Goal: Task Accomplishment & Management: Complete application form

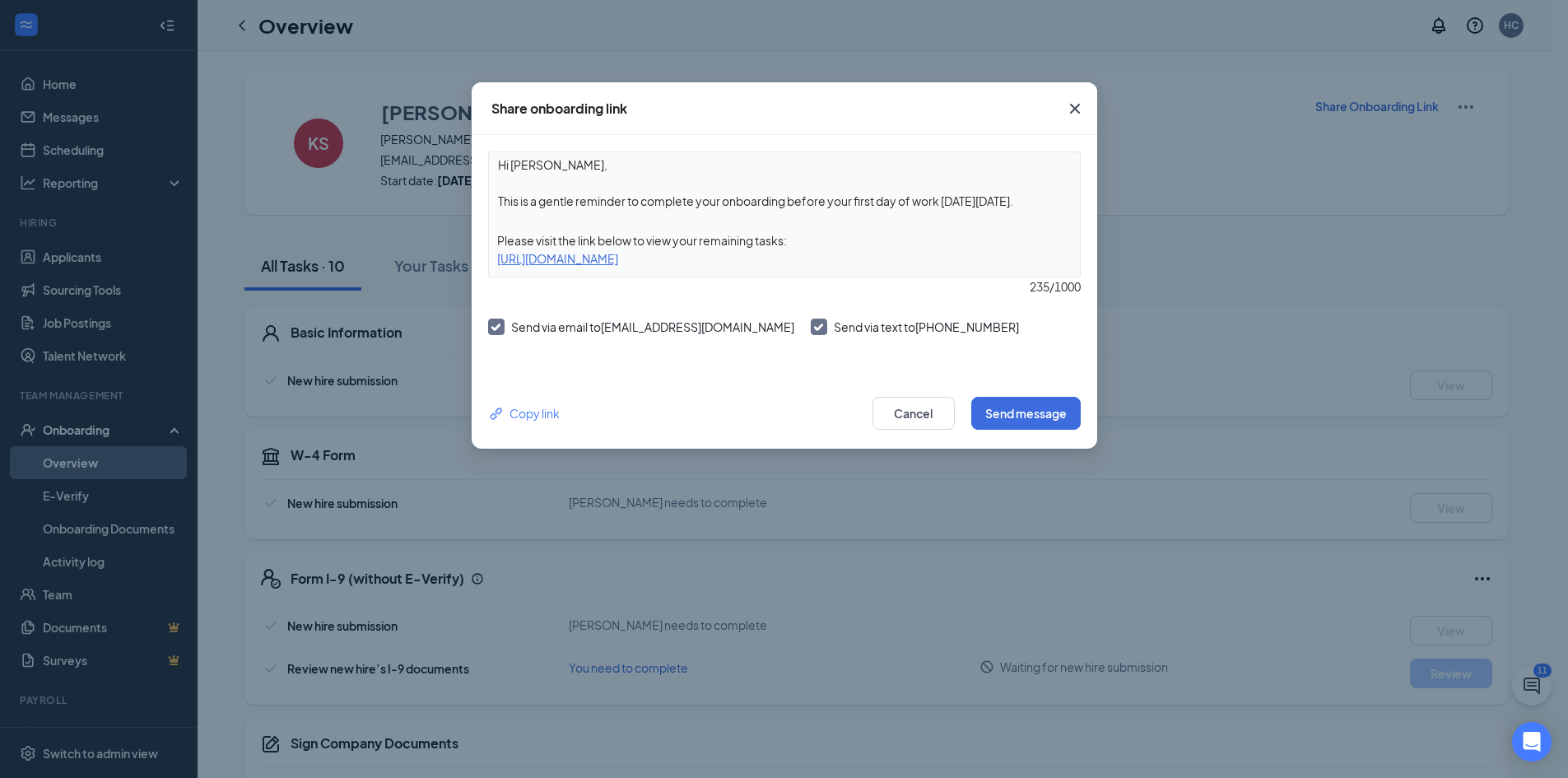
click at [1074, 108] on icon "Cross" at bounding box center [1074, 108] width 10 height 10
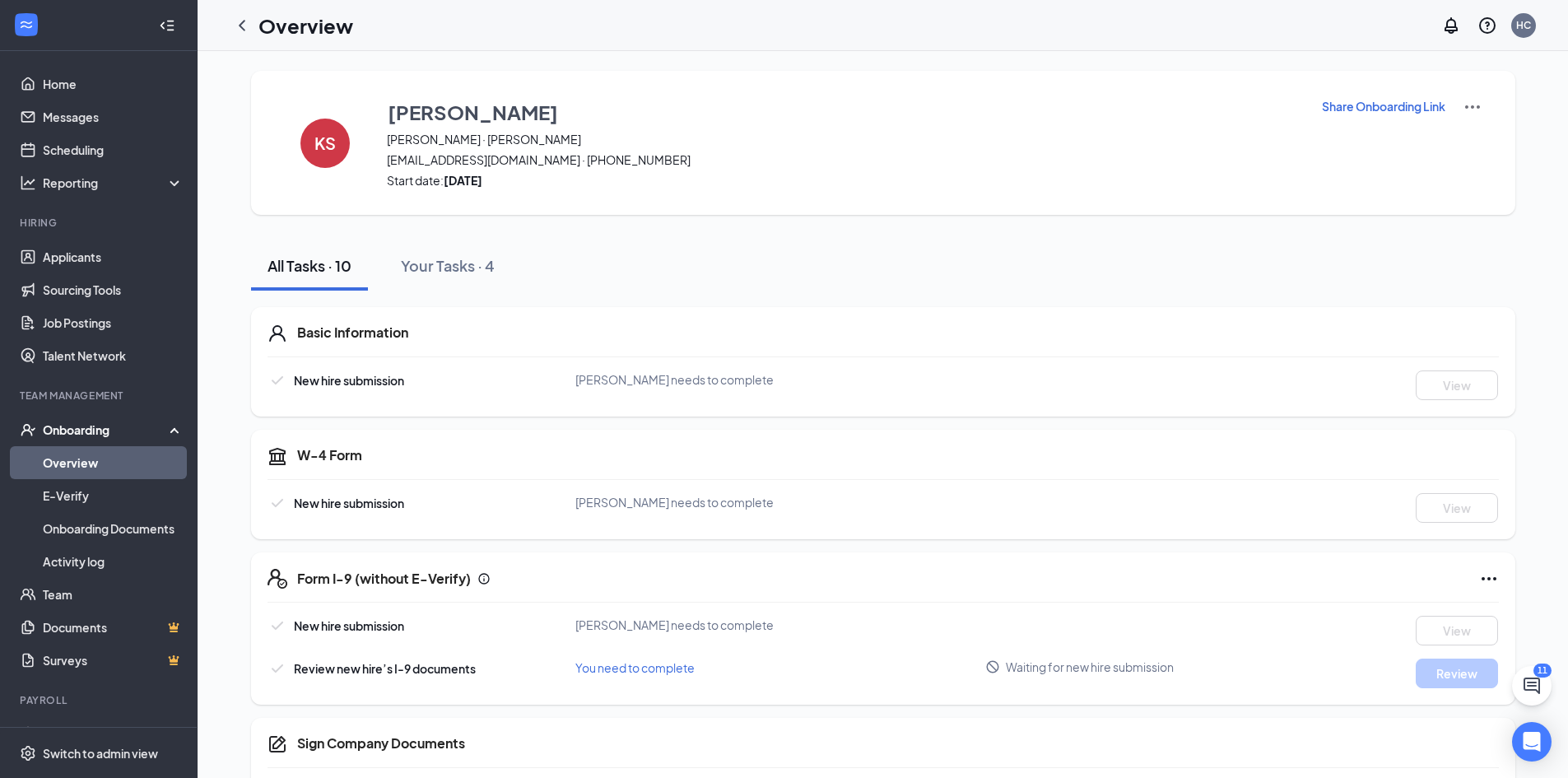
click at [101, 410] on li "Team Management Onboarding Overview E-Verify Onboarding Documents Activity log …" at bounding box center [98, 532] width 197 height 288
click at [94, 426] on div "Onboarding" at bounding box center [106, 430] width 127 height 17
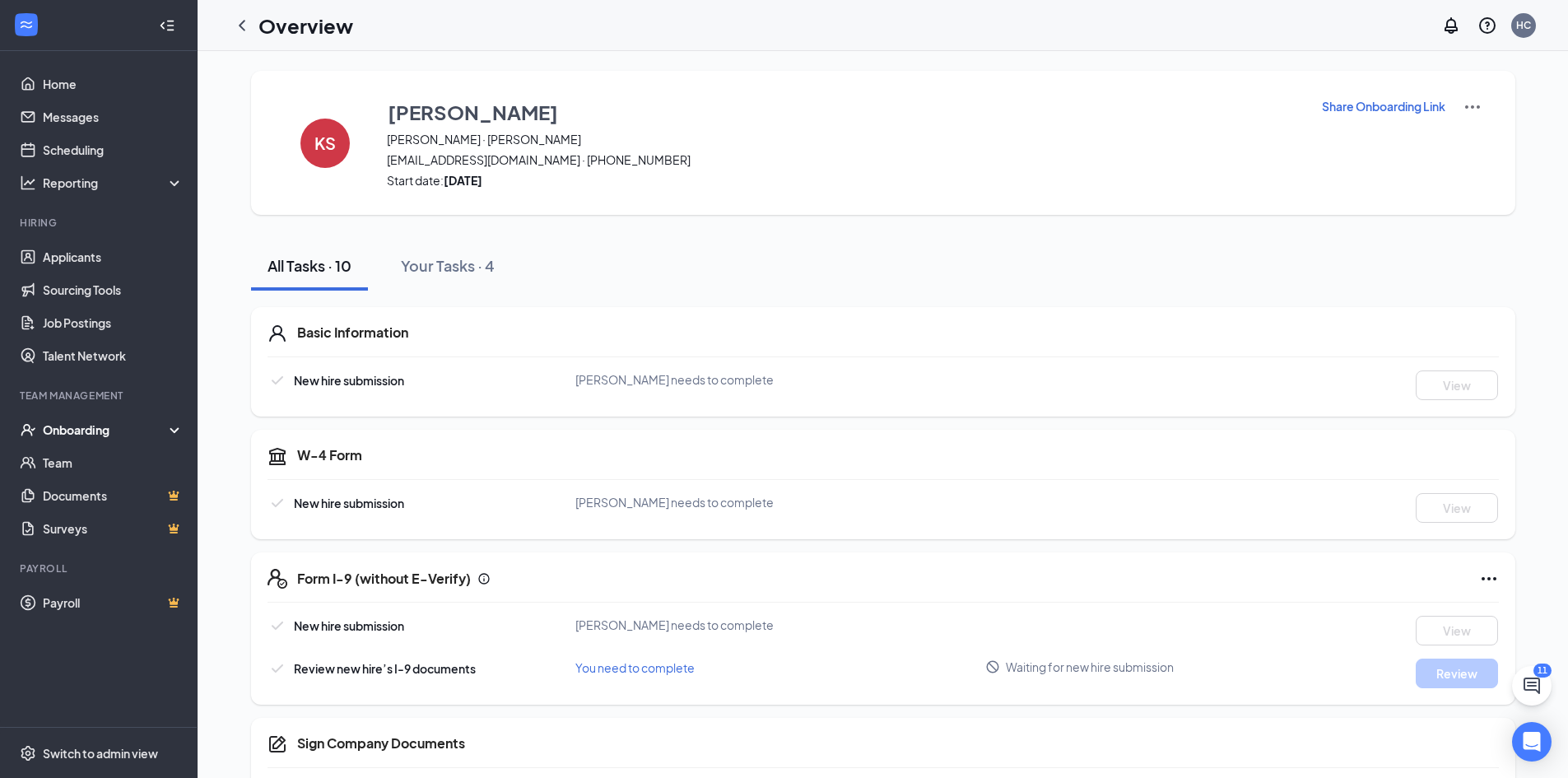
click at [119, 422] on div "Onboarding" at bounding box center [98, 429] width 198 height 33
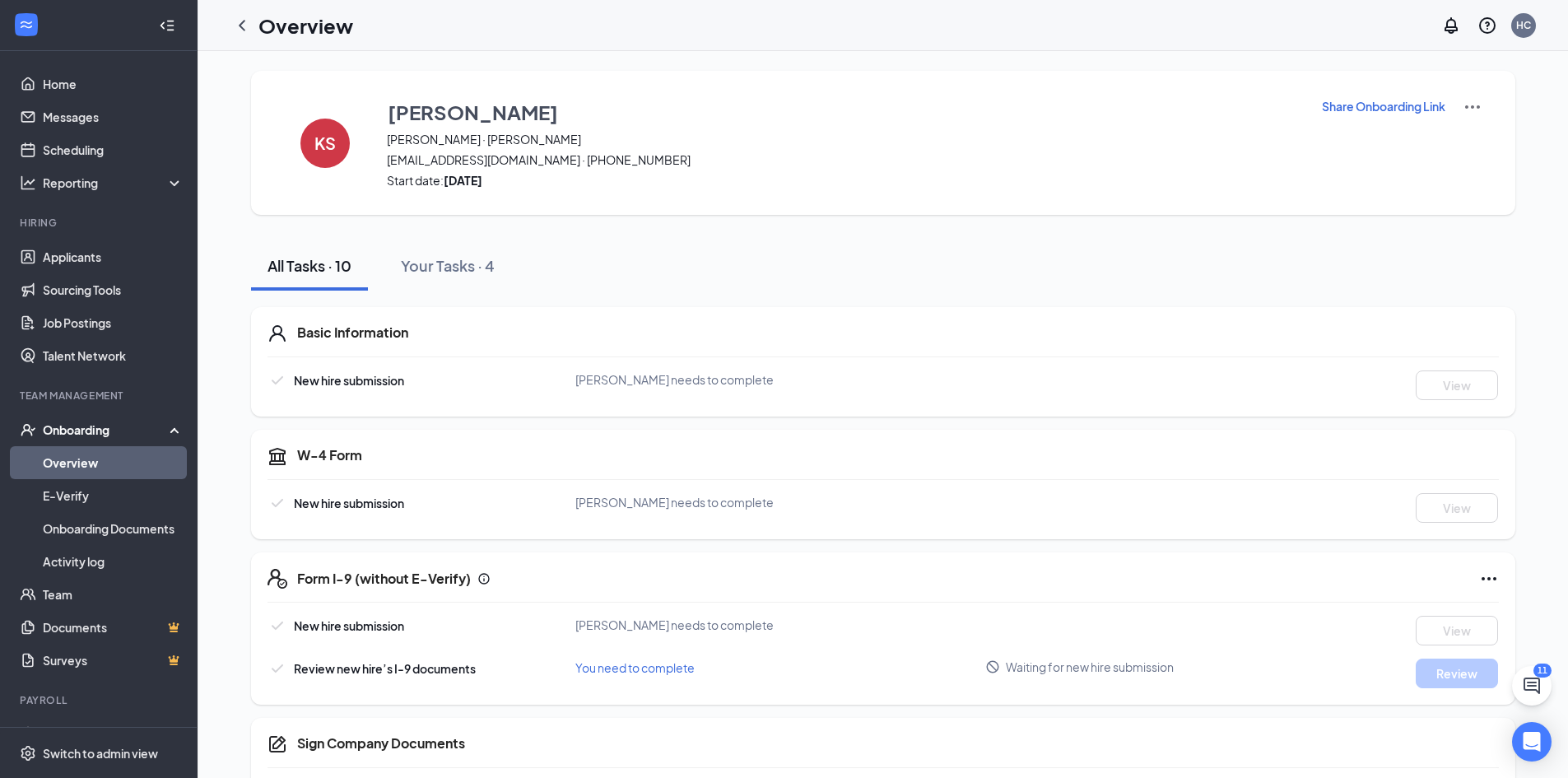
click at [114, 452] on link "Overview" at bounding box center [113, 462] width 140 height 33
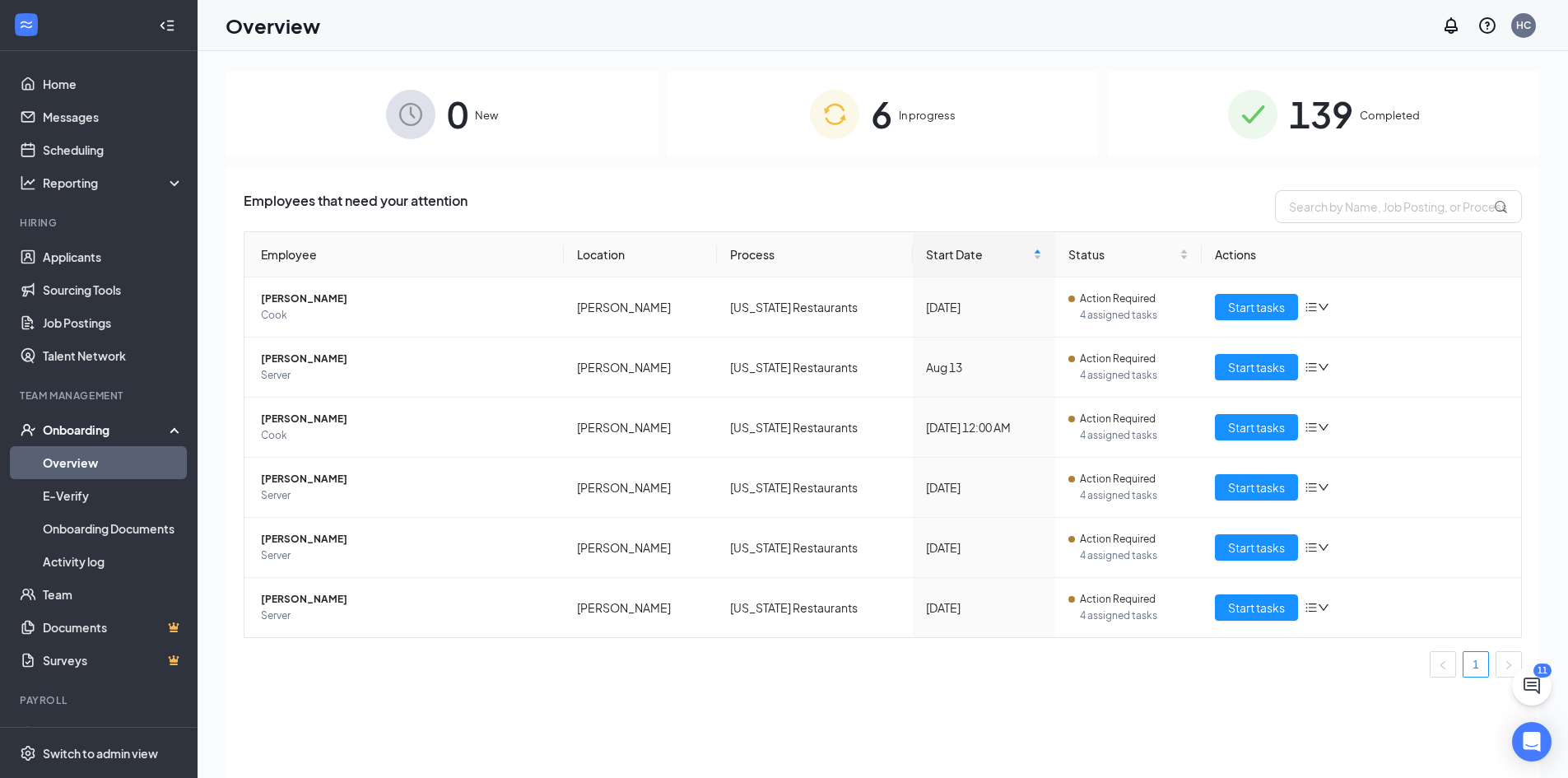
click at [877, 114] on span "6" at bounding box center [881, 114] width 21 height 57
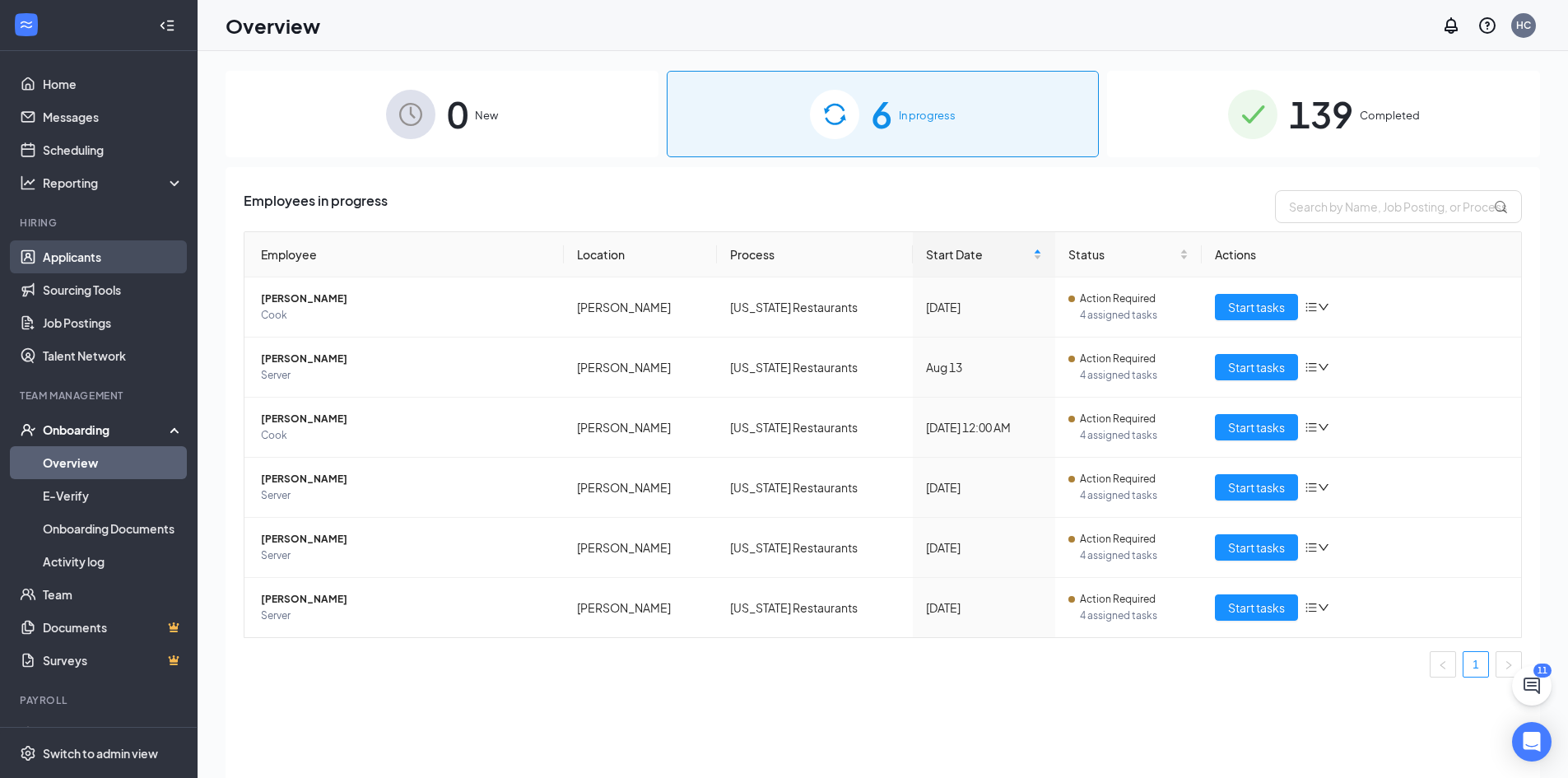
click at [82, 255] on link "Applicants" at bounding box center [113, 257] width 140 height 33
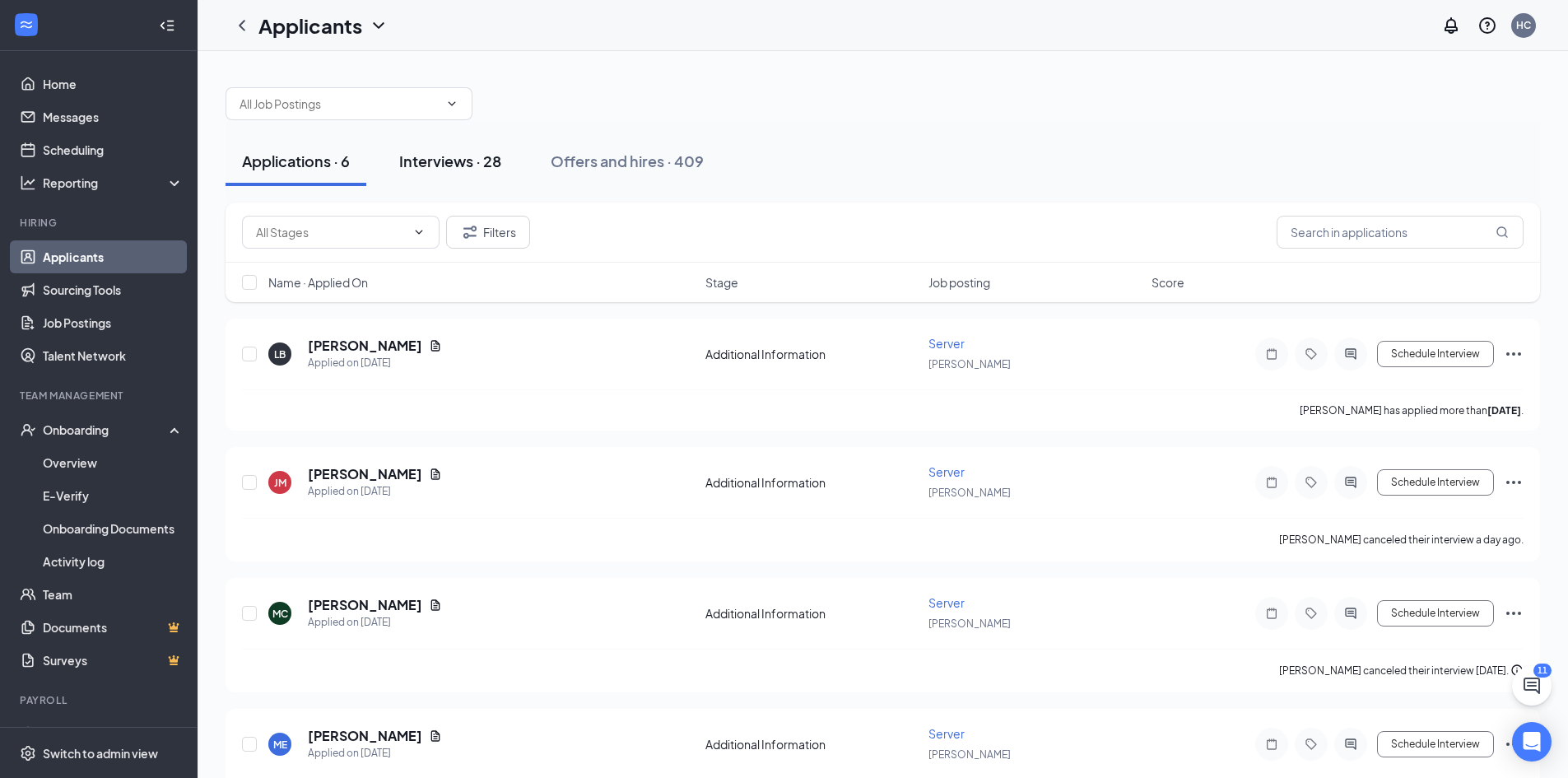
click at [477, 166] on div "Interviews · 28" at bounding box center [450, 161] width 102 height 20
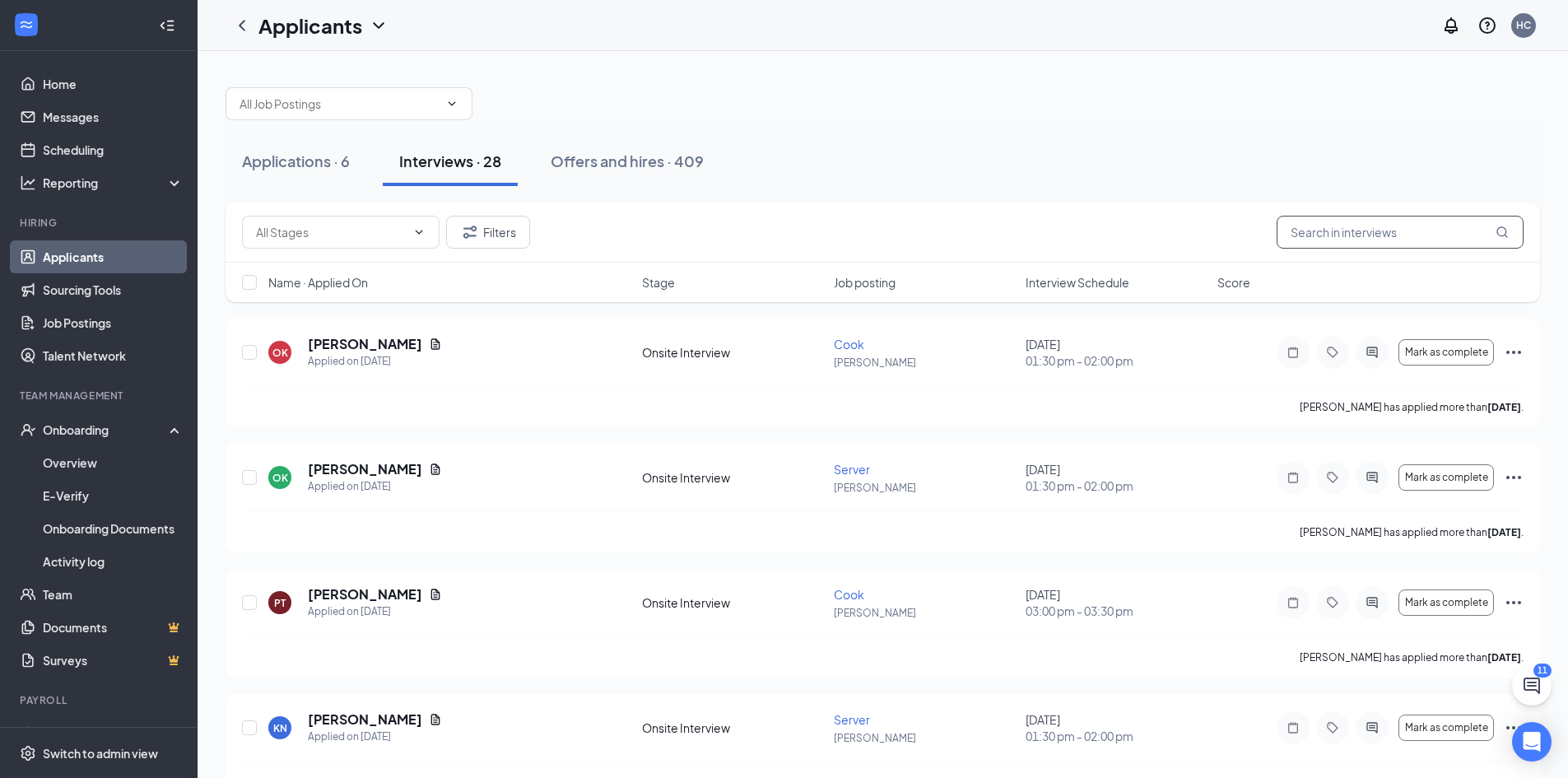
click at [1337, 242] on input "text" at bounding box center [1401, 231] width 247 height 33
type input "ryd"
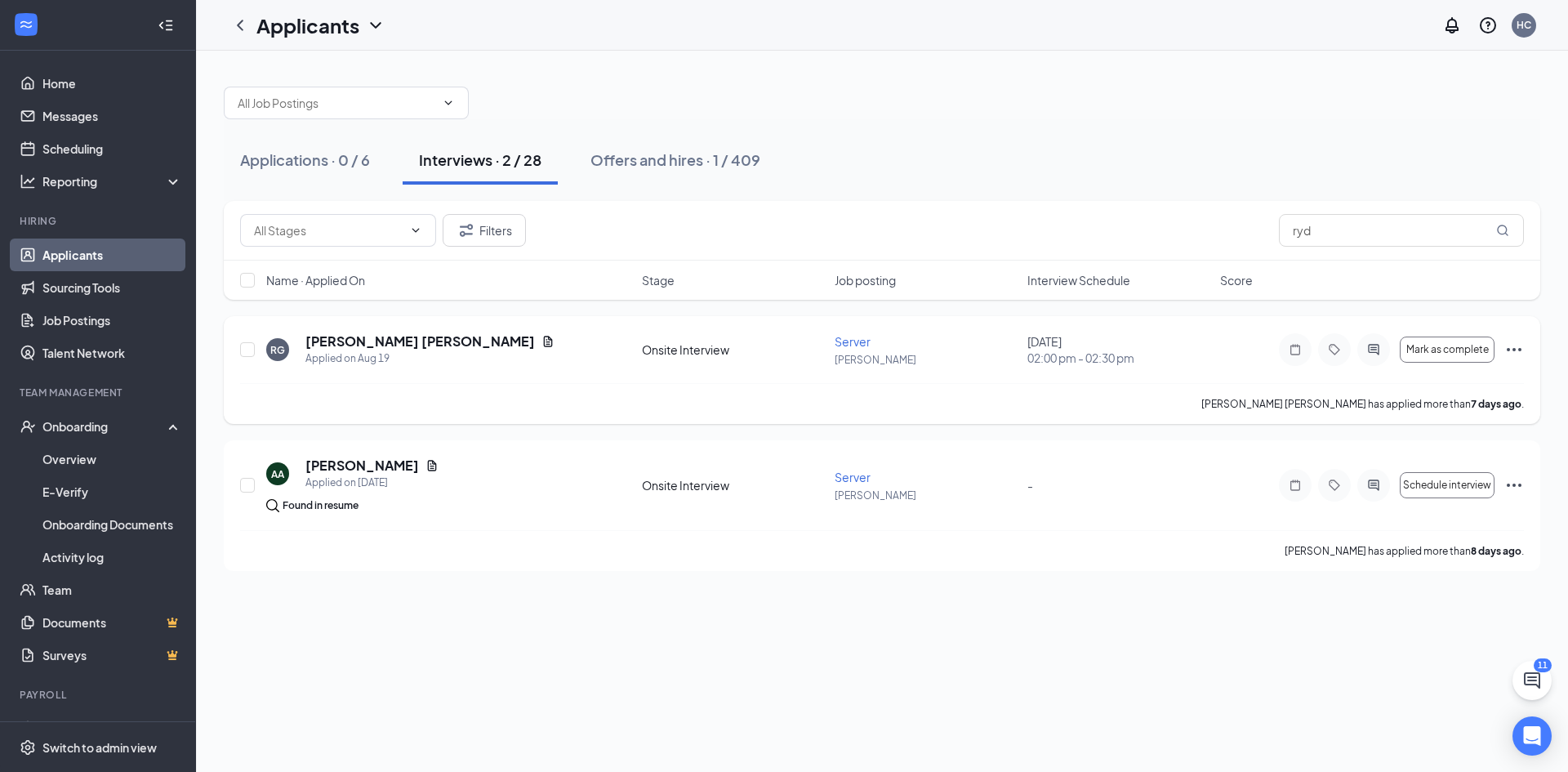
click at [1515, 342] on div "Mark as complete" at bounding box center [1402, 349] width 245 height 33
click at [1519, 348] on icon "Ellipses" at bounding box center [1514, 349] width 19 height 19
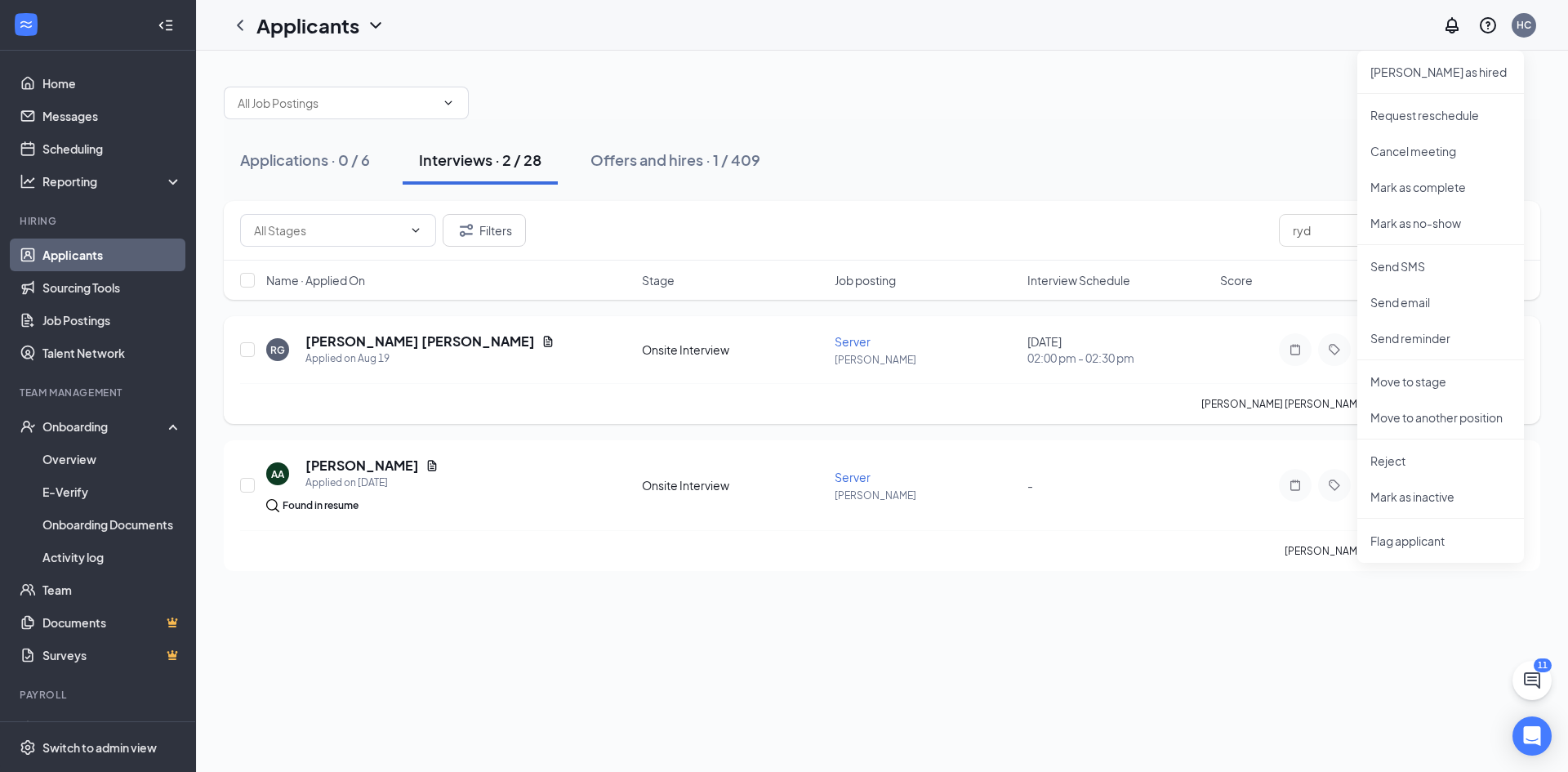
click at [915, 359] on p "[PERSON_NAME]" at bounding box center [925, 360] width 183 height 14
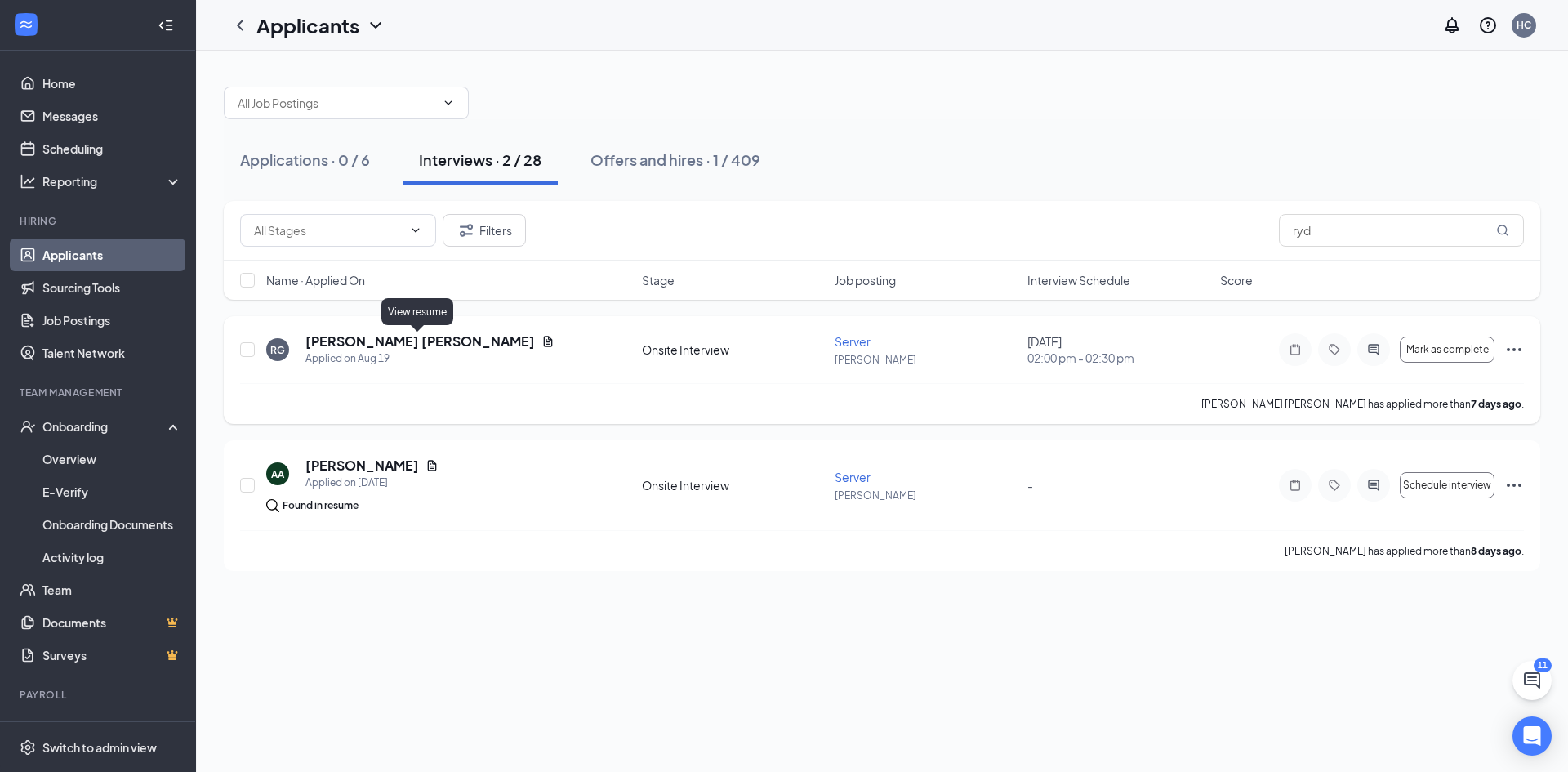
click at [542, 341] on icon "Document" at bounding box center [548, 341] width 13 height 13
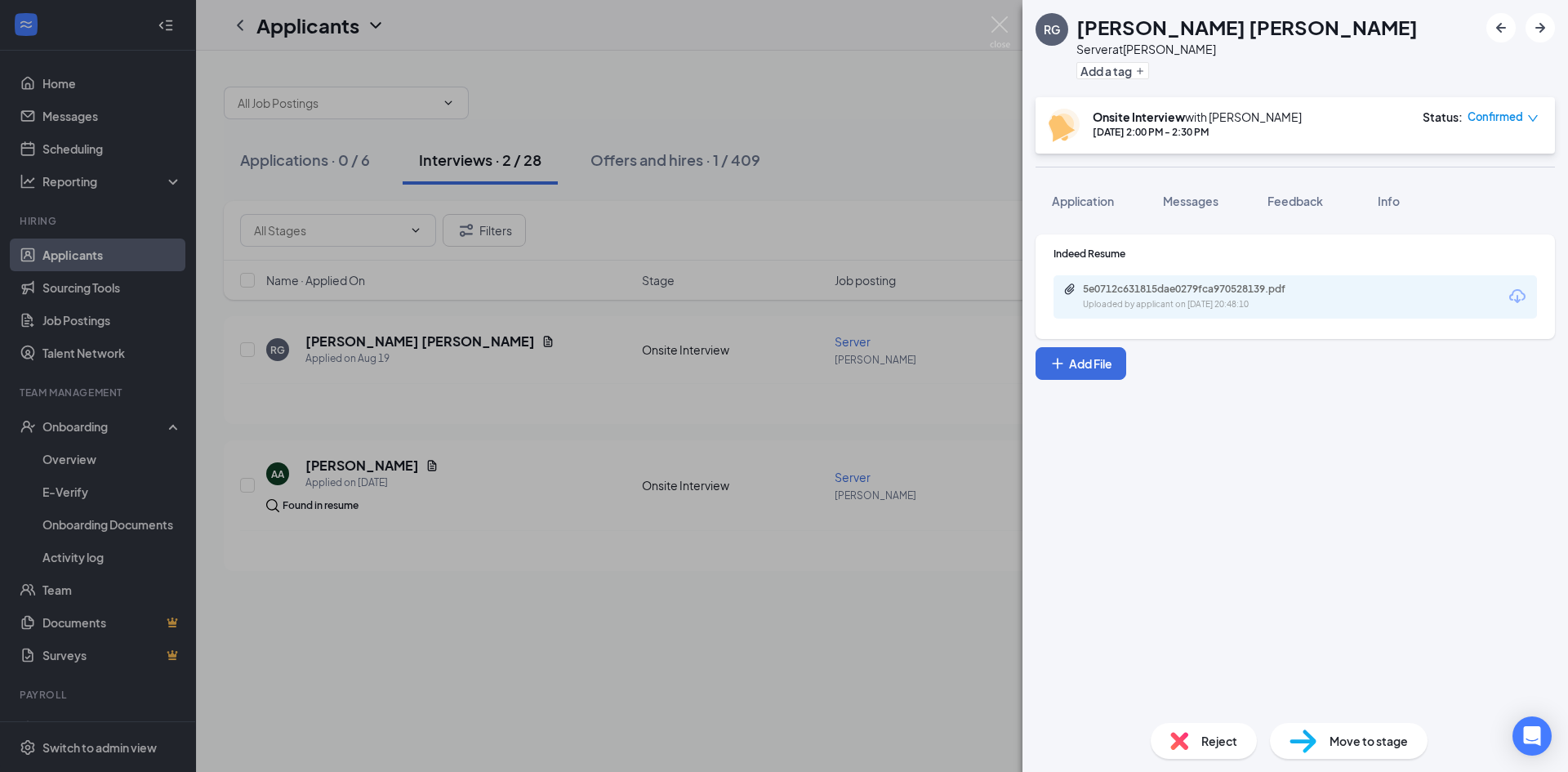
click at [1248, 330] on div "Indeed Resume 5e0712c631815dae0279fca970528139.pdf Uploaded by applicant on Aug…" at bounding box center [1295, 286] width 519 height 104
click at [1250, 301] on div "Uploaded by applicant on Aug 19, 2025 at 20:48:10" at bounding box center [1206, 305] width 245 height 13
click at [990, 28] on img at bounding box center [1000, 33] width 20 height 32
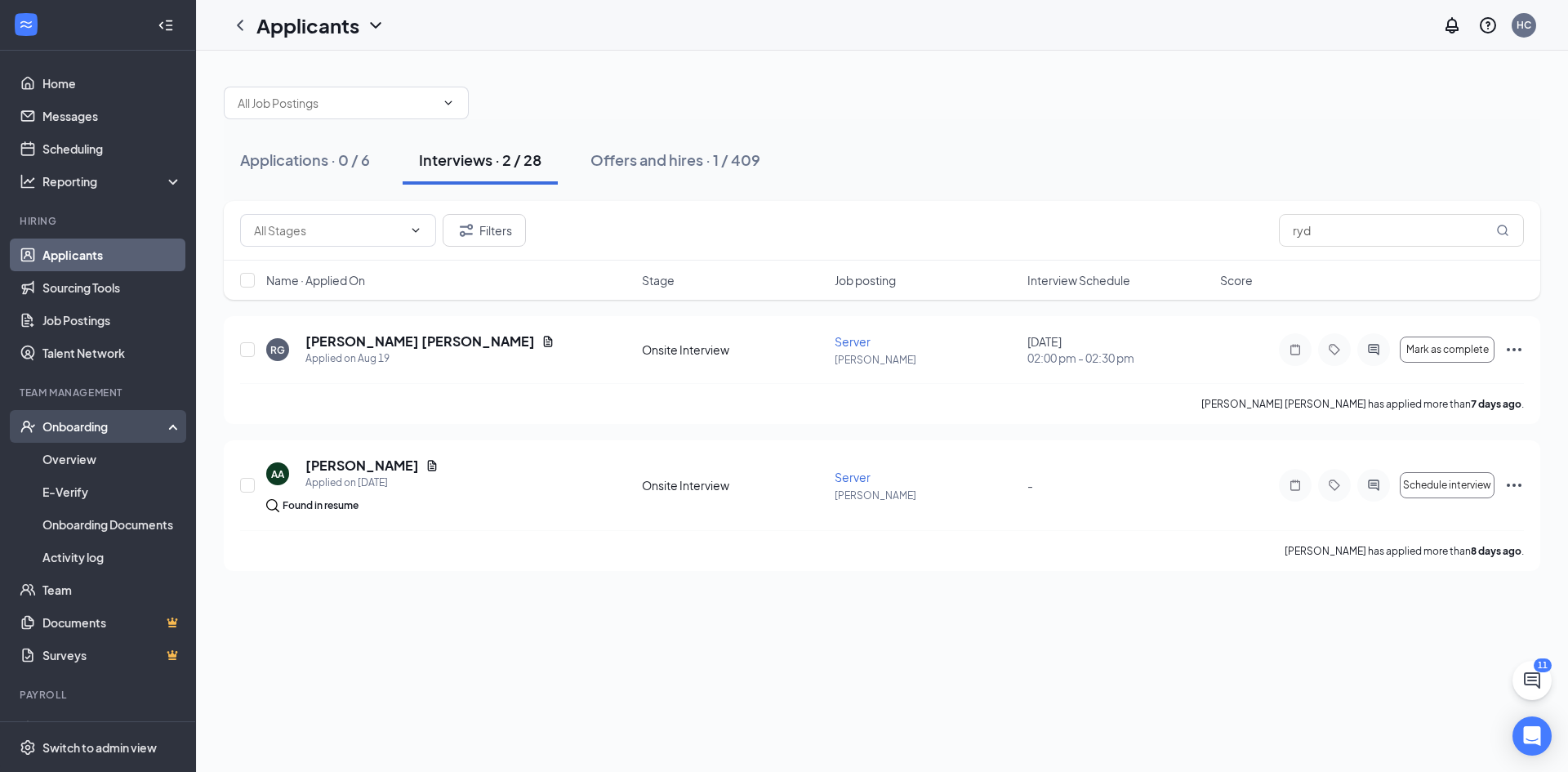
click at [128, 430] on div "Onboarding" at bounding box center [105, 426] width 126 height 17
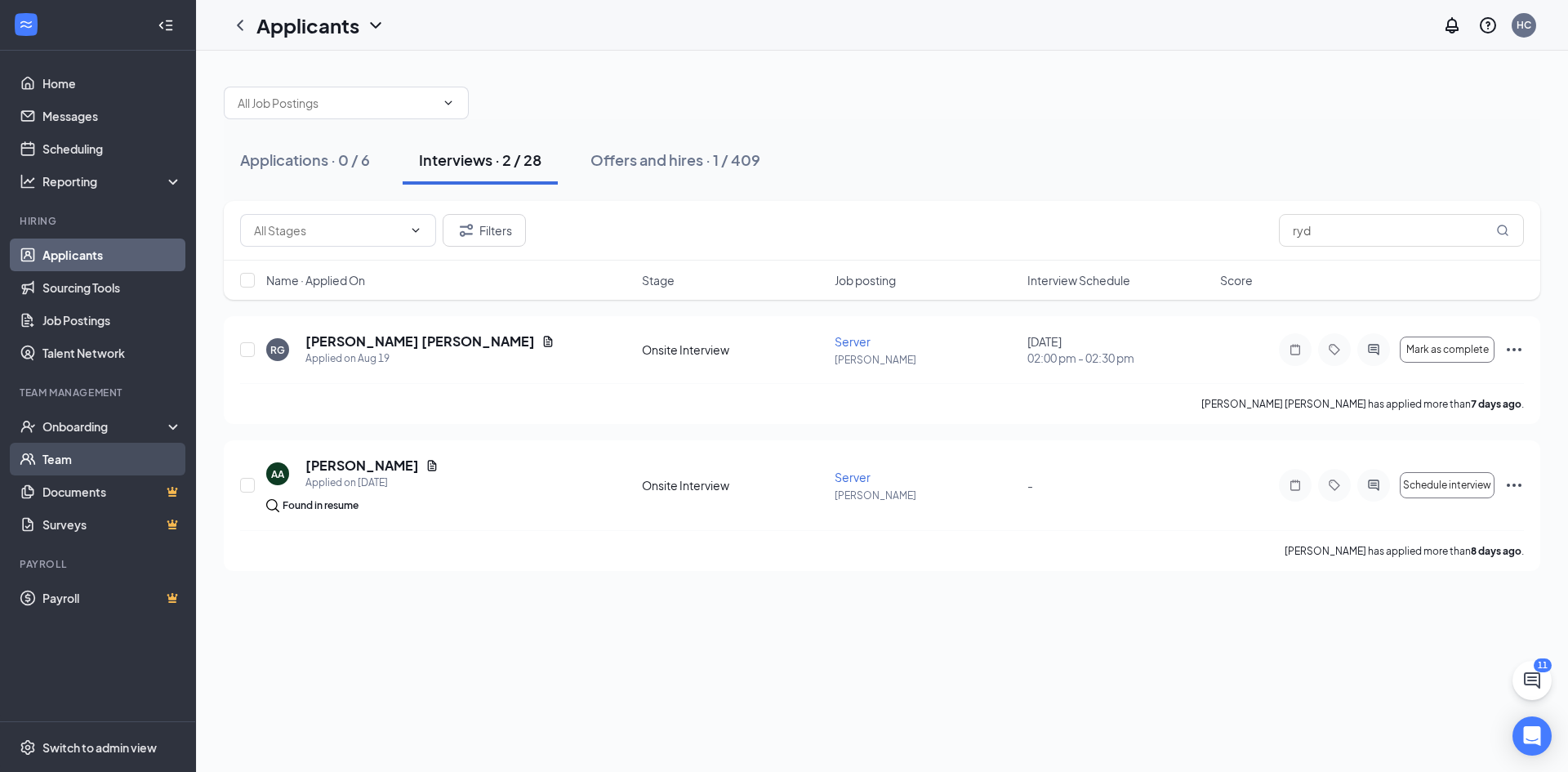
click at [151, 444] on link "Team" at bounding box center [112, 458] width 139 height 33
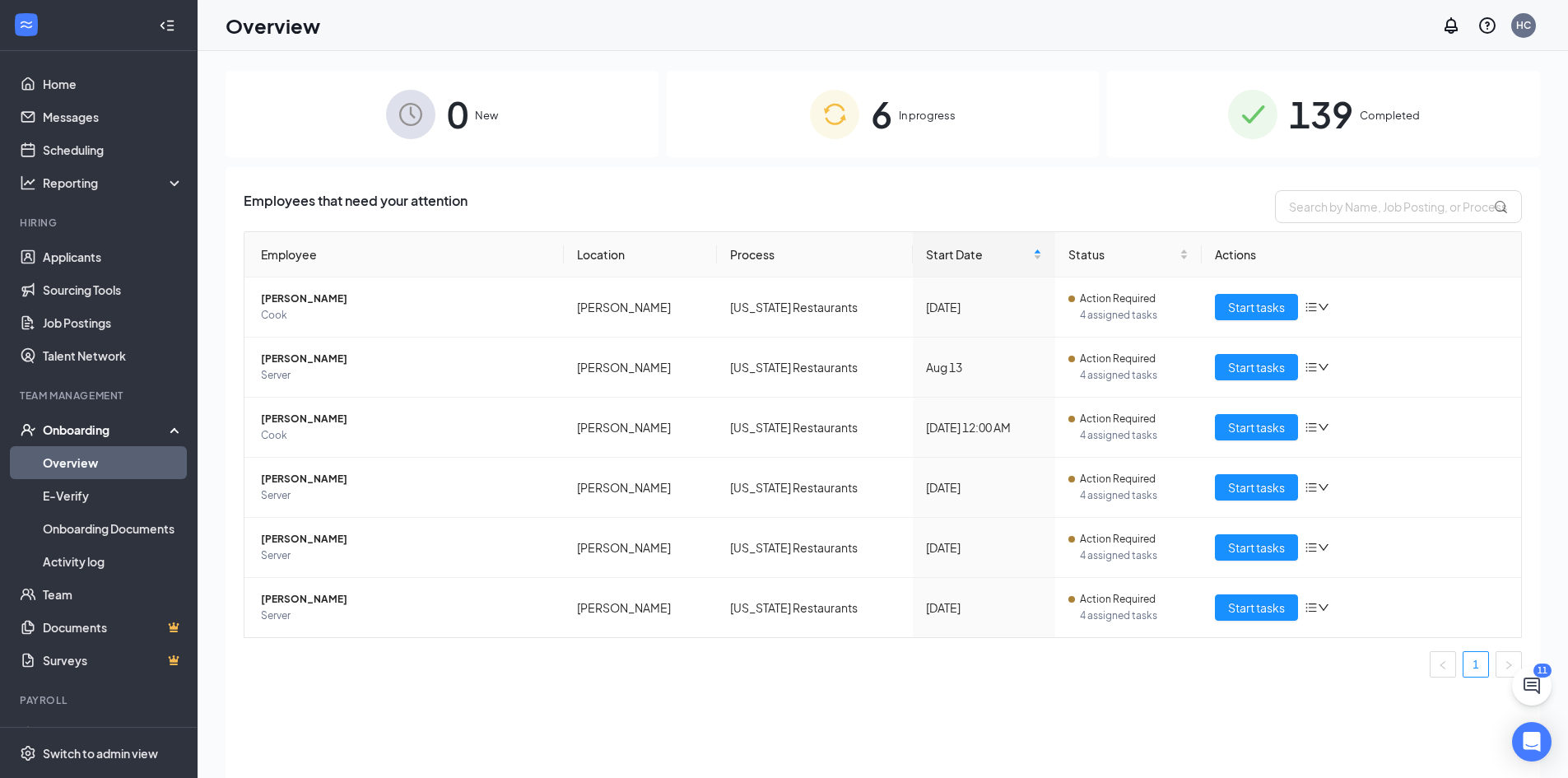
click at [776, 104] on div "6 In progress" at bounding box center [883, 114] width 433 height 87
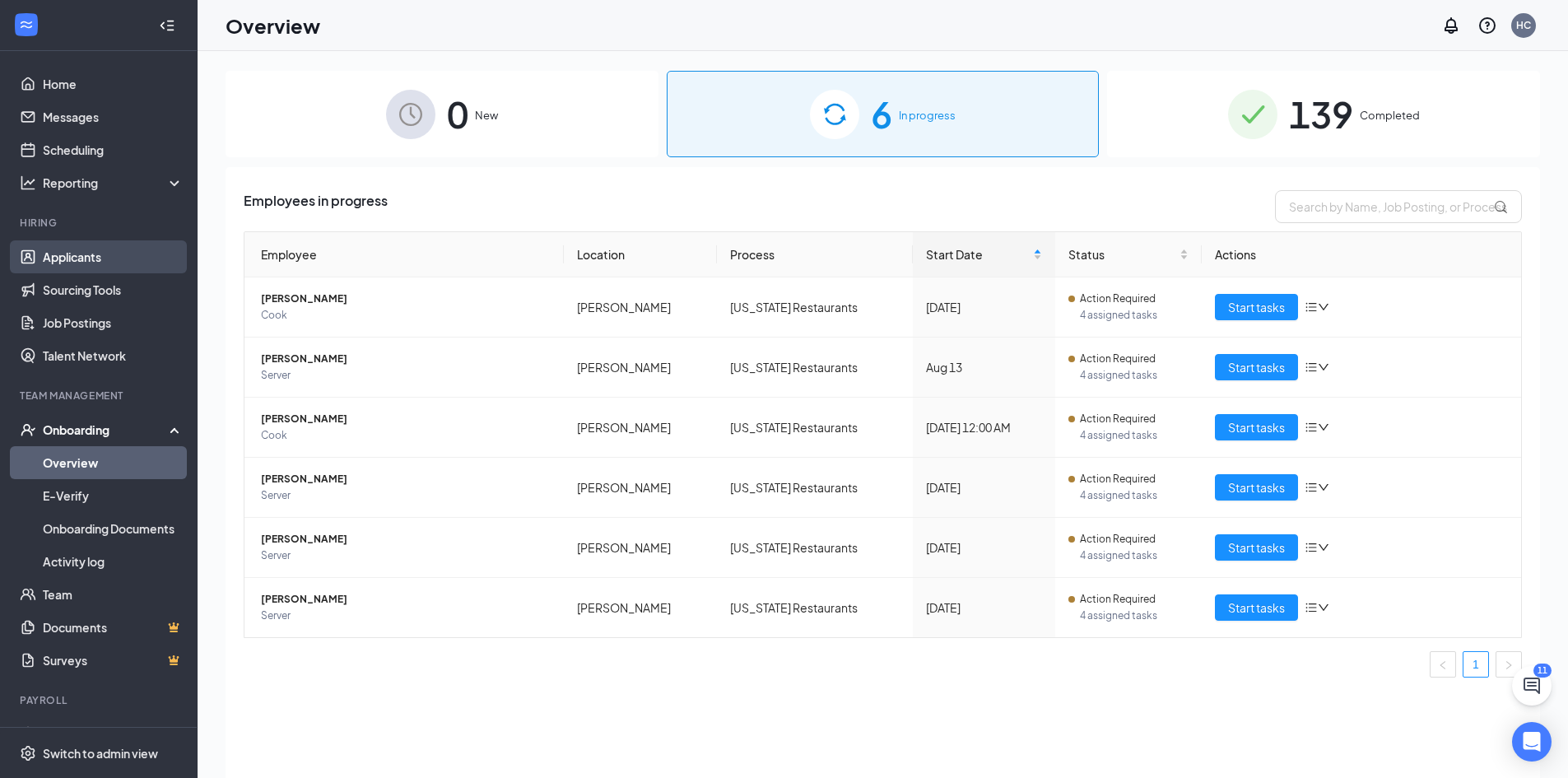
click at [105, 262] on link "Applicants" at bounding box center [113, 257] width 140 height 33
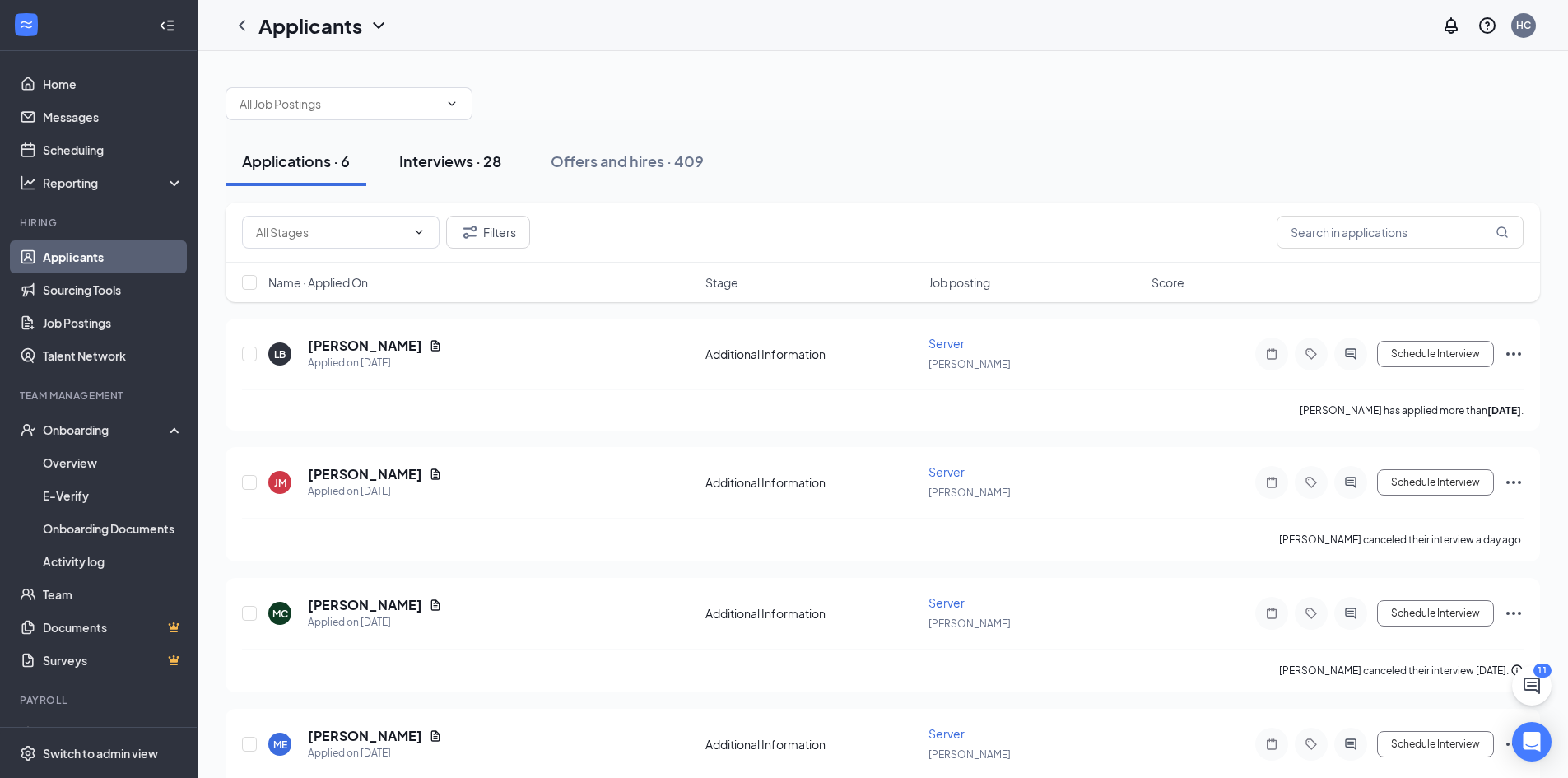
click at [454, 167] on div "Interviews · 28" at bounding box center [450, 161] width 102 height 20
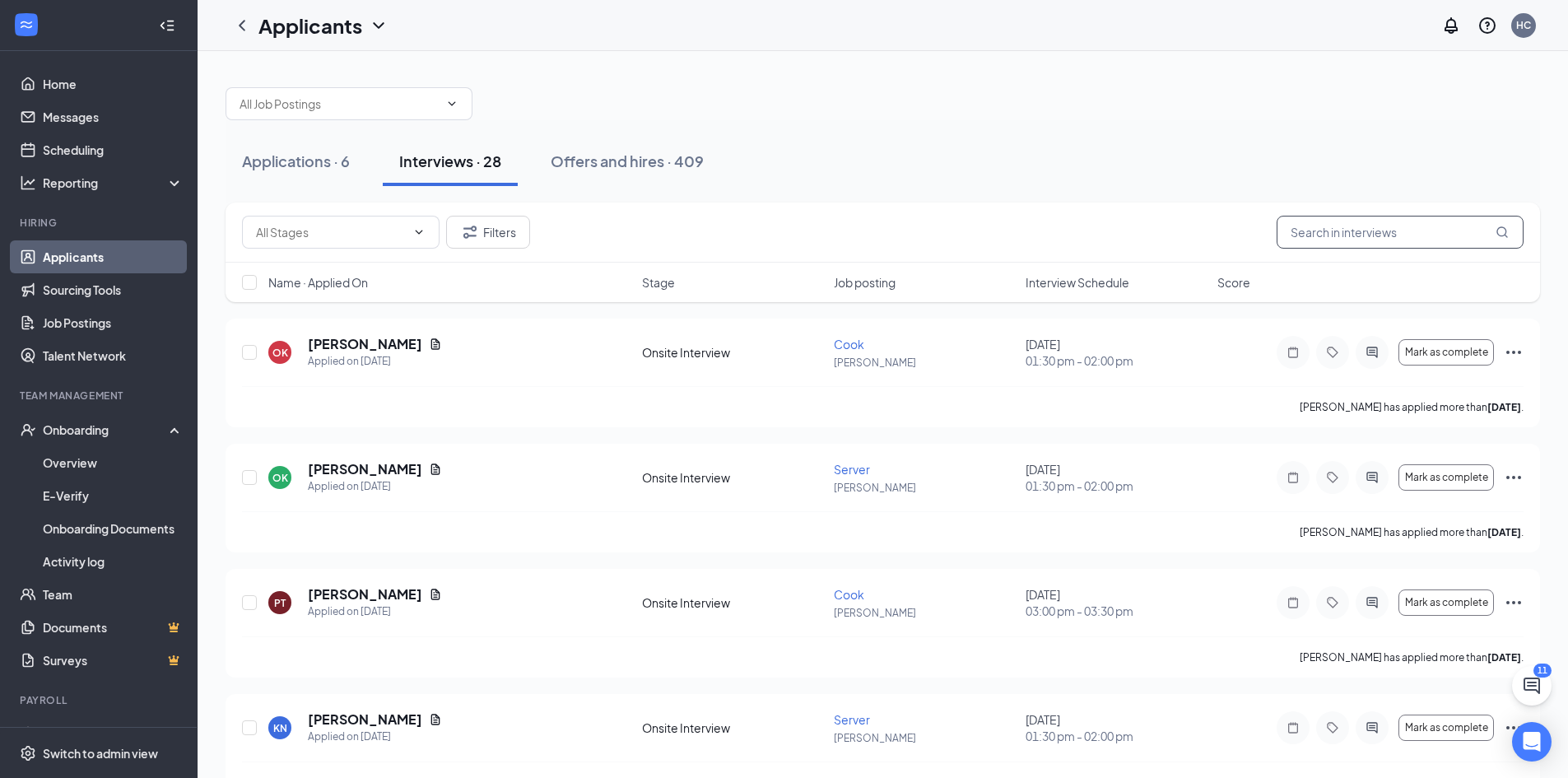
click at [1323, 231] on input "text" at bounding box center [1401, 231] width 247 height 33
type input "john"
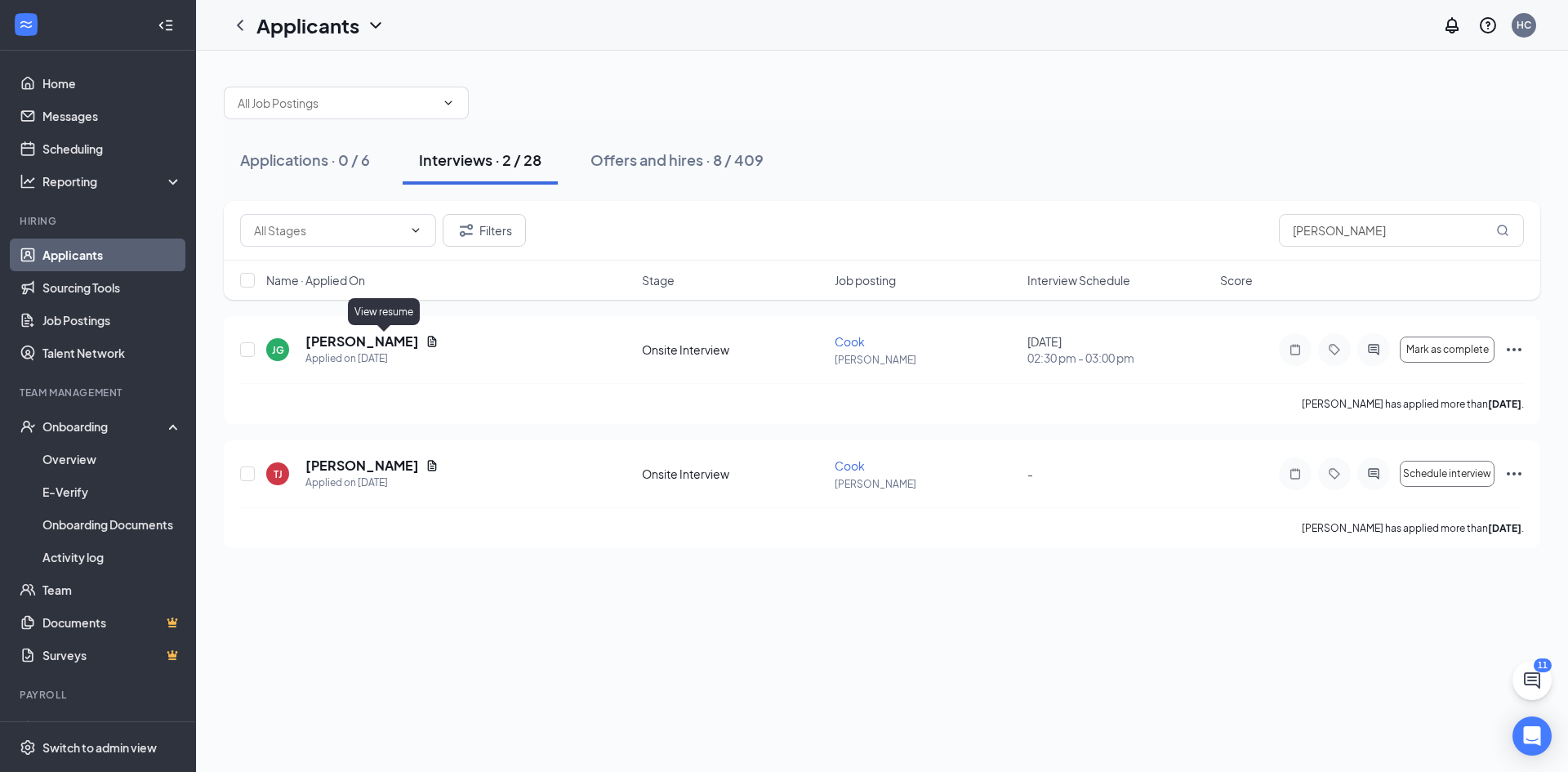
drag, startPoint x: 385, startPoint y: 343, endPoint x: 402, endPoint y: 328, distance: 22.7
click at [426, 343] on icon "Document" at bounding box center [432, 341] width 13 height 13
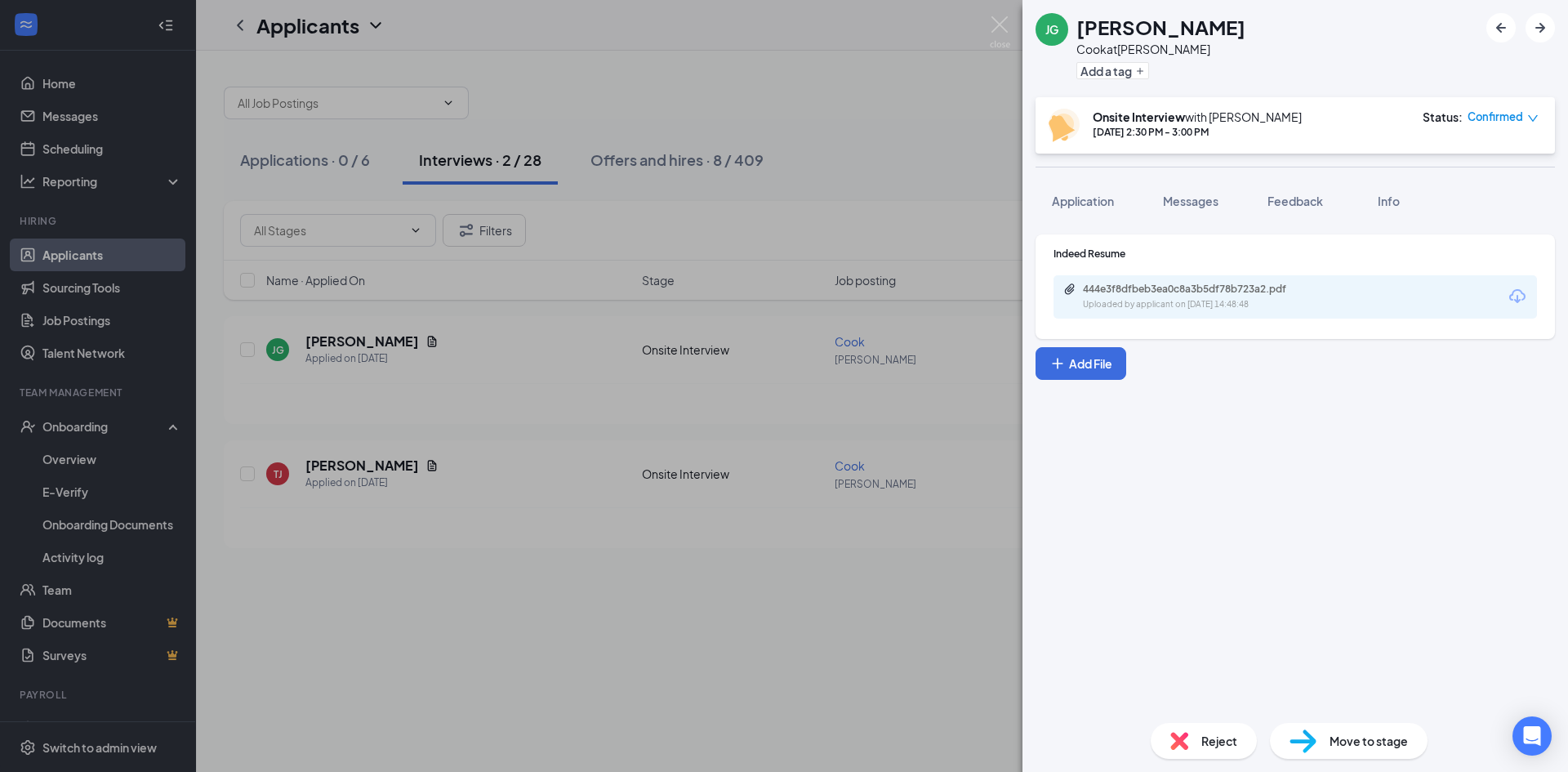
click at [1206, 297] on div "444e3f8dfbeb3ea0c8a3b5df78b723a2.pdf Uploaded by applicant on Aug 23, 2025 at 1…" at bounding box center [1195, 297] width 265 height 28
drag, startPoint x: 938, startPoint y: 89, endPoint x: 965, endPoint y: 38, distance: 57.7
click at [937, 83] on div "JG John Gurik Cook at Gillette Add a tag Onsite Interview with Sydnee Hopkins A…" at bounding box center [784, 386] width 1568 height 772
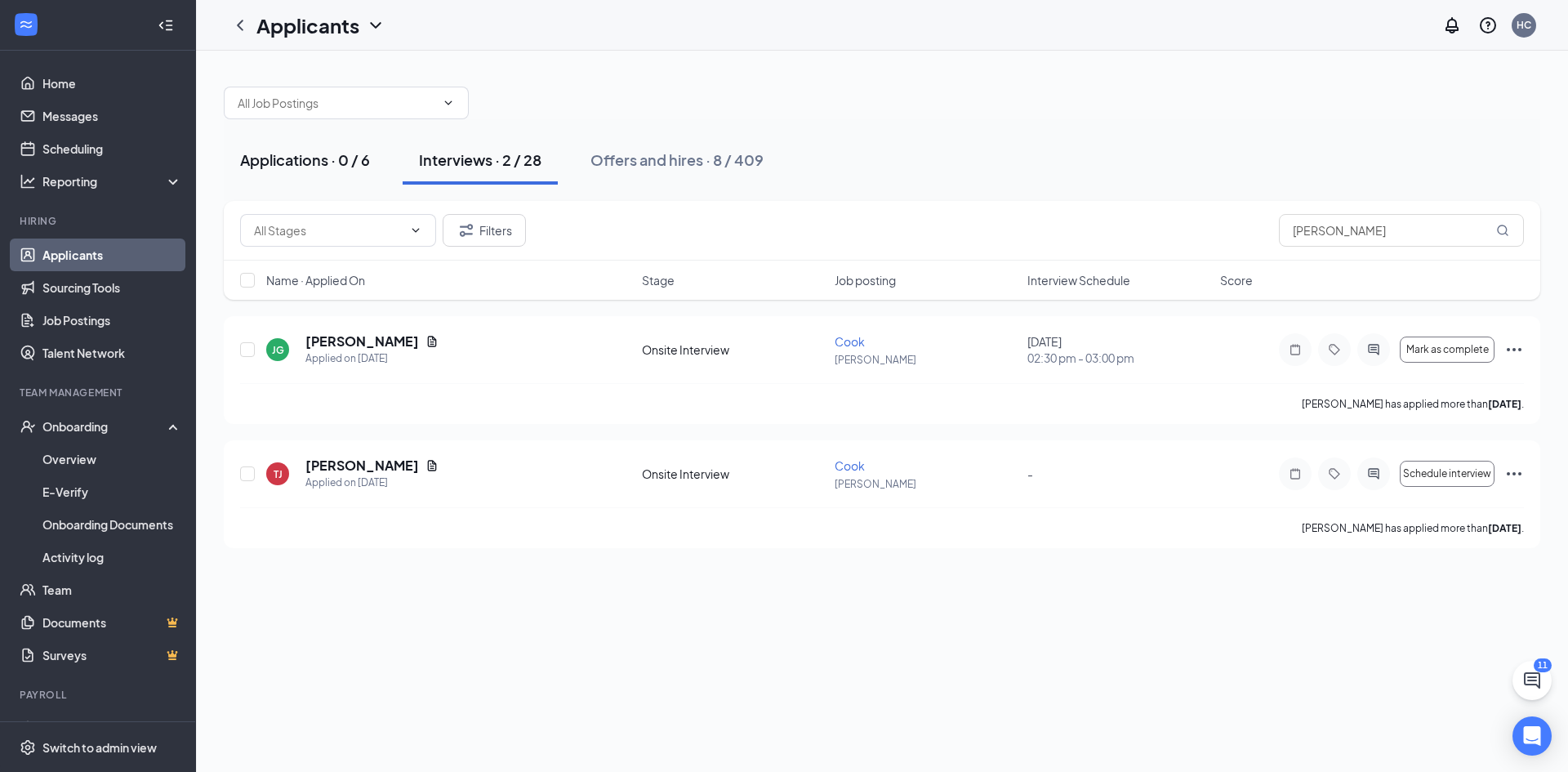
click at [320, 162] on div "Applications · 0 / 6" at bounding box center [305, 159] width 130 height 20
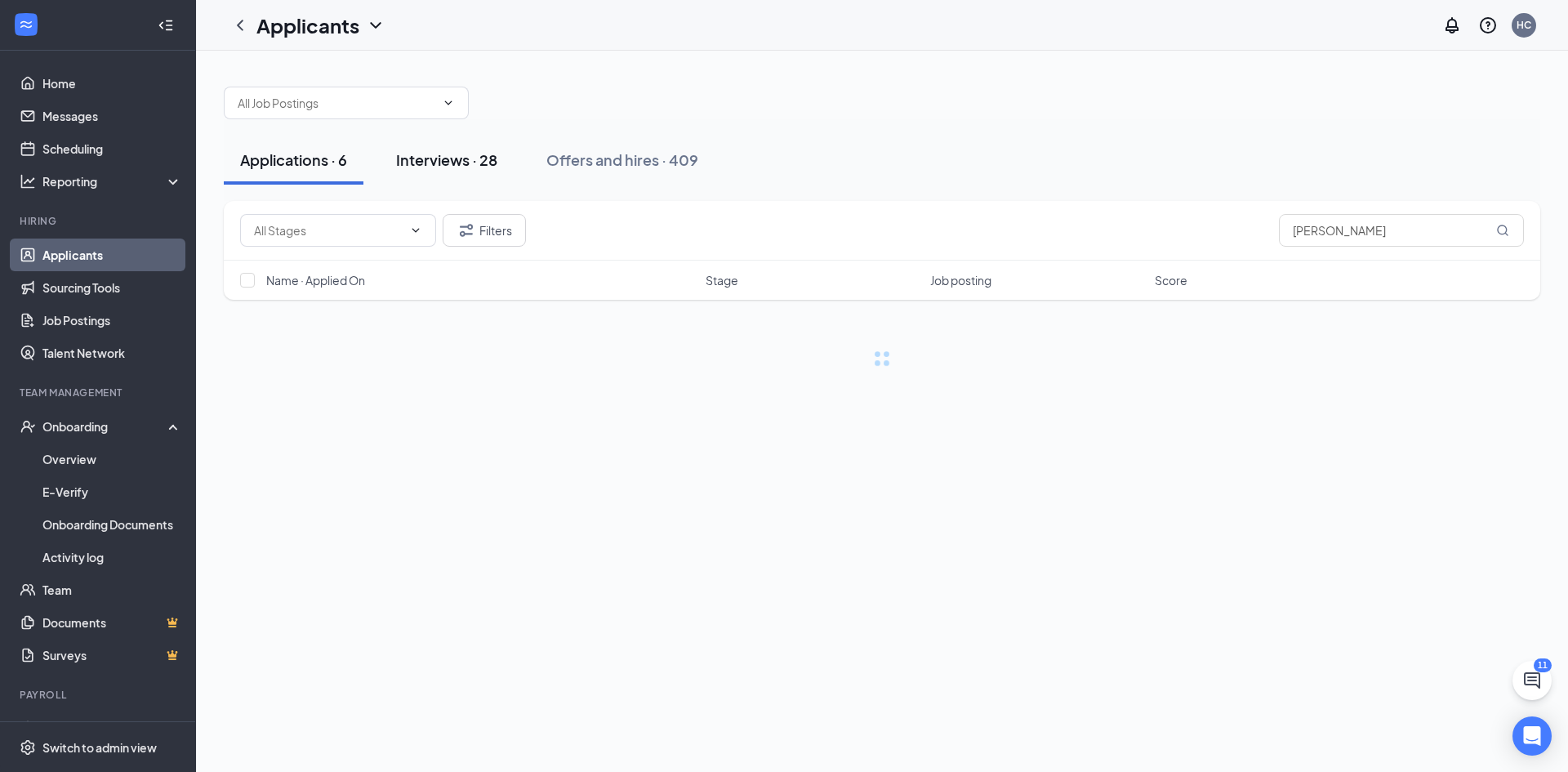
click at [444, 155] on div "Interviews · 28" at bounding box center [446, 159] width 101 height 20
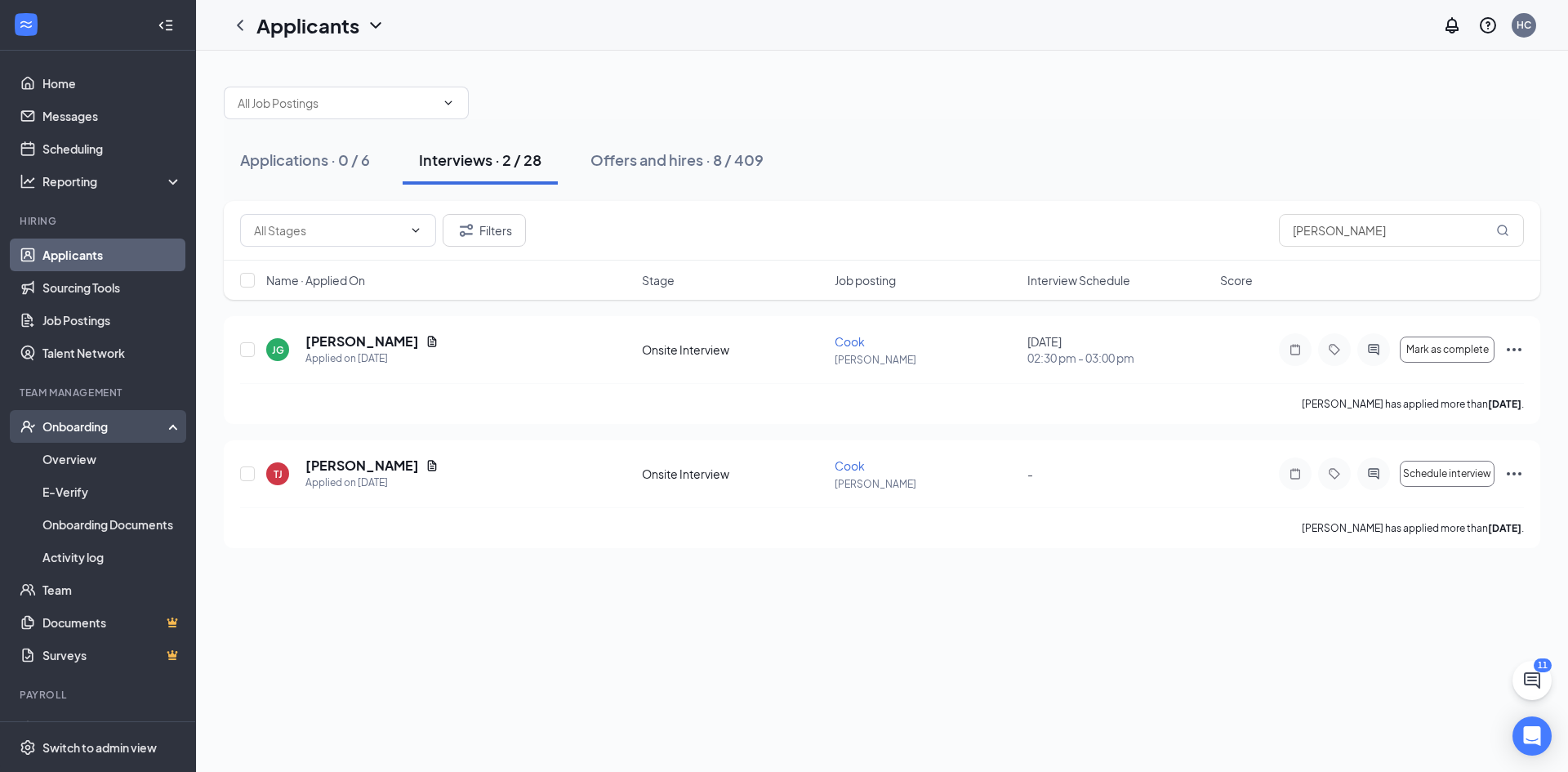
click at [123, 436] on div "Onboarding" at bounding box center [98, 426] width 196 height 33
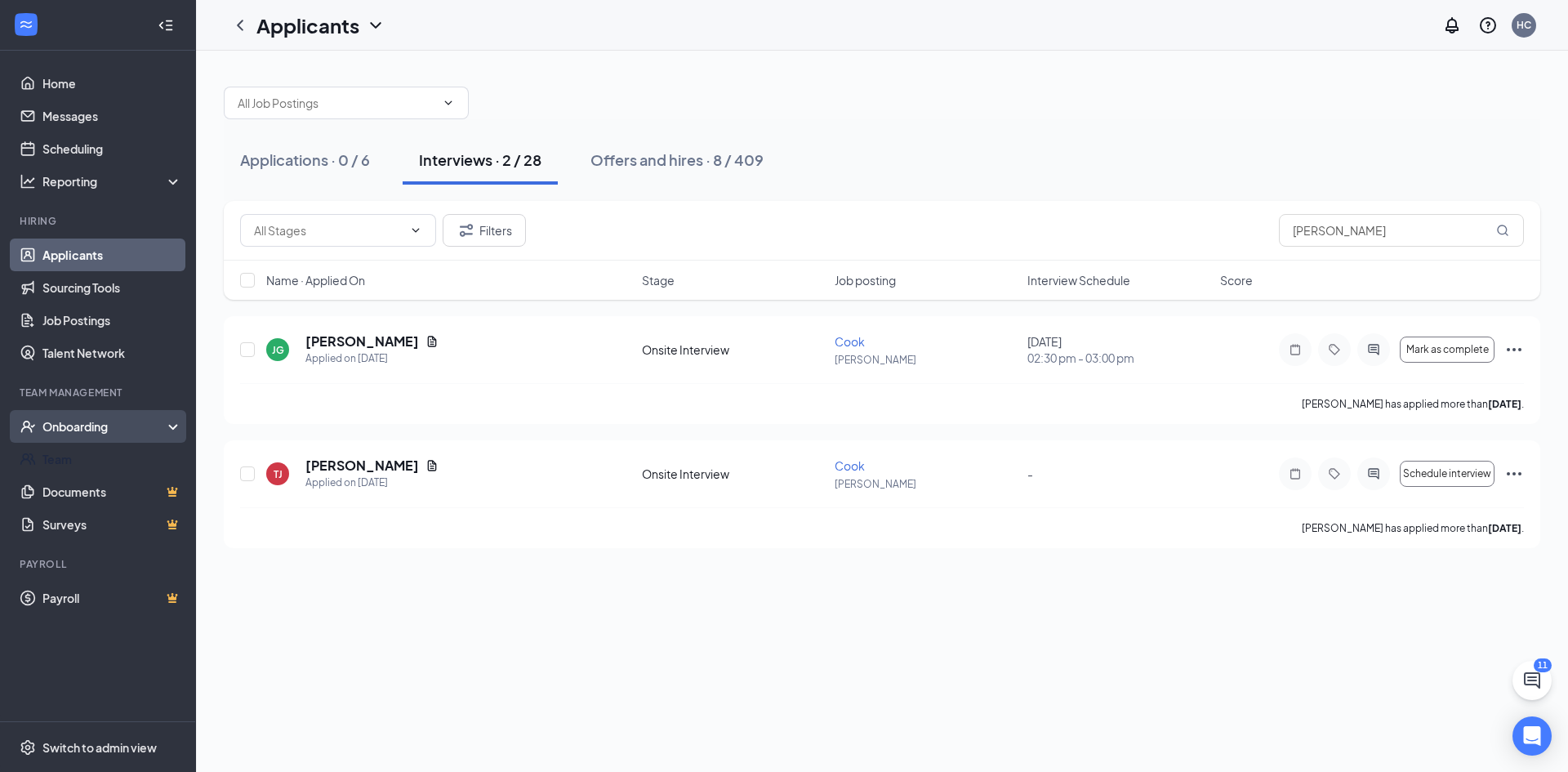
click at [126, 440] on div "Onboarding" at bounding box center [98, 426] width 196 height 33
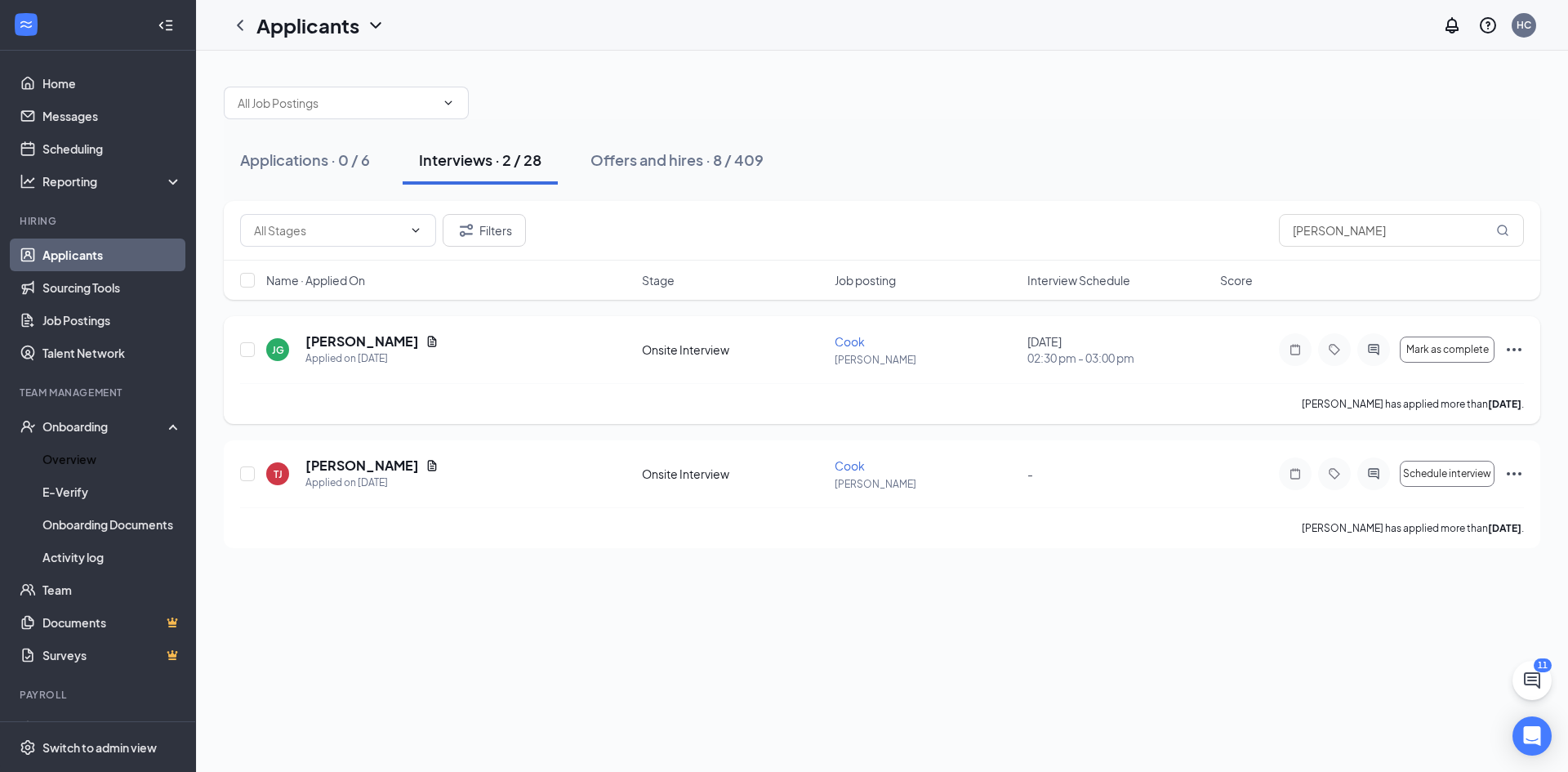
drag, startPoint x: 115, startPoint y: 464, endPoint x: 362, endPoint y: 408, distance: 253.3
click at [115, 465] on link "Overview" at bounding box center [112, 458] width 139 height 33
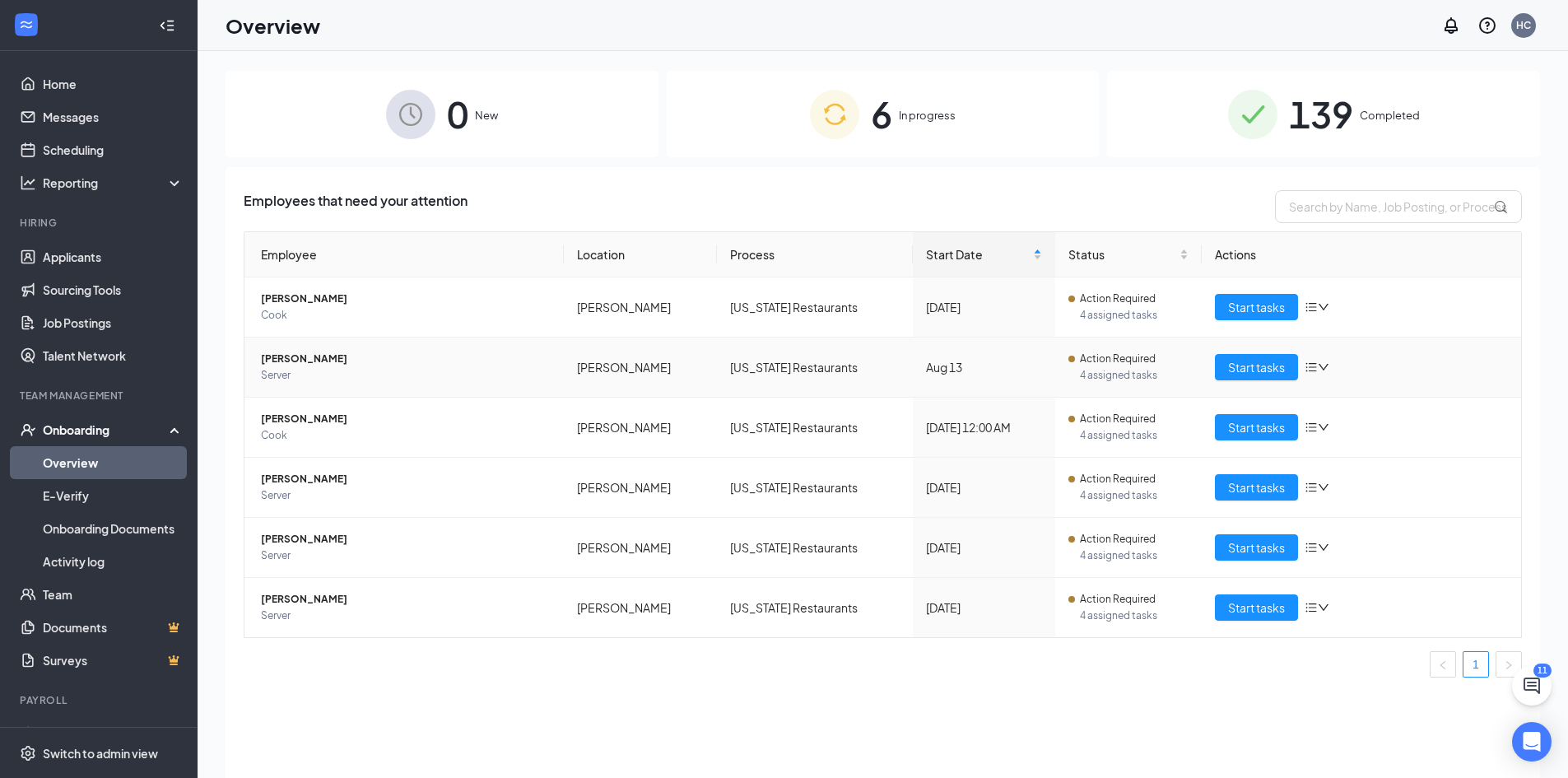
click at [873, 103] on span "6" at bounding box center [881, 114] width 21 height 57
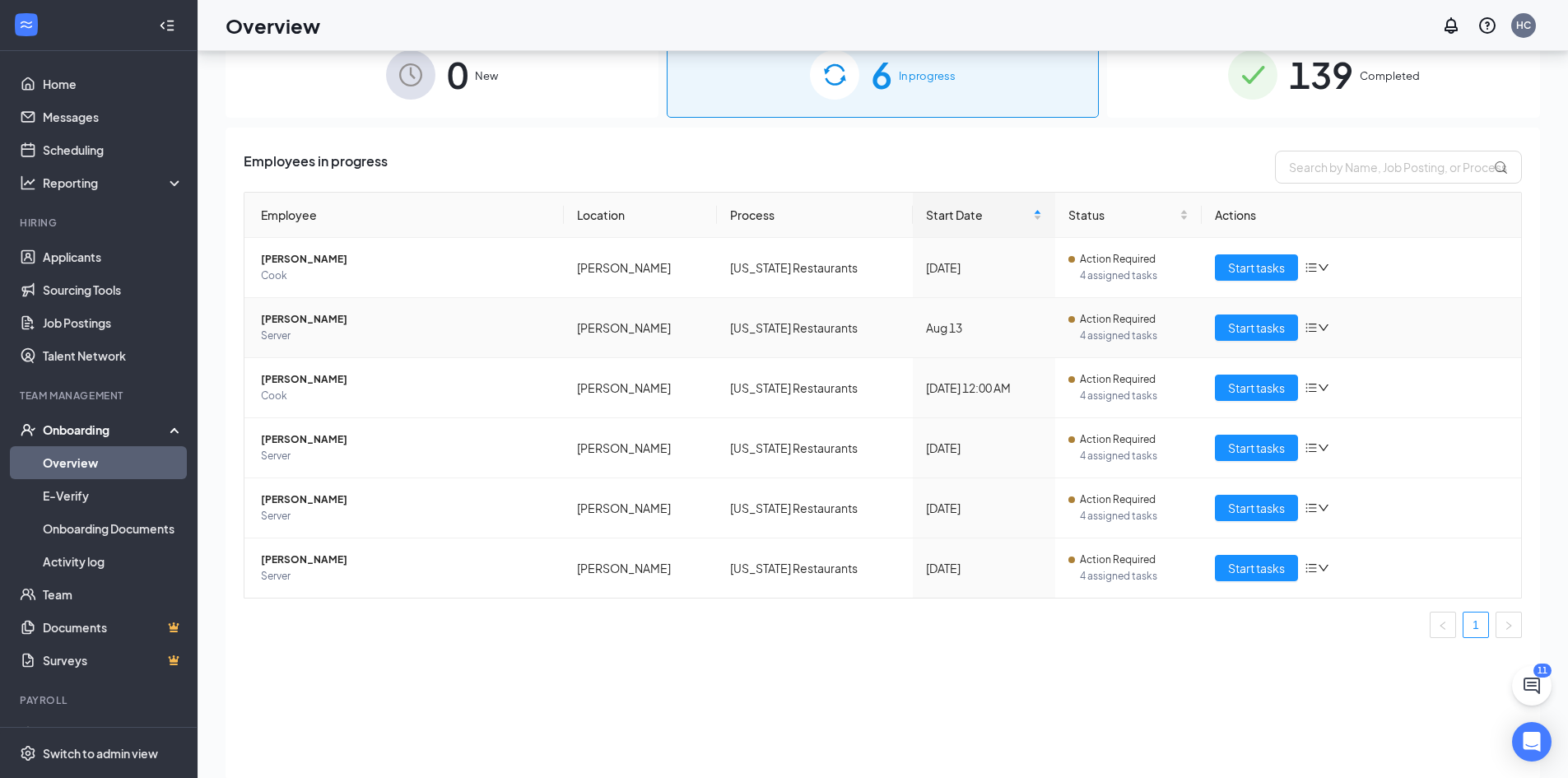
scroll to position [74, 0]
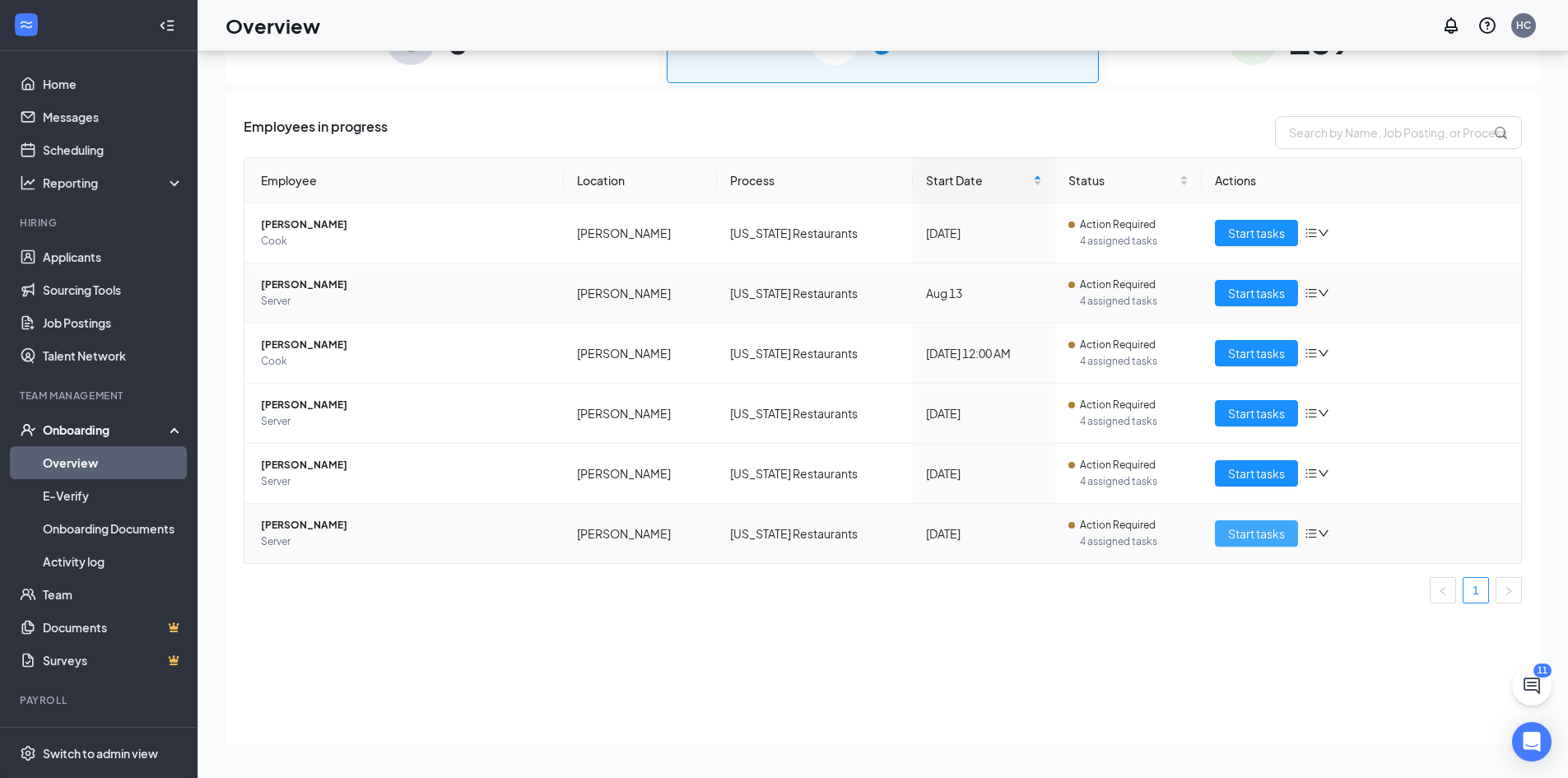
click at [1266, 536] on span "Start tasks" at bounding box center [1257, 533] width 57 height 19
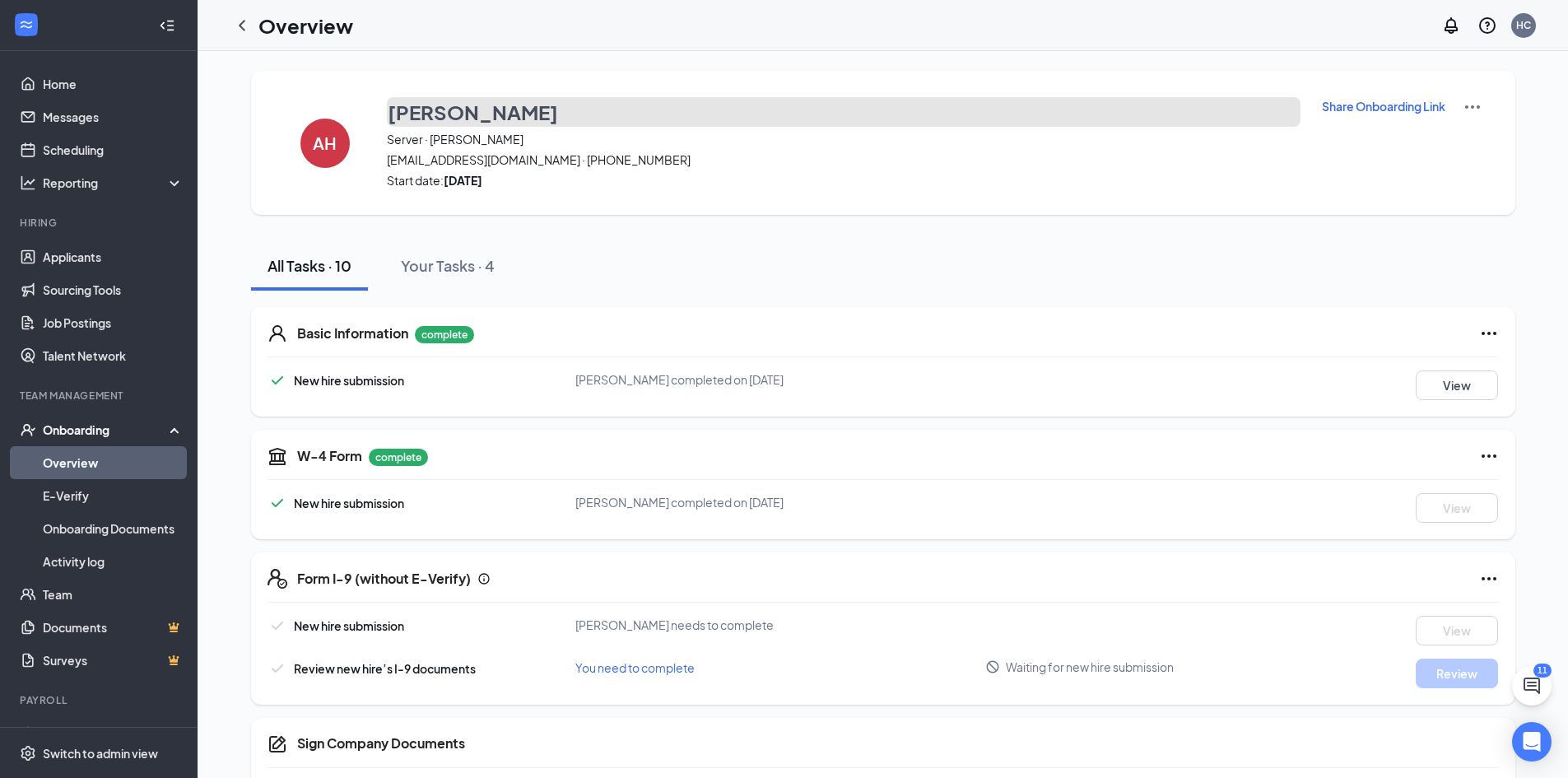
click at [473, 106] on h3 "ALYSSA HILL" at bounding box center [473, 111] width 171 height 28
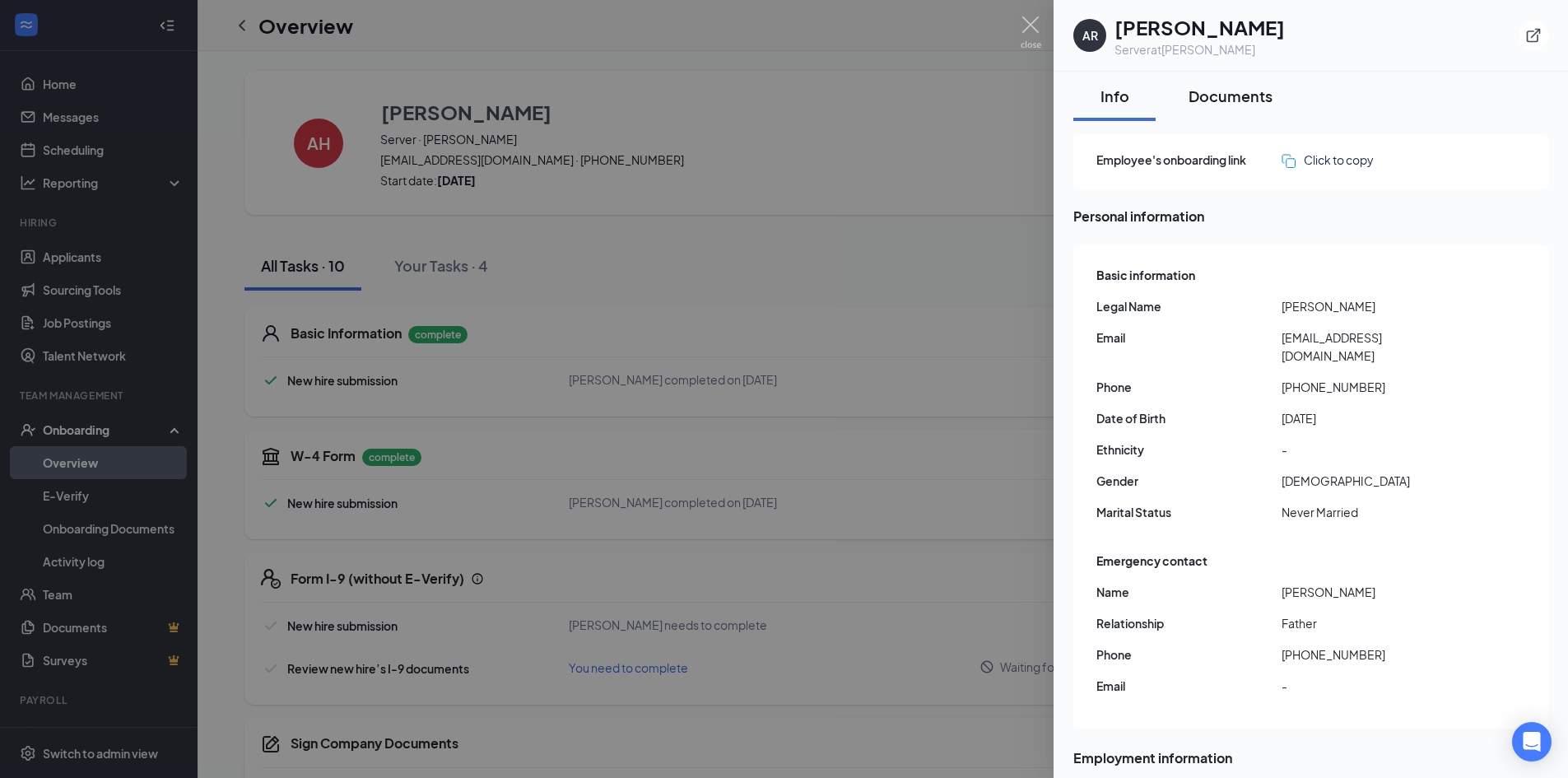
click at [1246, 103] on div "Documents" at bounding box center [1231, 96] width 84 height 20
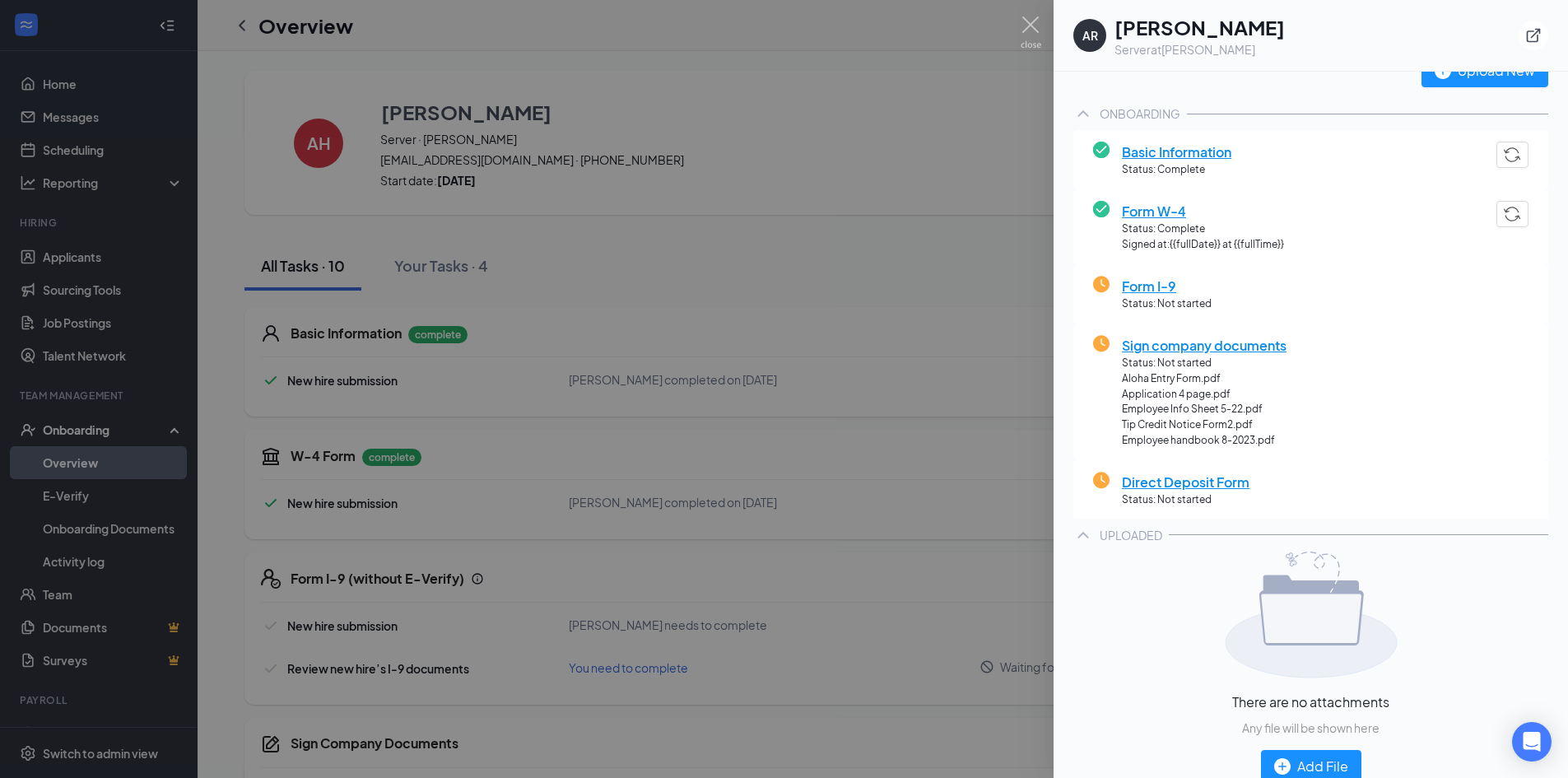
scroll to position [85, 0]
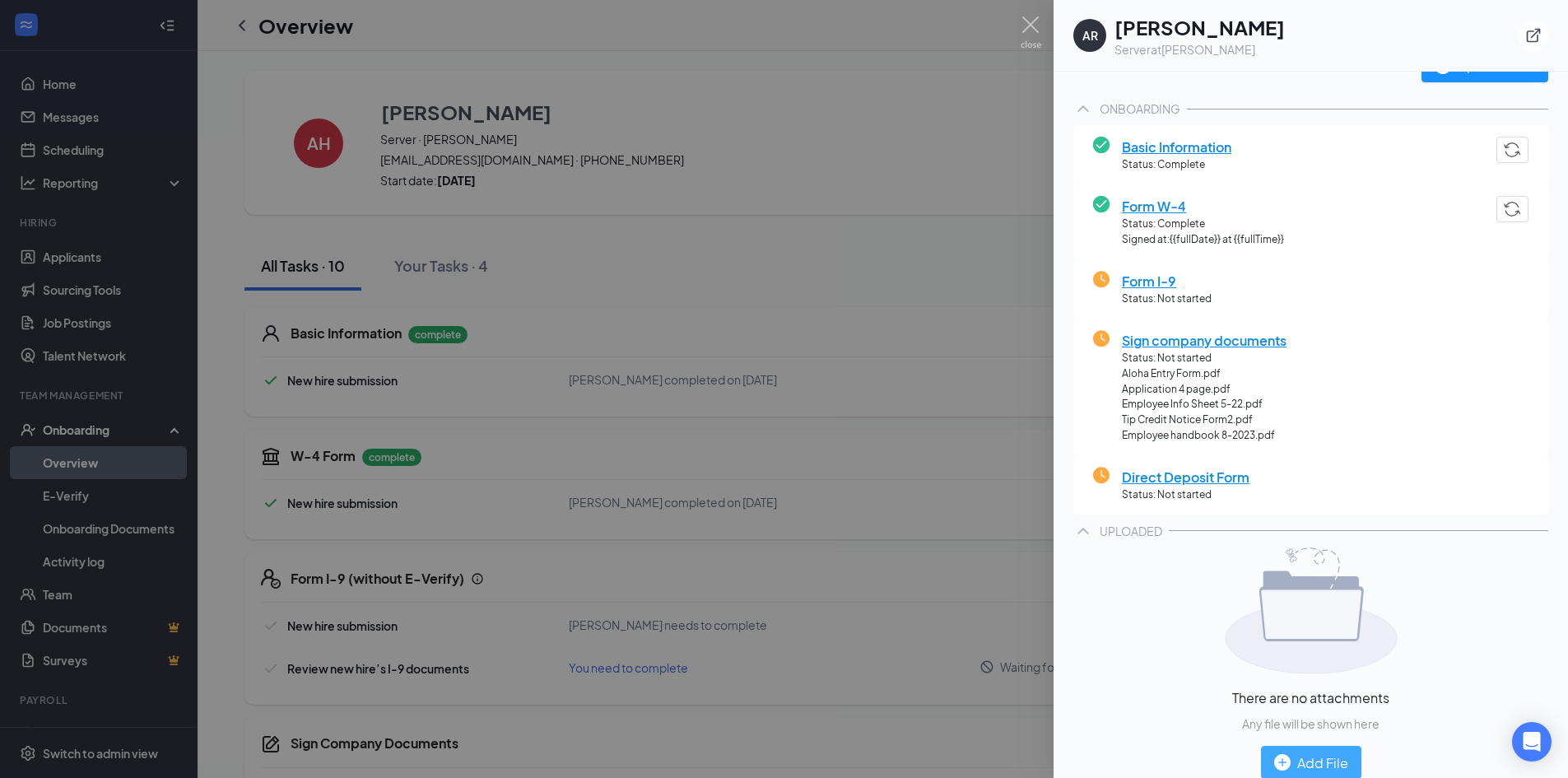
click at [1285, 760] on img "button" at bounding box center [1283, 762] width 17 height 17
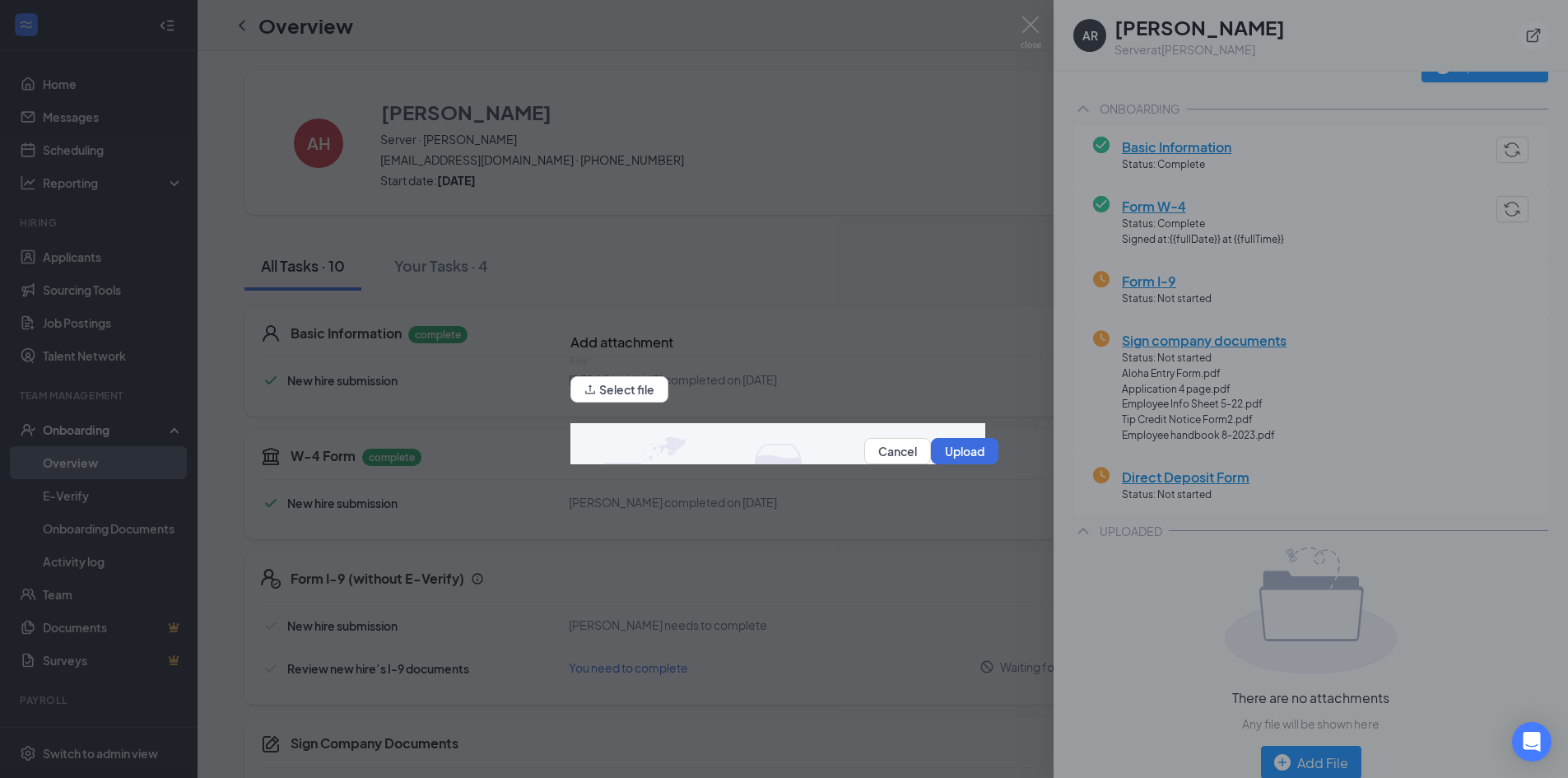
click at [668, 405] on div "Select file" at bounding box center [619, 390] width 98 height 29
click at [663, 400] on button "Select file" at bounding box center [619, 389] width 98 height 26
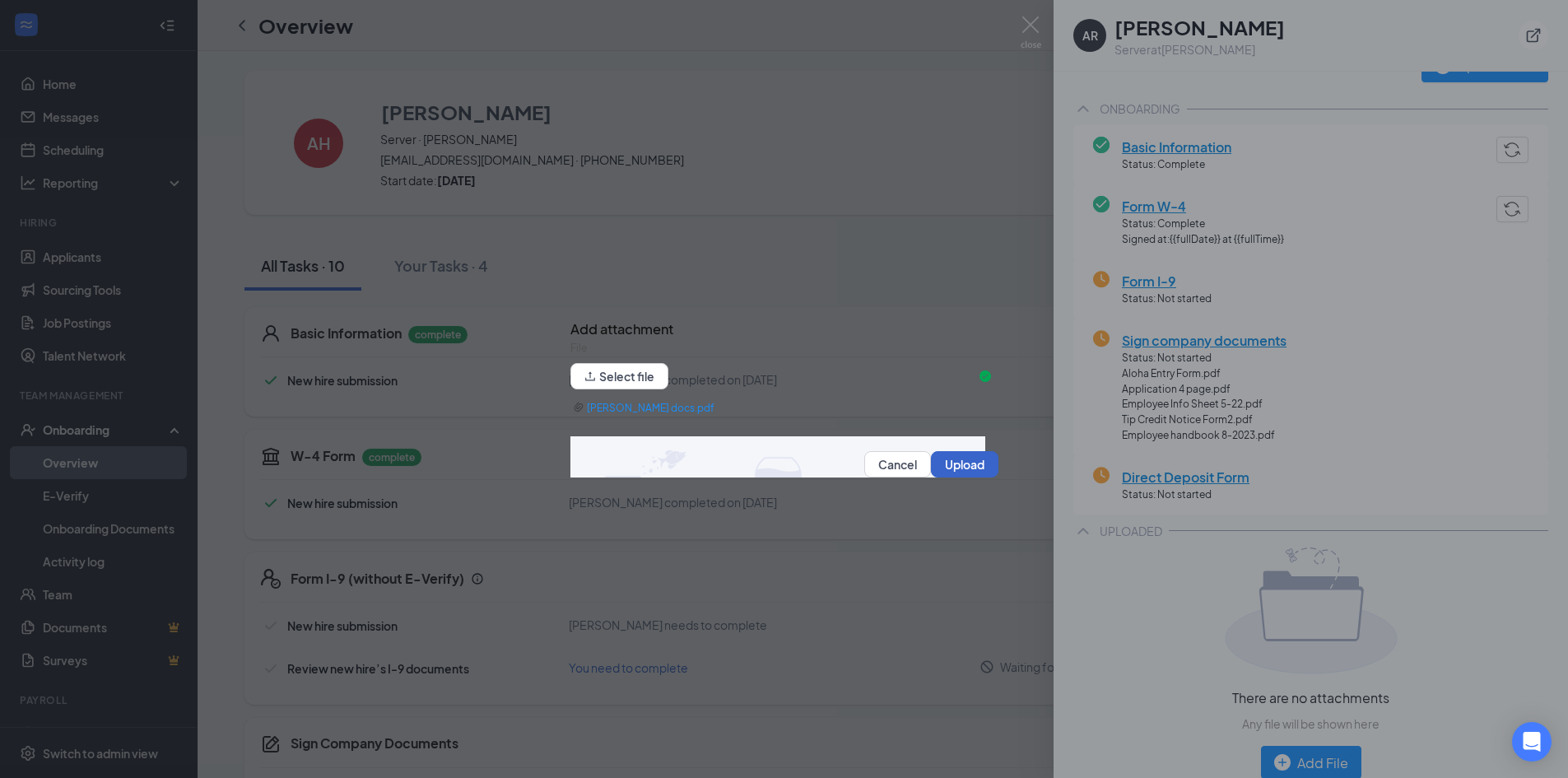
click at [937, 468] on button "Upload" at bounding box center [965, 463] width 67 height 26
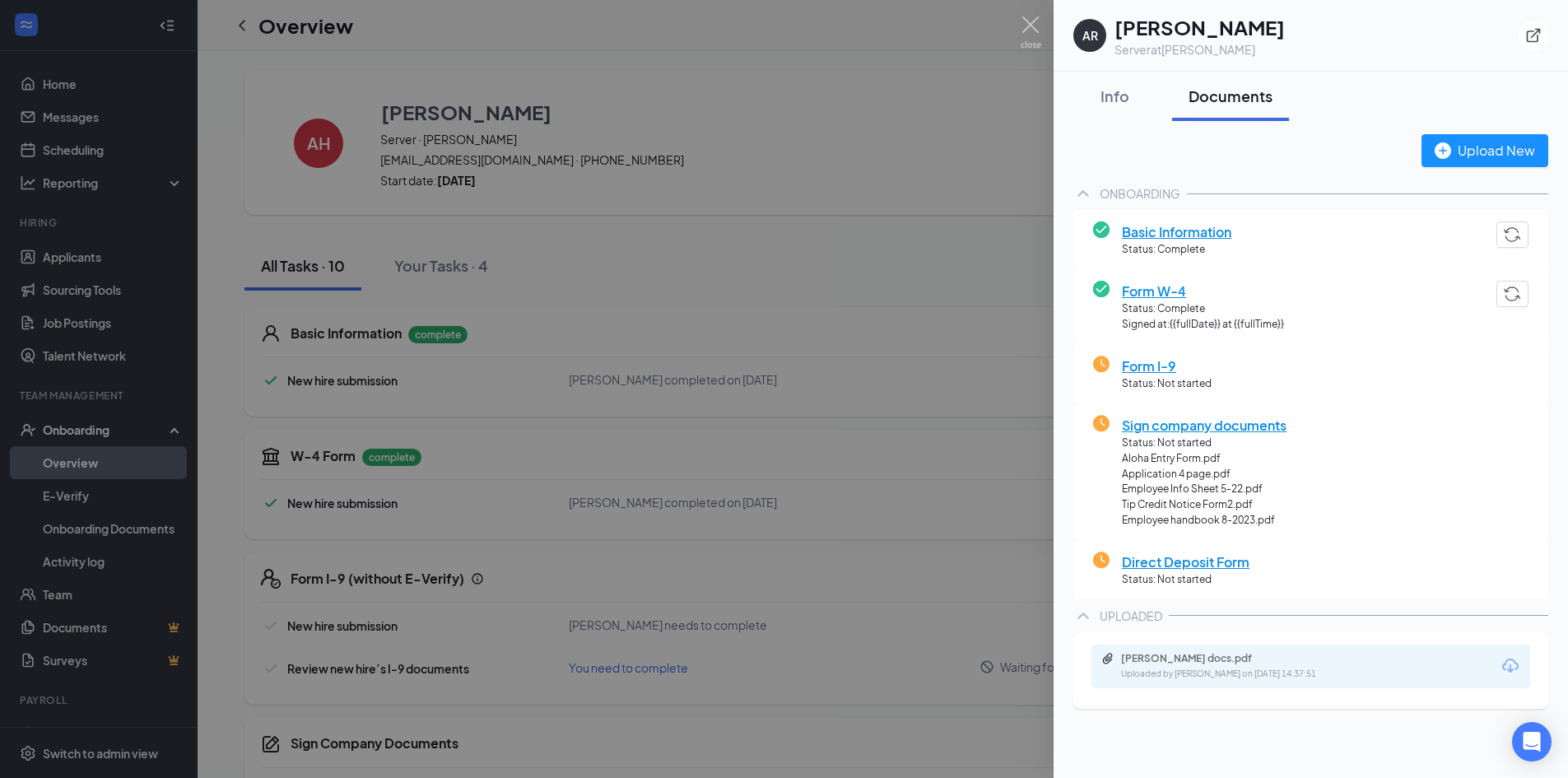
scroll to position [0, 0]
click at [1517, 141] on div "Upload New" at bounding box center [1485, 150] width 100 height 20
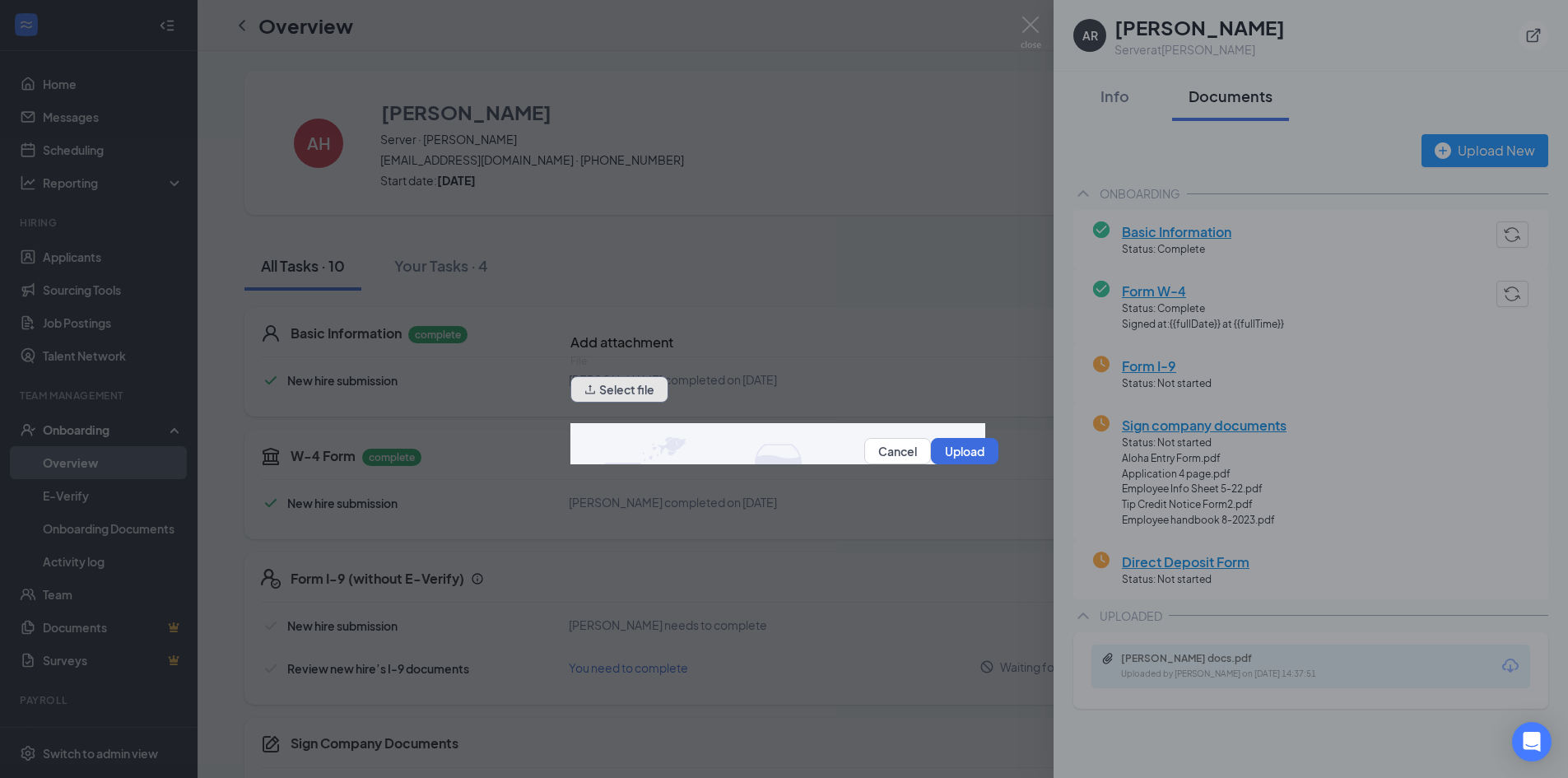
click at [659, 398] on button "Select file" at bounding box center [619, 389] width 98 height 26
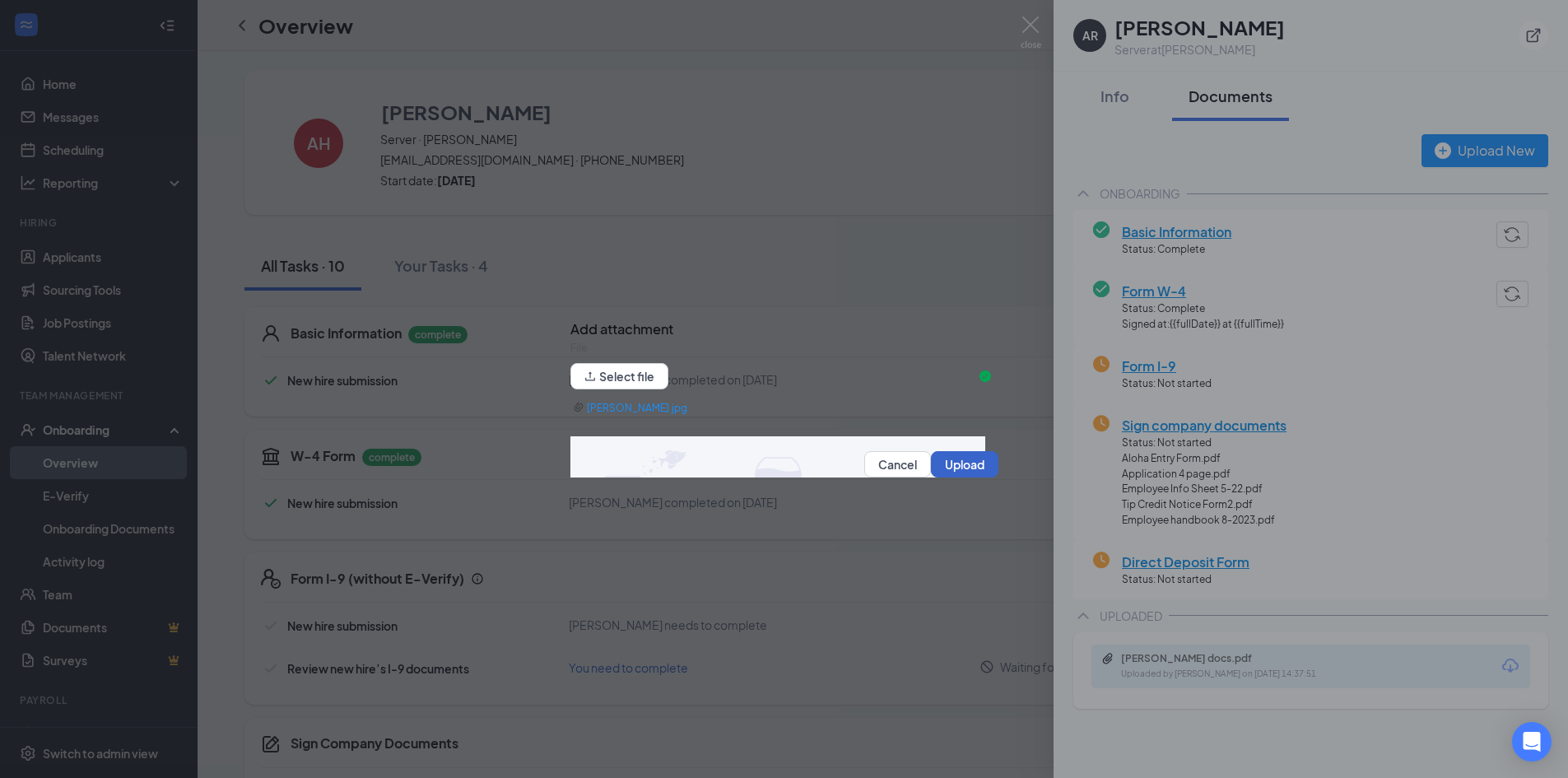
click at [961, 458] on button "Upload" at bounding box center [965, 463] width 67 height 26
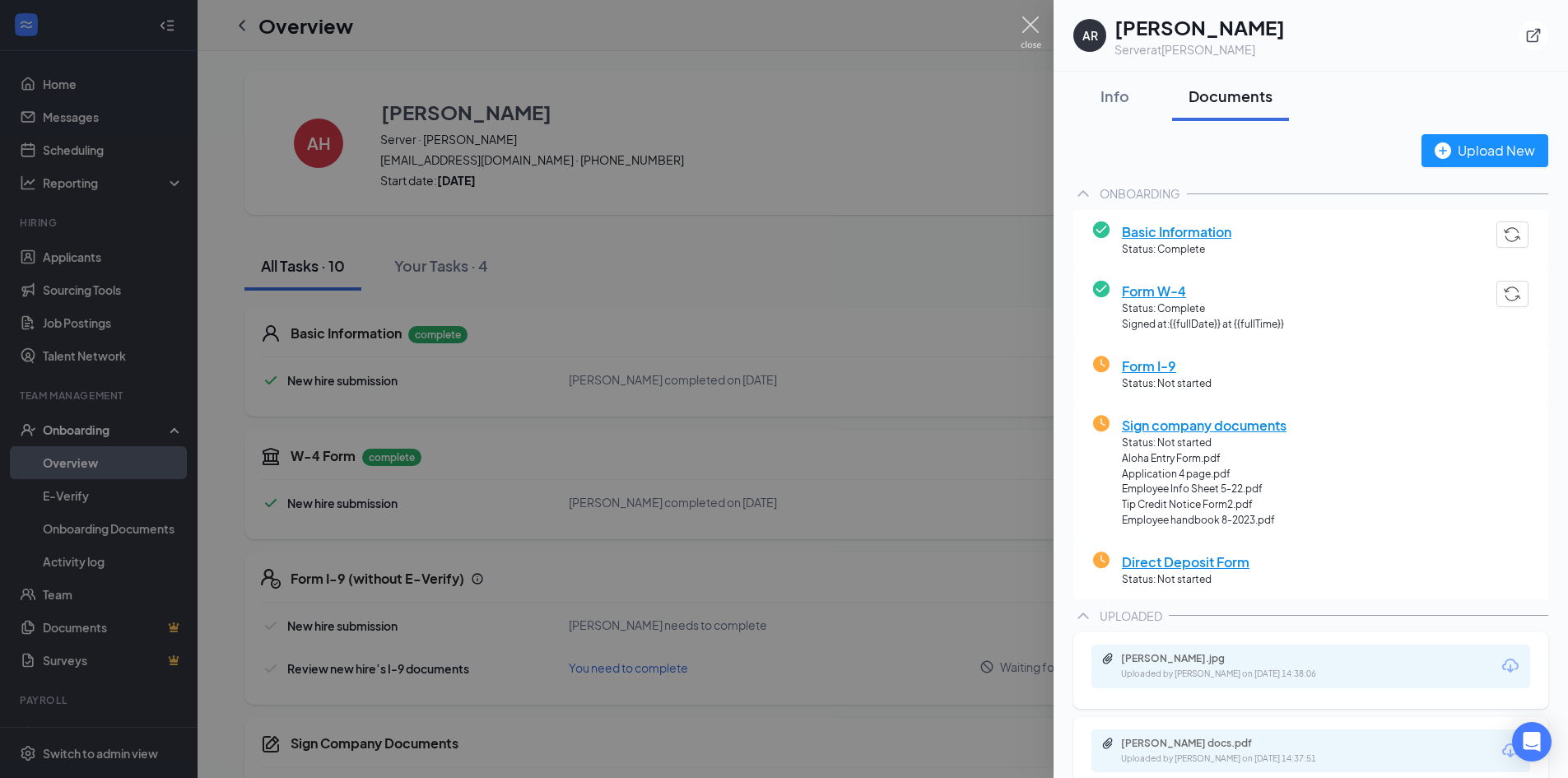
click at [1029, 37] on img at bounding box center [1031, 33] width 20 height 32
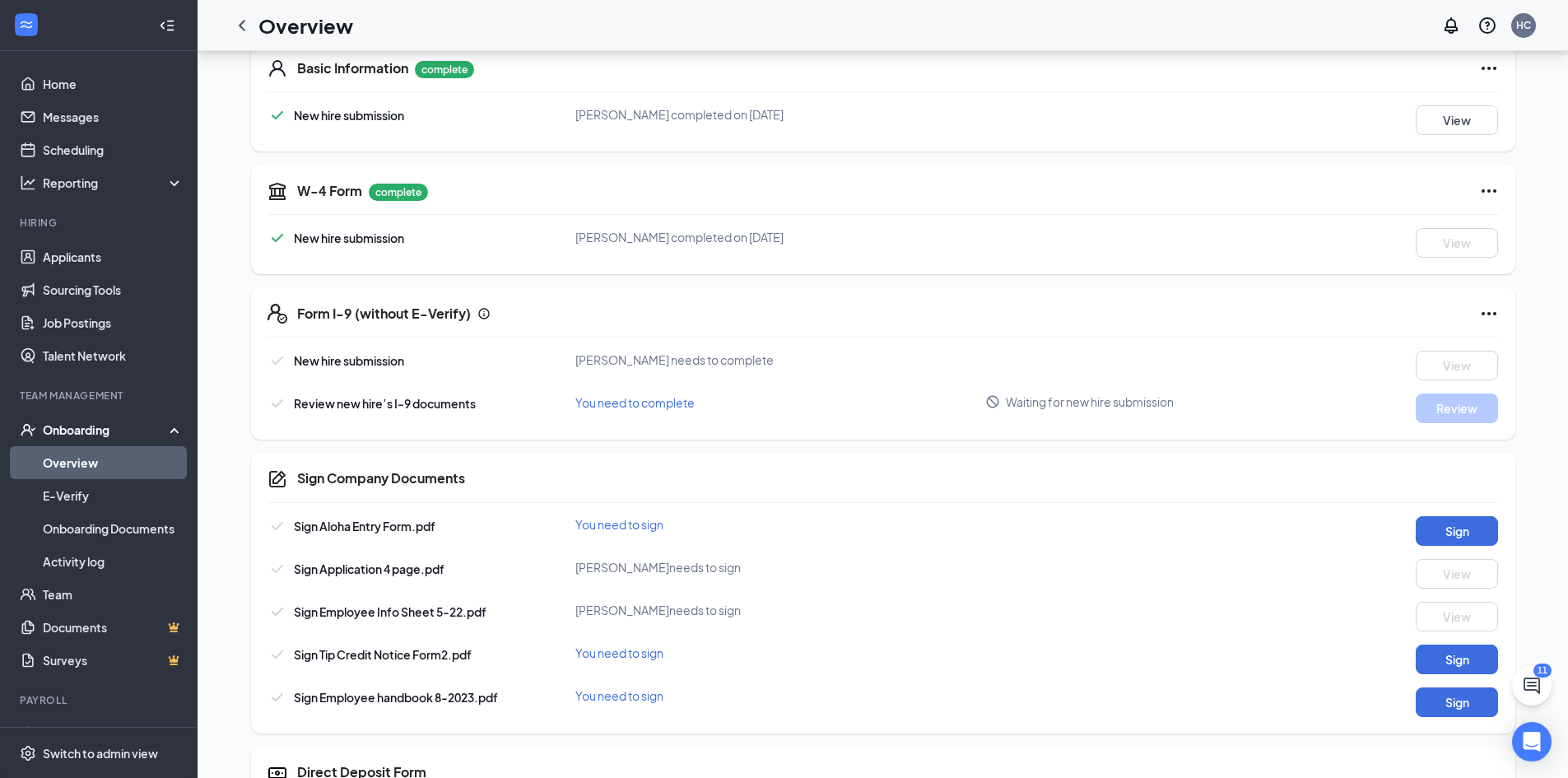
scroll to position [329, 0]
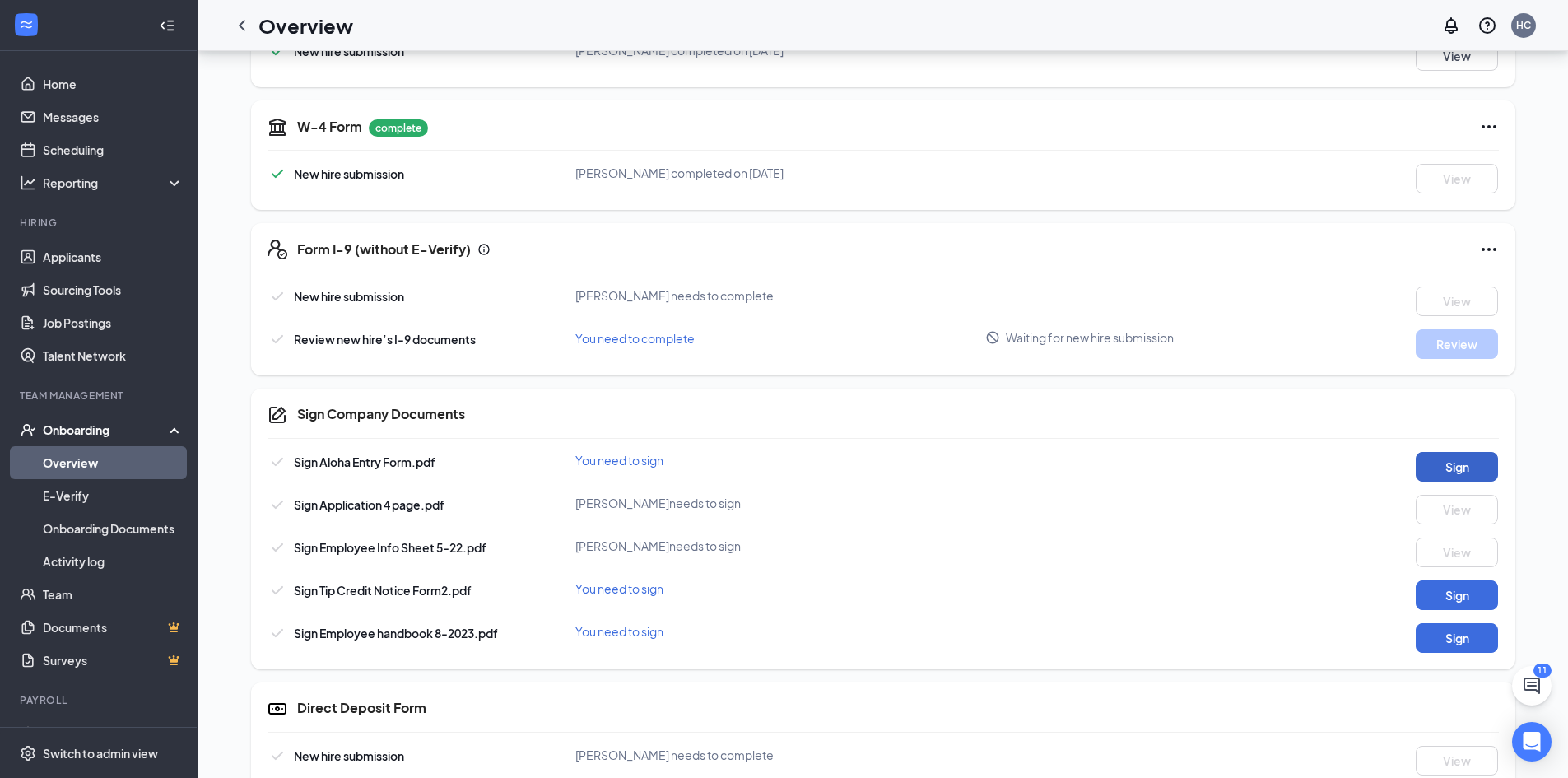
click at [1474, 474] on button "Sign" at bounding box center [1457, 466] width 82 height 29
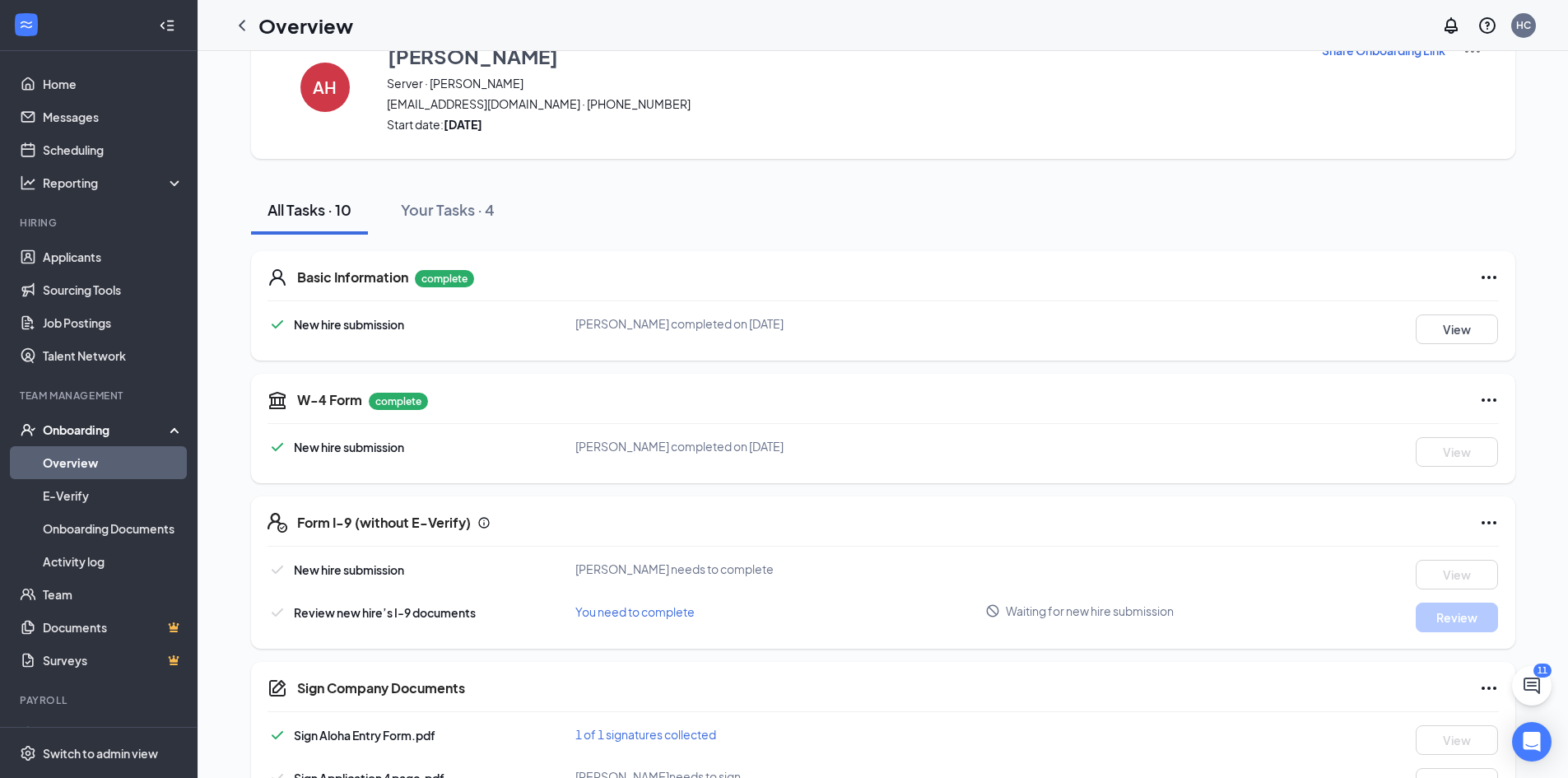
scroll to position [363, 0]
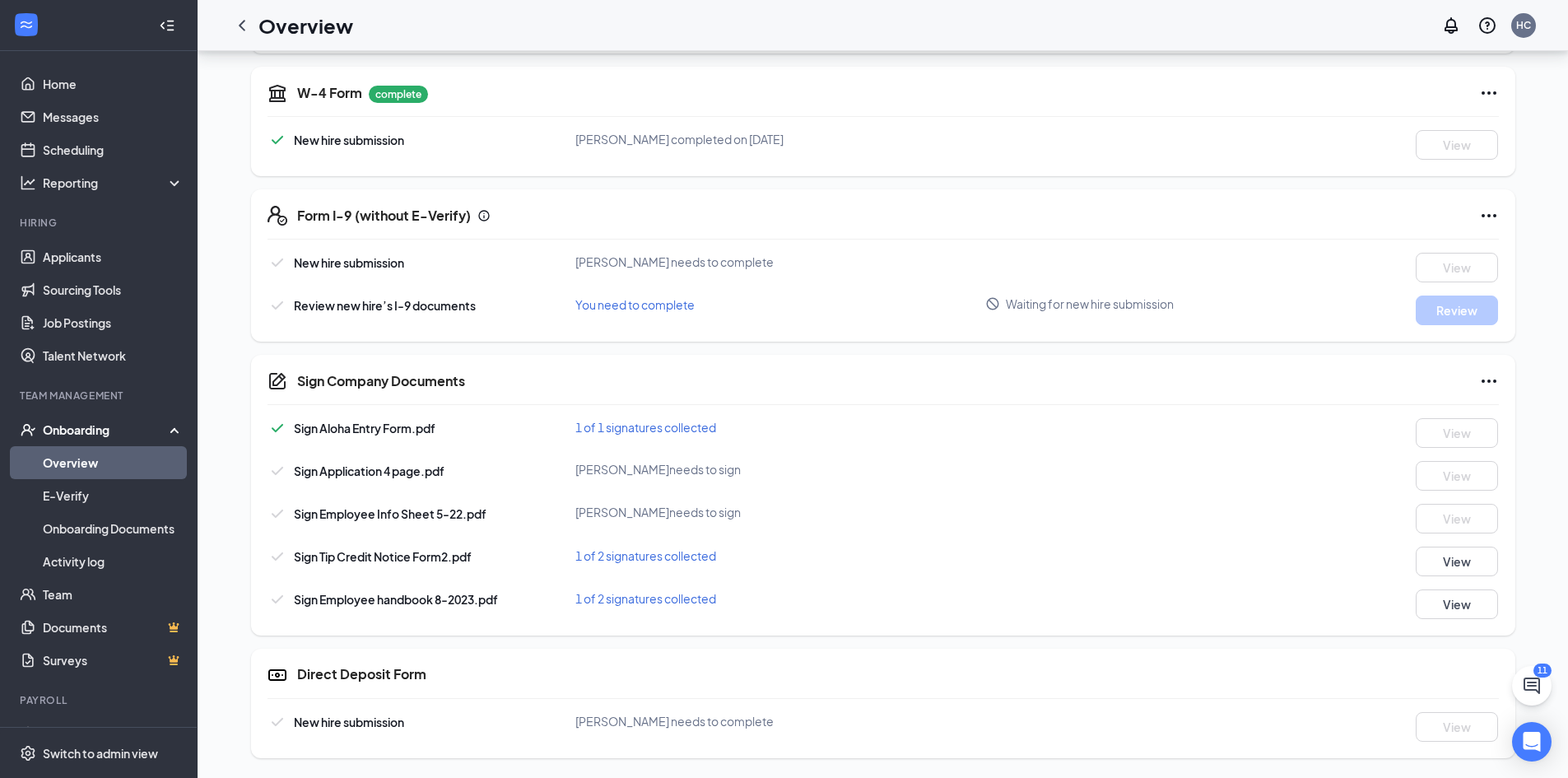
click at [87, 428] on div "Onboarding" at bounding box center [106, 430] width 127 height 17
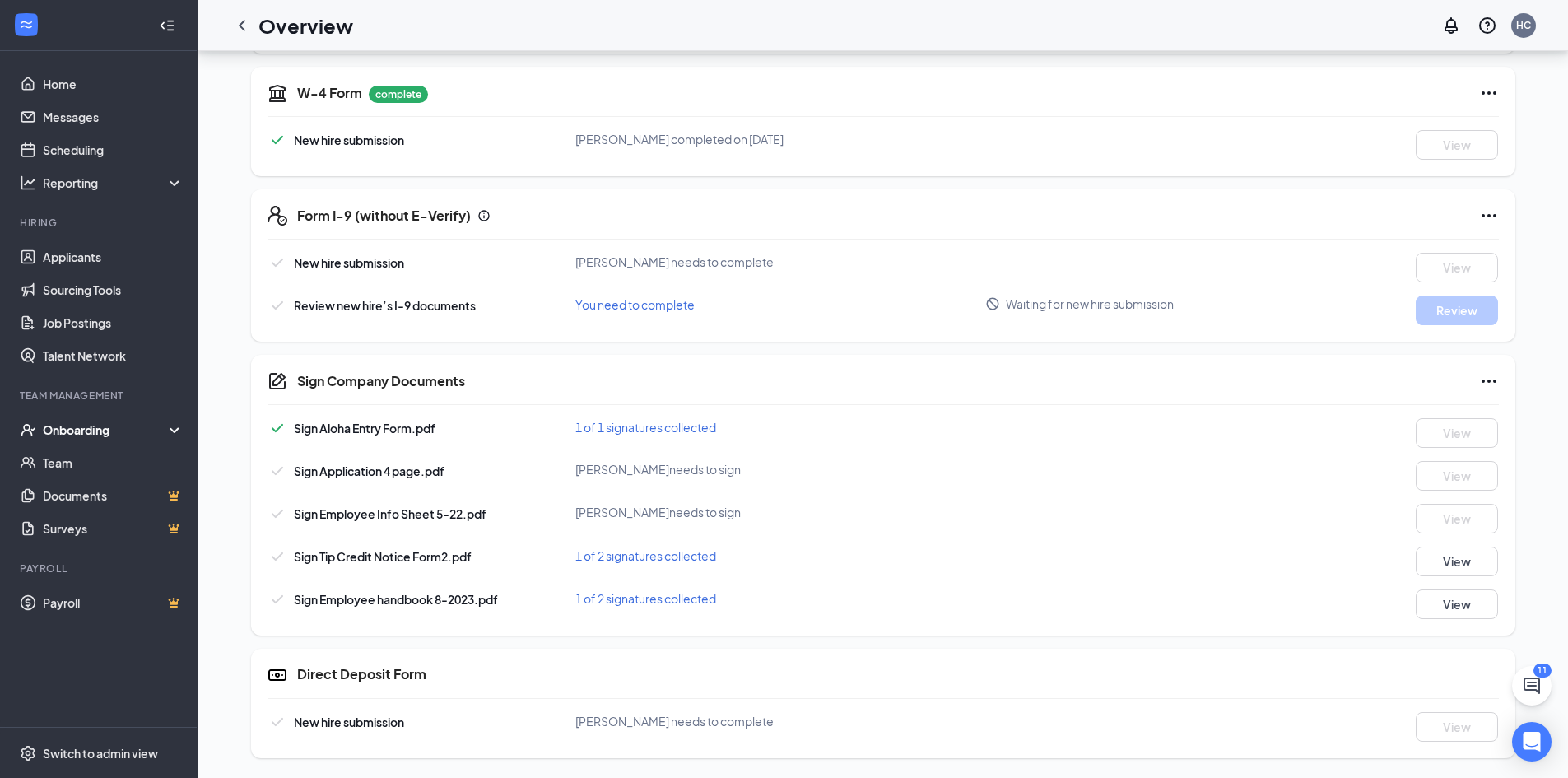
click at [87, 428] on div "Onboarding" at bounding box center [106, 430] width 127 height 17
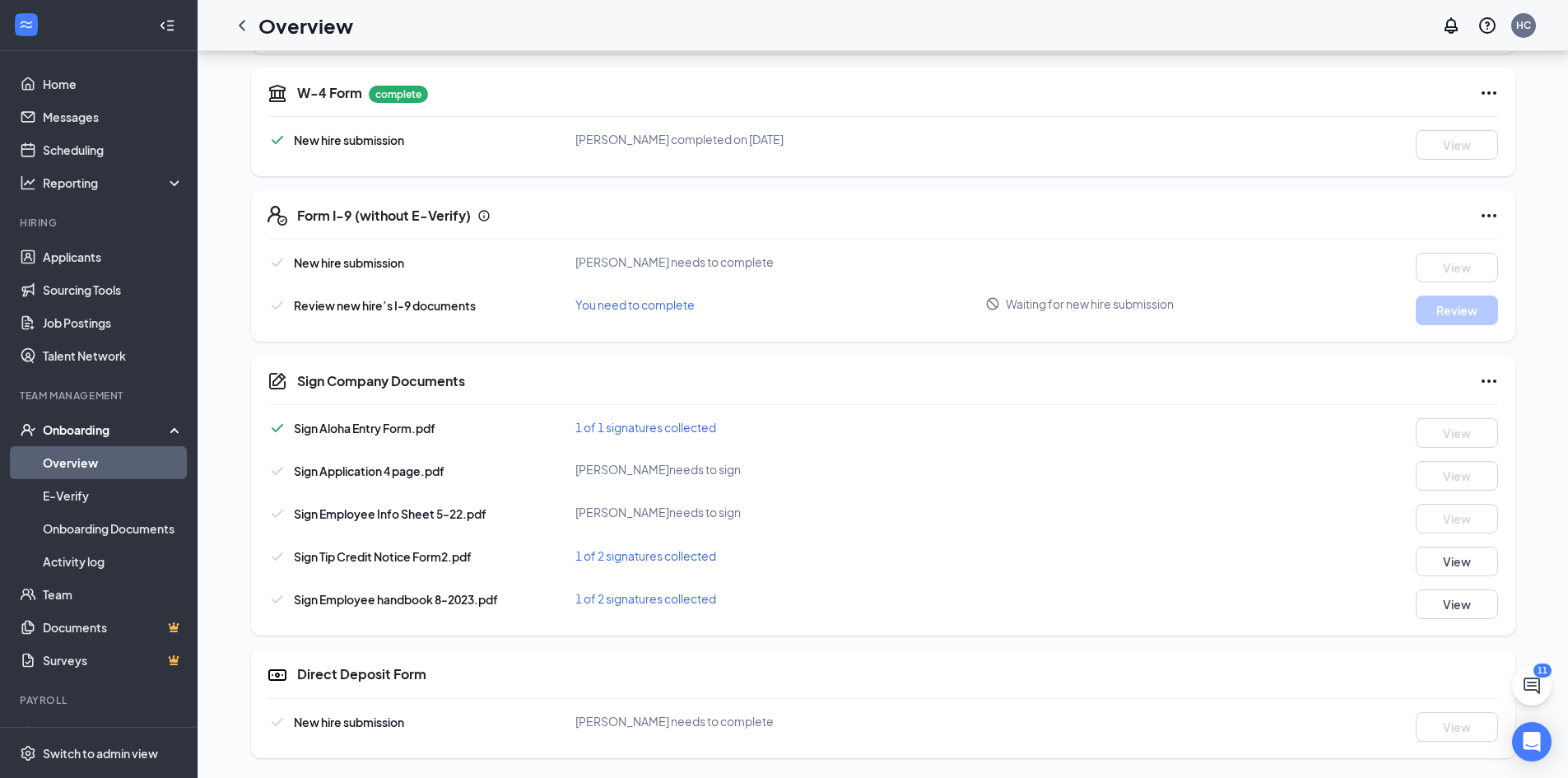
click at [78, 448] on link "Overview" at bounding box center [113, 462] width 140 height 33
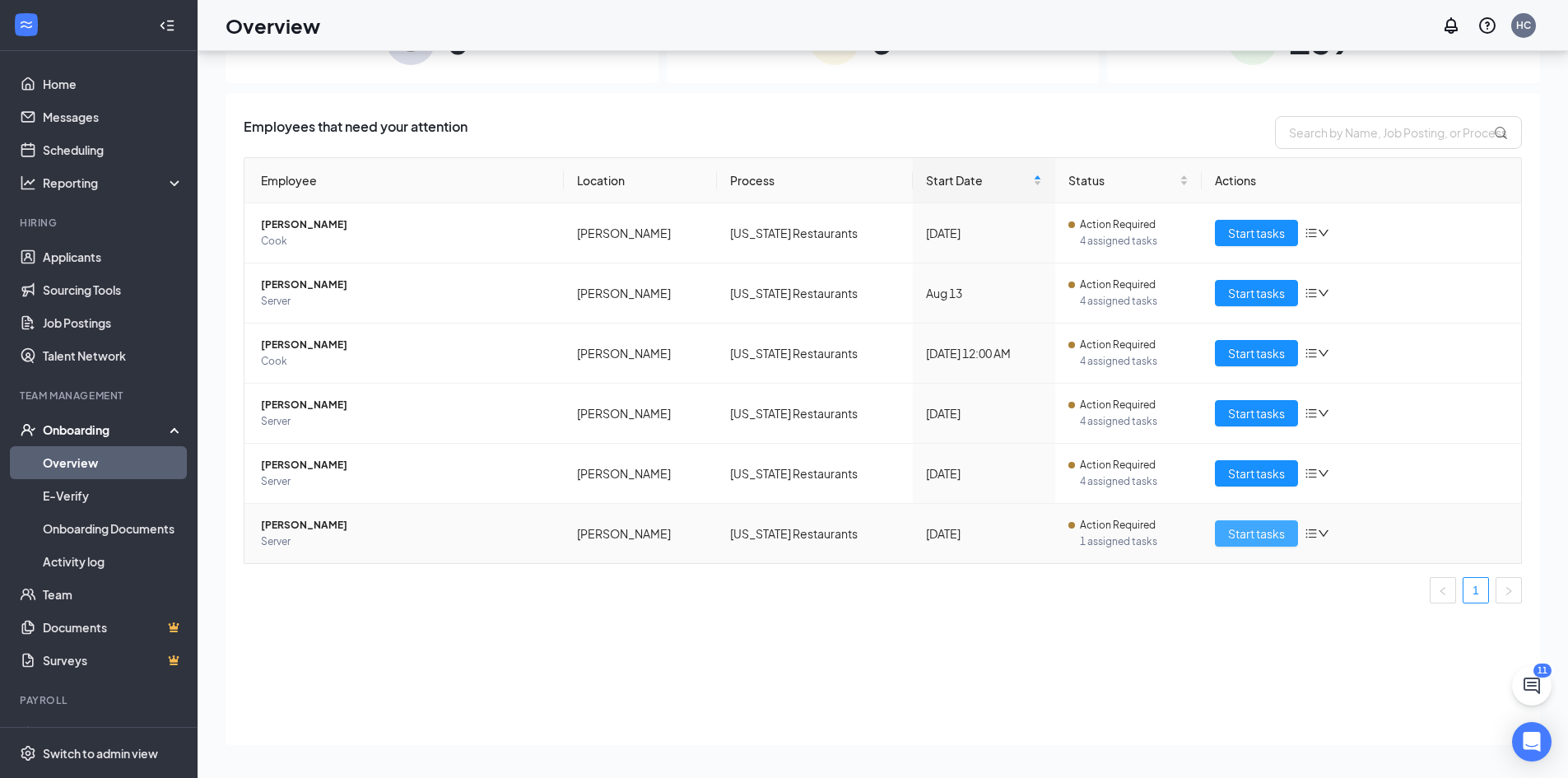
click at [1243, 533] on span "Start tasks" at bounding box center [1257, 533] width 57 height 19
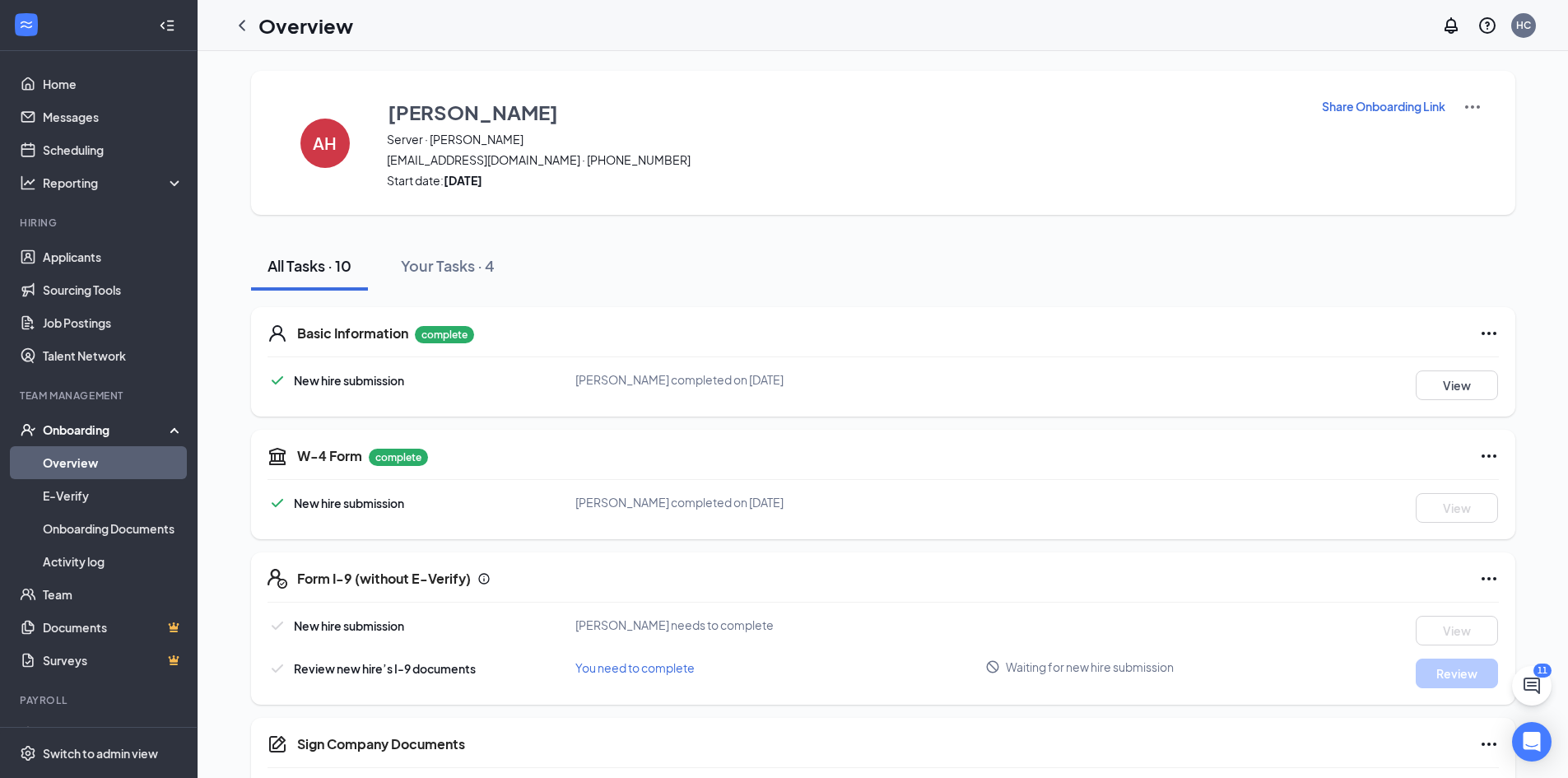
click at [1391, 103] on p "Share Onboarding Link" at bounding box center [1384, 106] width 124 height 17
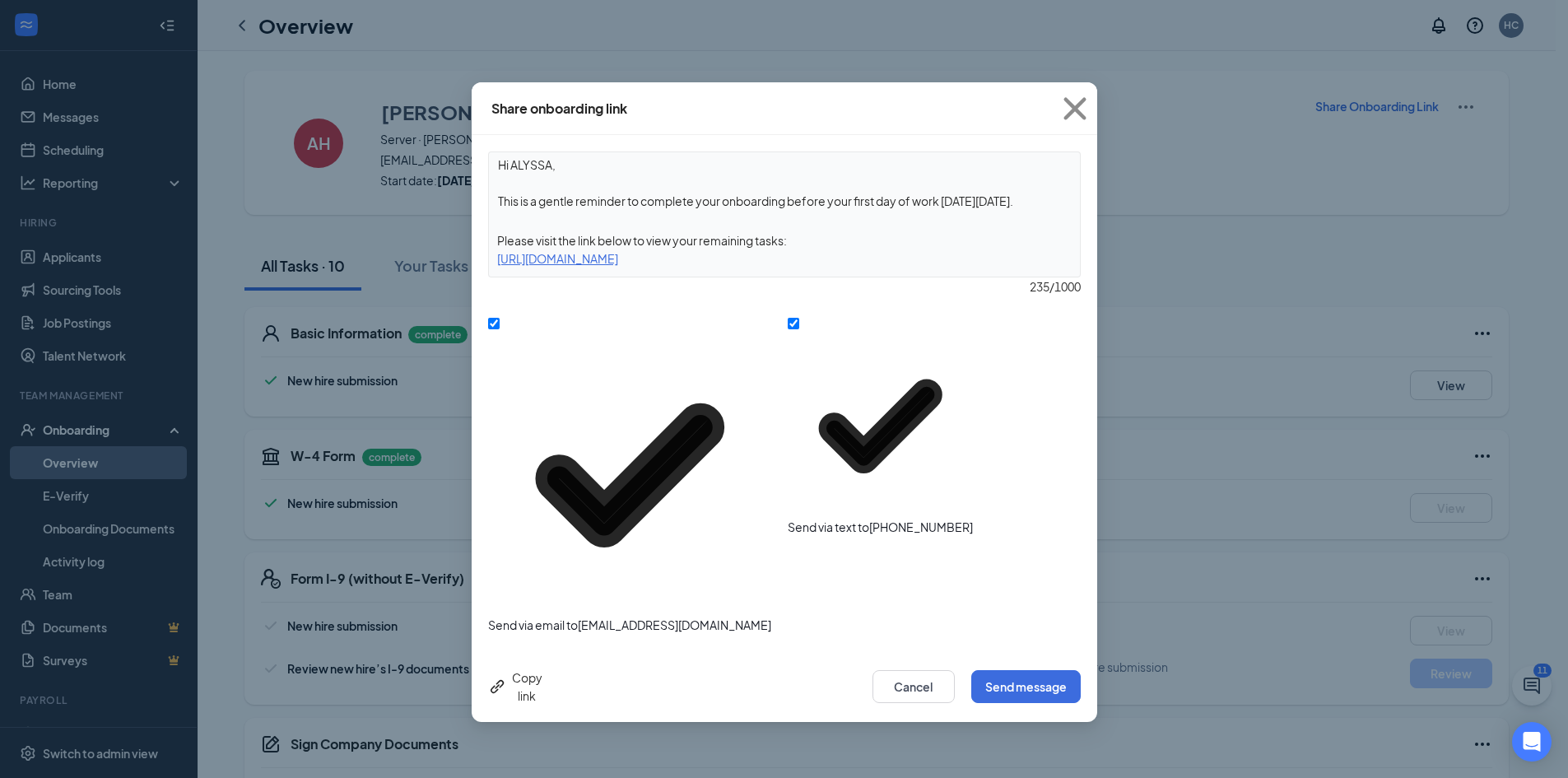
click at [530, 669] on div "Copy link" at bounding box center [515, 686] width 55 height 36
click at [909, 670] on button "Cancel" at bounding box center [914, 686] width 82 height 33
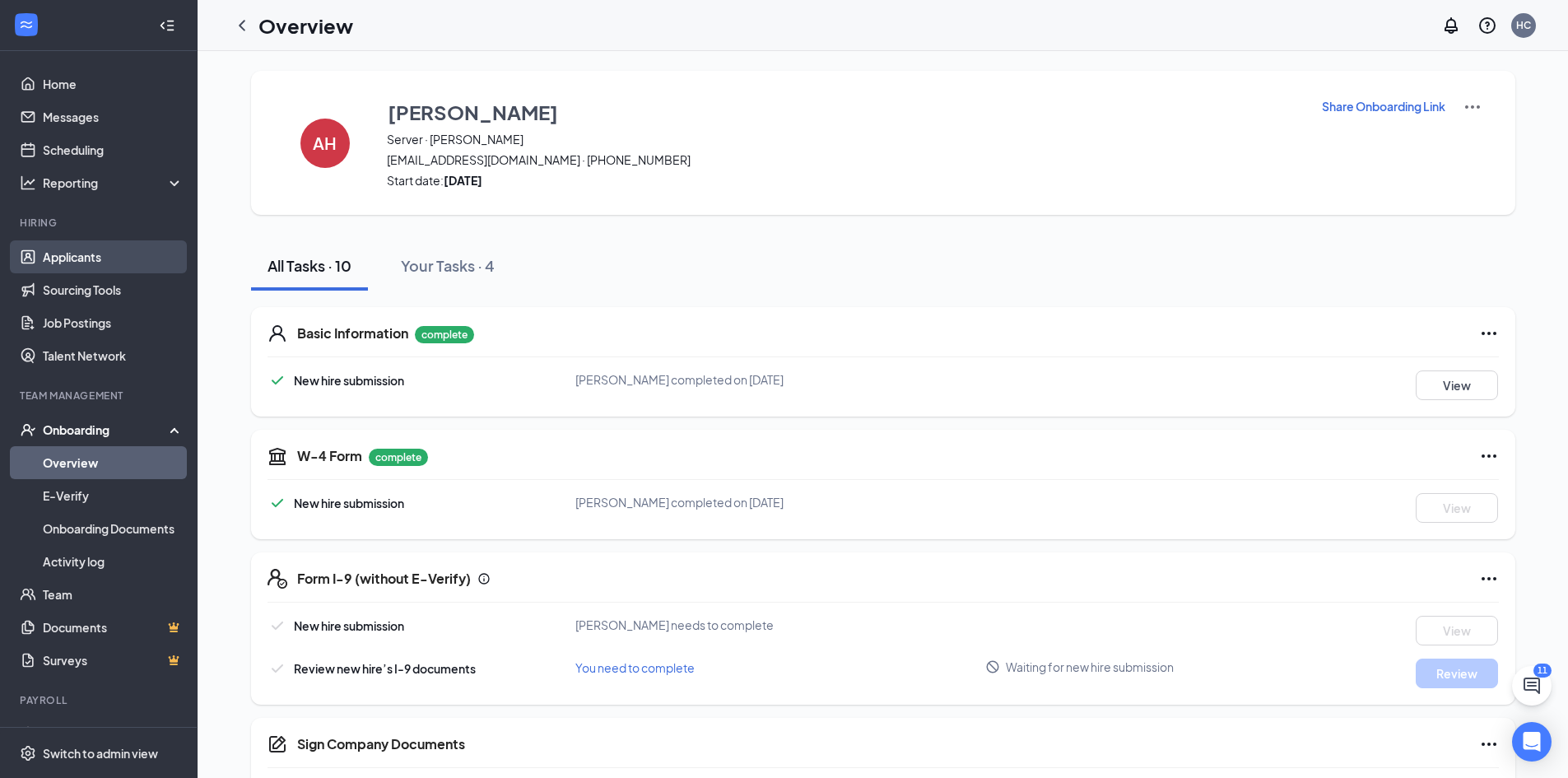
click at [80, 257] on link "Applicants" at bounding box center [113, 257] width 140 height 33
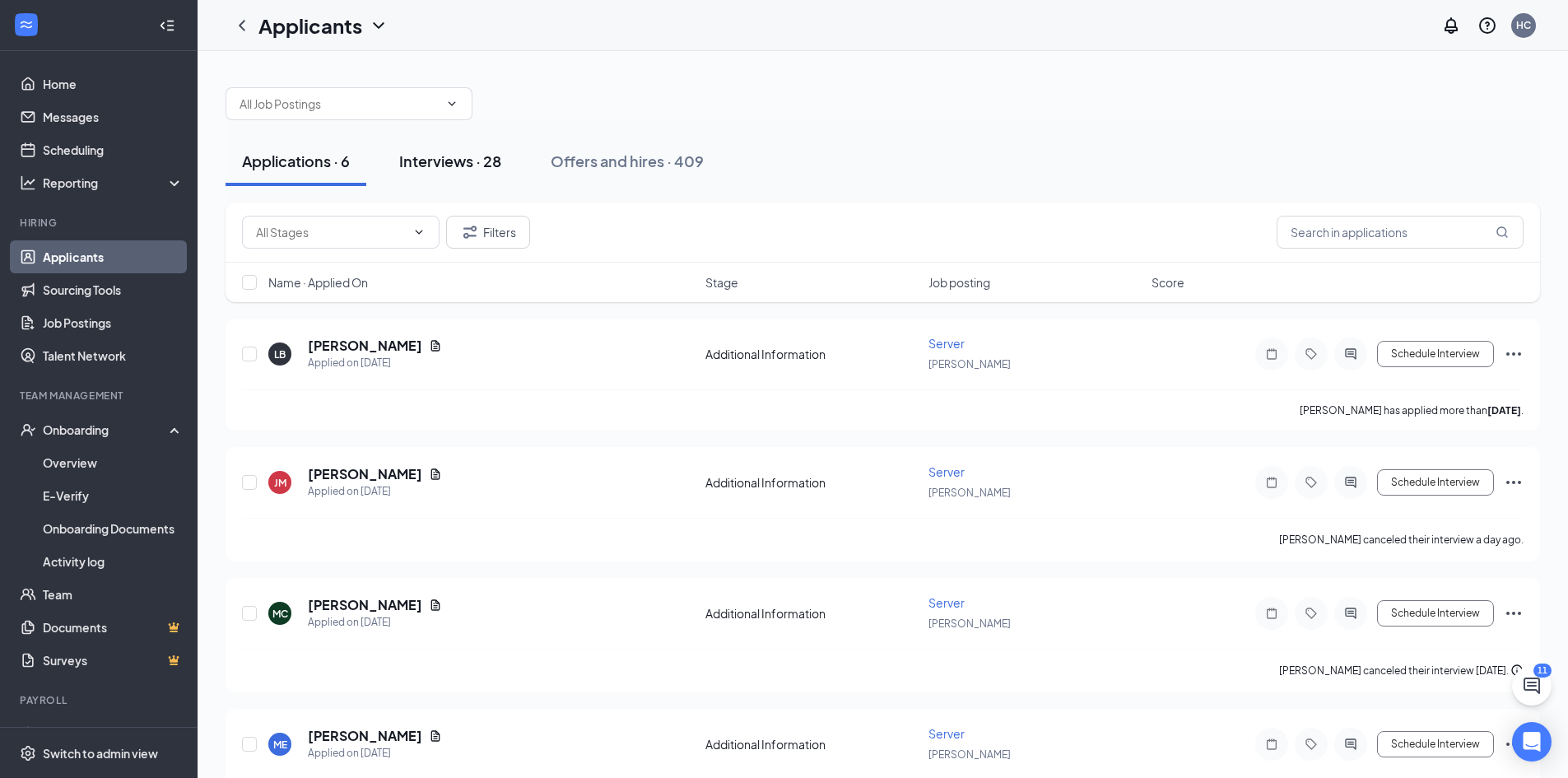
click at [452, 164] on div "Interviews · 28" at bounding box center [450, 161] width 102 height 20
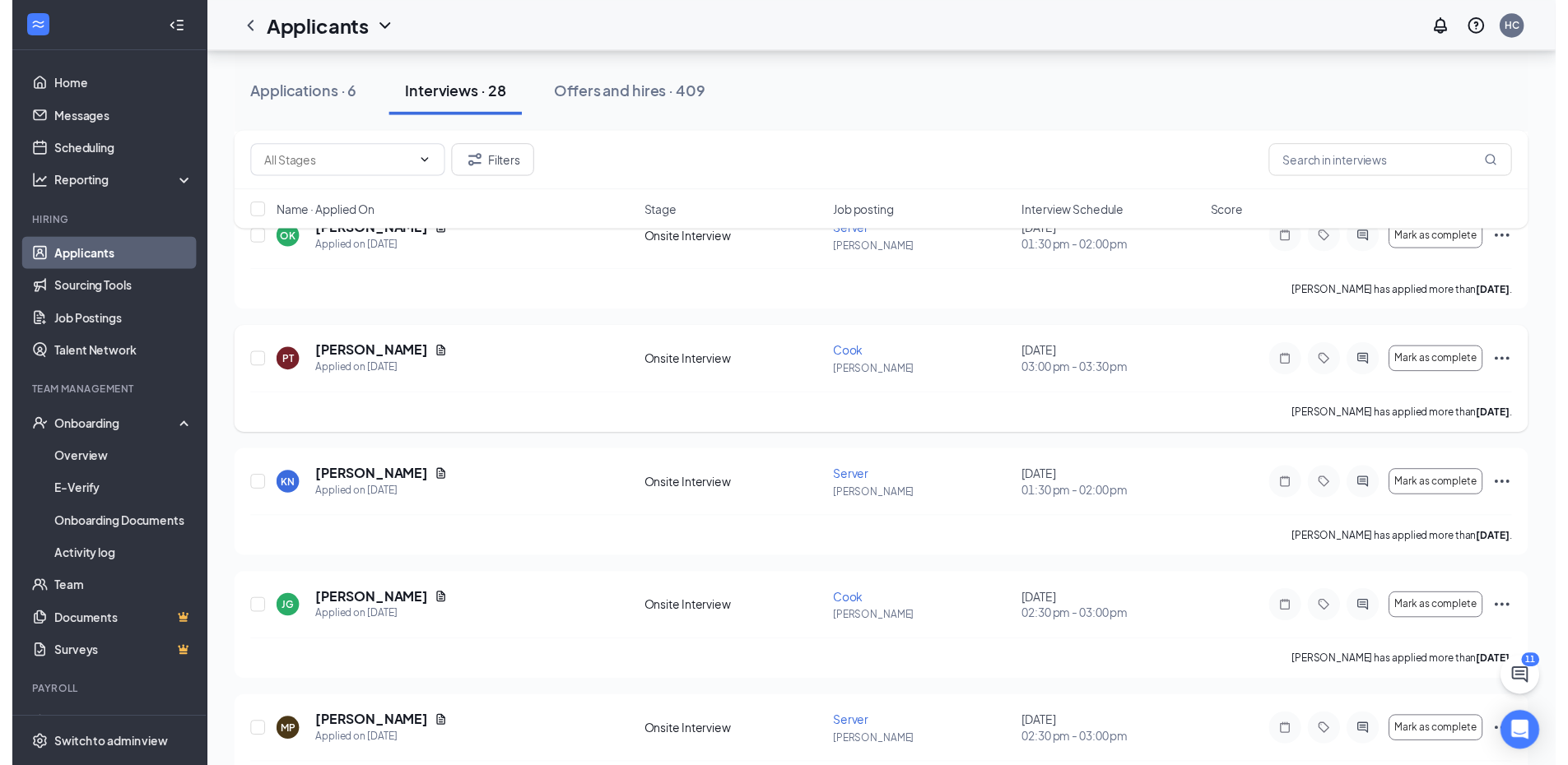
scroll to position [247, 0]
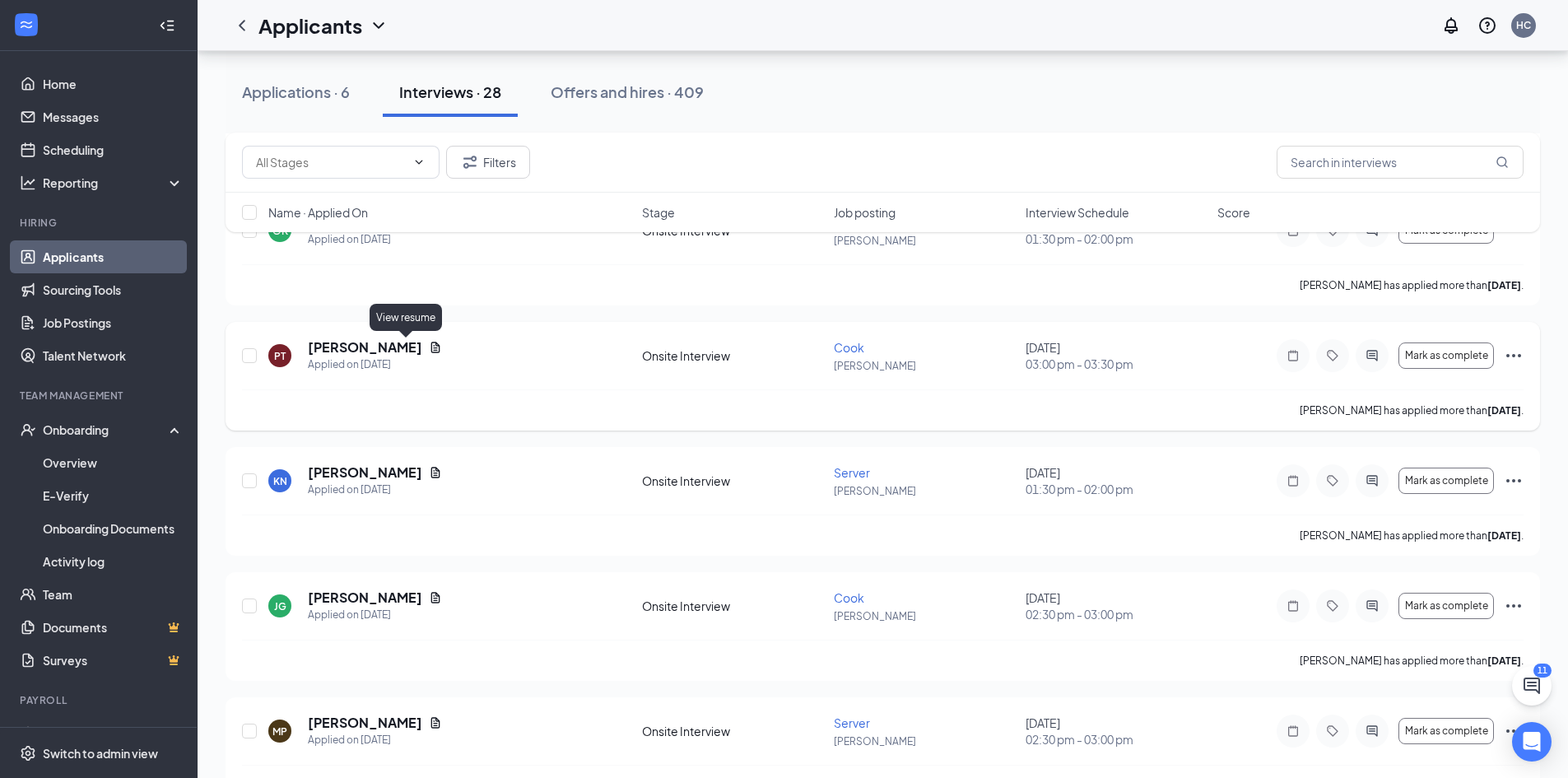
click at [429, 348] on icon "Document" at bounding box center [436, 347] width 13 height 13
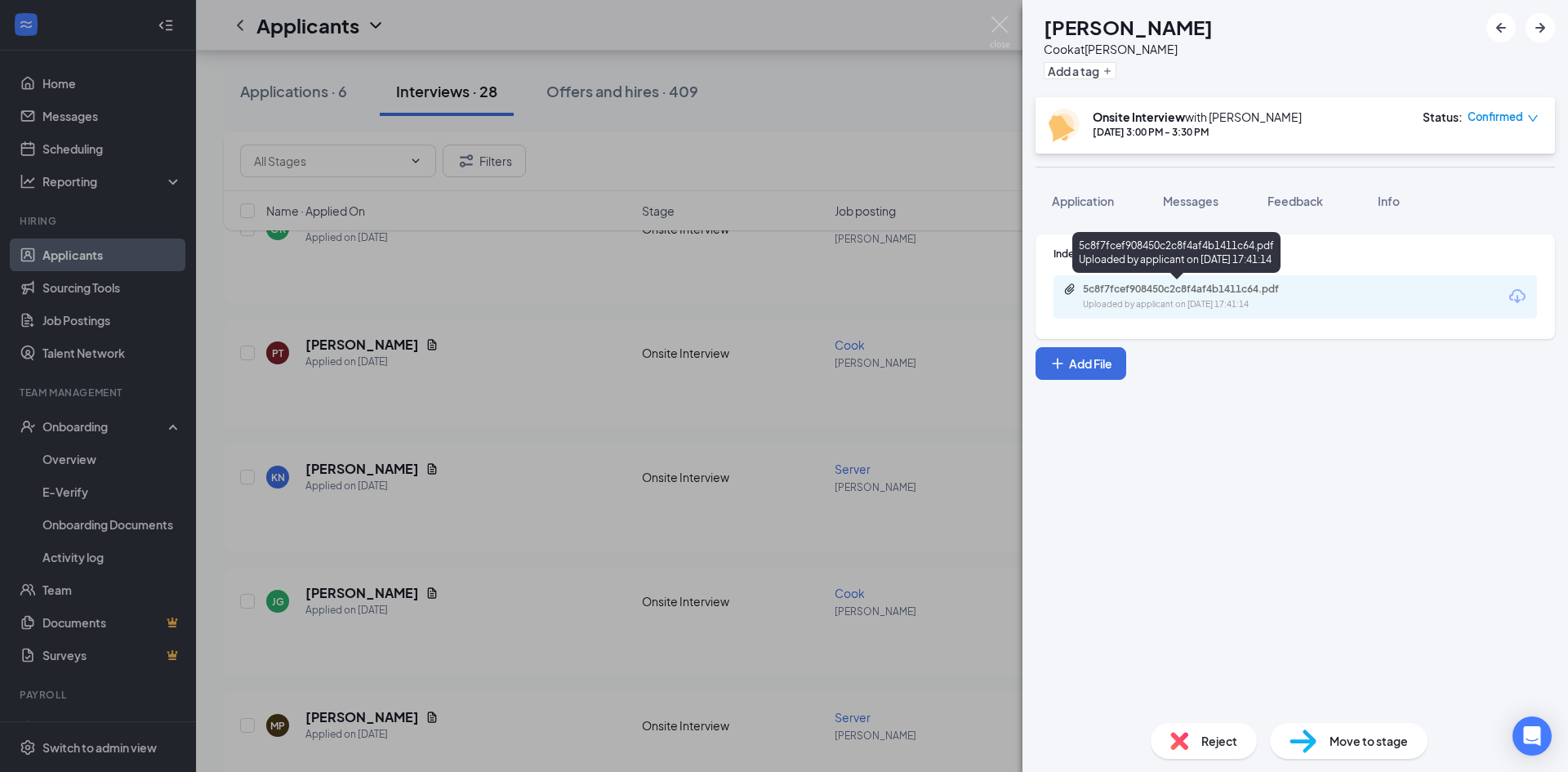
click at [1252, 298] on div "Uploaded by applicant on Aug 23, 2025 at 17:41:14" at bounding box center [1206, 305] width 245 height 13
click at [998, 23] on img at bounding box center [1000, 33] width 20 height 32
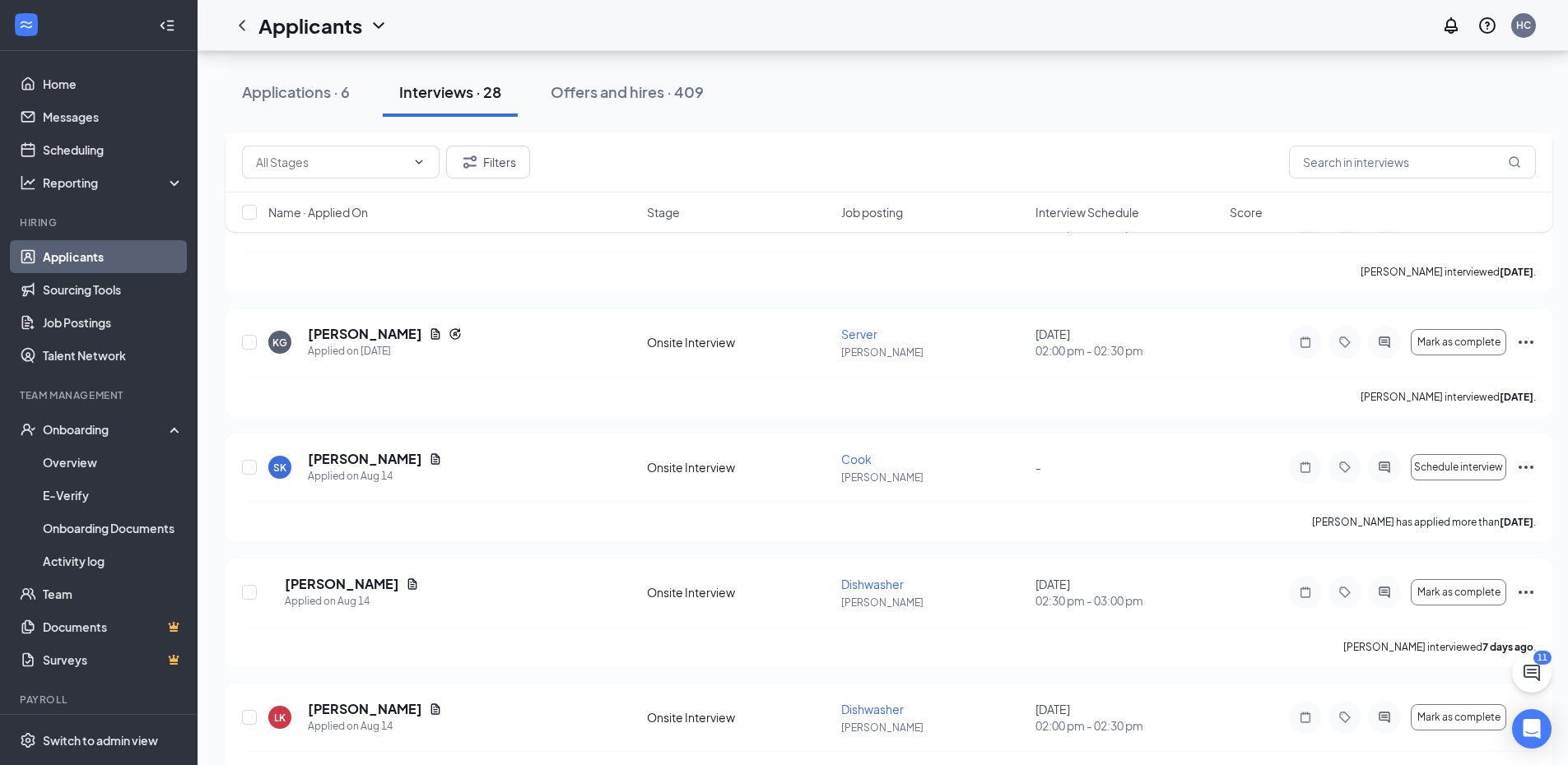
scroll to position [1645, 0]
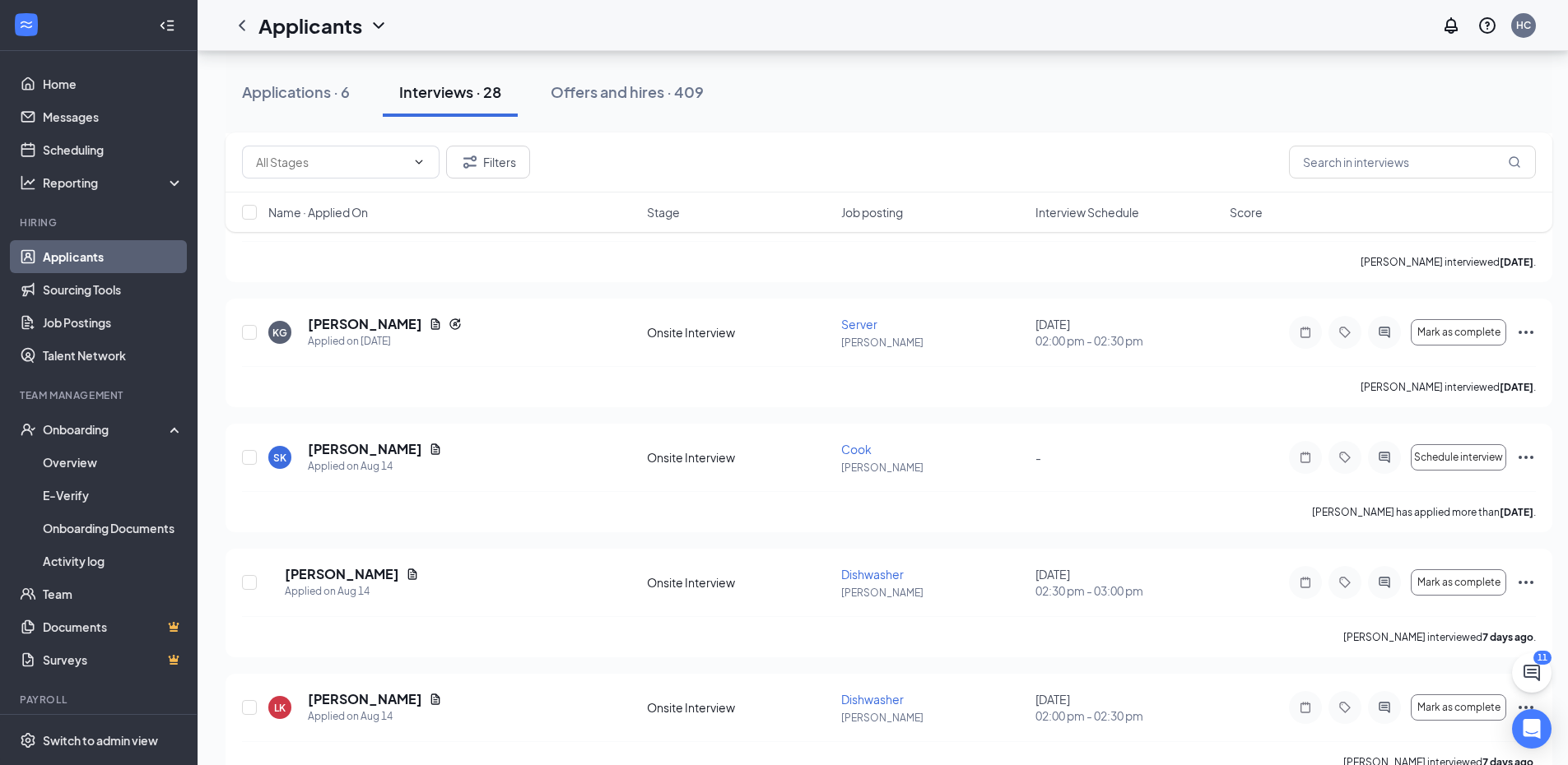
drag, startPoint x: 358, startPoint y: 77, endPoint x: 346, endPoint y: 95, distance: 21.6
click at [358, 79] on button "Applications · 6" at bounding box center [295, 92] width 140 height 50
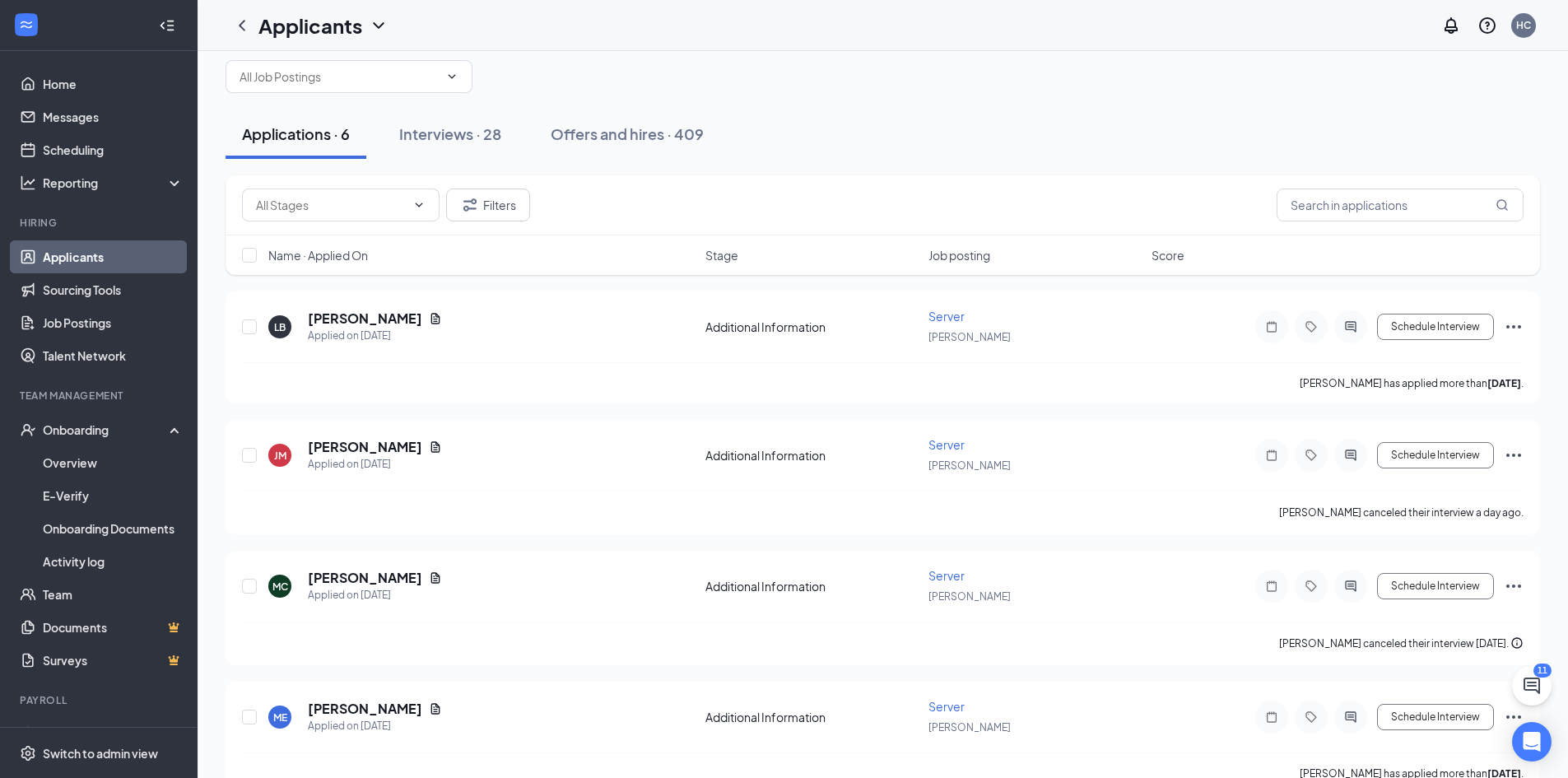
scroll to position [1, 0]
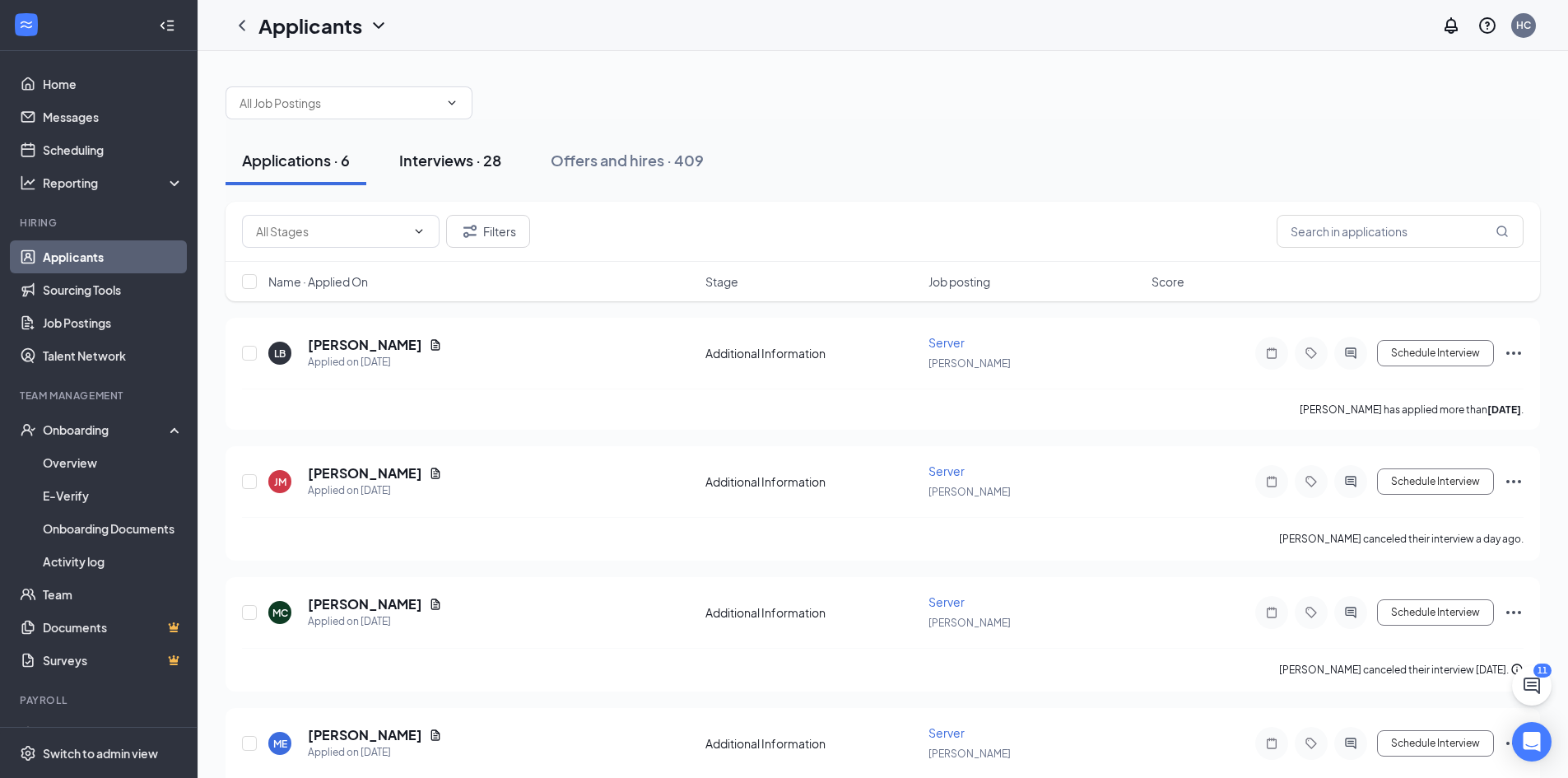
click at [468, 161] on div "Interviews · 28" at bounding box center [450, 160] width 102 height 20
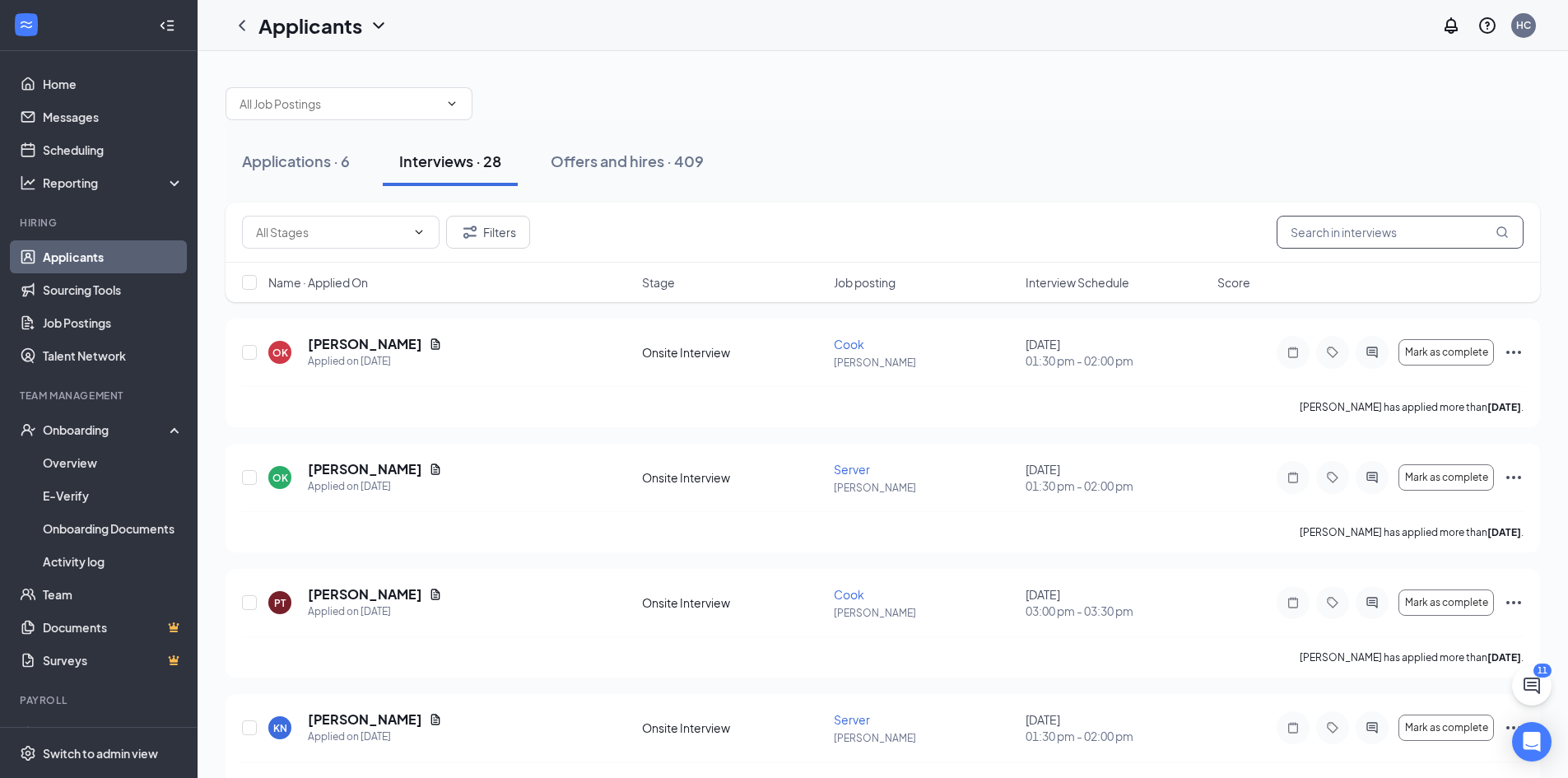
click at [1351, 225] on input "text" at bounding box center [1401, 231] width 247 height 33
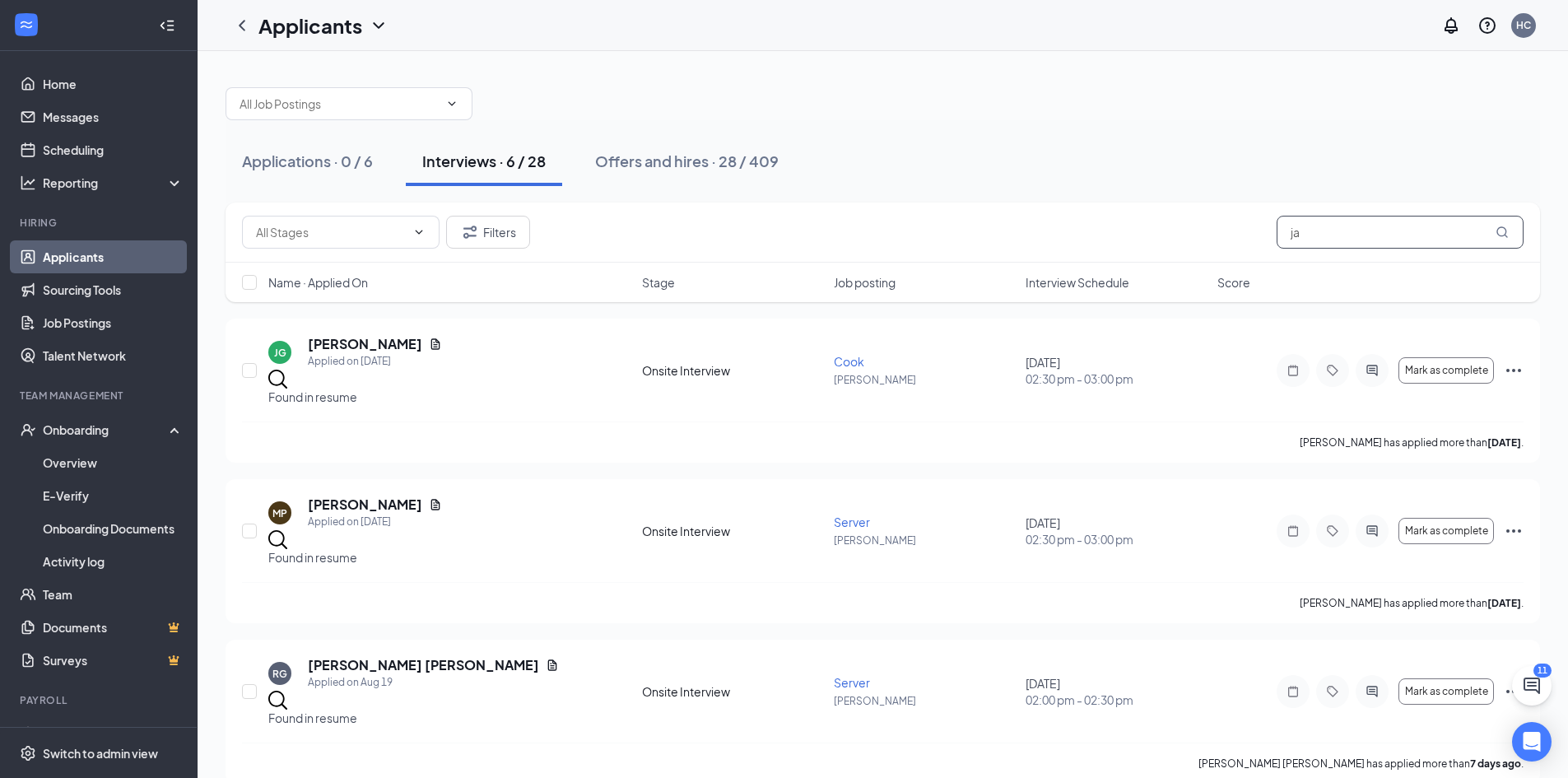
type input "j"
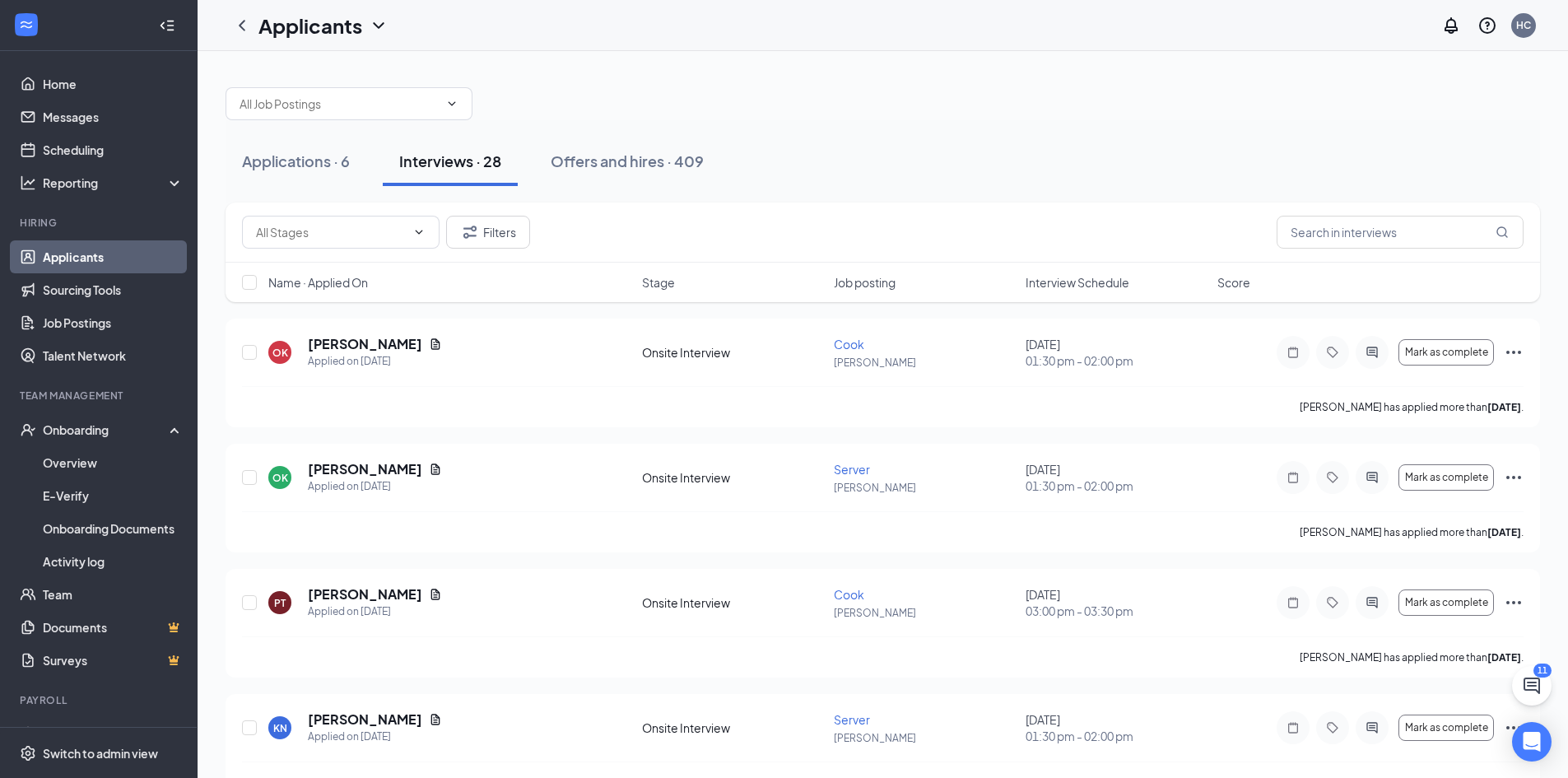
click at [726, 108] on div at bounding box center [882, 95] width 1315 height 50
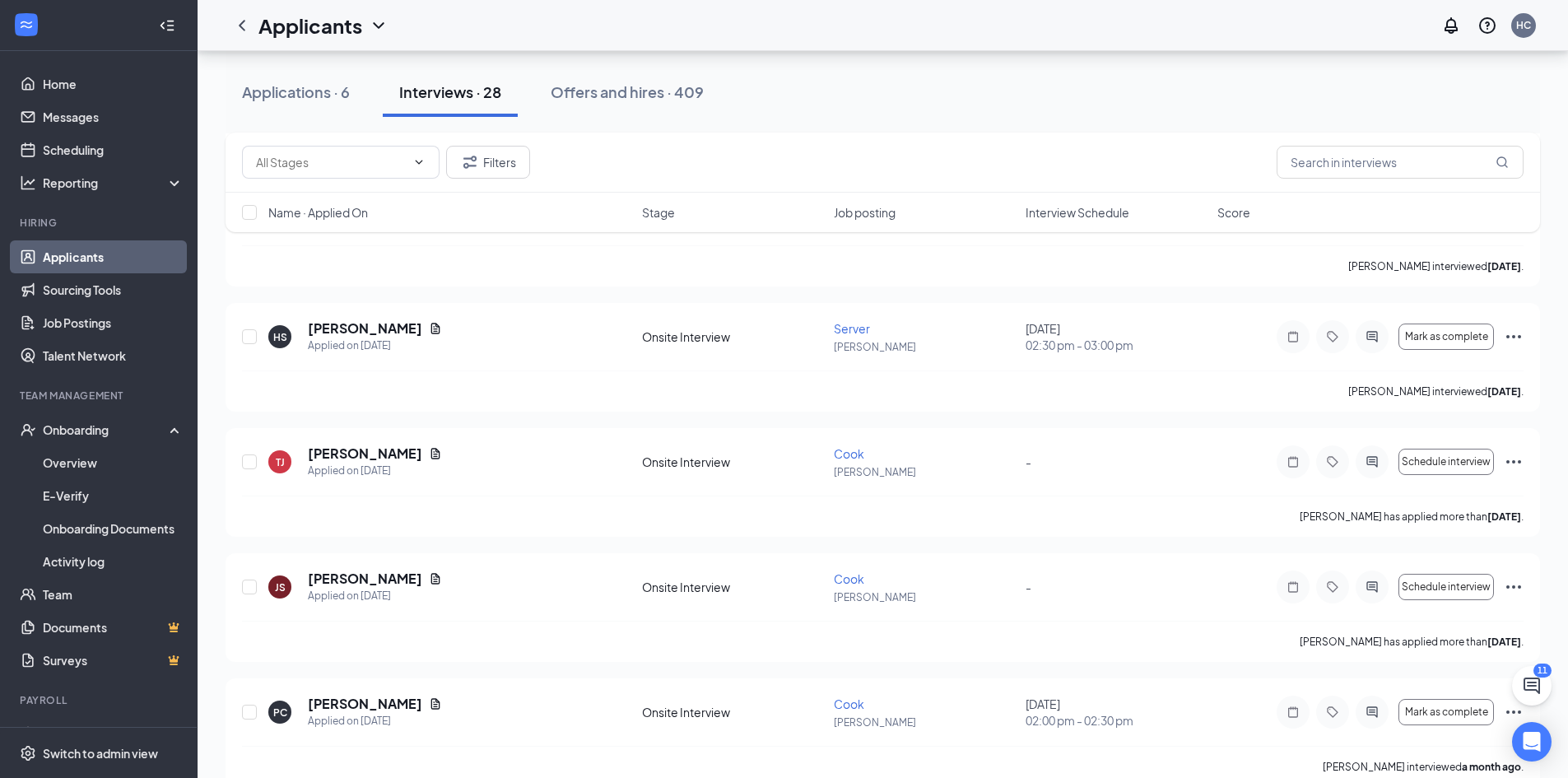
scroll to position [3047, 0]
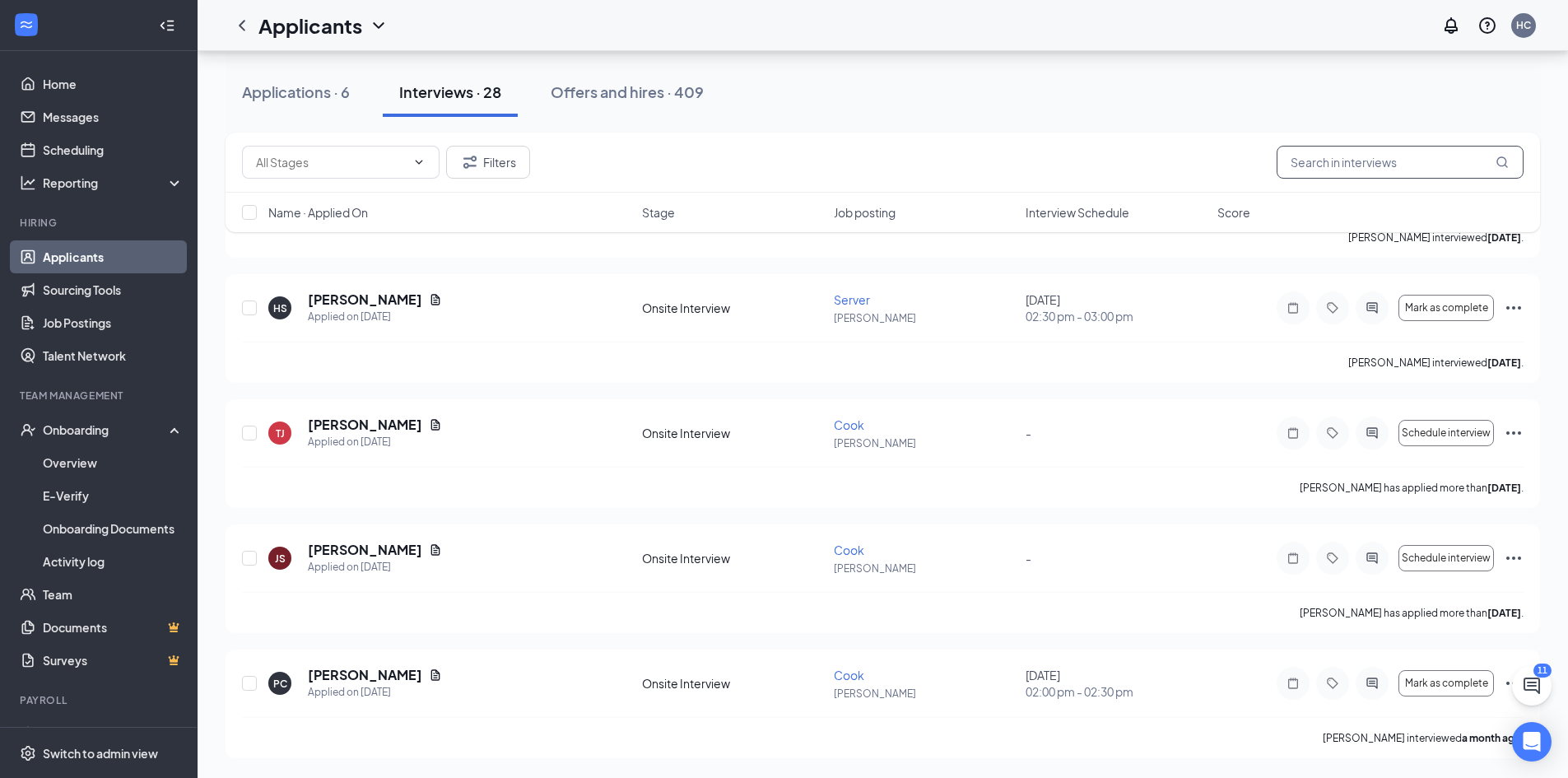
click at [1352, 160] on input "text" at bounding box center [1401, 161] width 247 height 33
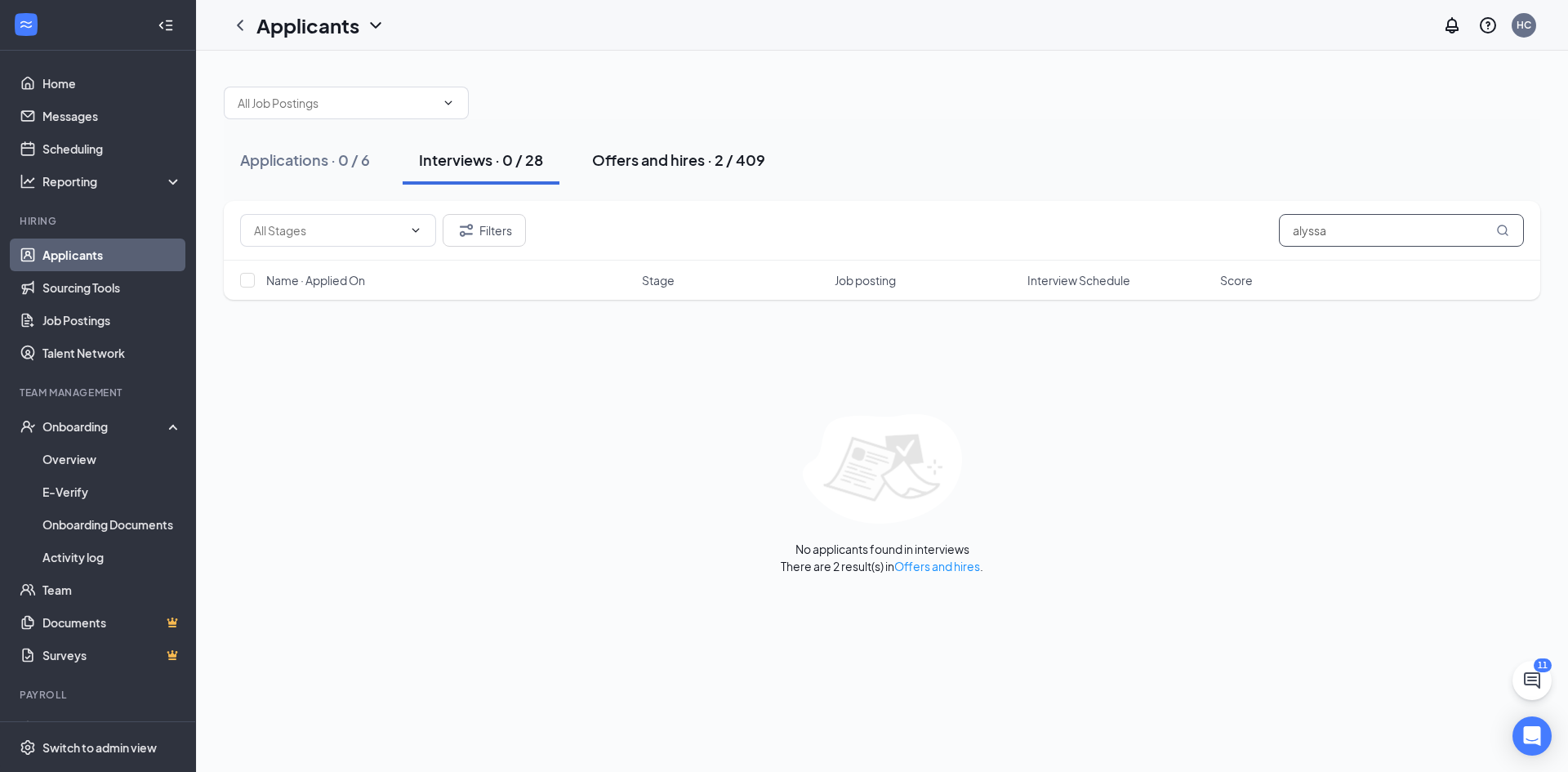
type input "alyssa"
click at [706, 154] on div "Offers and hires · 2 / 409" at bounding box center [678, 159] width 173 height 20
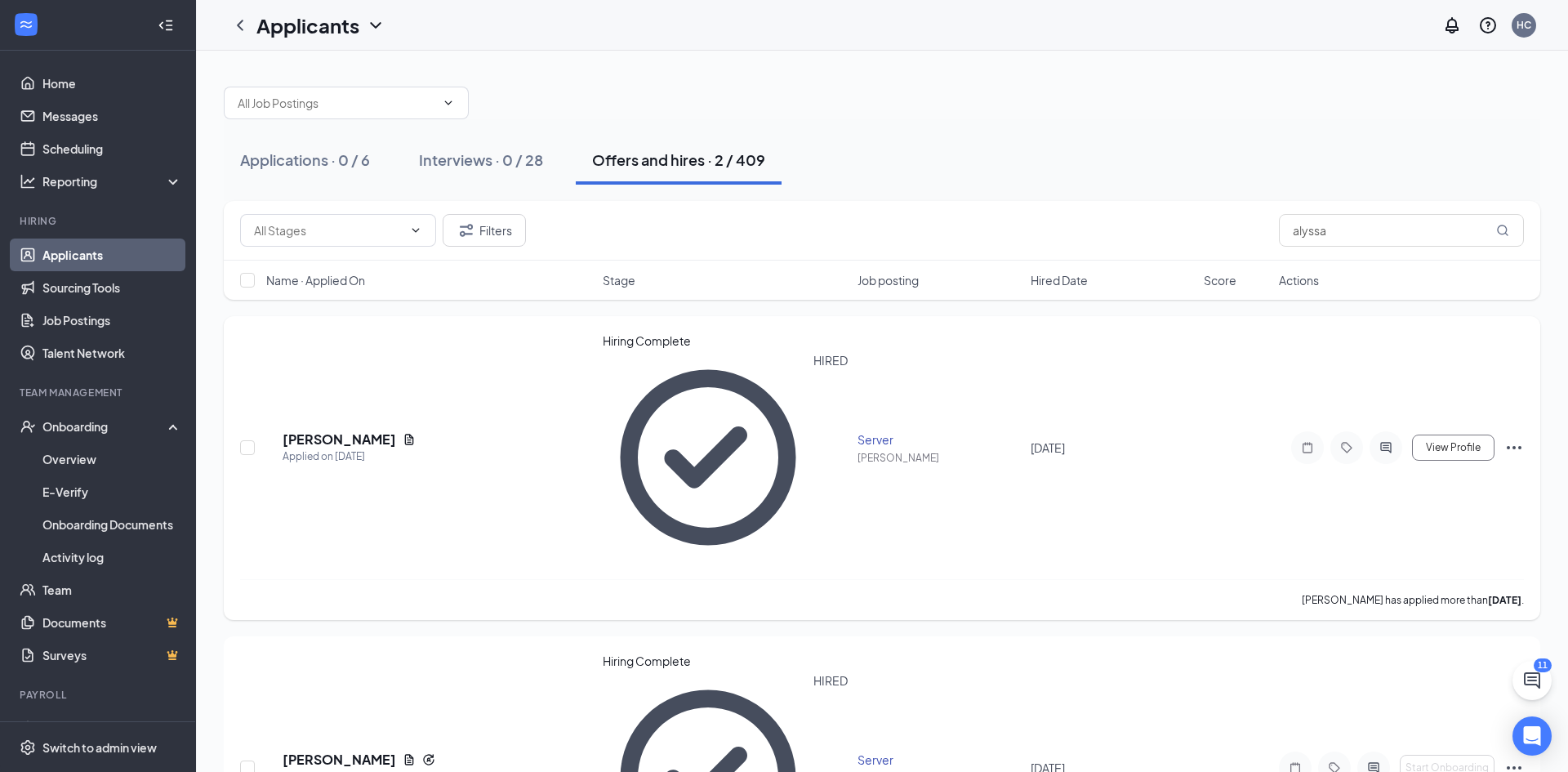
click at [1522, 438] on icon "Ellipses" at bounding box center [1514, 447] width 19 height 19
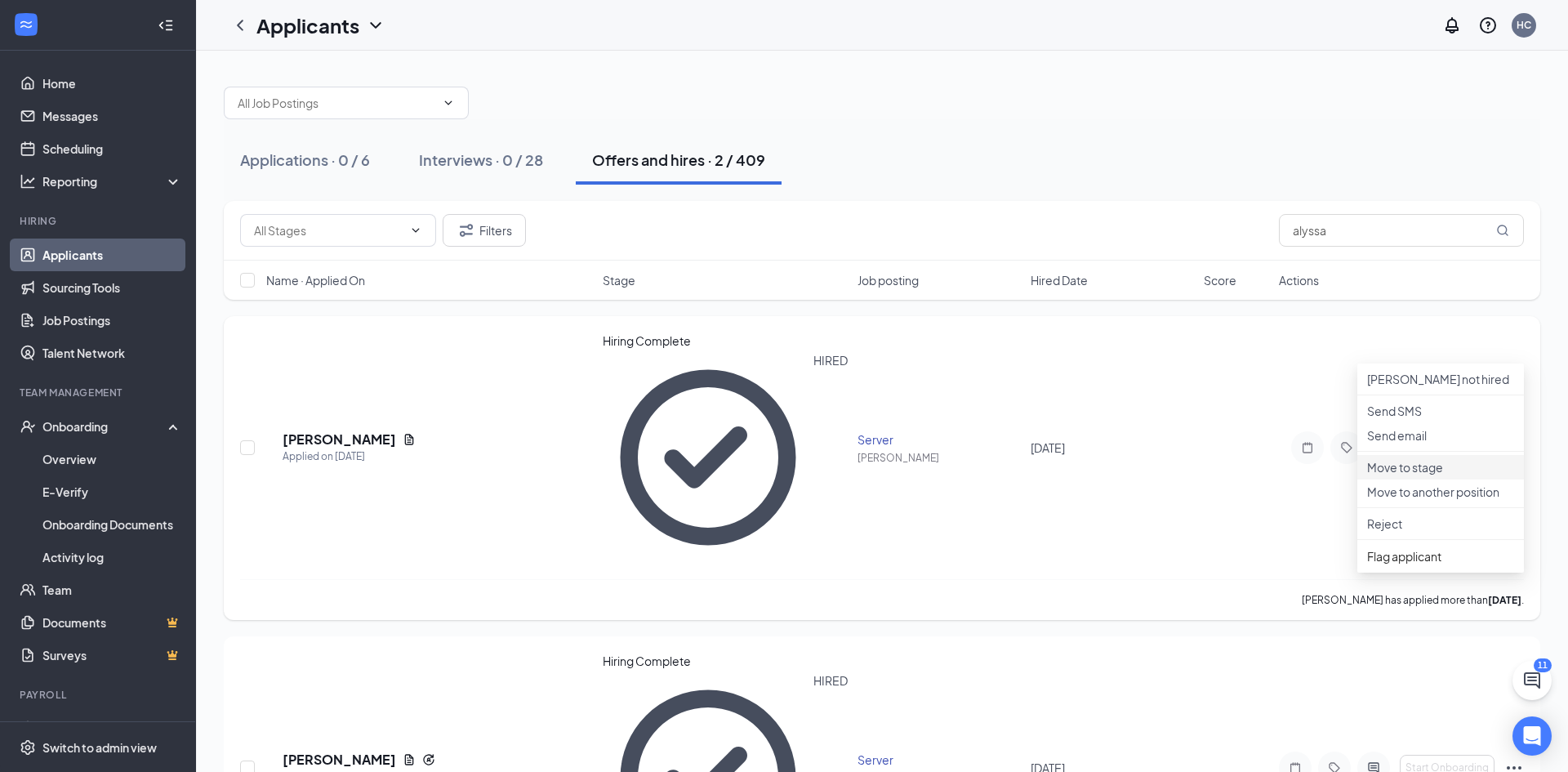
click at [1419, 476] on p "Move to stage" at bounding box center [1440, 467] width 147 height 17
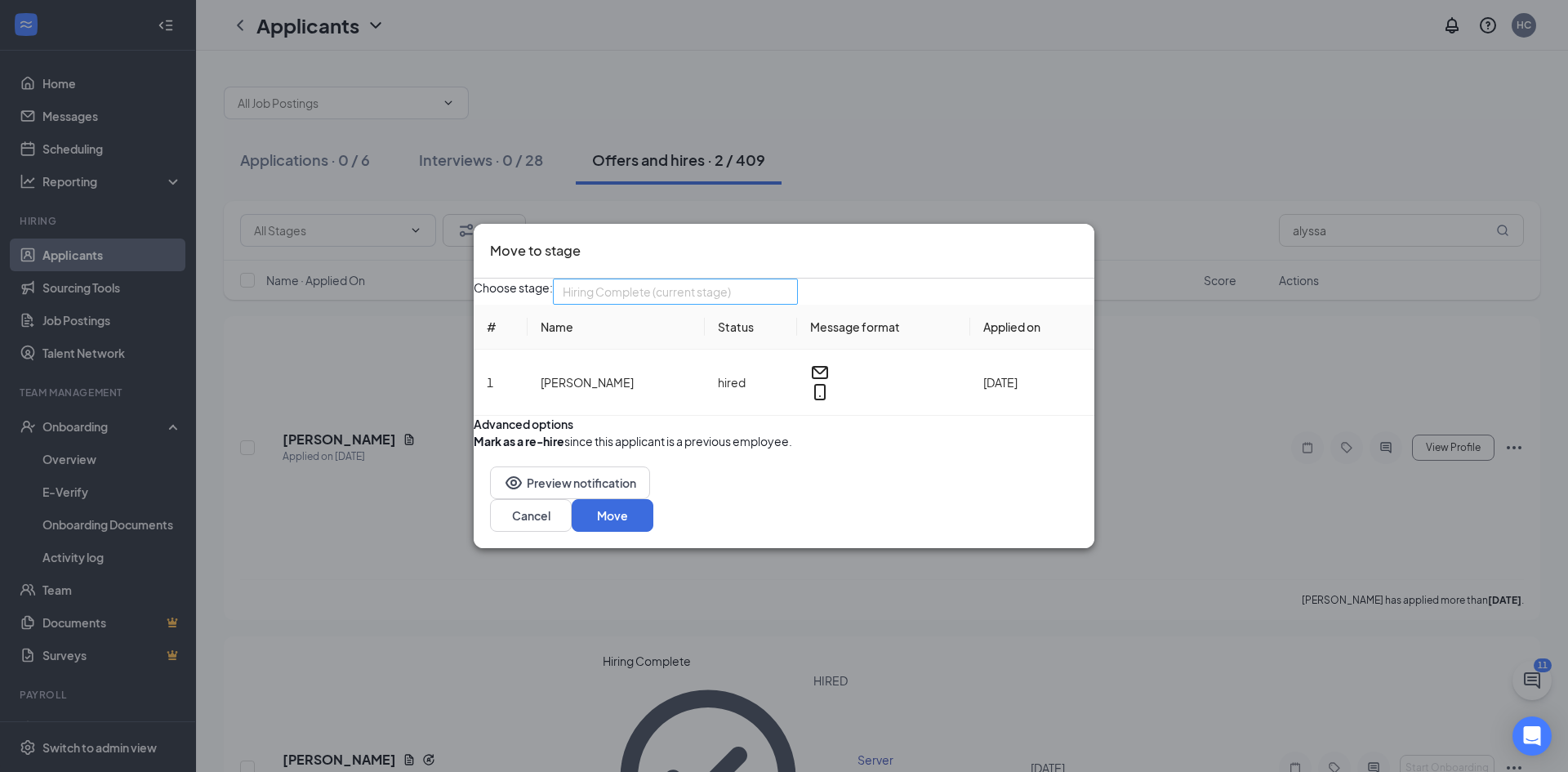
click at [788, 280] on span "Hiring Complete (current stage)" at bounding box center [675, 291] width 225 height 24
click at [891, 114] on div "Move to stage Choose stage: Hiring Complete (current stage) 3739758 3739759 App…" at bounding box center [784, 386] width 1568 height 772
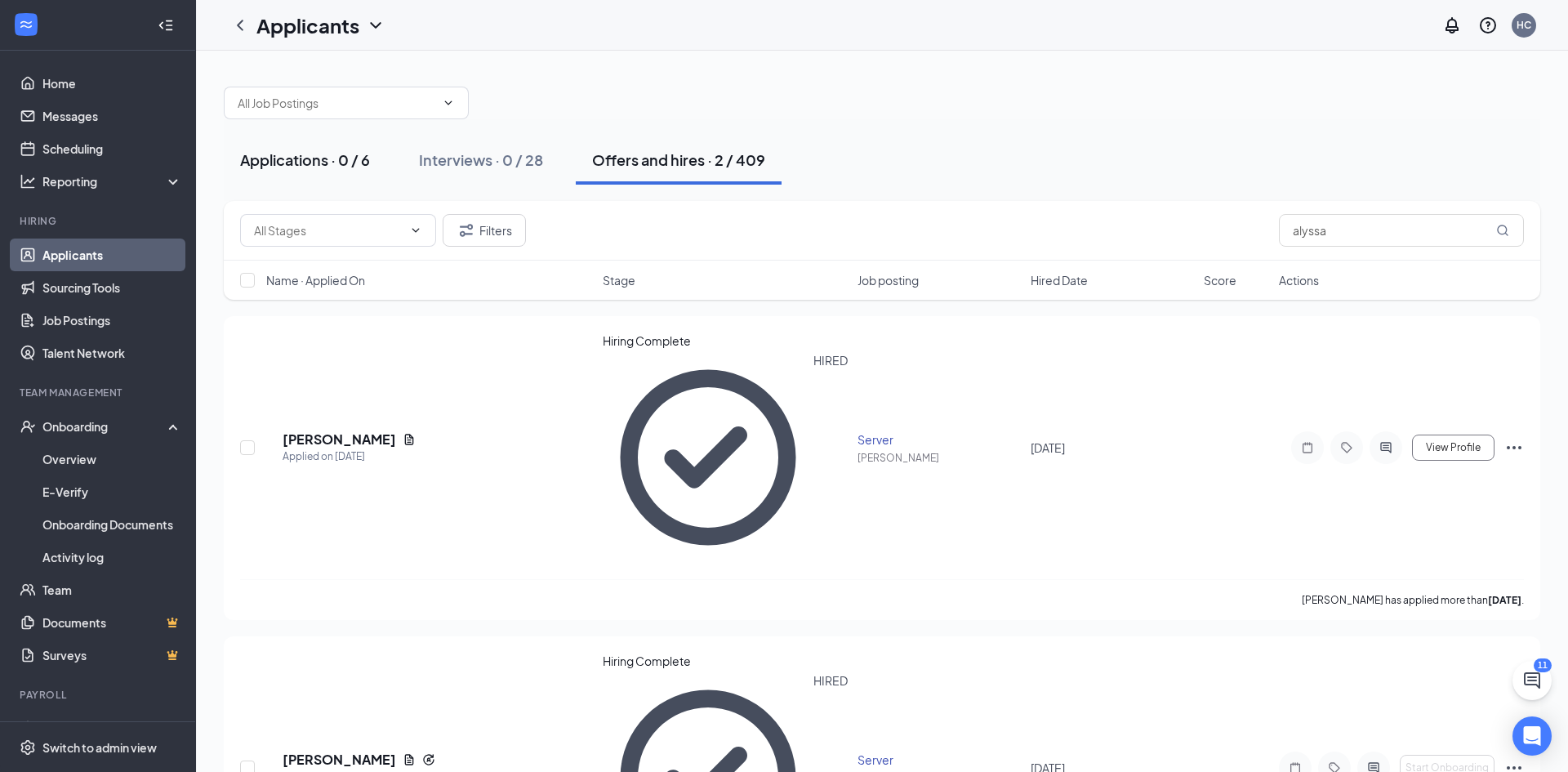
click at [311, 169] on div "Applications · 0 / 6" at bounding box center [305, 159] width 130 height 20
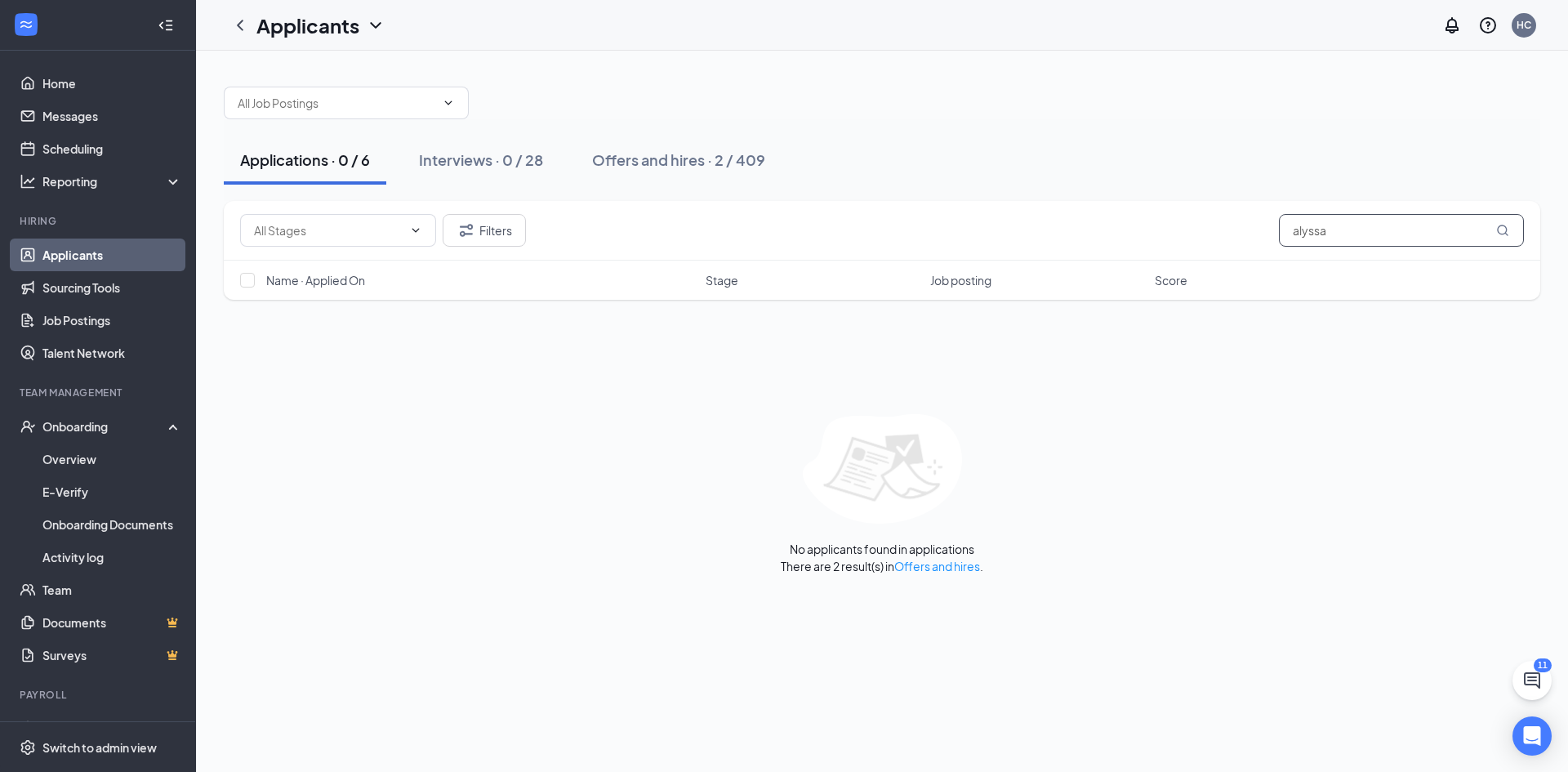
click at [1358, 226] on input "alyssa" at bounding box center [1402, 230] width 245 height 33
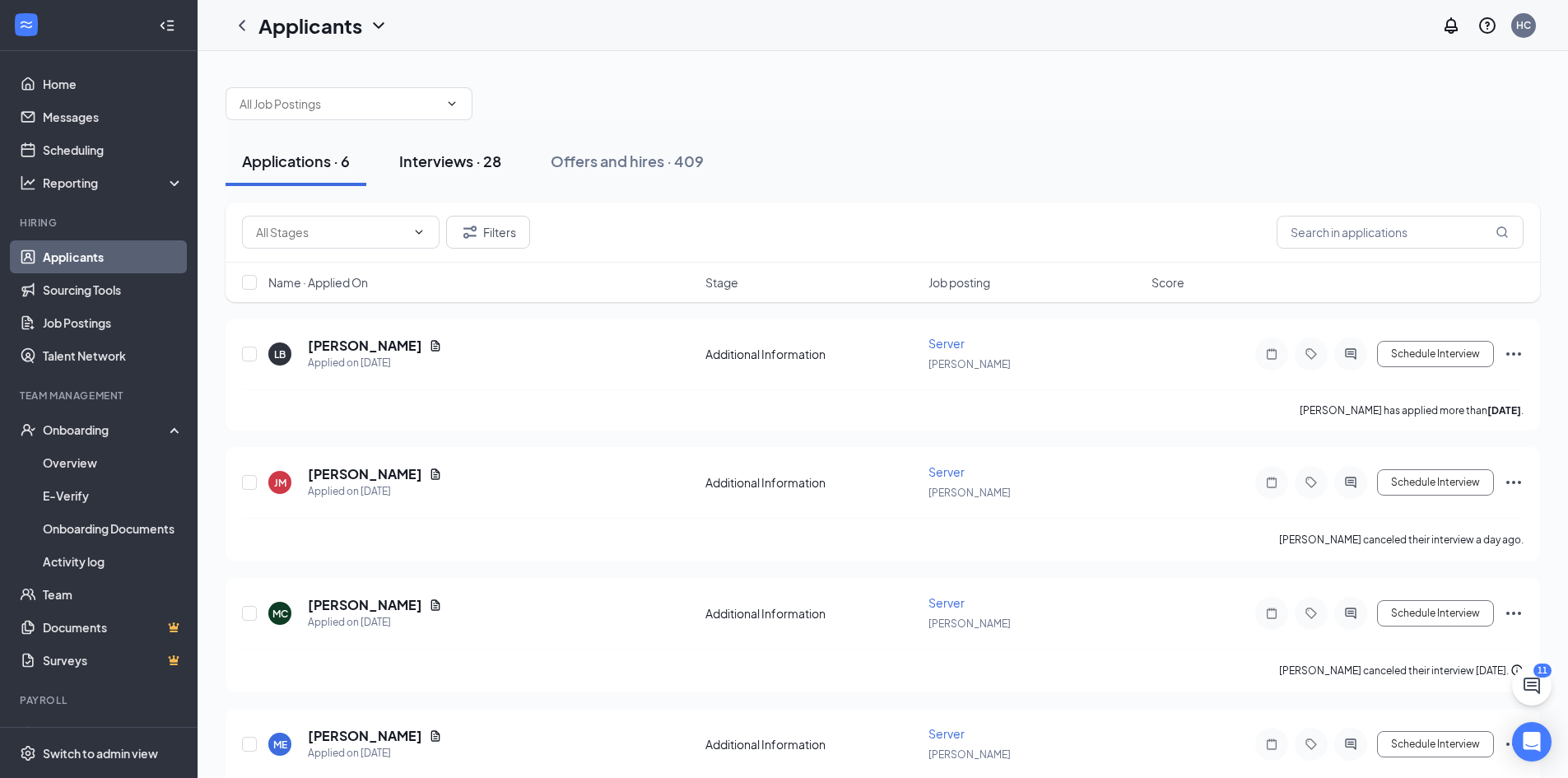
click at [453, 162] on div "Interviews · 28" at bounding box center [450, 161] width 102 height 20
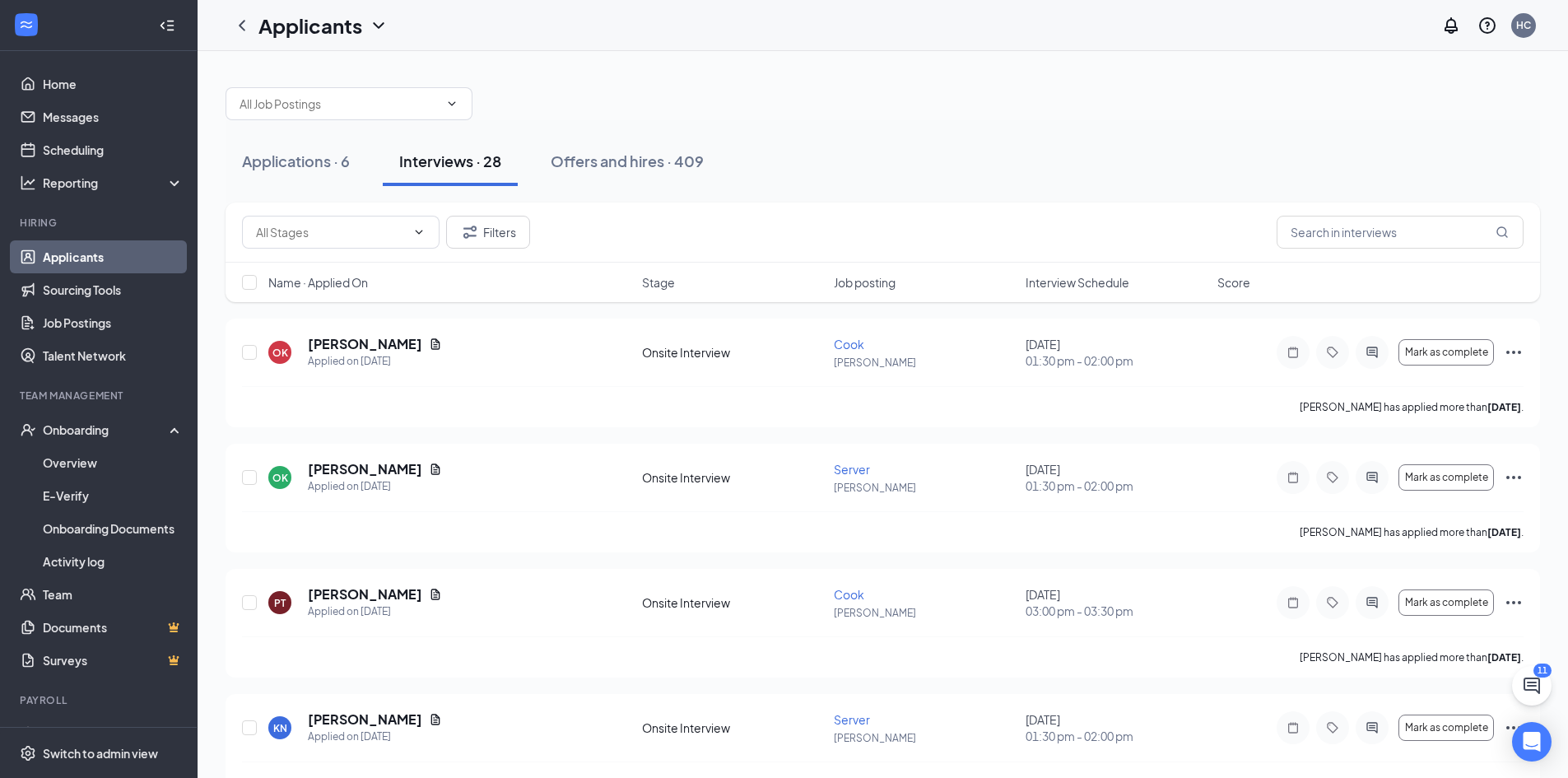
click at [1093, 285] on span "Interview Schedule" at bounding box center [1077, 283] width 103 height 17
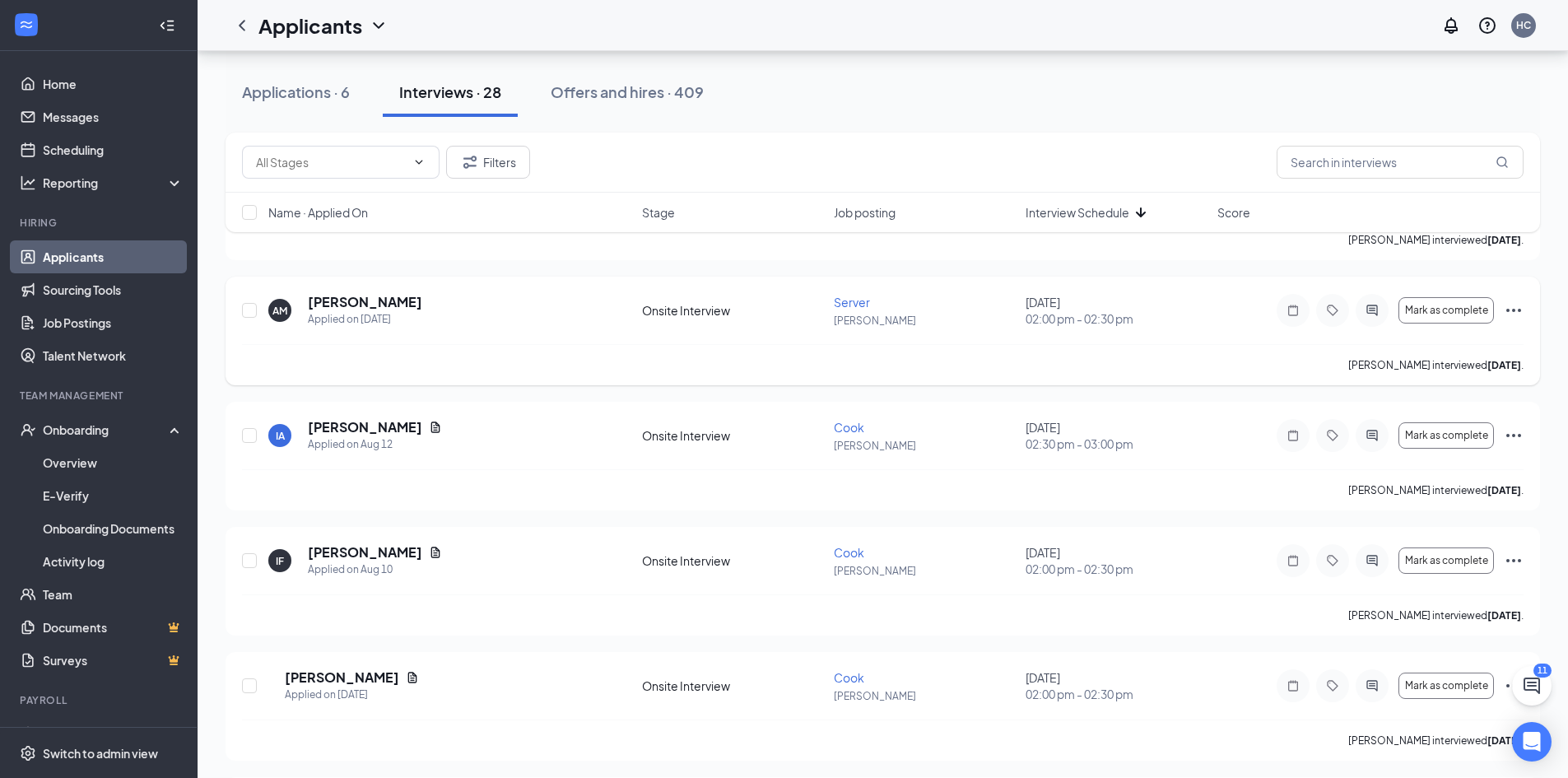
scroll to position [2058, 0]
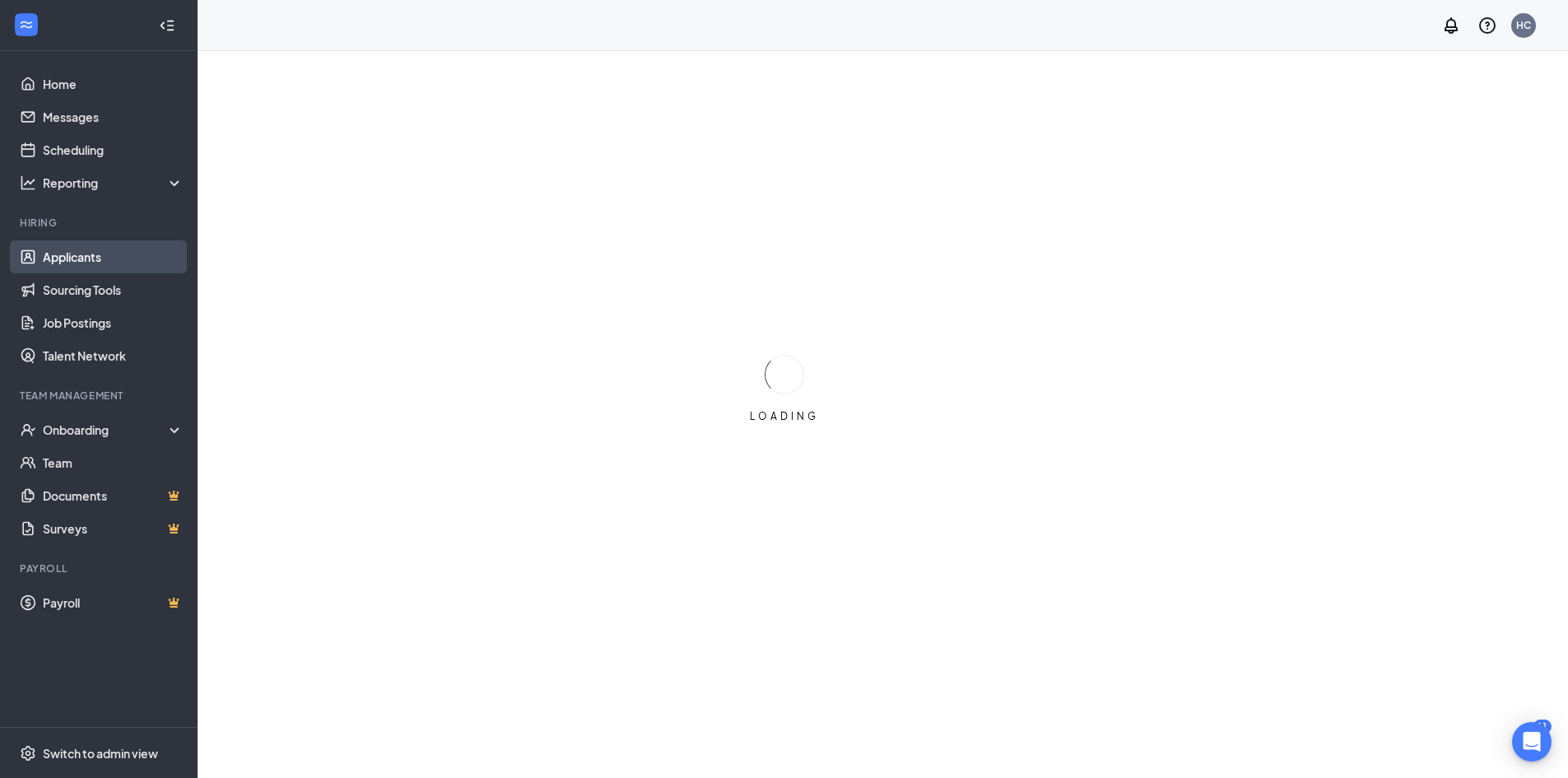
click at [93, 252] on link "Applicants" at bounding box center [113, 257] width 140 height 33
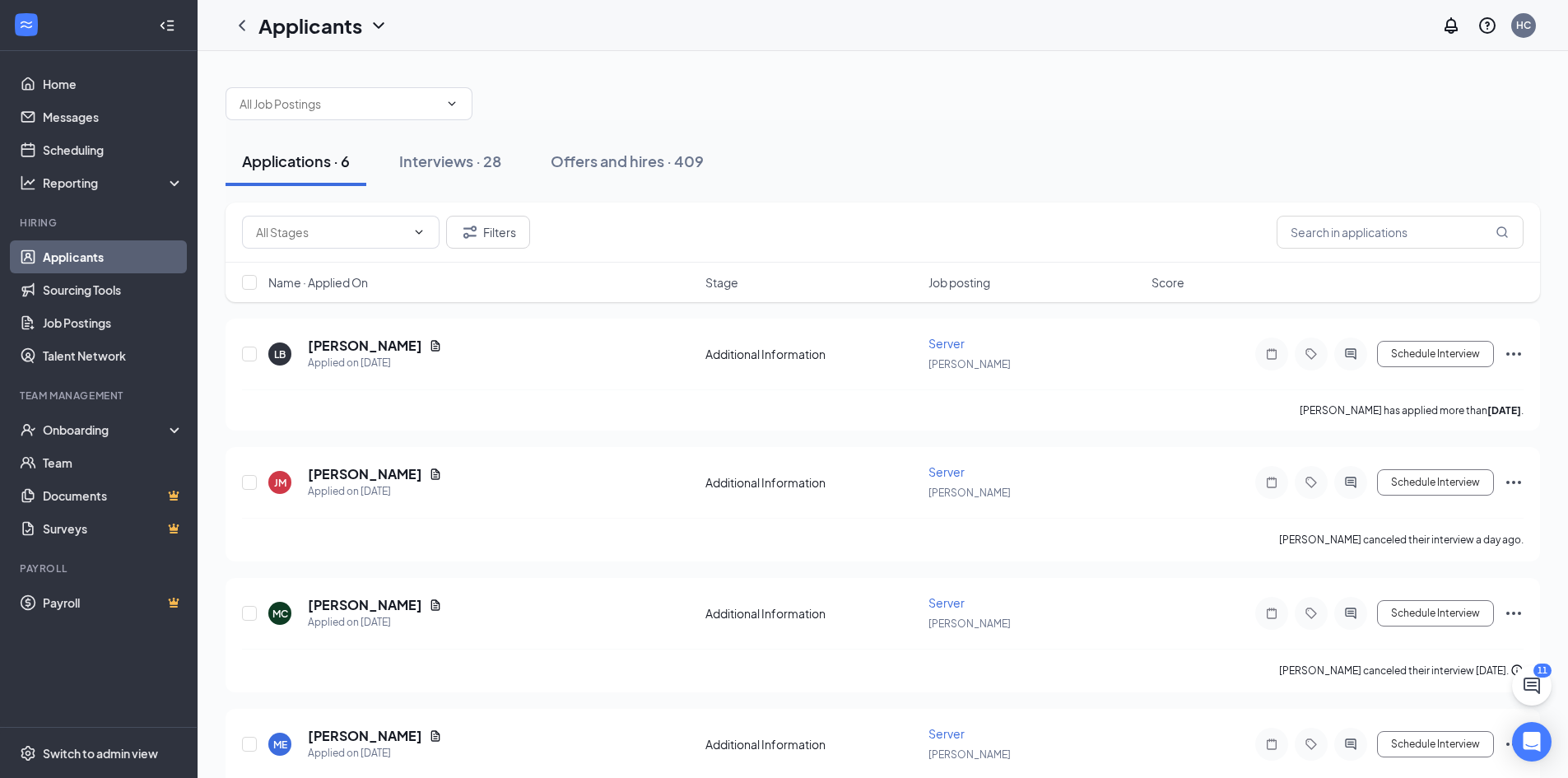
drag, startPoint x: 442, startPoint y: 156, endPoint x: 1064, endPoint y: 123, distance: 622.9
click at [443, 156] on div "Interviews · 28" at bounding box center [450, 161] width 102 height 20
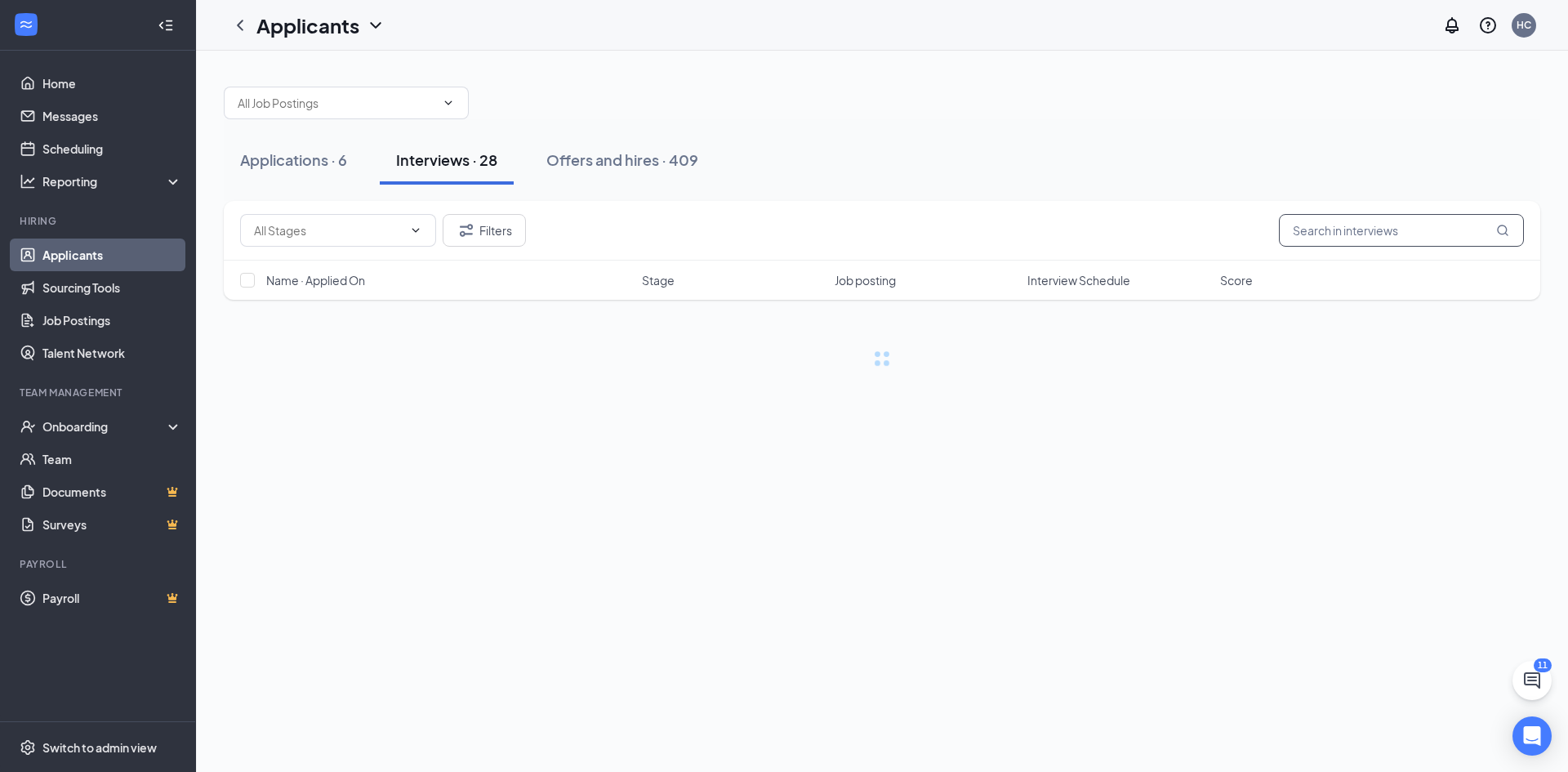
click at [1342, 222] on input "text" at bounding box center [1402, 230] width 245 height 33
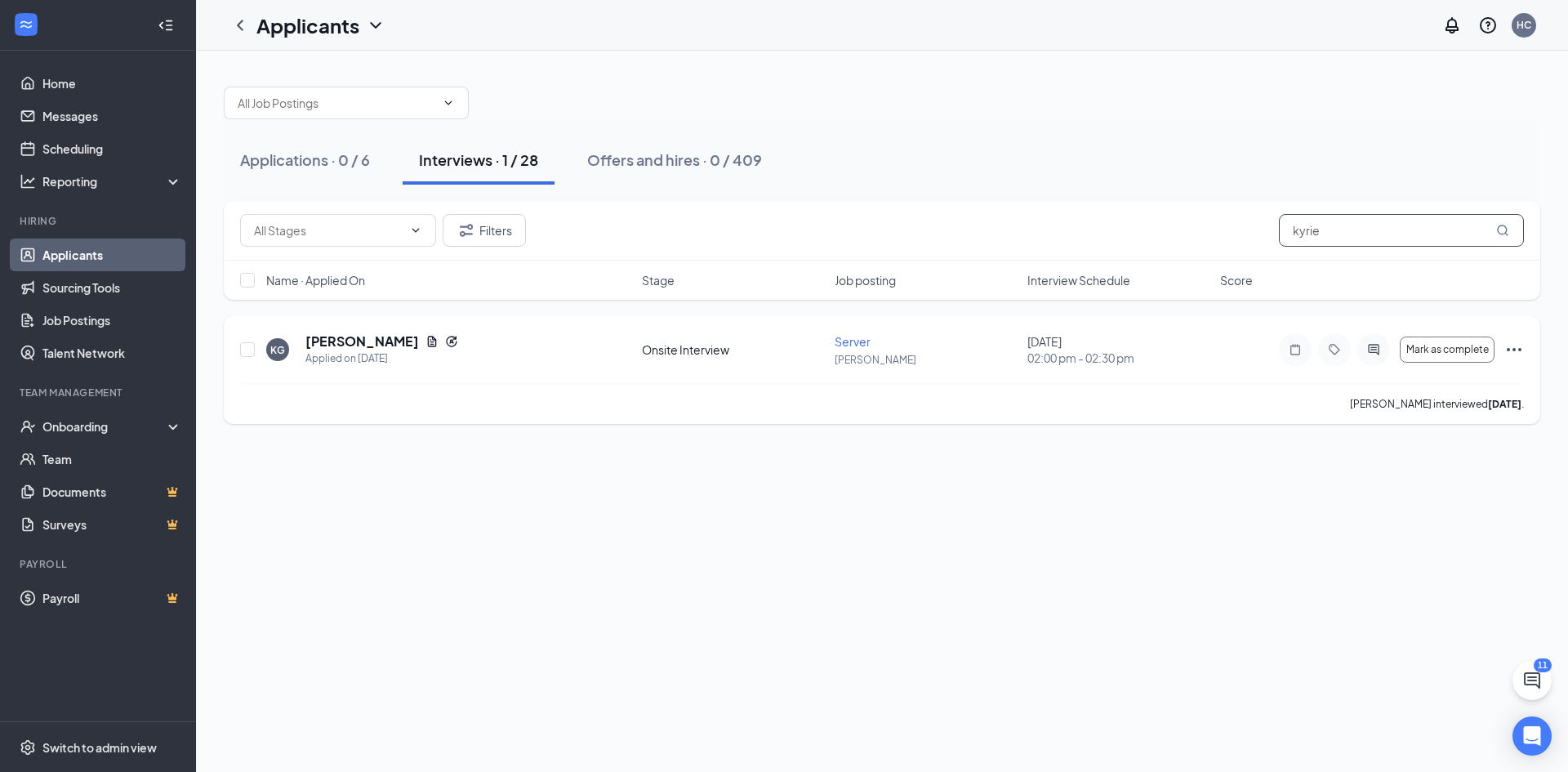
type input "kyrie"
click at [1511, 351] on icon "Ellipses" at bounding box center [1514, 349] width 19 height 19
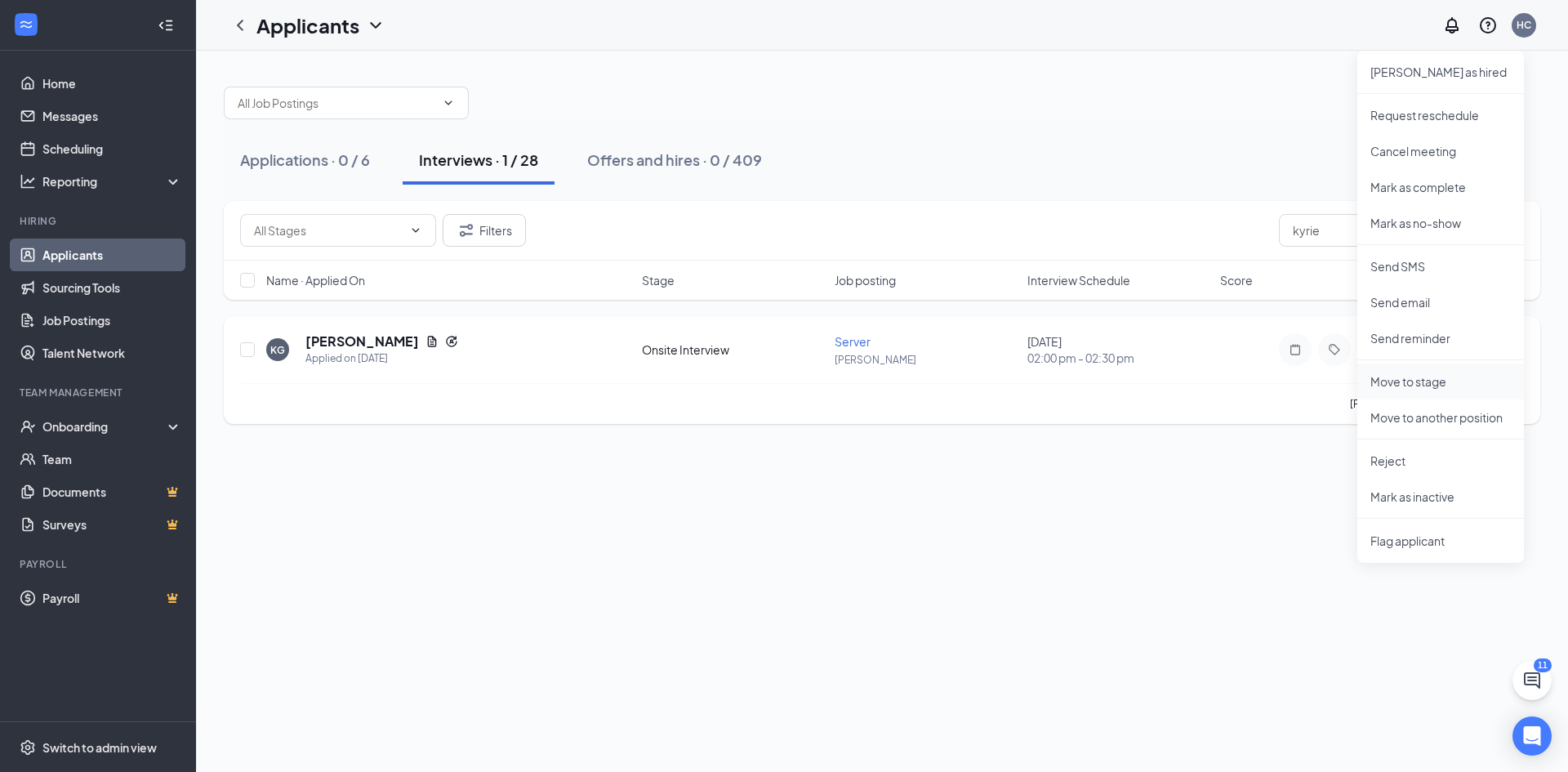
click at [1417, 388] on p "Move to stage" at bounding box center [1440, 381] width 140 height 17
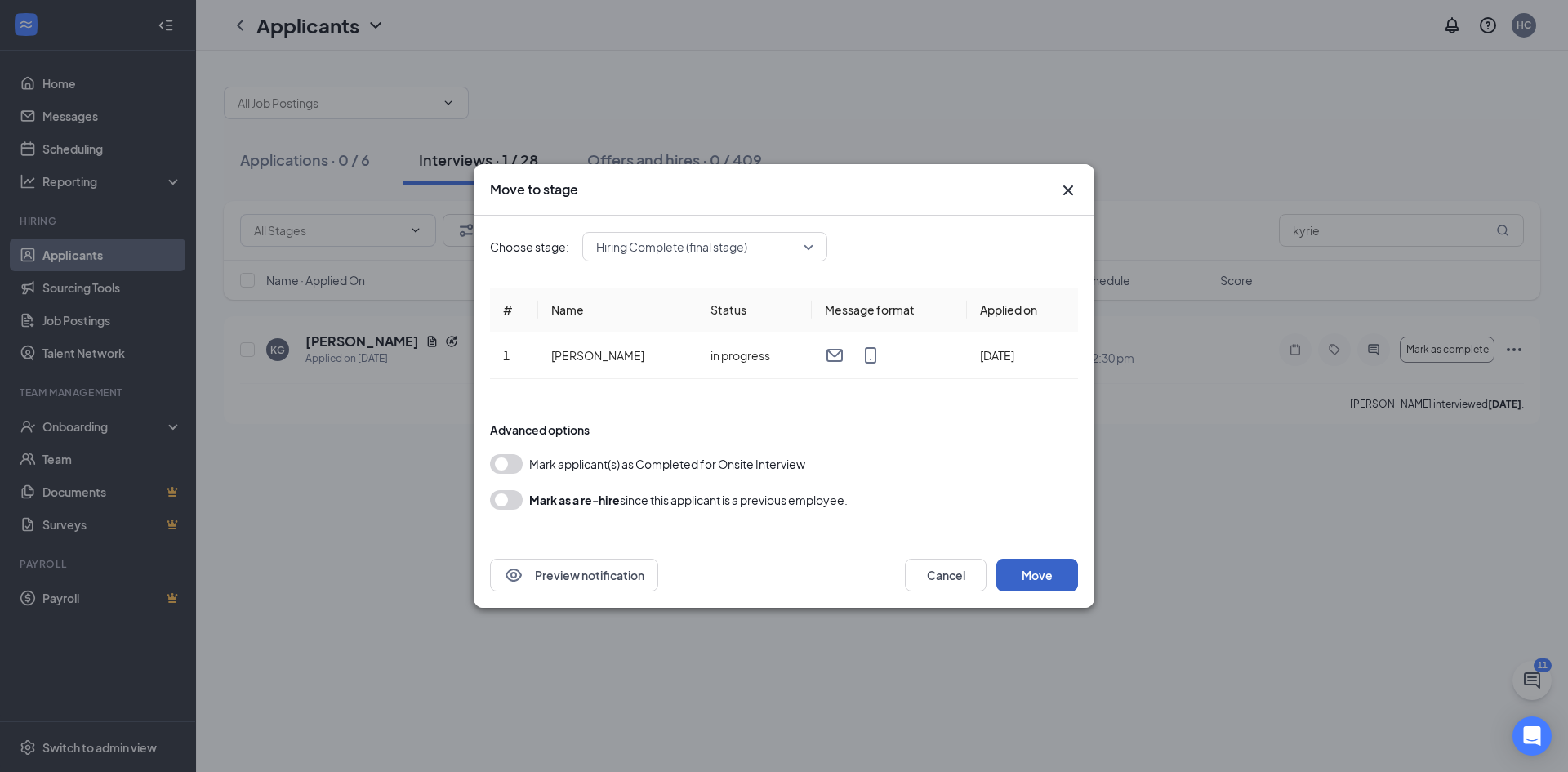
click at [1043, 578] on button "Move" at bounding box center [1037, 574] width 82 height 33
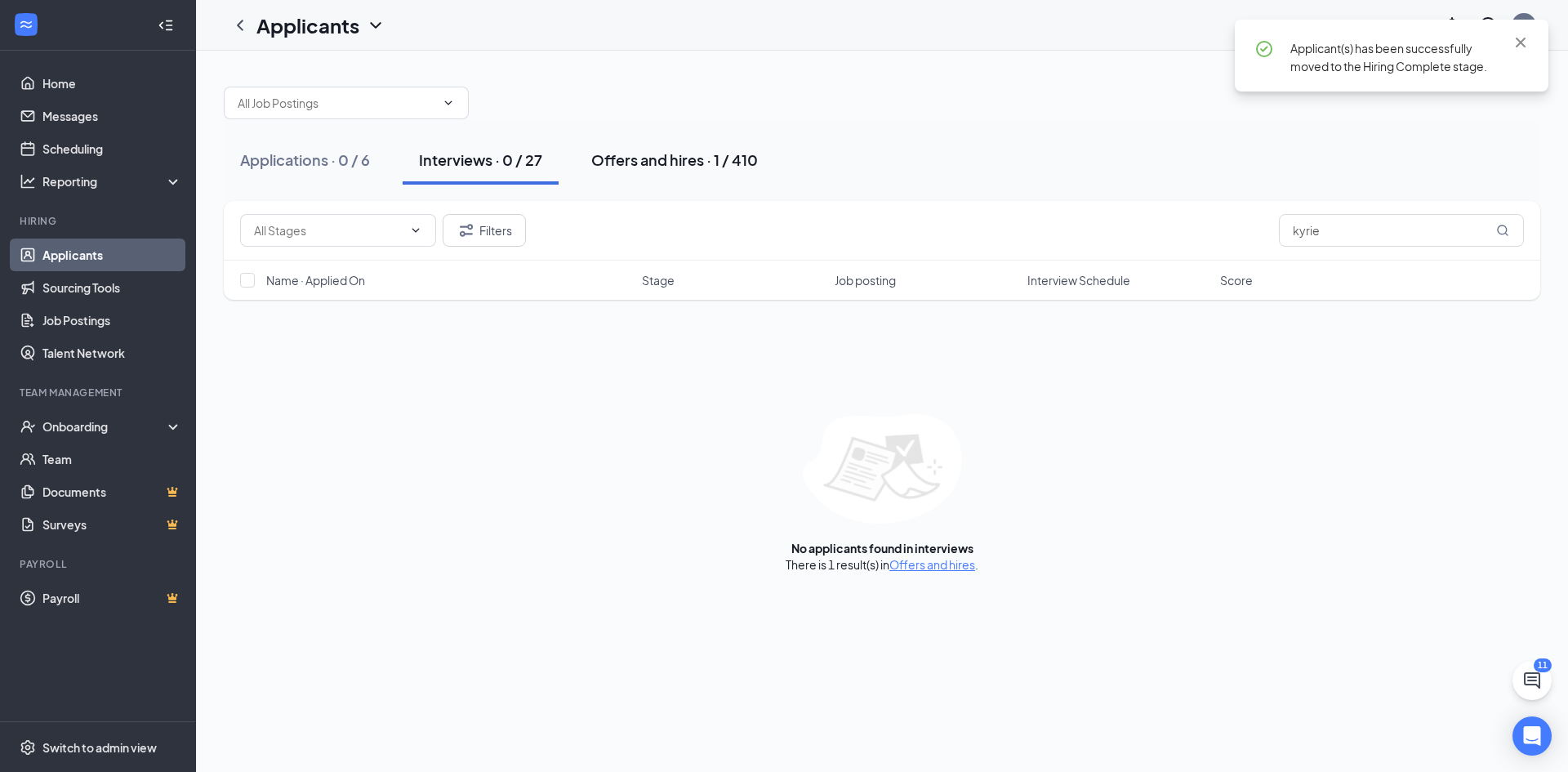
click at [647, 158] on div "Offers and hires · 1 / 410" at bounding box center [675, 159] width 167 height 20
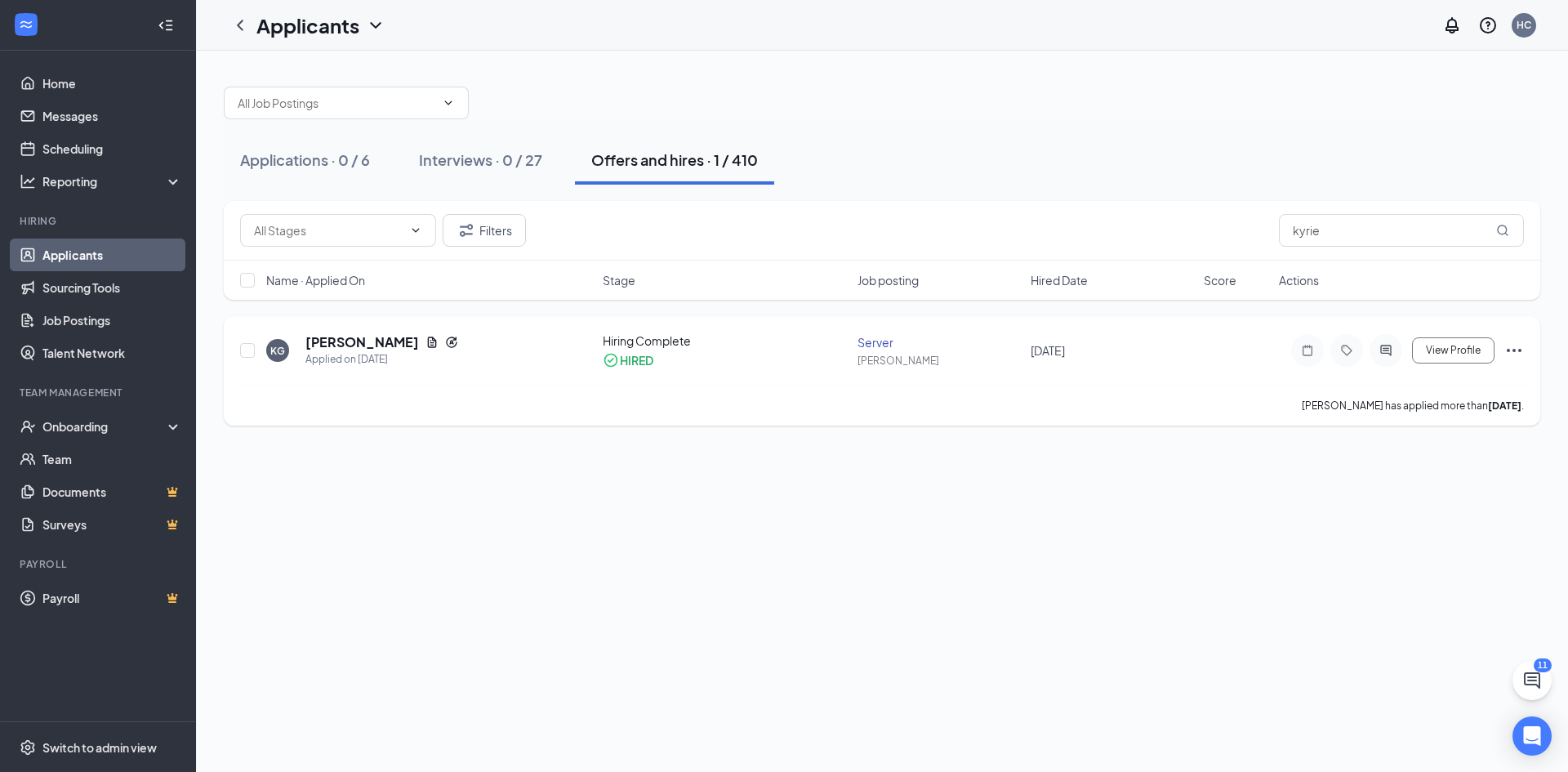
click at [1515, 354] on icon "Ellipses" at bounding box center [1514, 350] width 19 height 19
click at [1217, 455] on div "Applications · 0 / 6 Interviews · 0 / 27 Offers and hires · 1 / 410 Filters kyr…" at bounding box center [882, 411] width 1372 height 721
click at [1515, 347] on icon "Ellipses" at bounding box center [1514, 350] width 19 height 19
click at [1418, 516] on li "Move to stage" at bounding box center [1441, 523] width 167 height 36
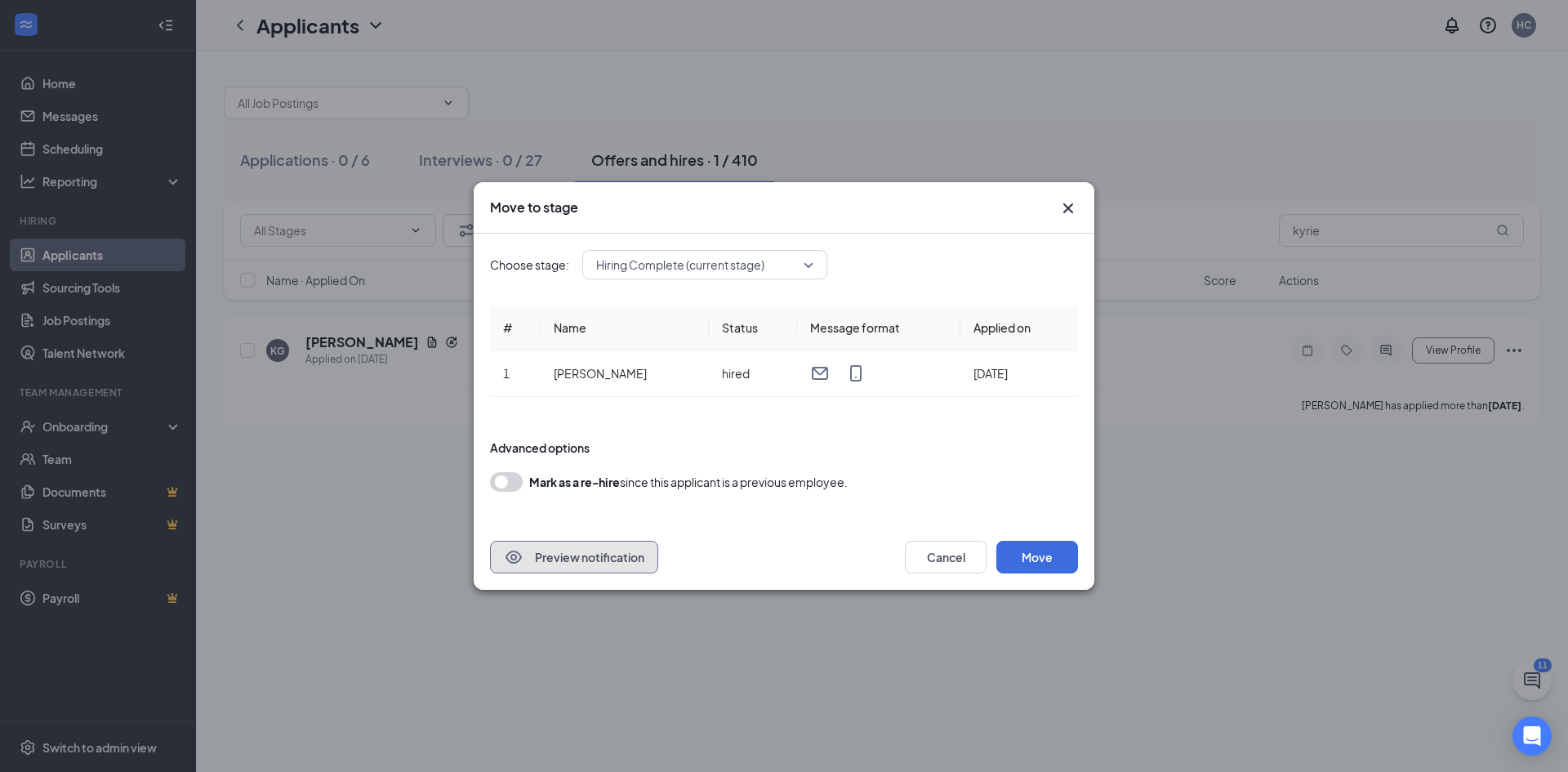
click at [573, 561] on button "Preview notification" at bounding box center [574, 557] width 169 height 33
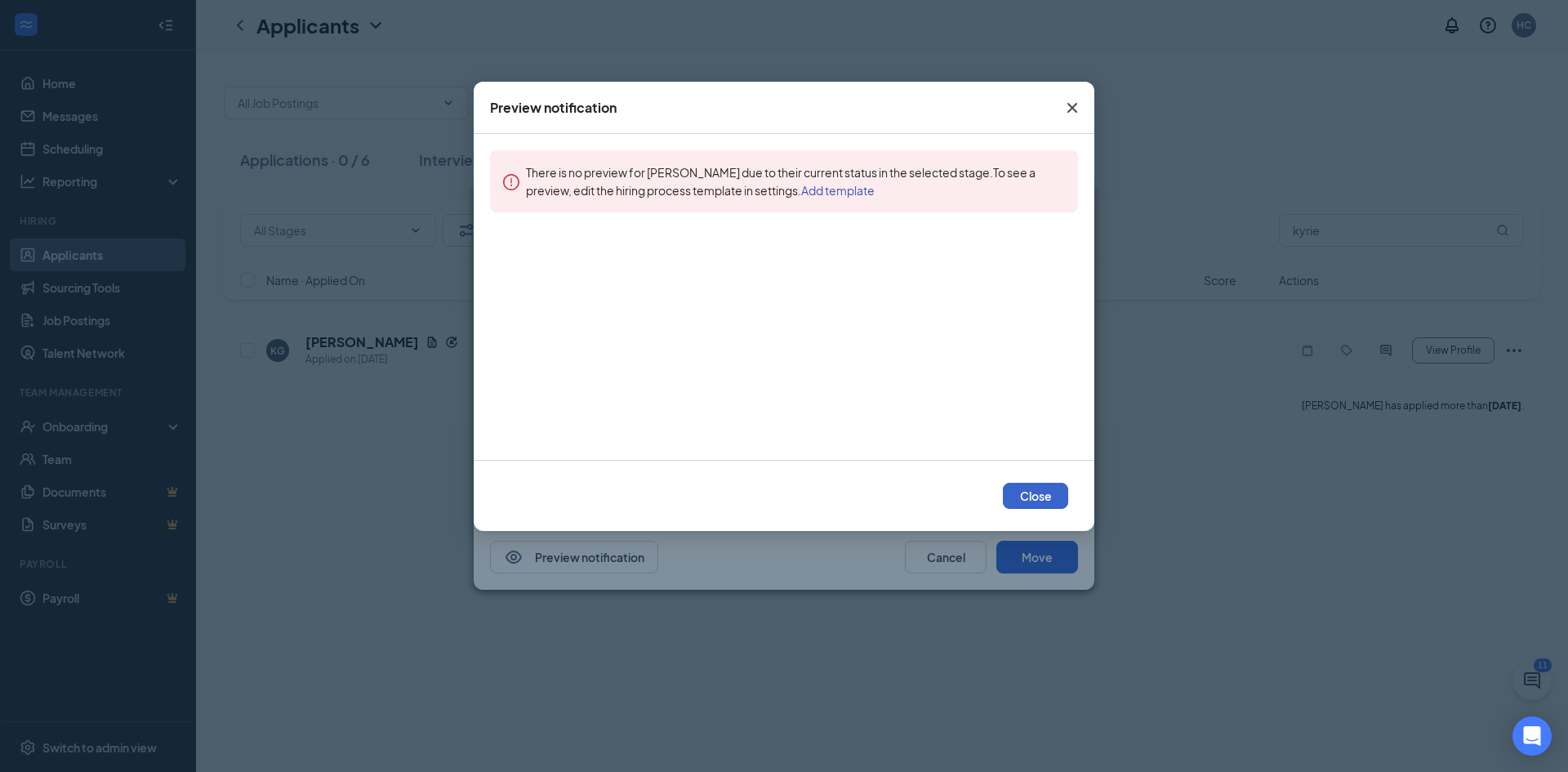
click at [1037, 487] on button "Close" at bounding box center [1036, 495] width 65 height 26
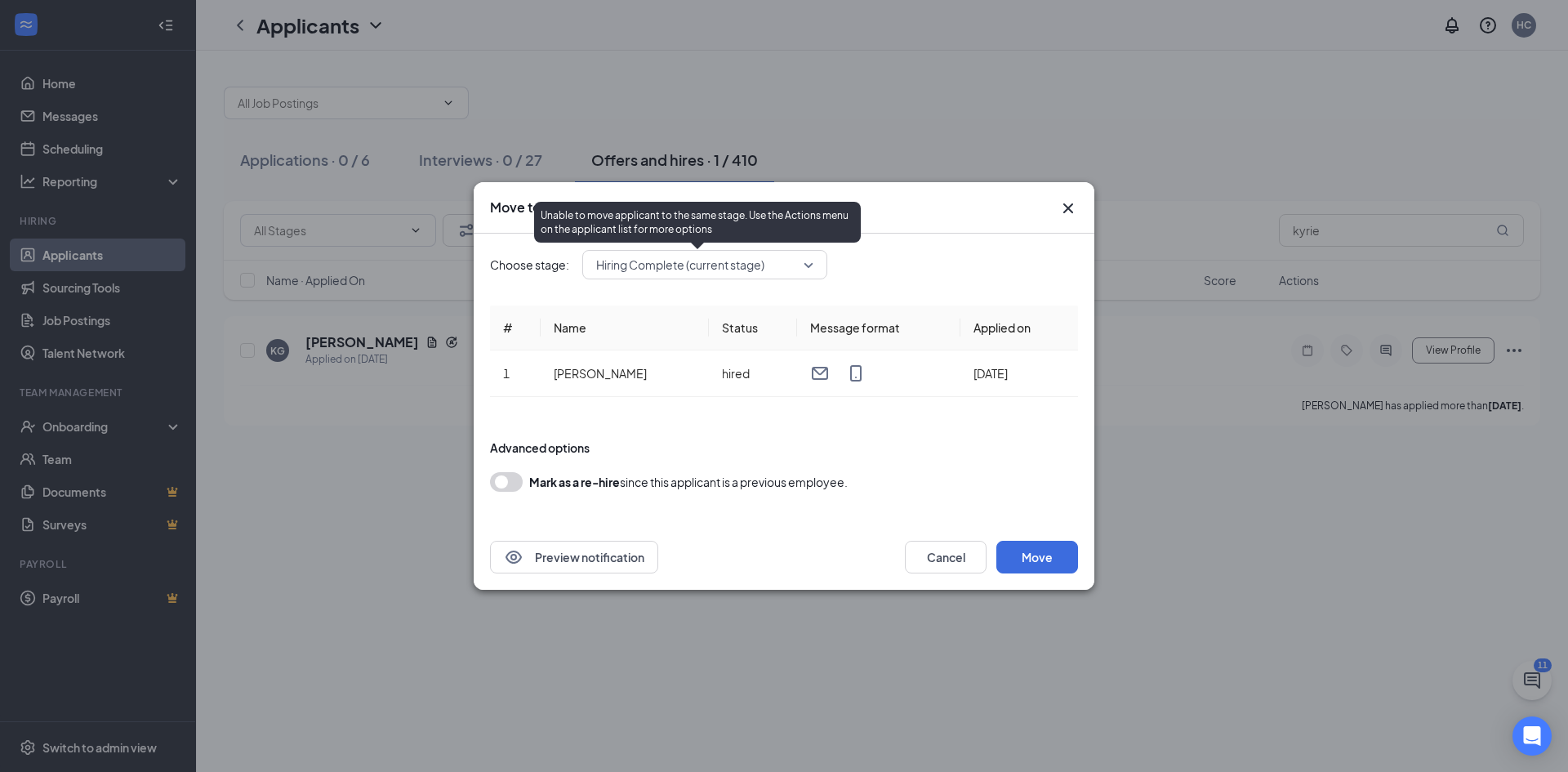
click at [721, 260] on span "Hiring Complete (current stage)" at bounding box center [680, 264] width 169 height 24
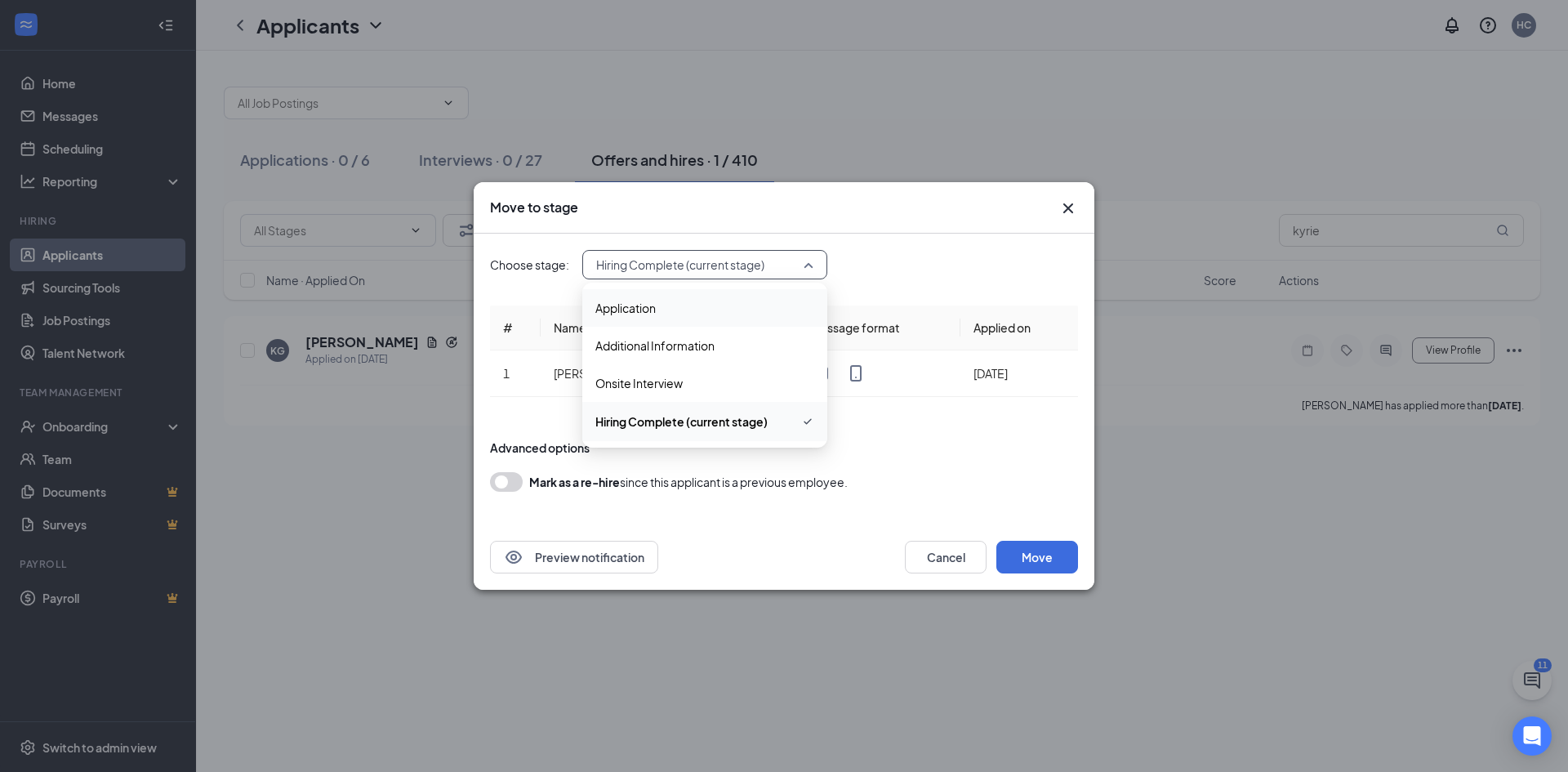
click at [1182, 338] on div "Move to stage Choose stage: Hiring Complete (current stage) 3739756 3739757 App…" at bounding box center [784, 386] width 1568 height 772
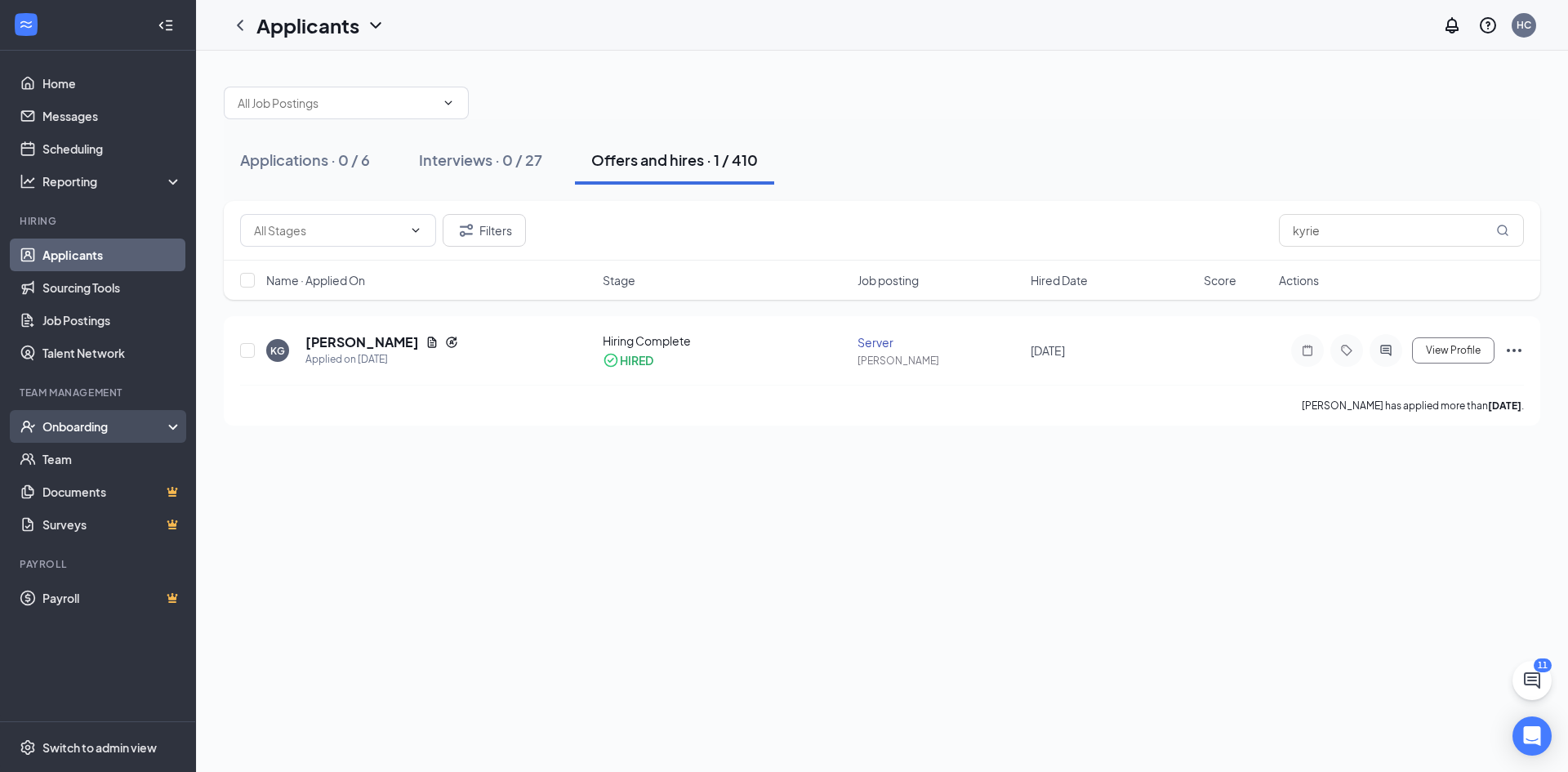
click at [98, 417] on div "Onboarding" at bounding box center [98, 426] width 196 height 33
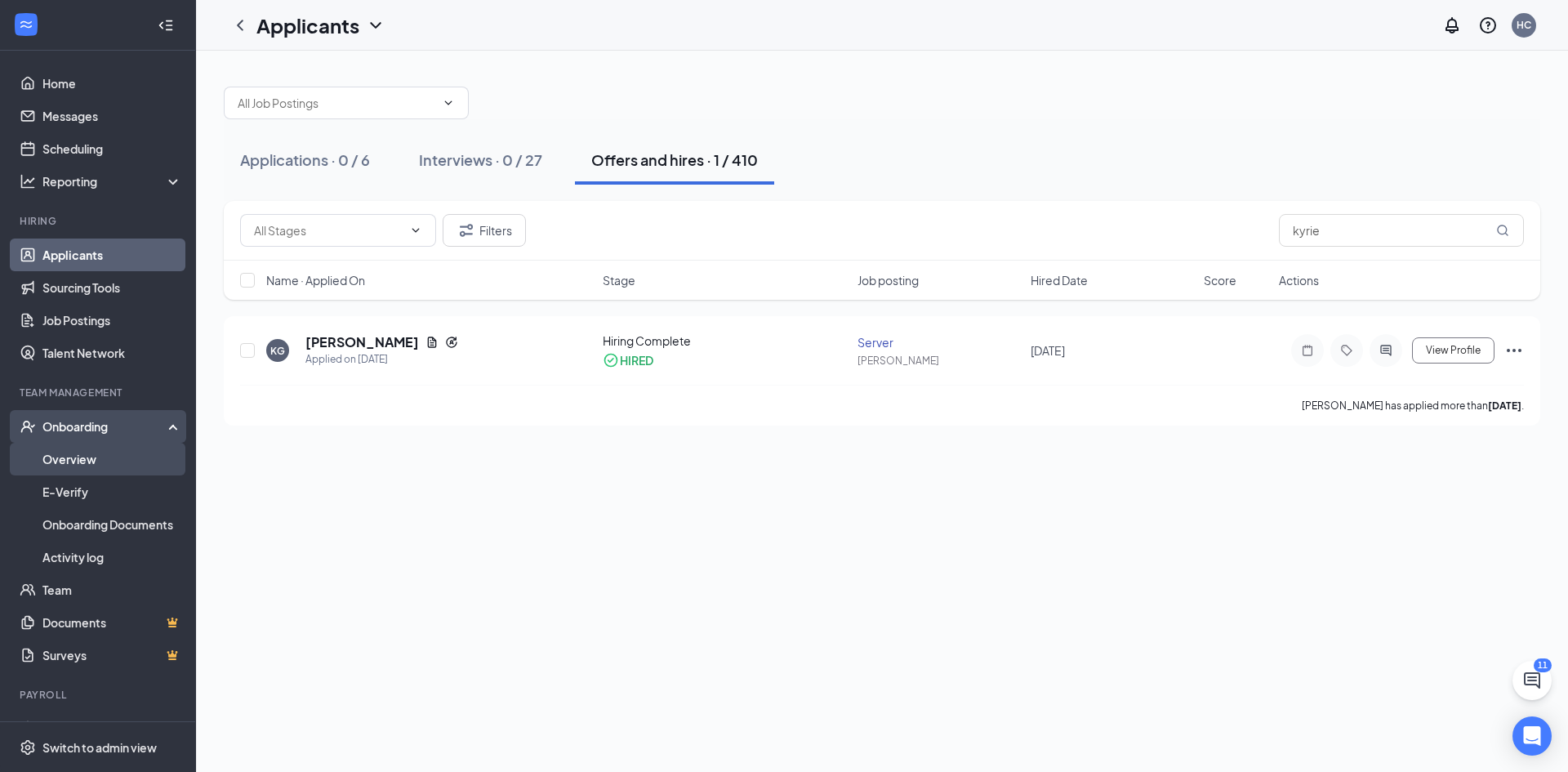
click at [100, 457] on link "Overview" at bounding box center [112, 458] width 139 height 33
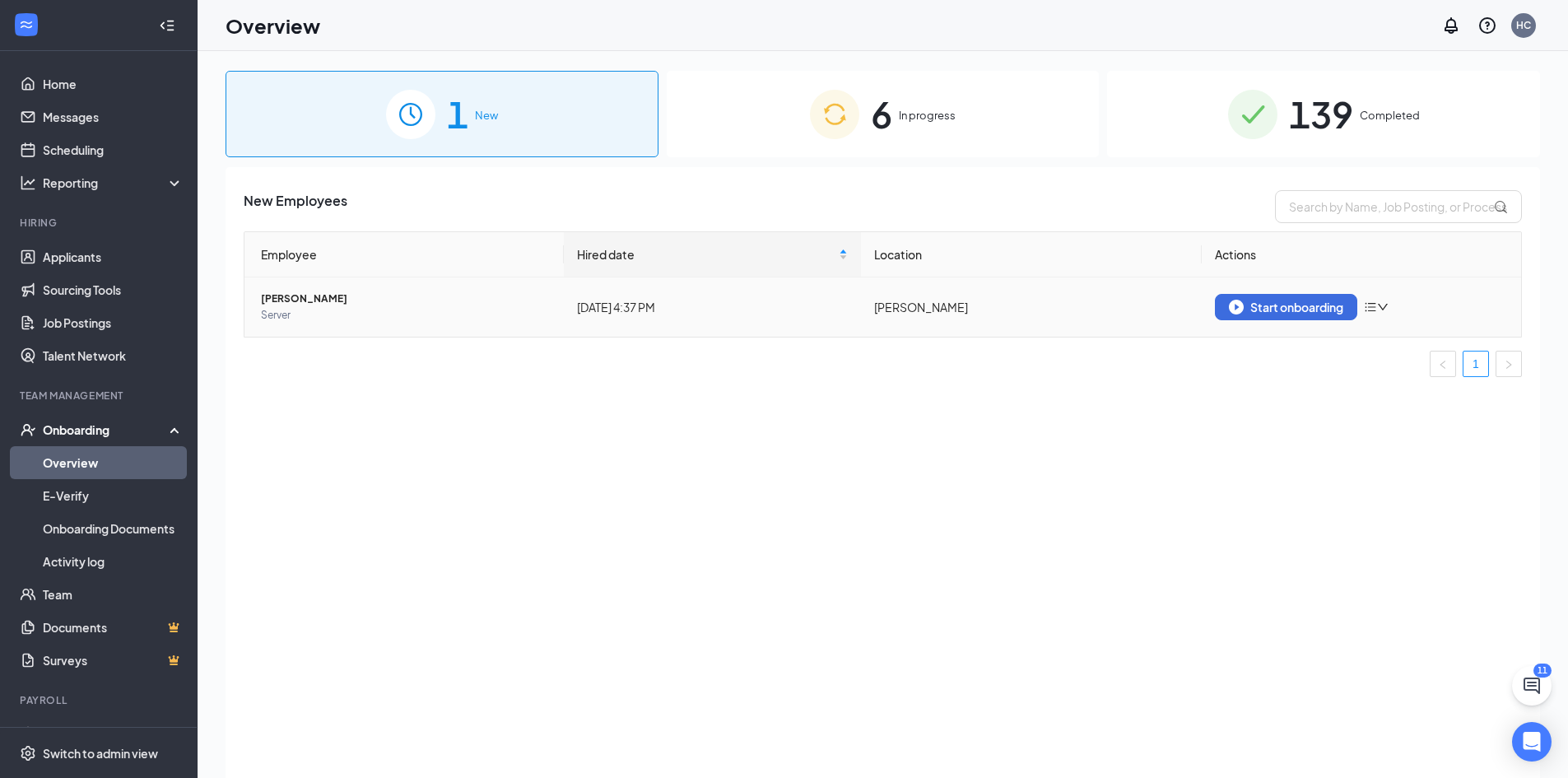
click at [1382, 306] on icon "down" at bounding box center [1383, 307] width 10 height 7
click at [1185, 310] on td "[PERSON_NAME]" at bounding box center [1032, 307] width 342 height 59
click at [328, 299] on span "[PERSON_NAME]" at bounding box center [405, 299] width 289 height 17
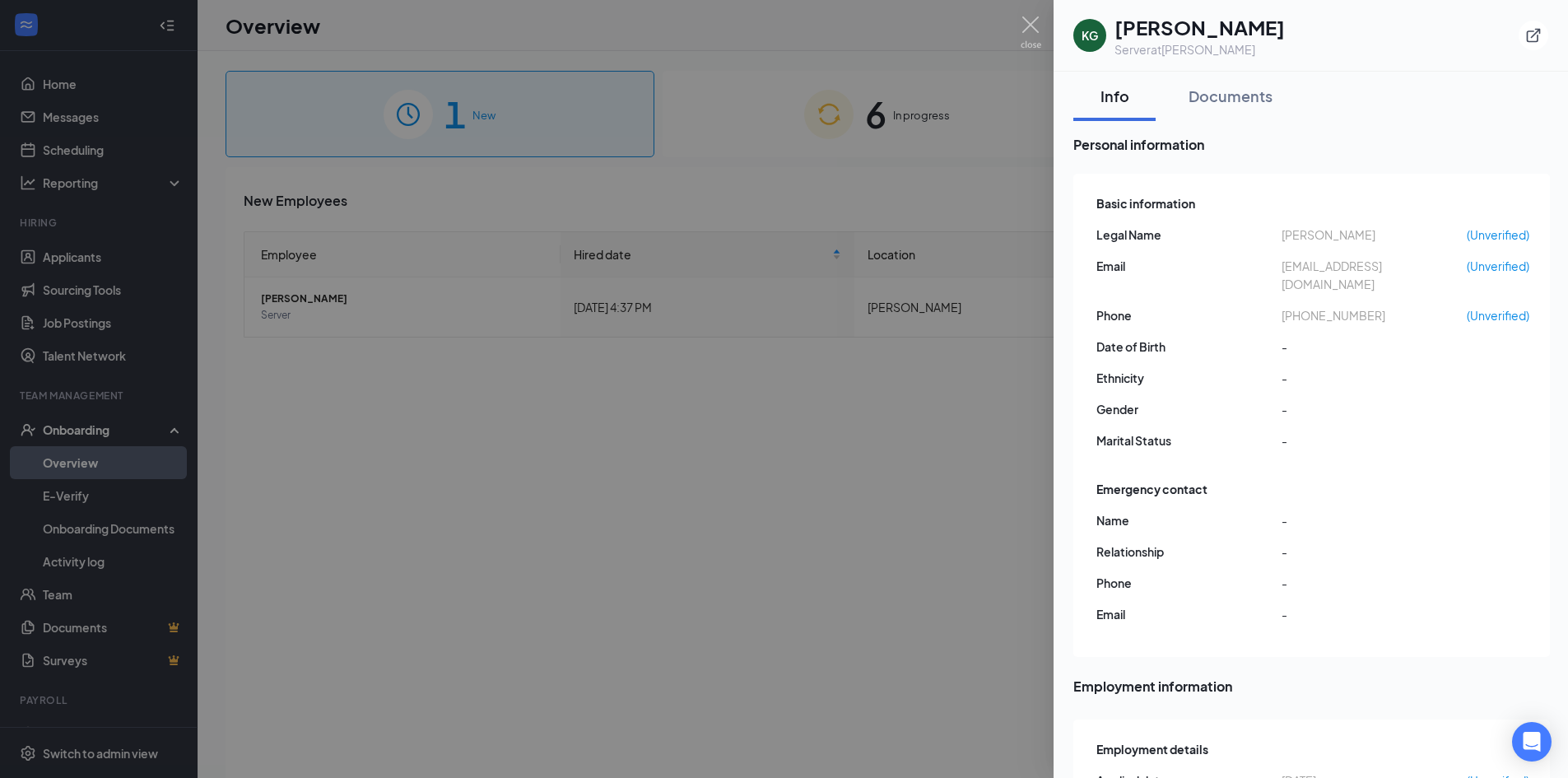
click at [275, 460] on div at bounding box center [784, 389] width 1568 height 778
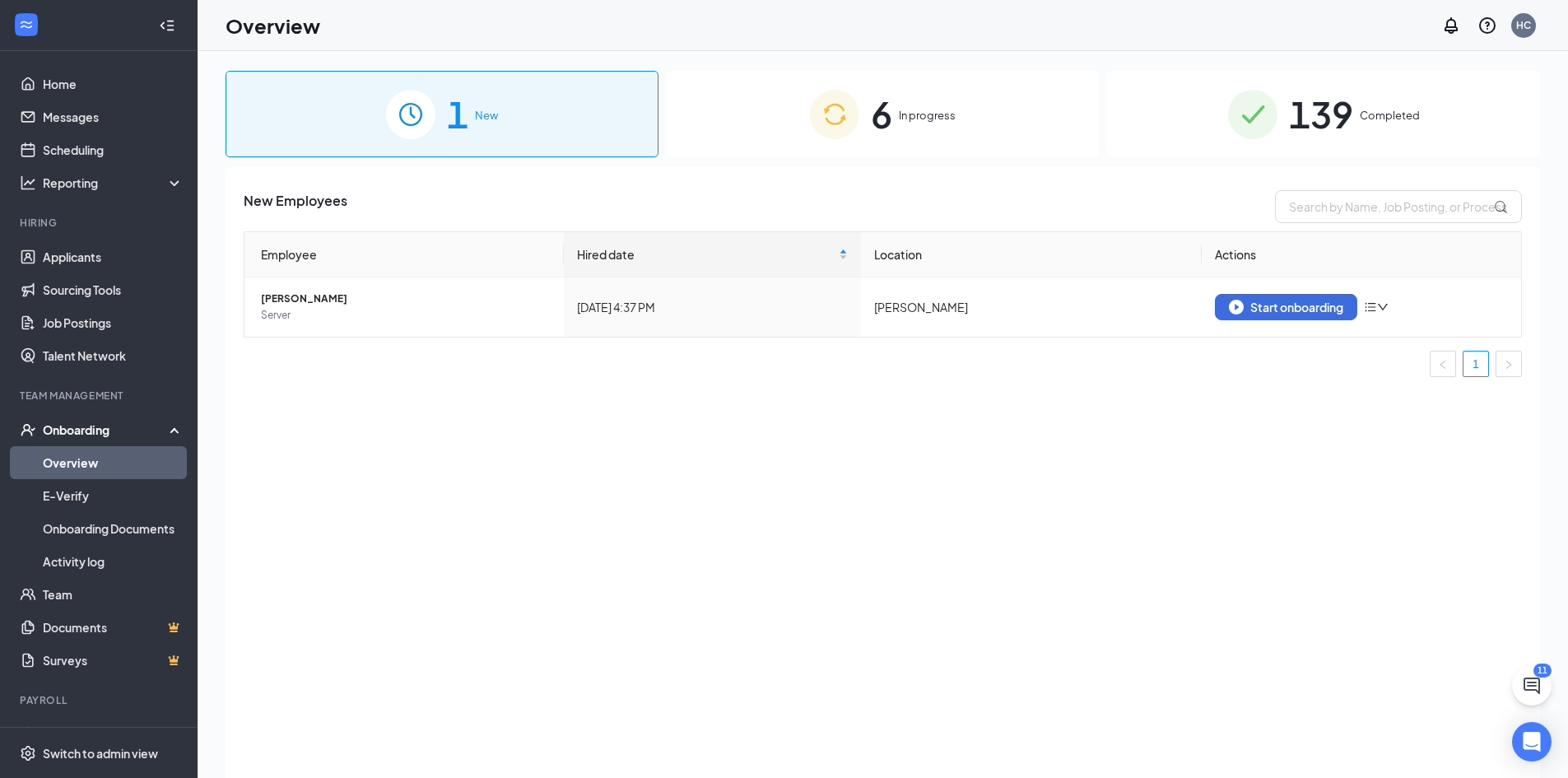
click at [88, 429] on div "Onboarding" at bounding box center [106, 430] width 127 height 17
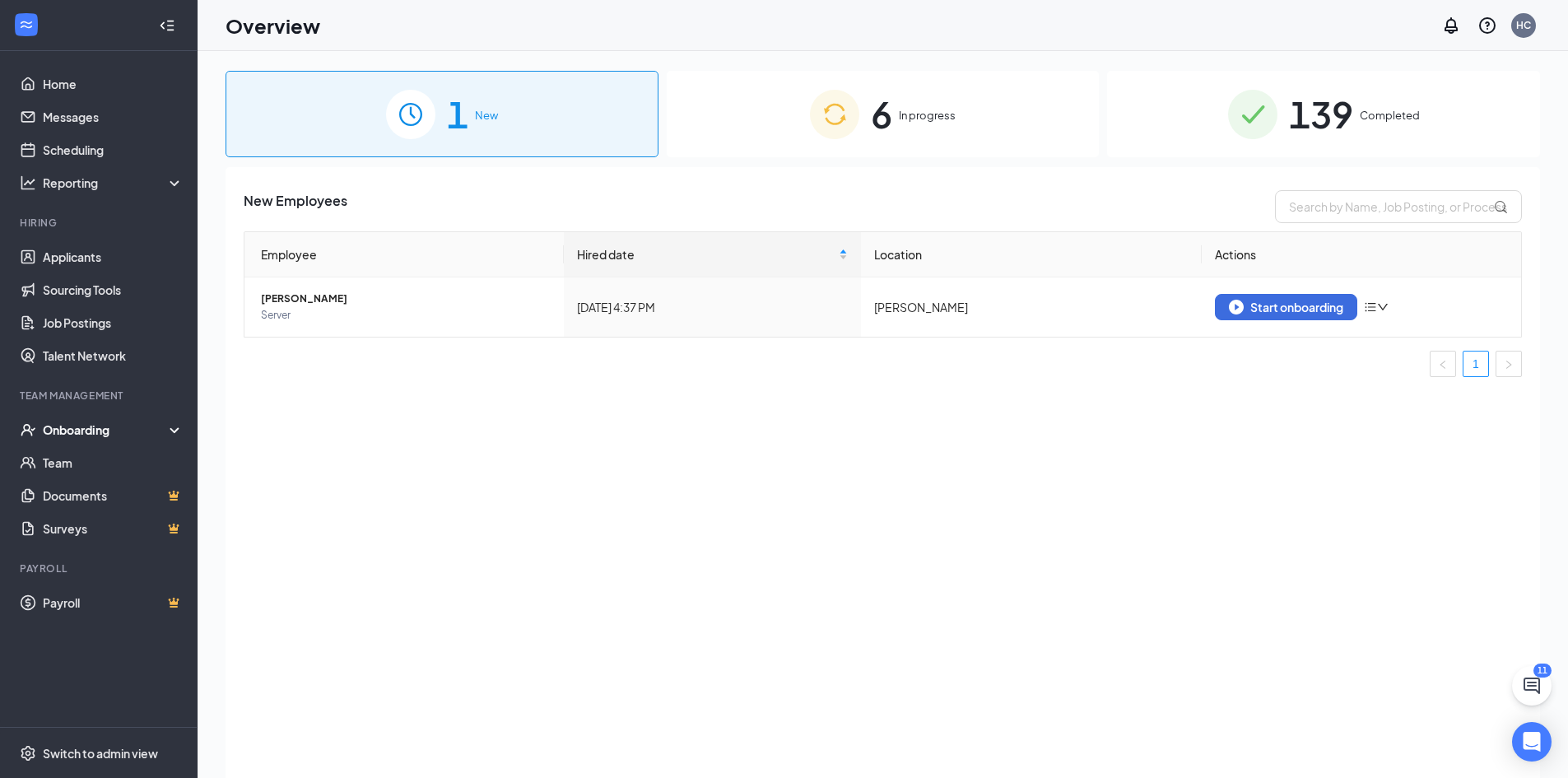
click at [88, 429] on div "Onboarding" at bounding box center [106, 430] width 127 height 17
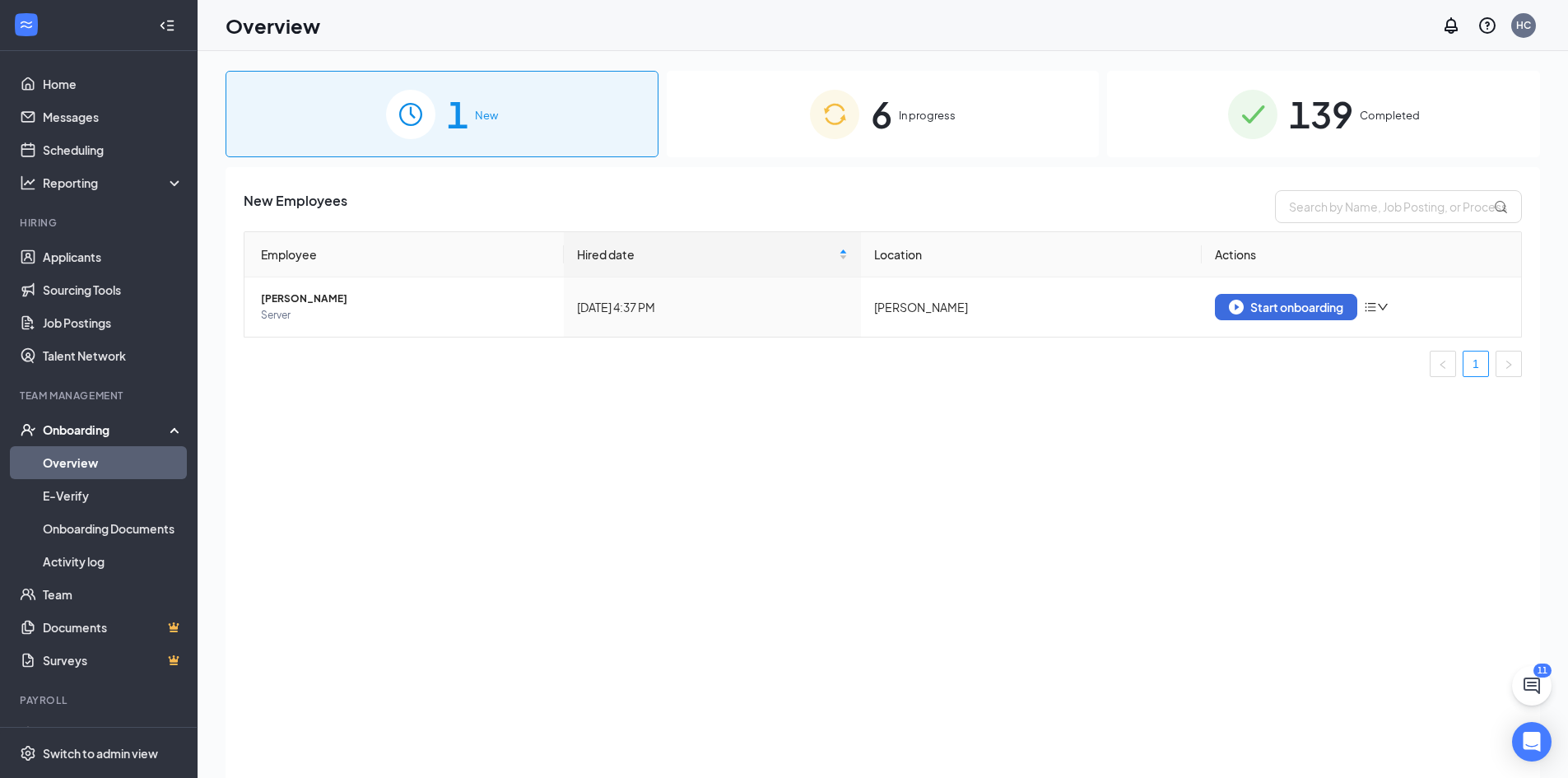
click at [140, 463] on link "Overview" at bounding box center [113, 462] width 140 height 33
click at [1313, 304] on div "Start onboarding" at bounding box center [1286, 307] width 114 height 15
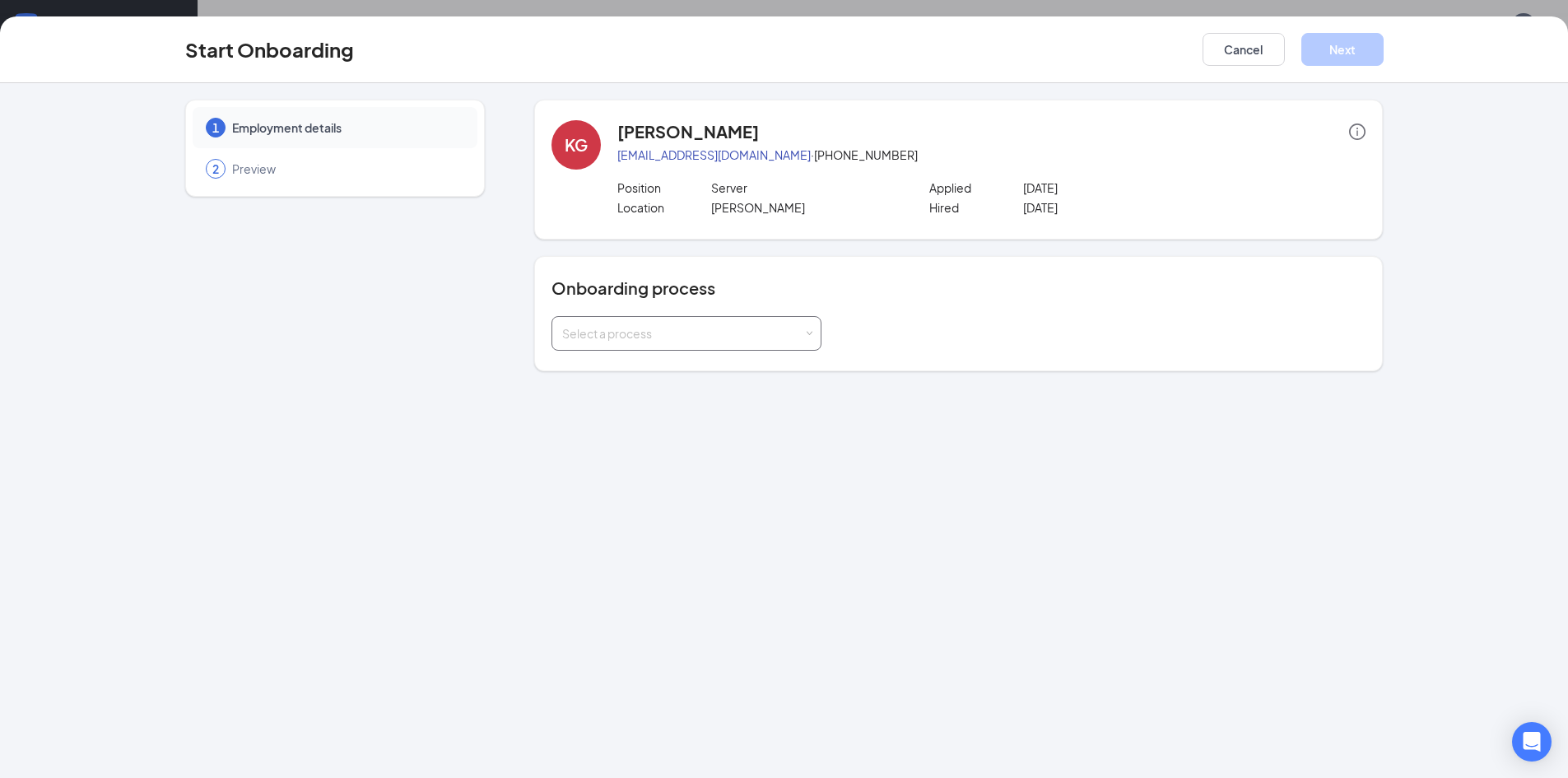
click at [621, 332] on div "Select a process" at bounding box center [682, 334] width 241 height 17
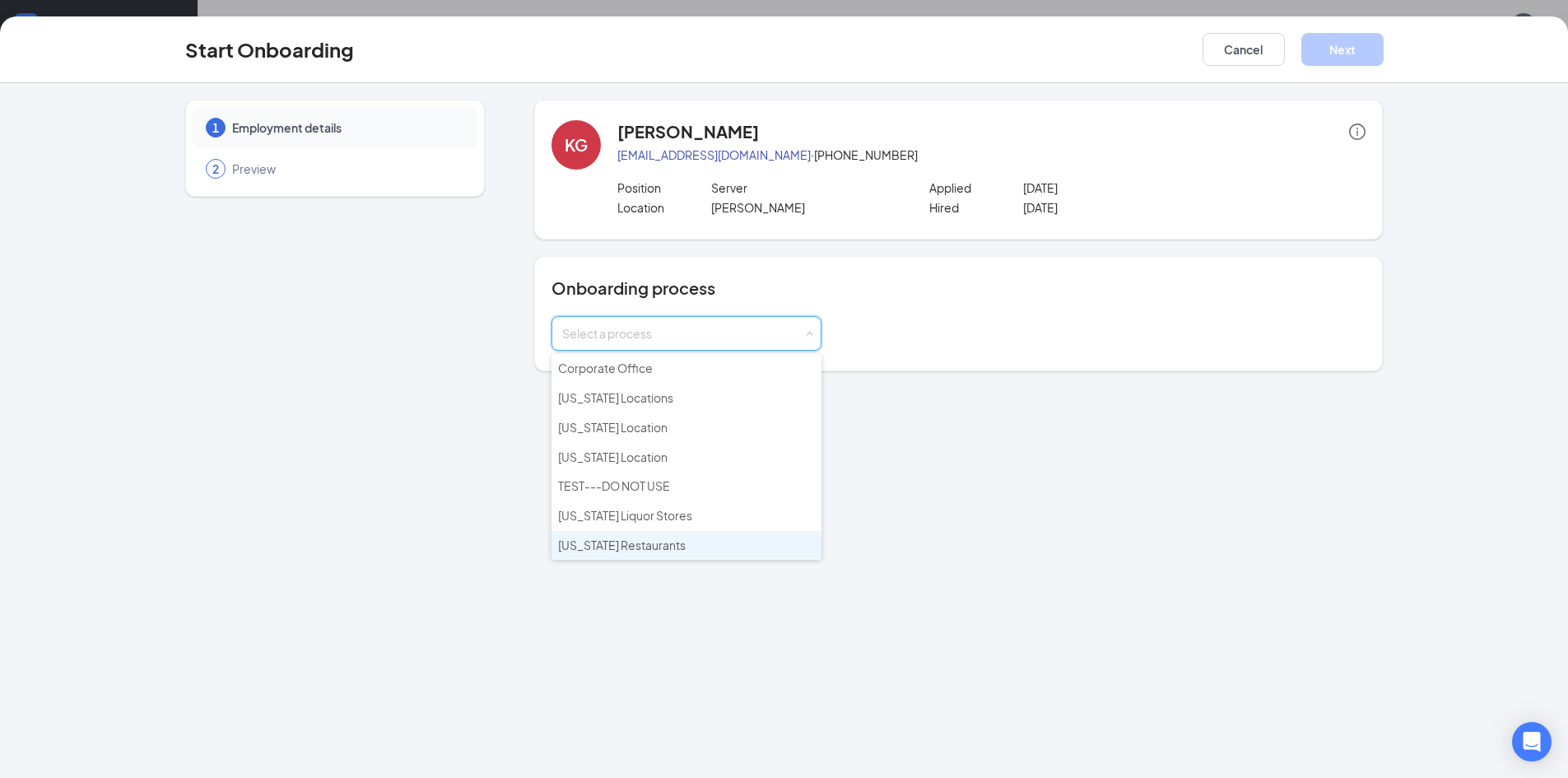
click at [628, 555] on li "[US_STATE] Restaurants" at bounding box center [686, 545] width 270 height 29
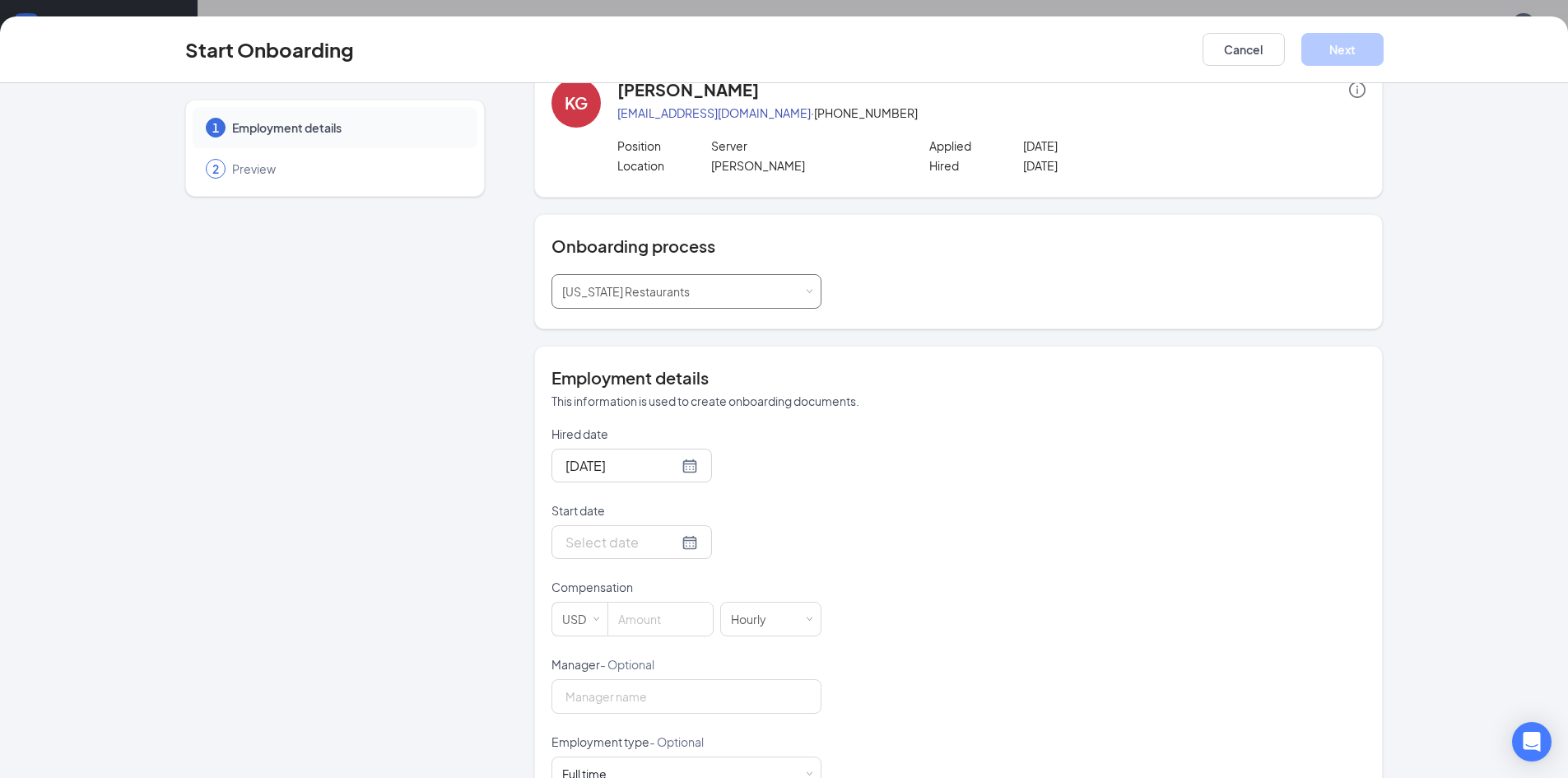
scroll to position [82, 0]
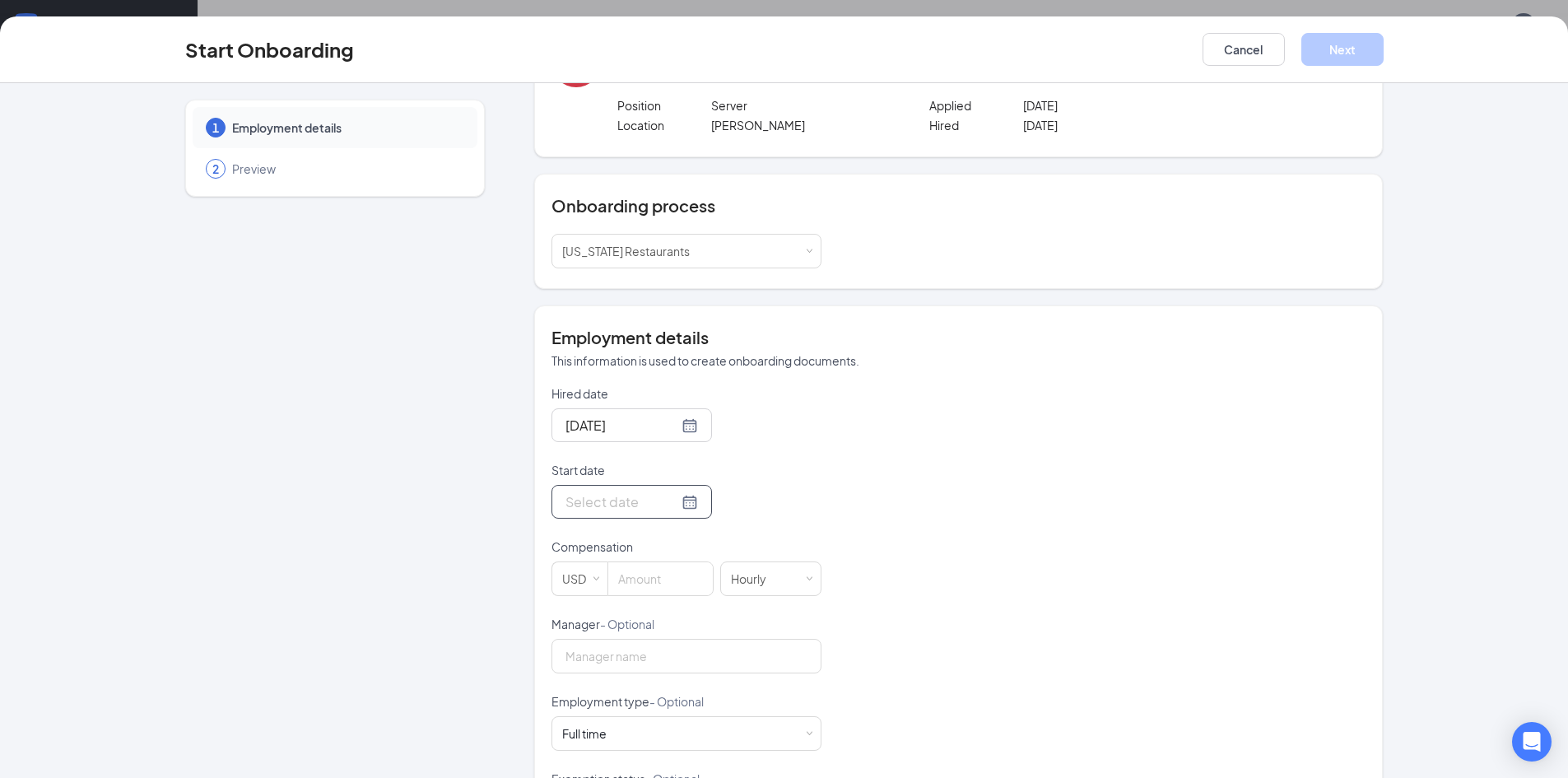
click at [665, 503] on div at bounding box center [632, 501] width 133 height 20
type input "[DATE]"
click at [656, 703] on div "27" at bounding box center [665, 697] width 19 height 19
click at [659, 580] on input at bounding box center [660, 578] width 104 height 33
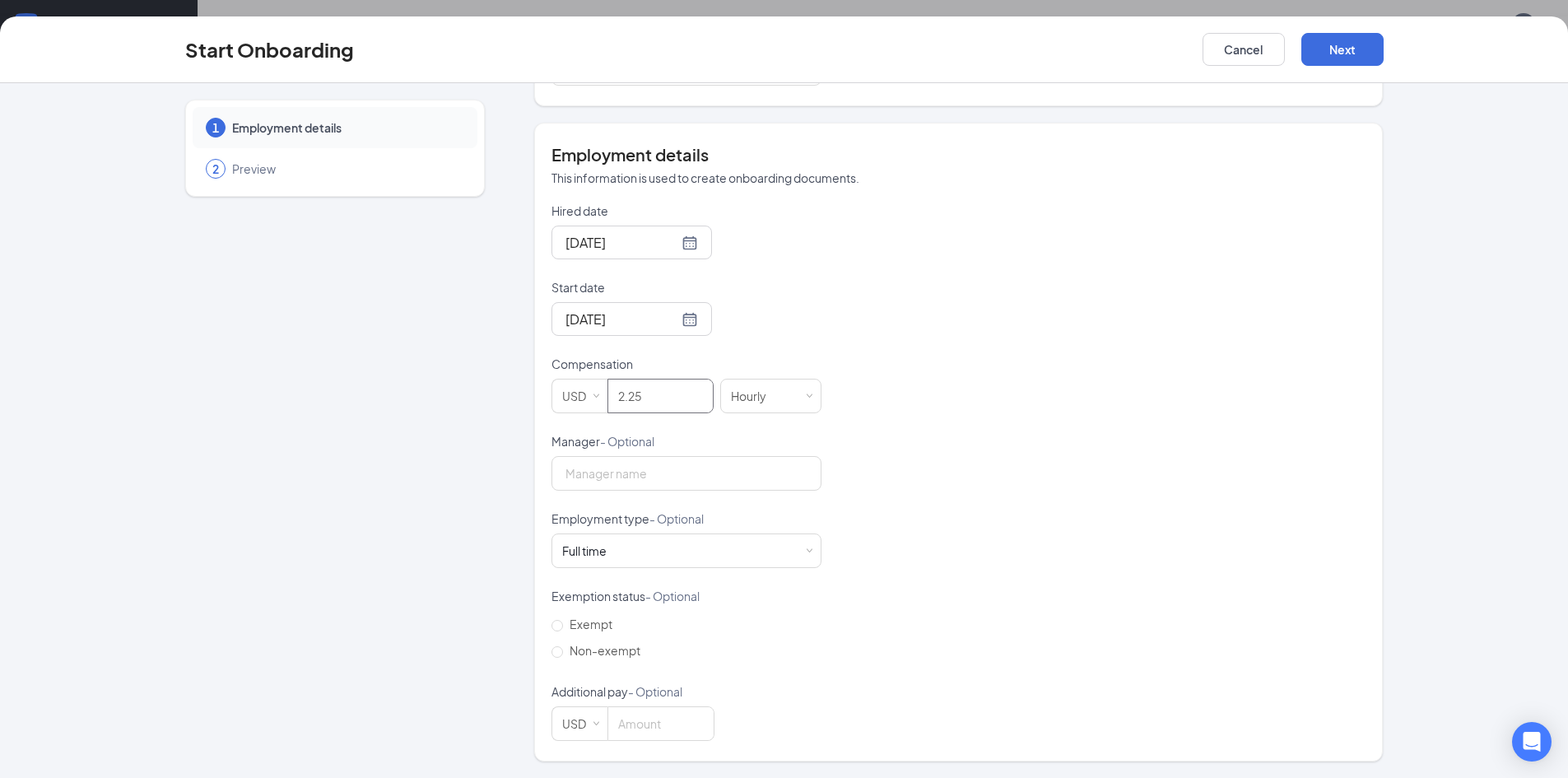
scroll to position [74, 0]
type input "2.25"
click at [556, 651] on input "Non-exempt" at bounding box center [558, 652] width 12 height 12
radio input "true"
click at [1364, 58] on button "Next" at bounding box center [1343, 49] width 82 height 33
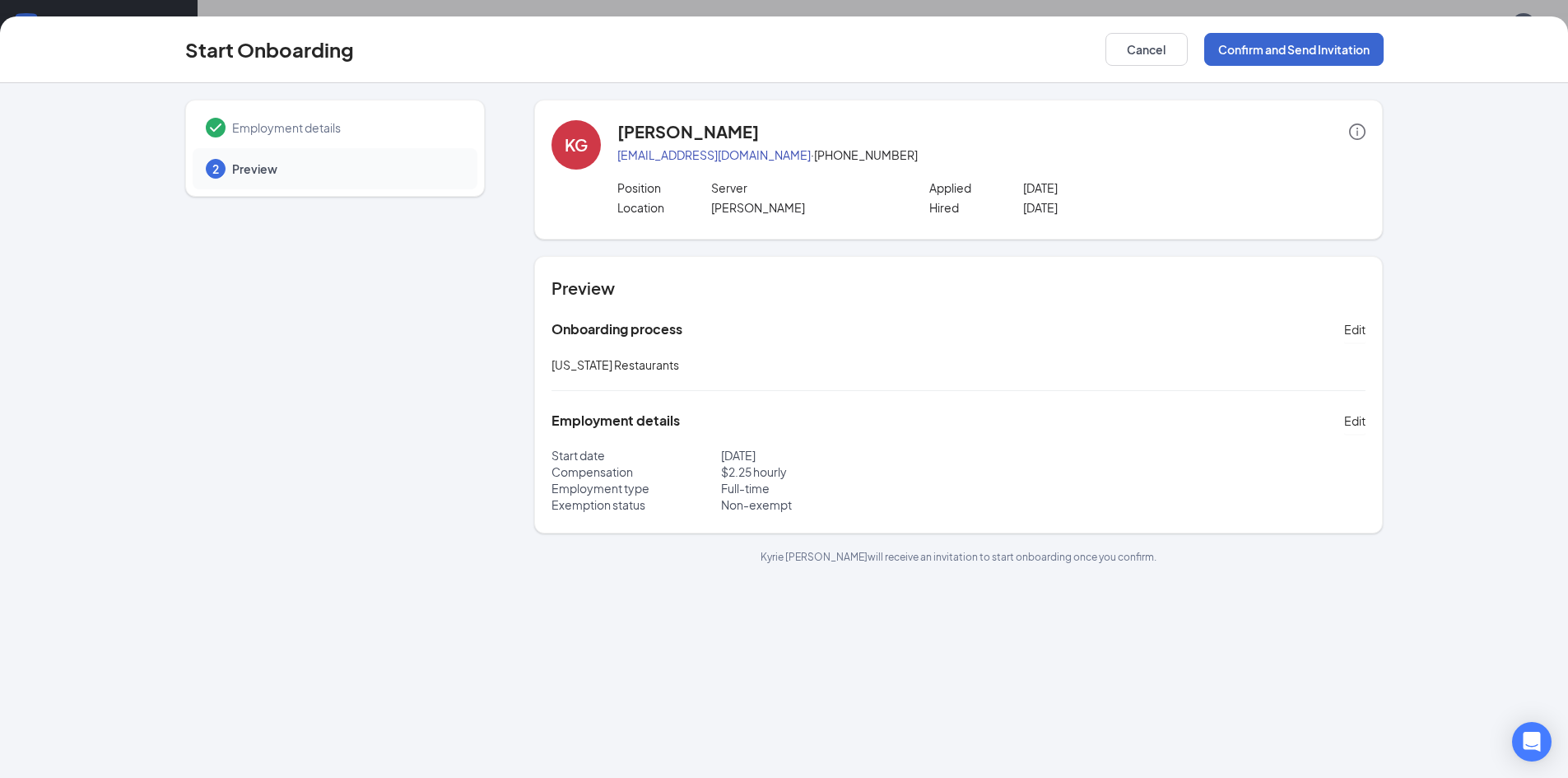
scroll to position [0, 0]
click at [1357, 44] on button "Confirm and Send Invitation" at bounding box center [1294, 49] width 179 height 33
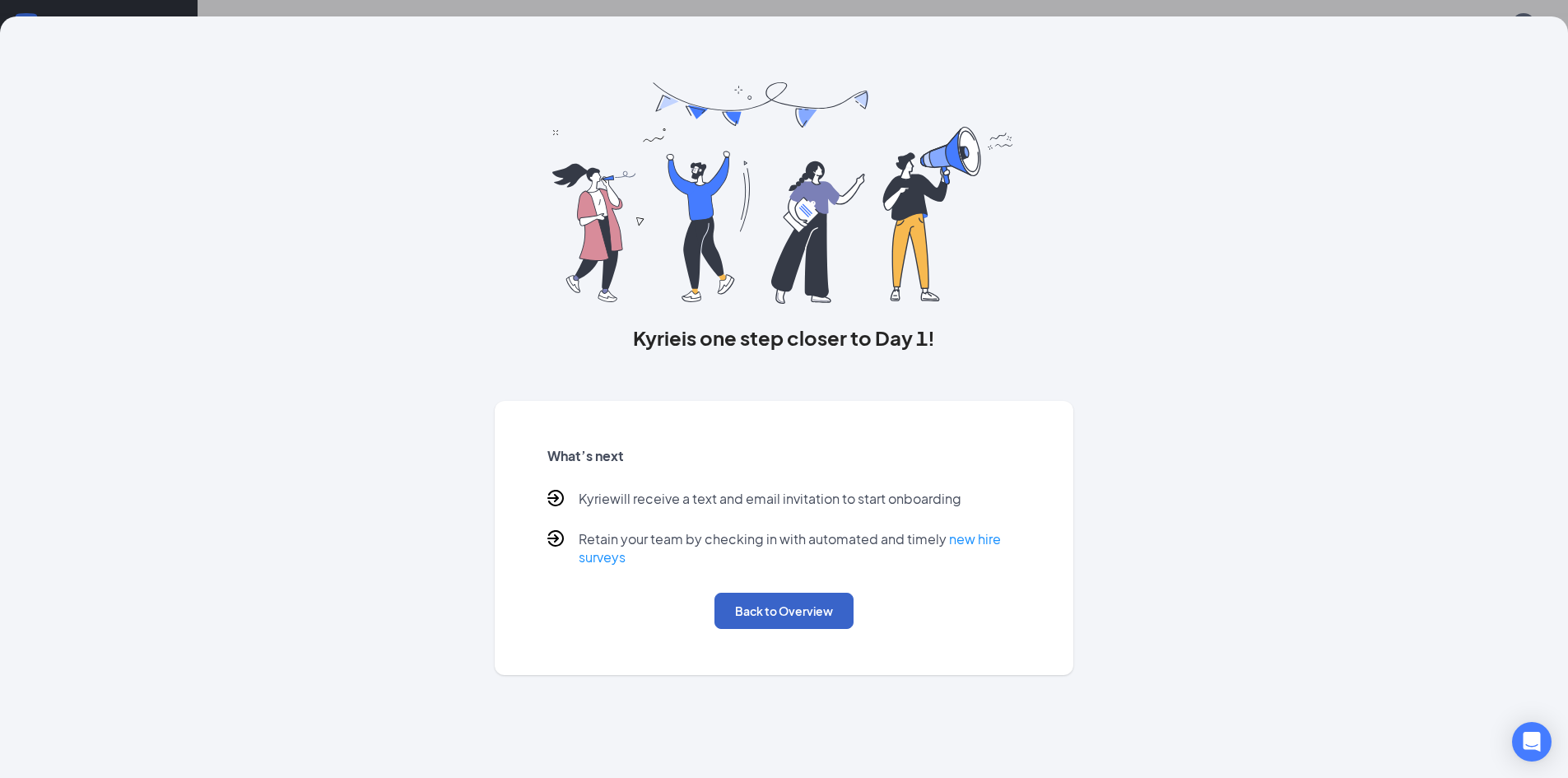
click at [787, 606] on button "Back to Overview" at bounding box center [783, 611] width 139 height 36
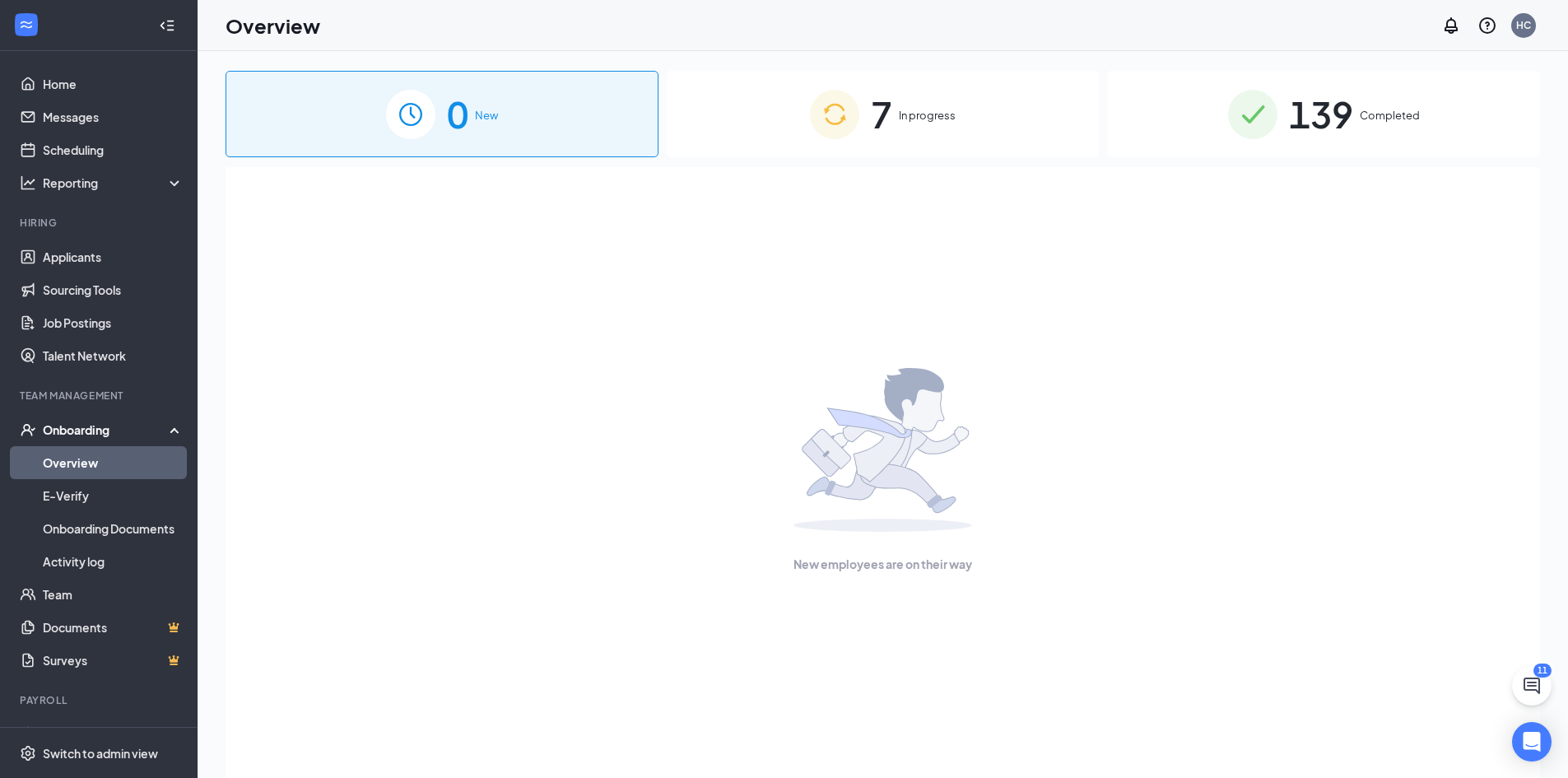
click at [469, 214] on div "New employees are on their way" at bounding box center [883, 470] width 1279 height 606
click at [93, 260] on link "Applicants" at bounding box center [113, 257] width 140 height 33
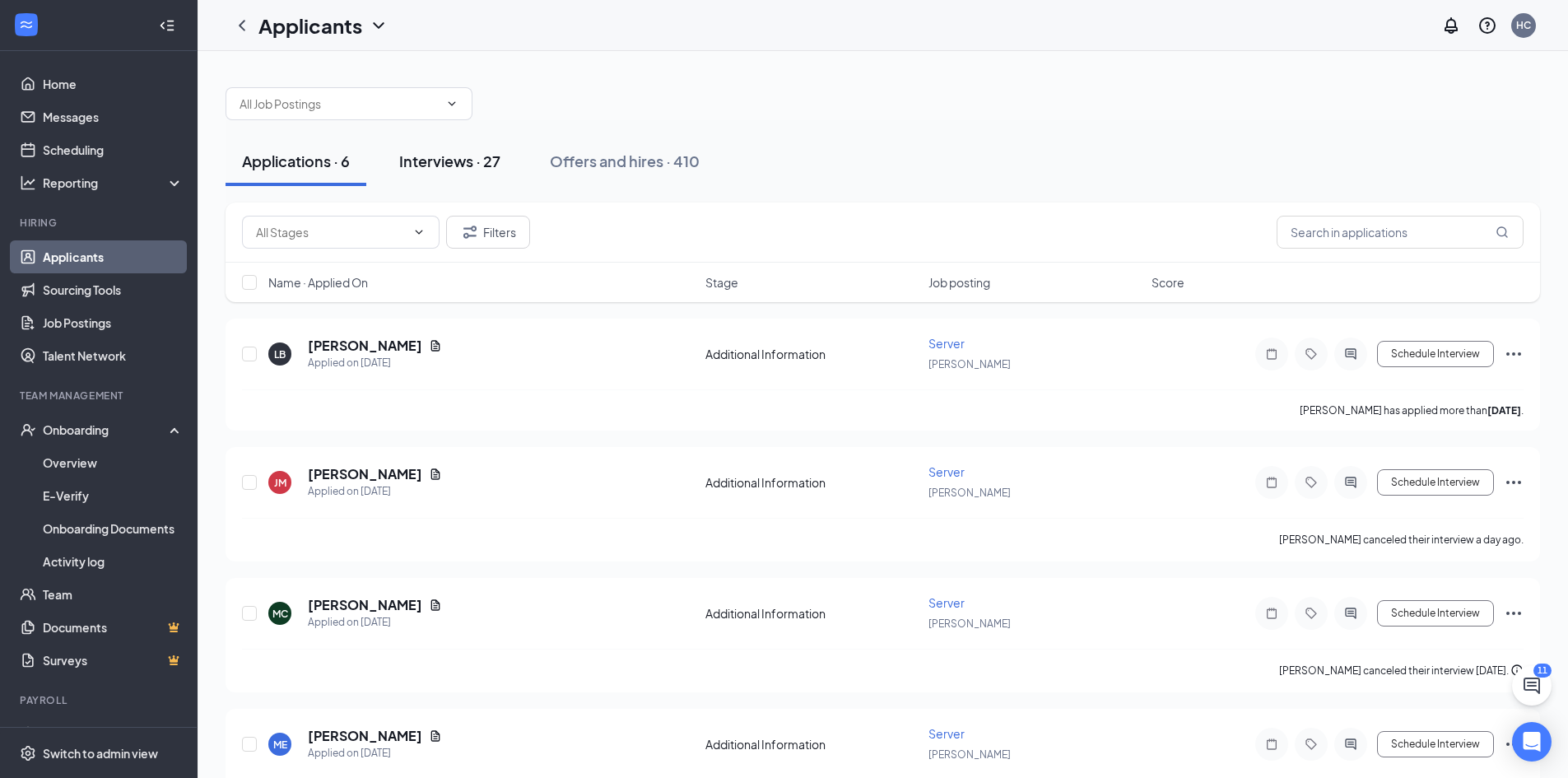
click at [465, 163] on div "Interviews · 27" at bounding box center [450, 161] width 101 height 20
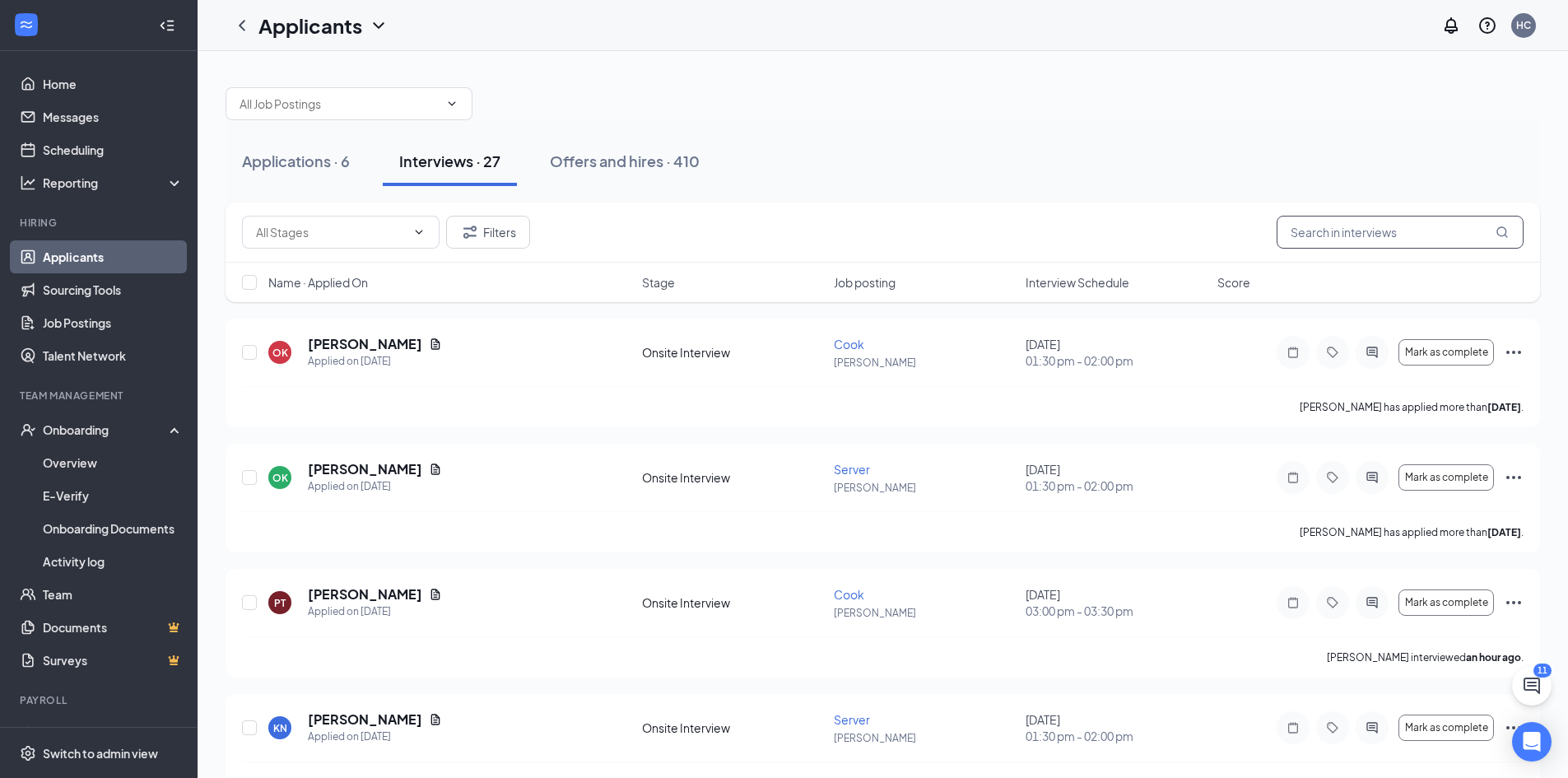
click at [1413, 248] on input "text" at bounding box center [1401, 231] width 247 height 33
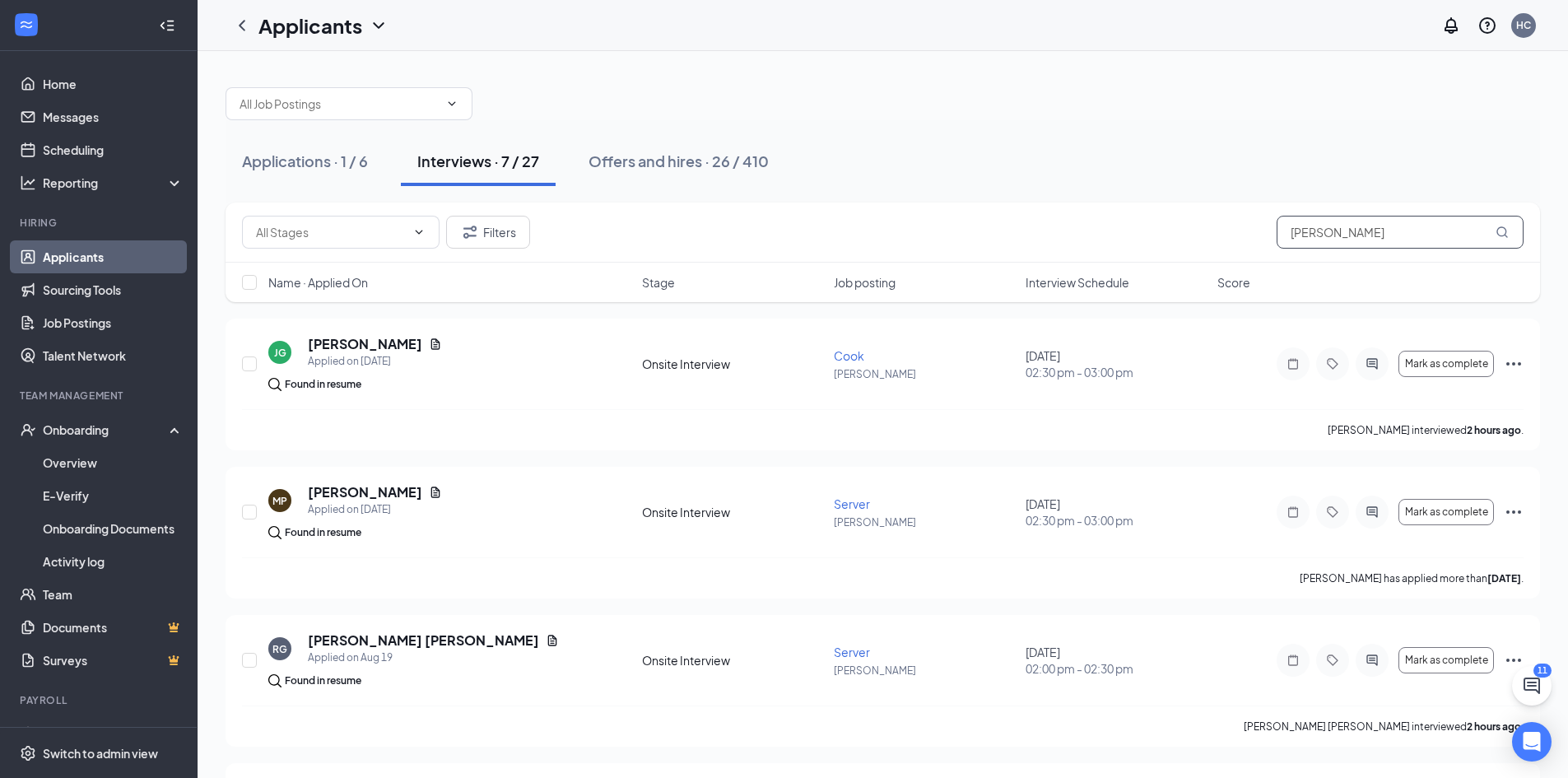
drag, startPoint x: 1340, startPoint y: 233, endPoint x: 1136, endPoint y: 246, distance: 204.4
click at [1136, 246] on div "Filters [PERSON_NAME]" at bounding box center [883, 231] width 1282 height 33
type input "e"
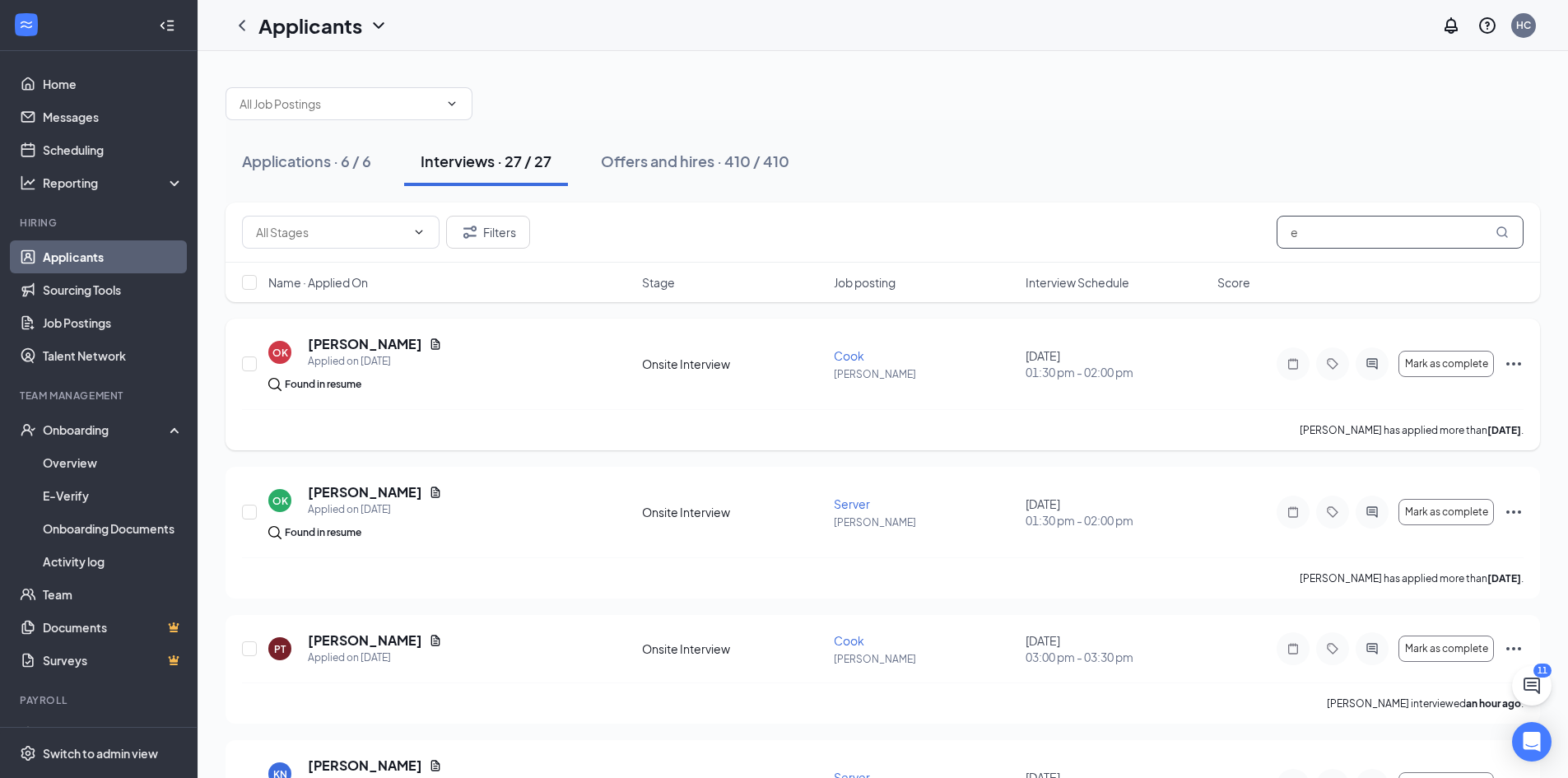
scroll to position [82, 0]
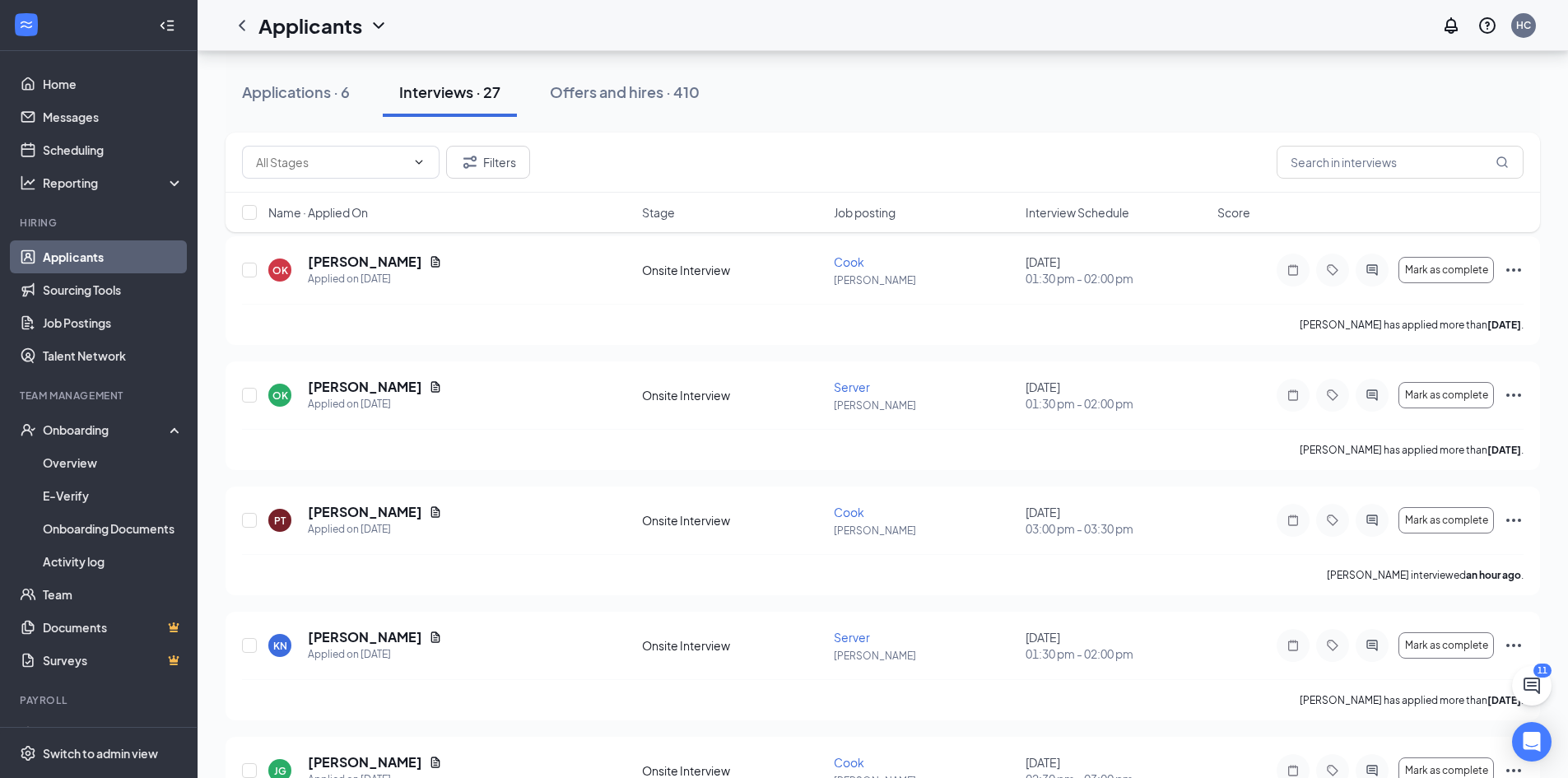
click at [1068, 214] on span "Interview Schedule" at bounding box center [1077, 213] width 103 height 17
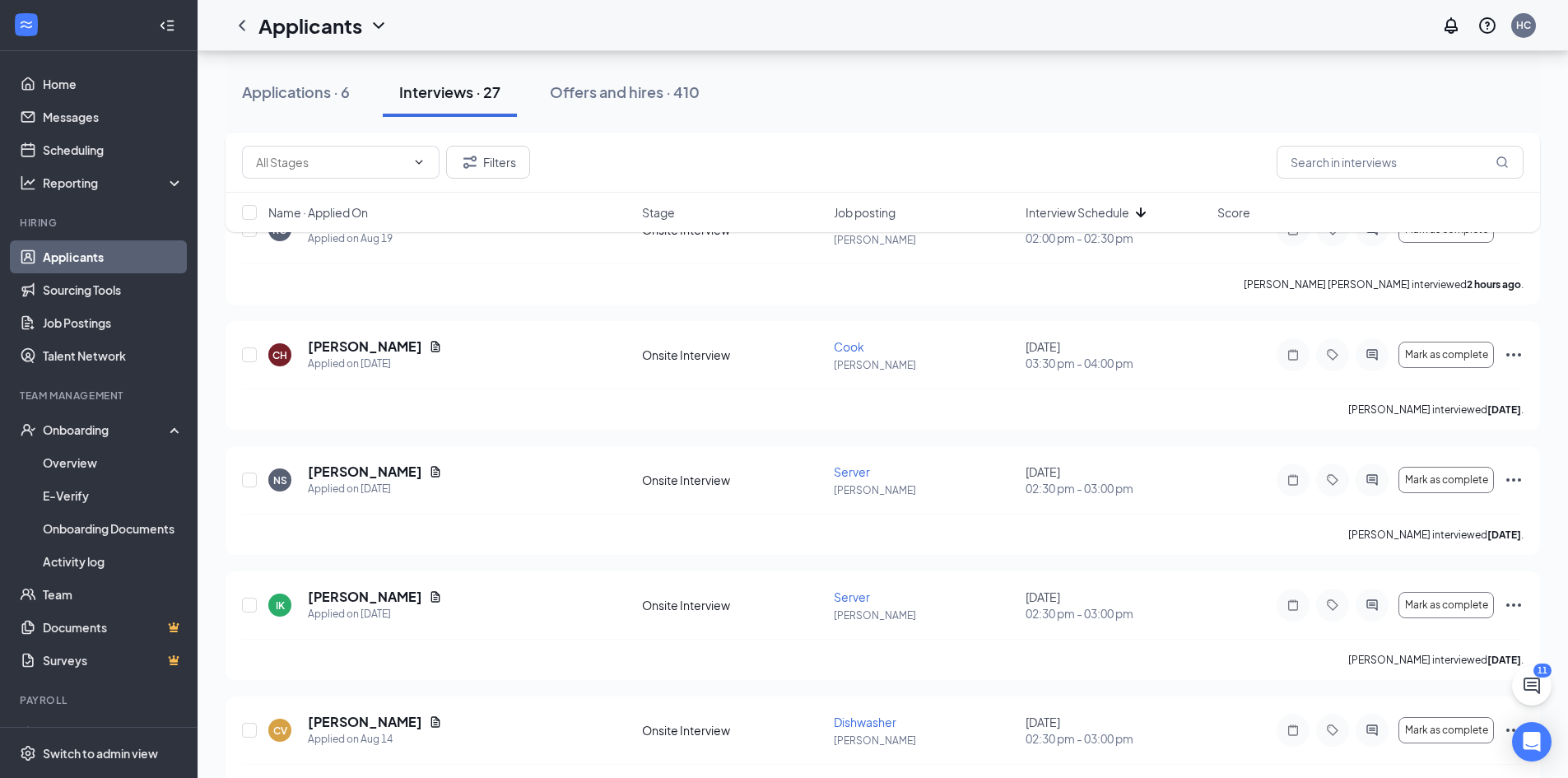
scroll to position [1152, 0]
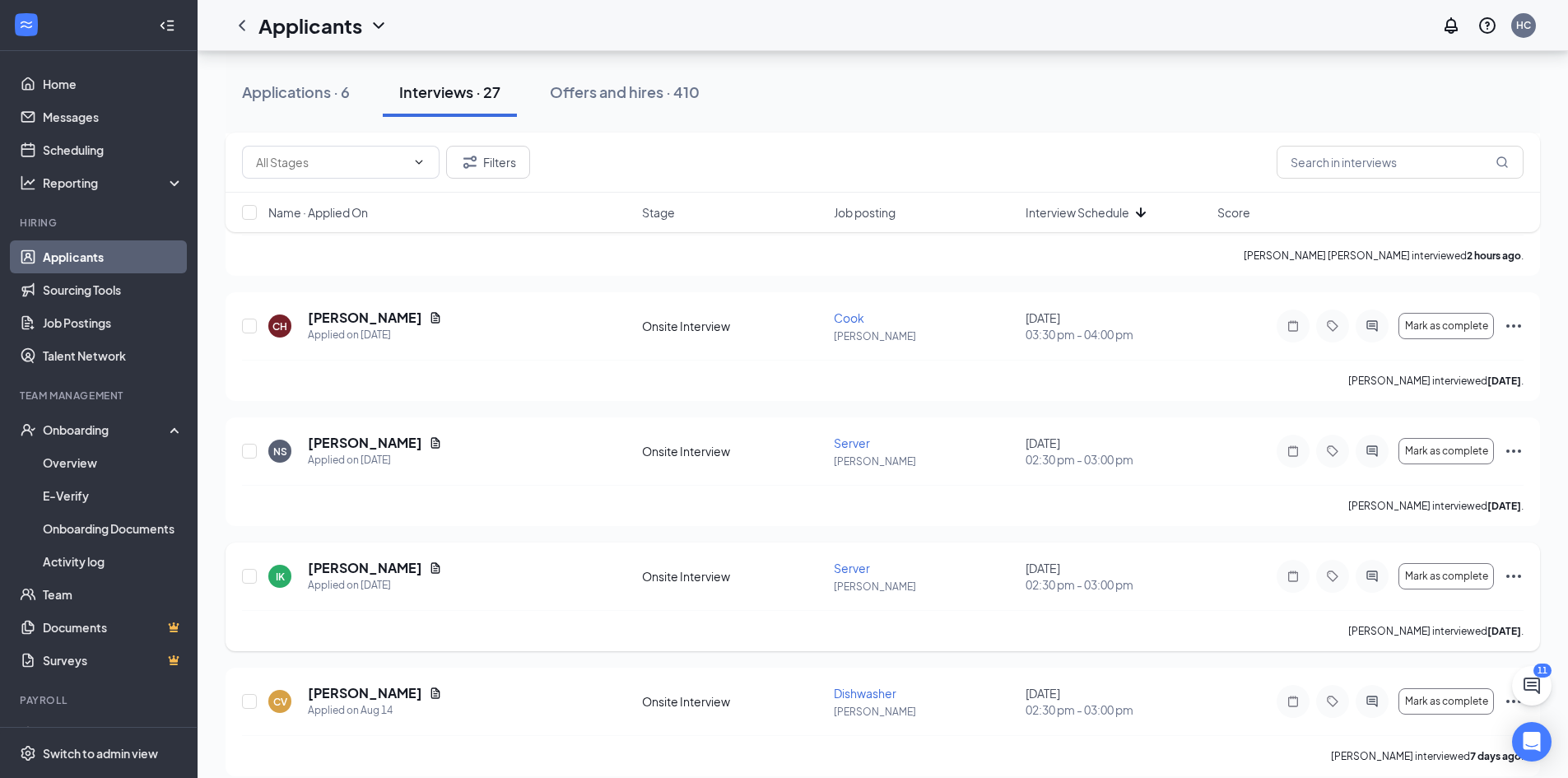
click at [1513, 575] on icon "Ellipses" at bounding box center [1514, 576] width 15 height 3
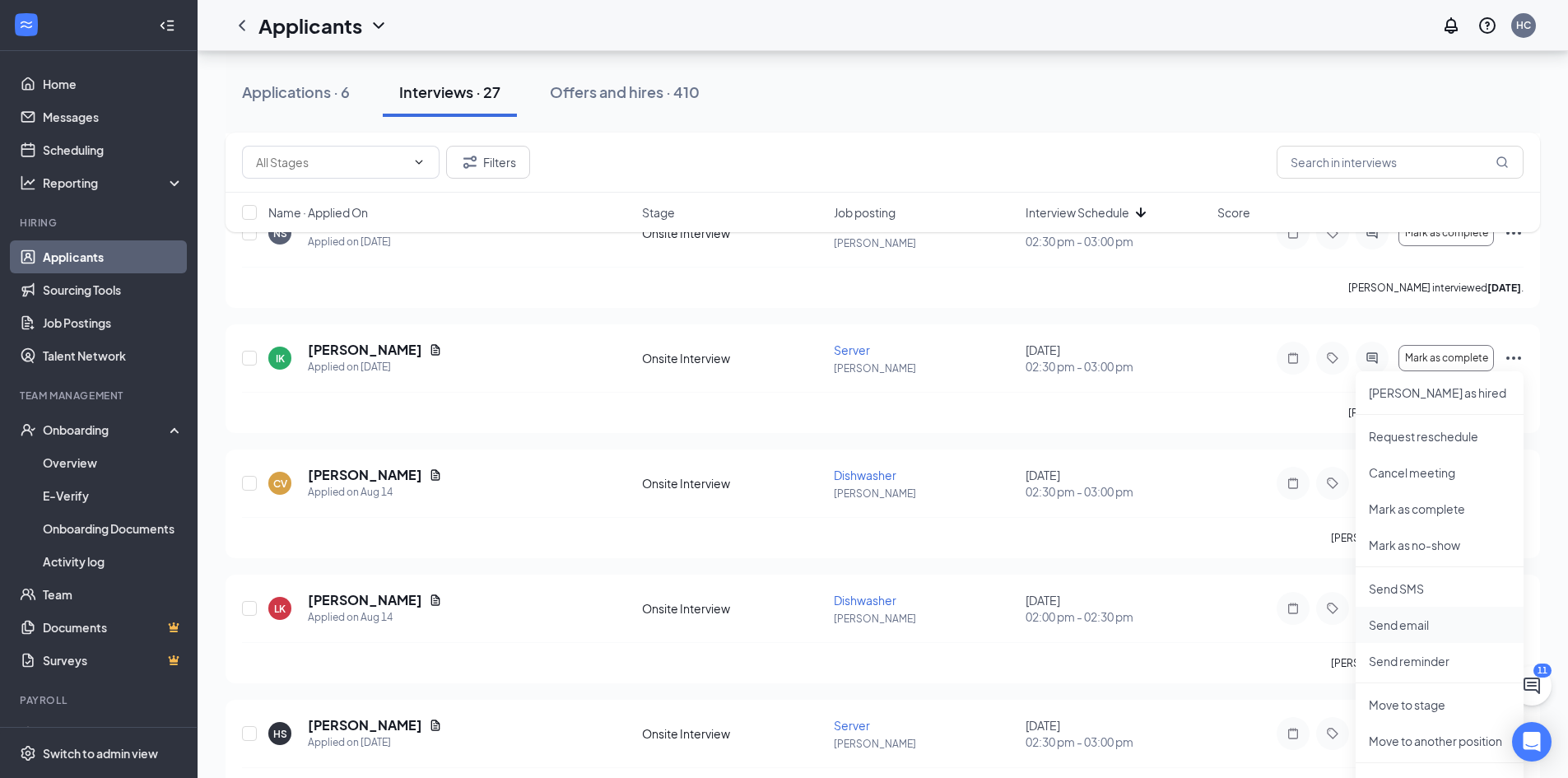
scroll to position [1400, 0]
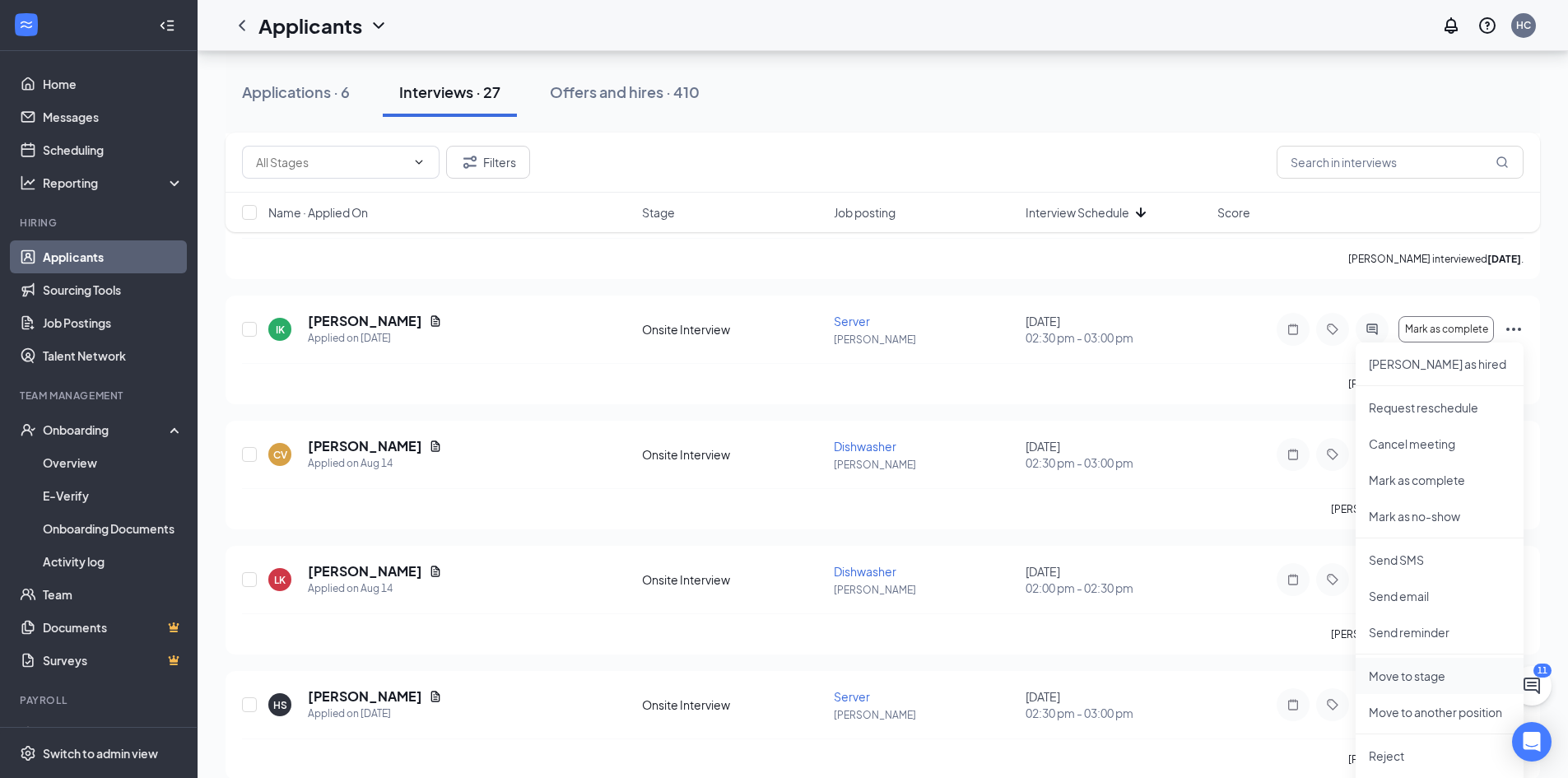
click at [1424, 671] on p "Move to stage" at bounding box center [1440, 676] width 141 height 17
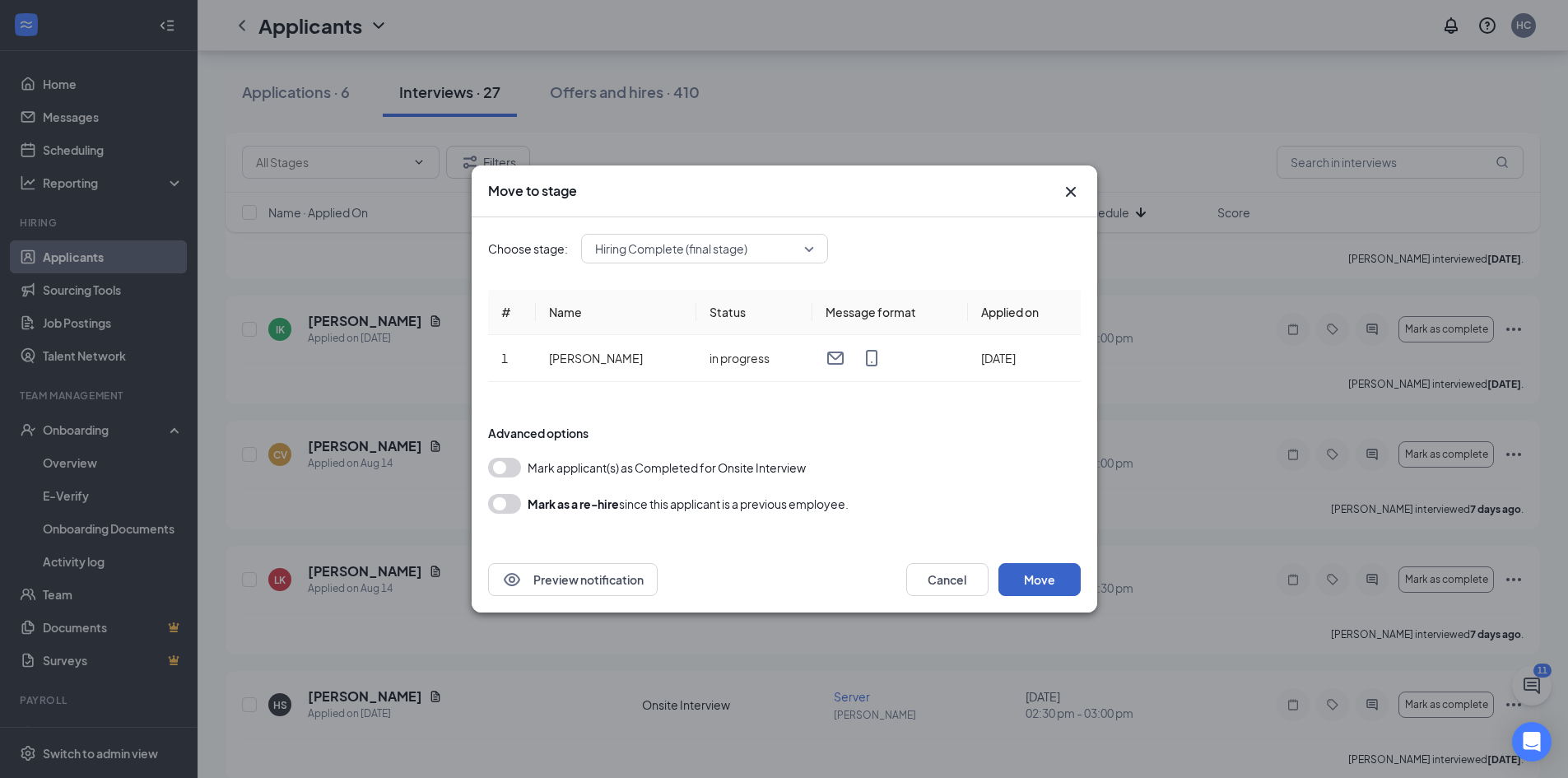
click at [1057, 585] on button "Move" at bounding box center [1040, 579] width 82 height 33
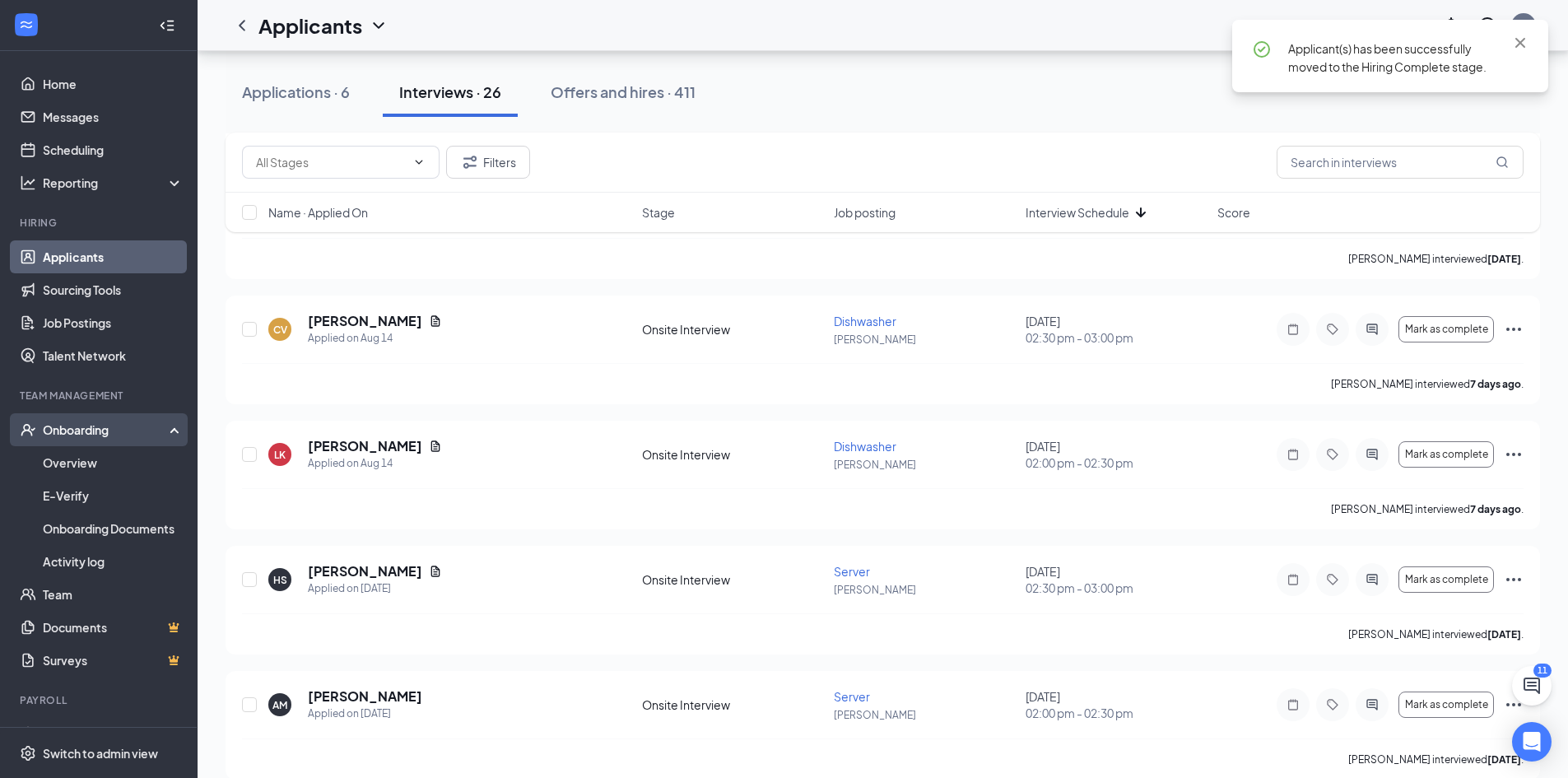
drag, startPoint x: 82, startPoint y: 419, endPoint x: 78, endPoint y: 429, distance: 10.8
click at [82, 419] on div "Onboarding" at bounding box center [98, 429] width 198 height 33
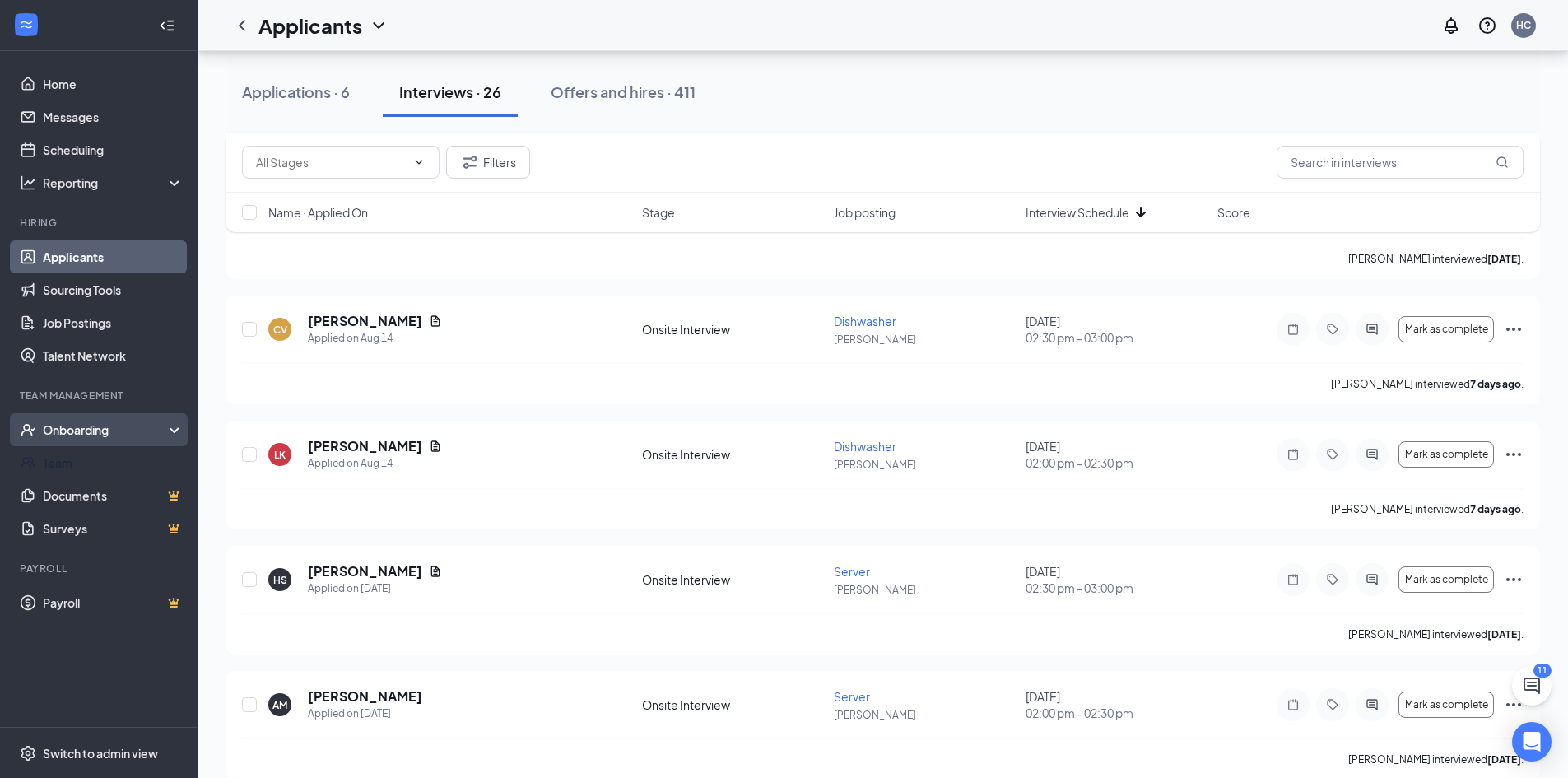
click at [64, 463] on link "Team" at bounding box center [113, 462] width 140 height 33
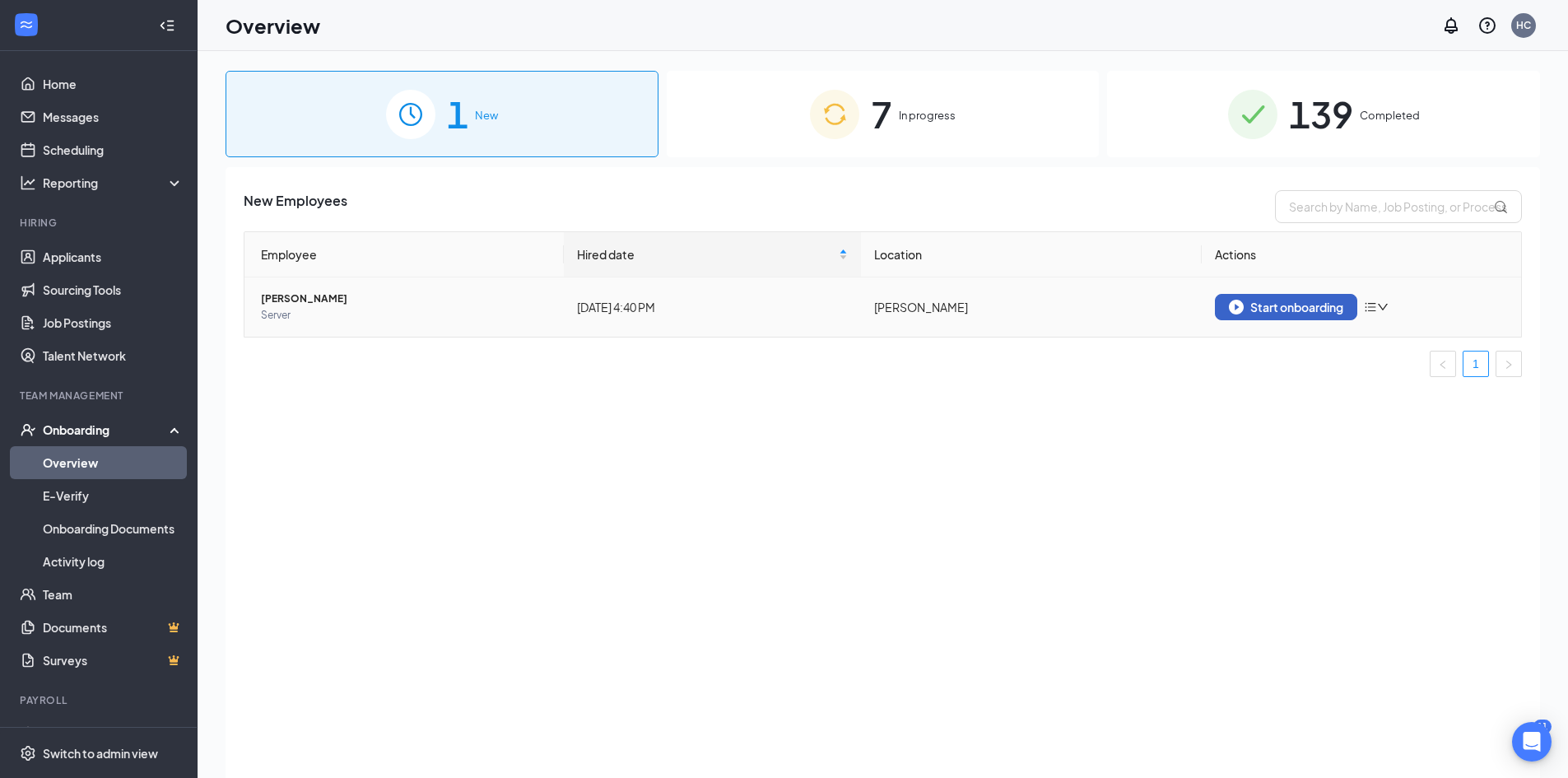
click at [1261, 314] on div "Start onboarding" at bounding box center [1286, 307] width 114 height 15
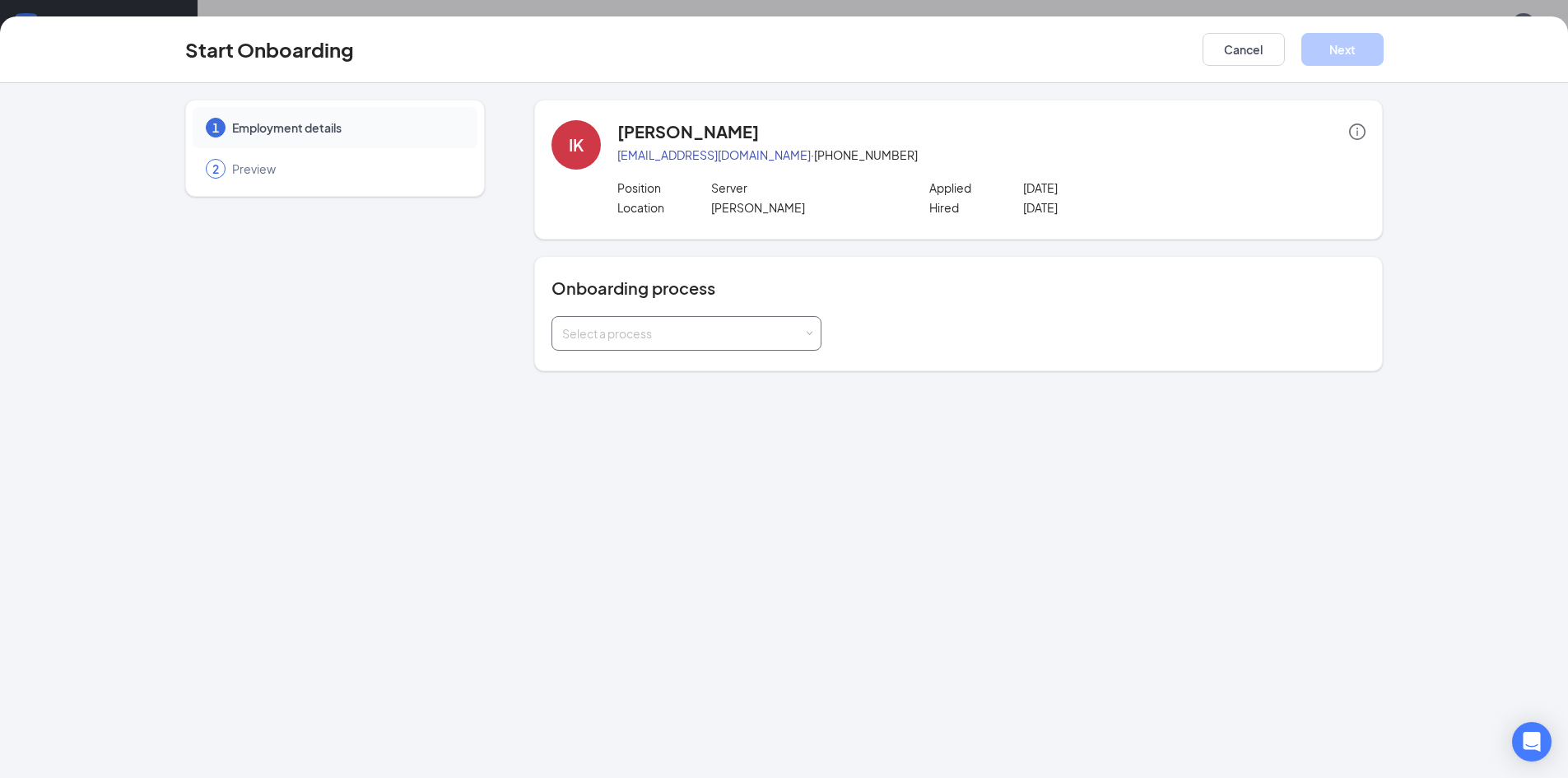
click at [669, 334] on div "Select a process" at bounding box center [682, 334] width 241 height 17
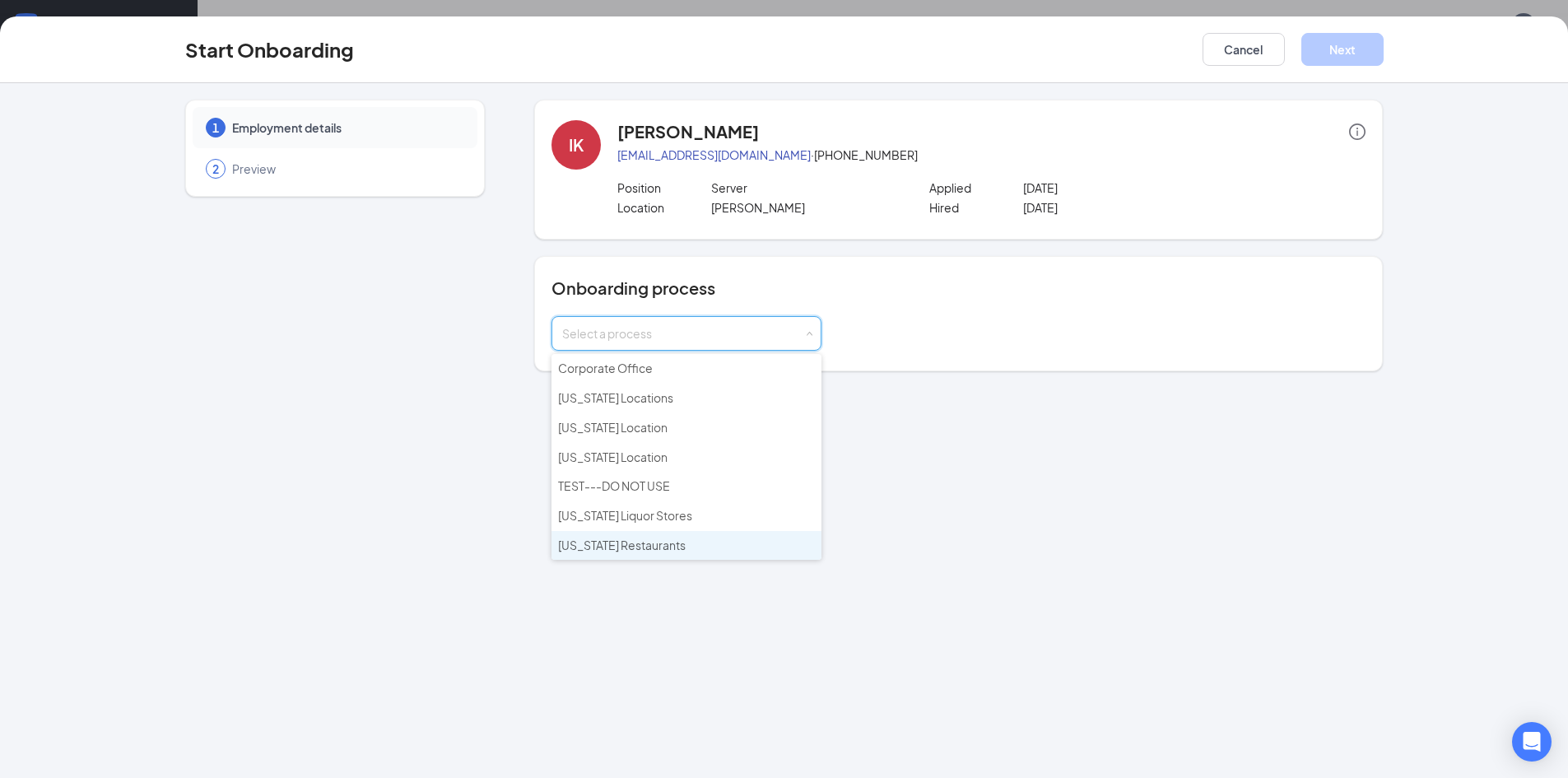
click at [675, 543] on span "[US_STATE] Restaurants" at bounding box center [622, 545] width 128 height 15
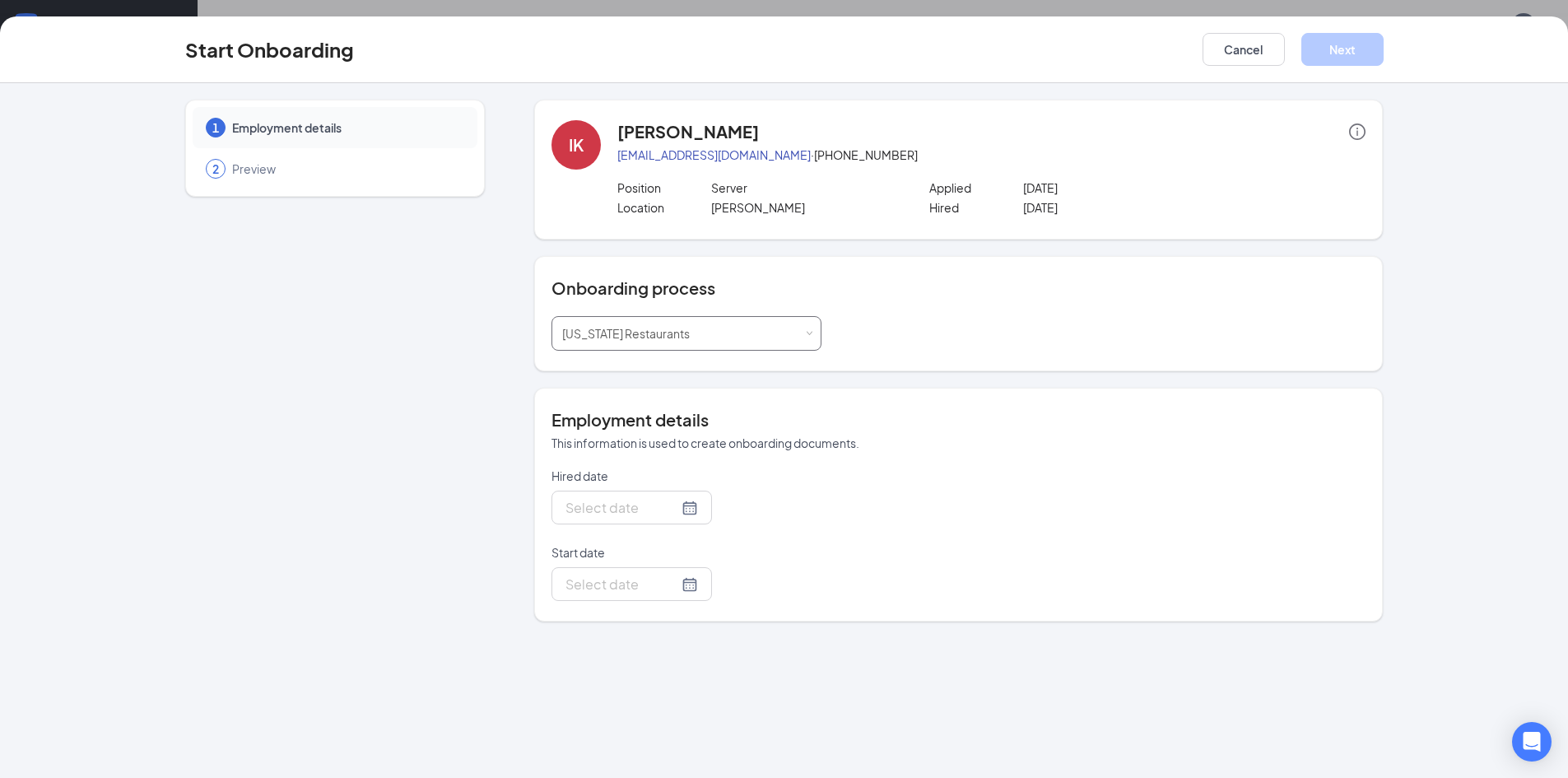
type input "[DATE]"
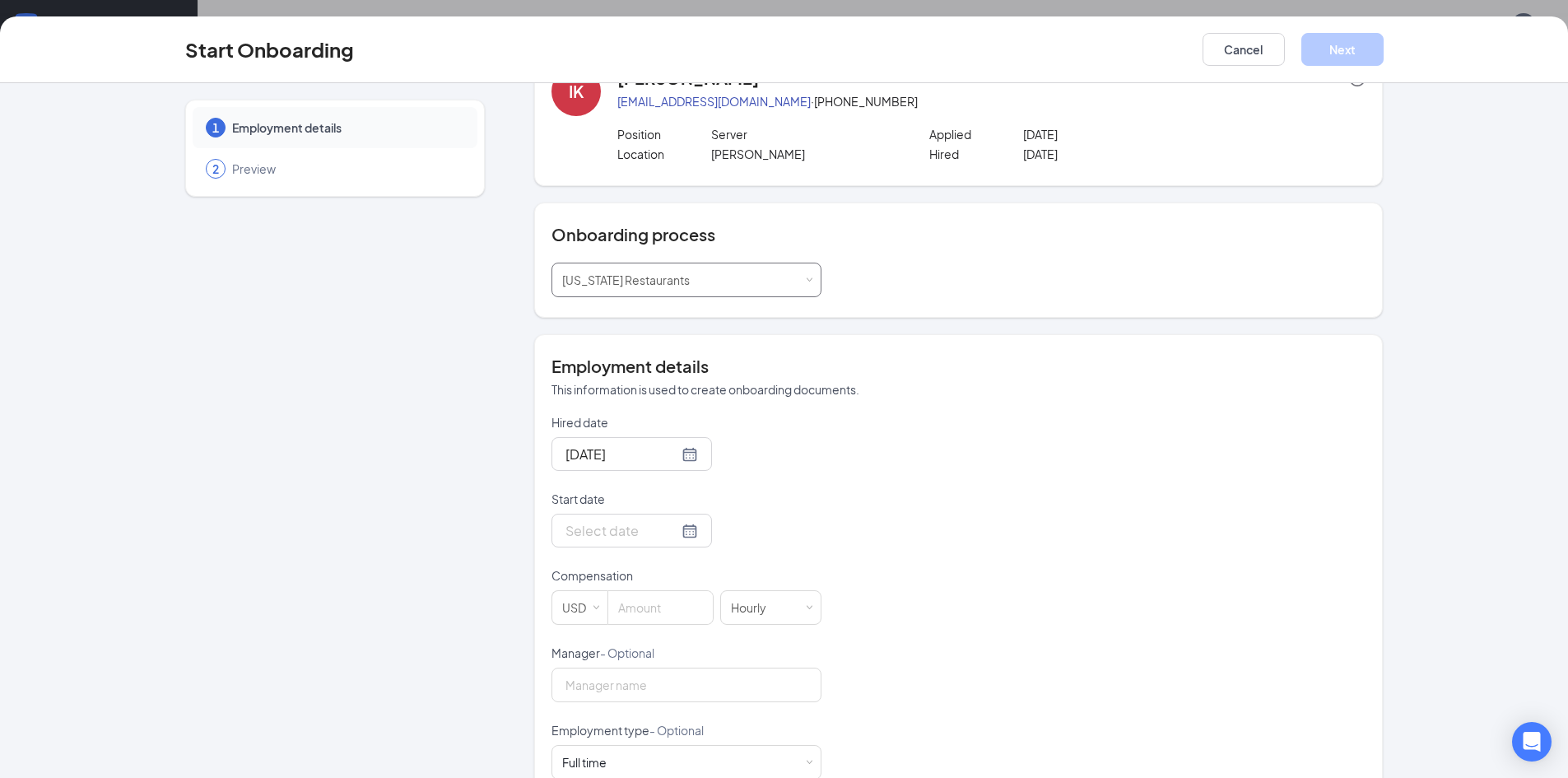
scroll to position [82, 0]
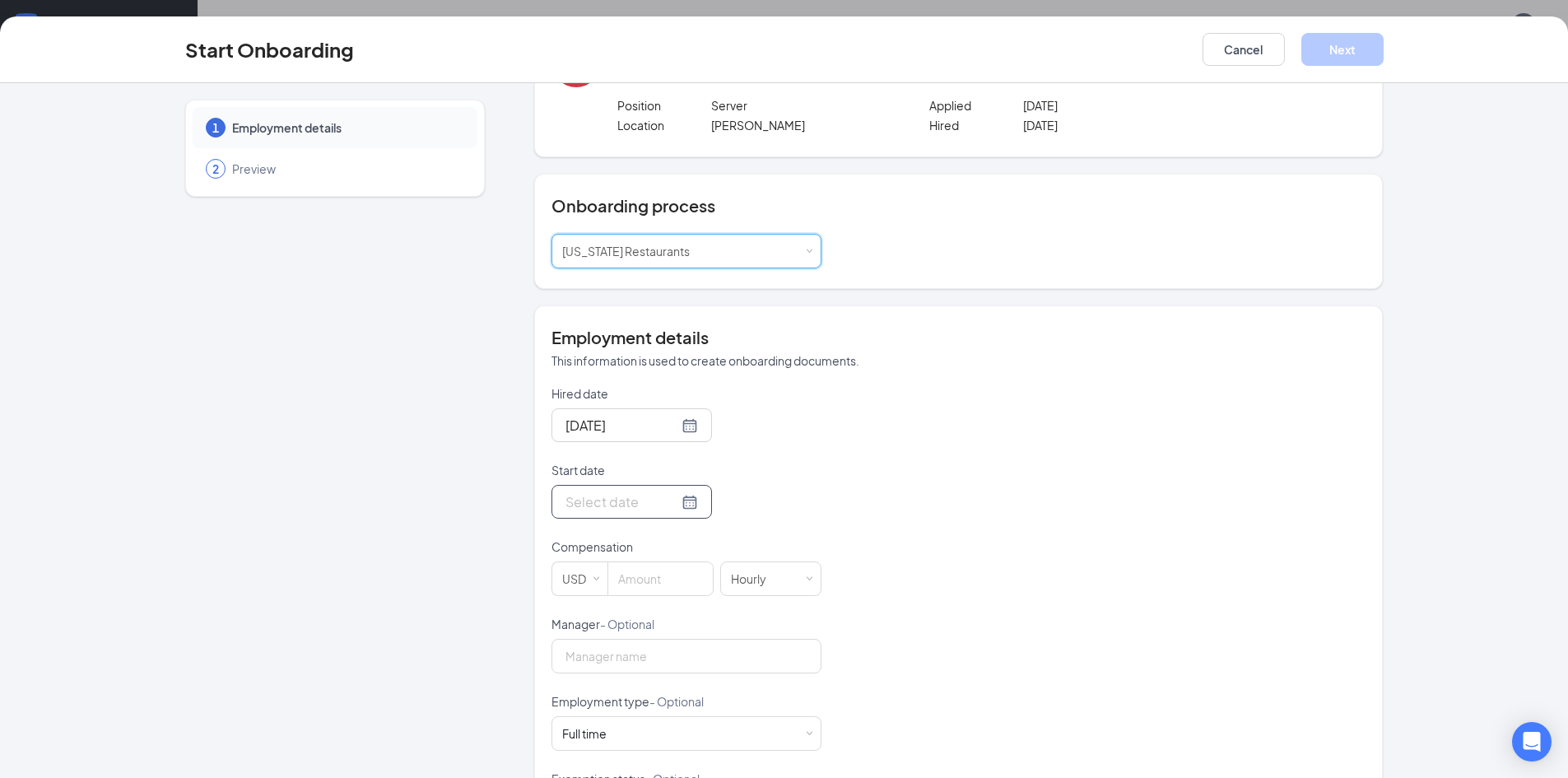
click at [675, 500] on div at bounding box center [632, 501] width 133 height 20
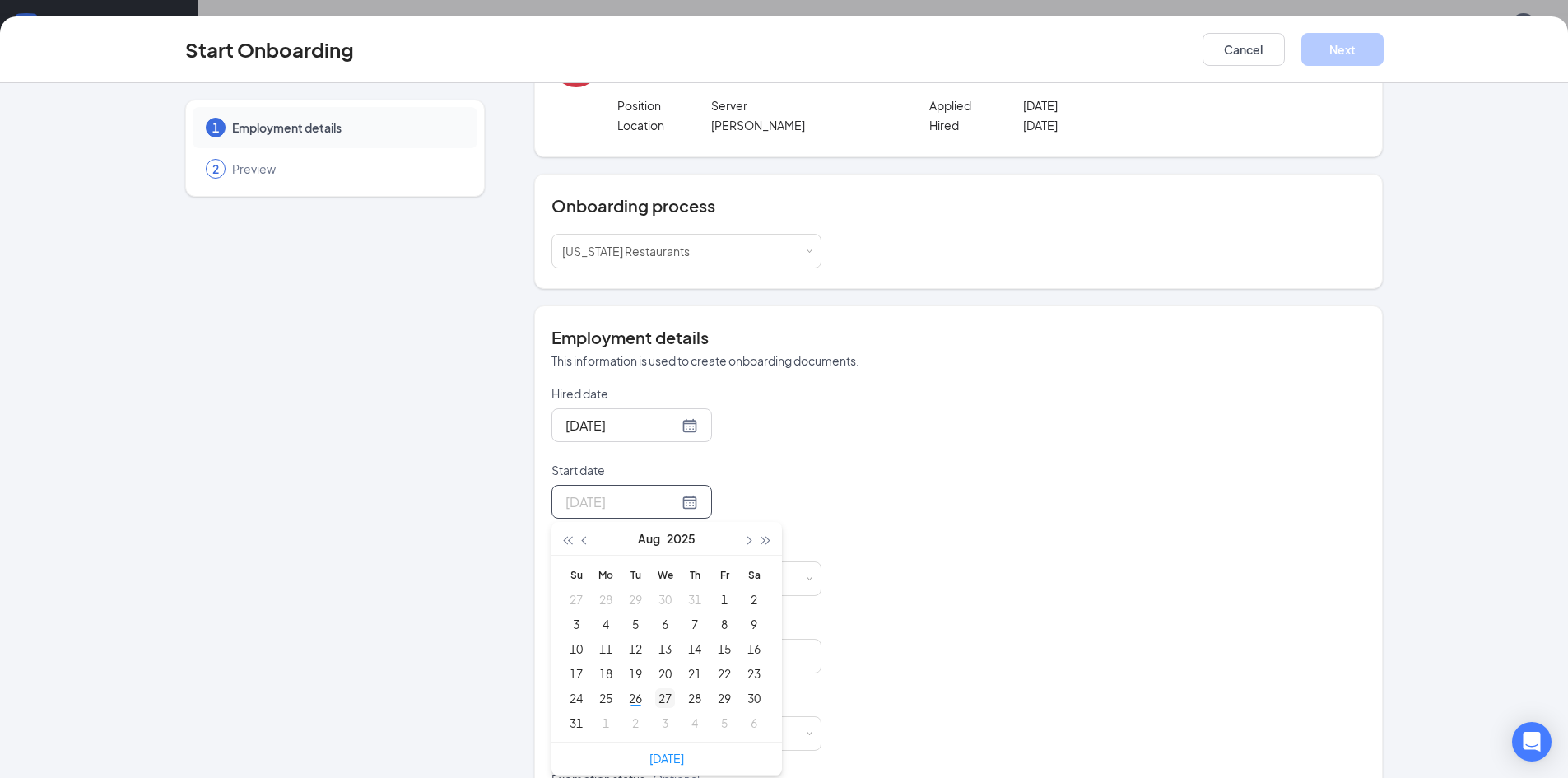
type input "[DATE]"
click at [655, 698] on div "27" at bounding box center [665, 697] width 19 height 19
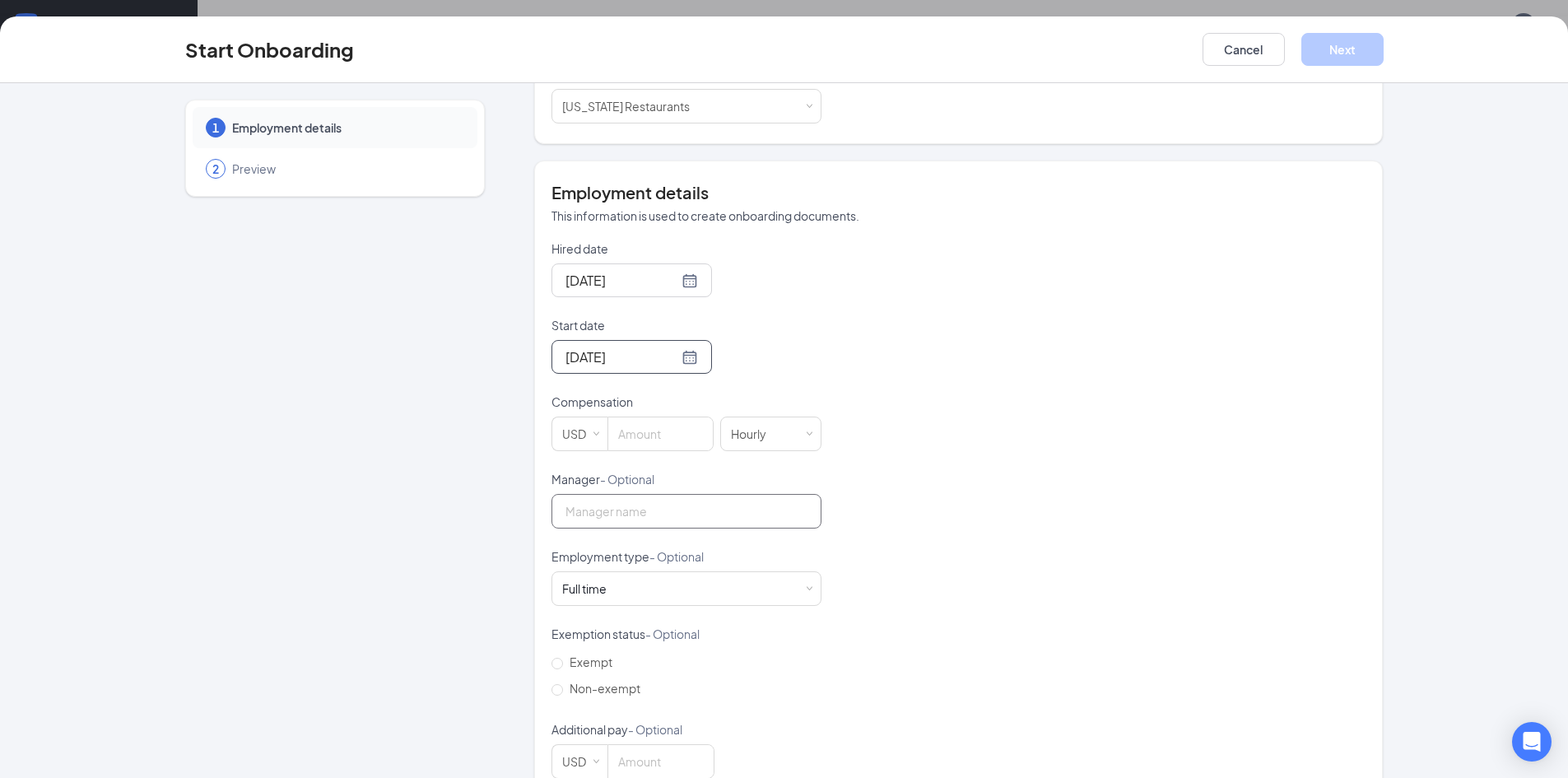
scroll to position [265, 0]
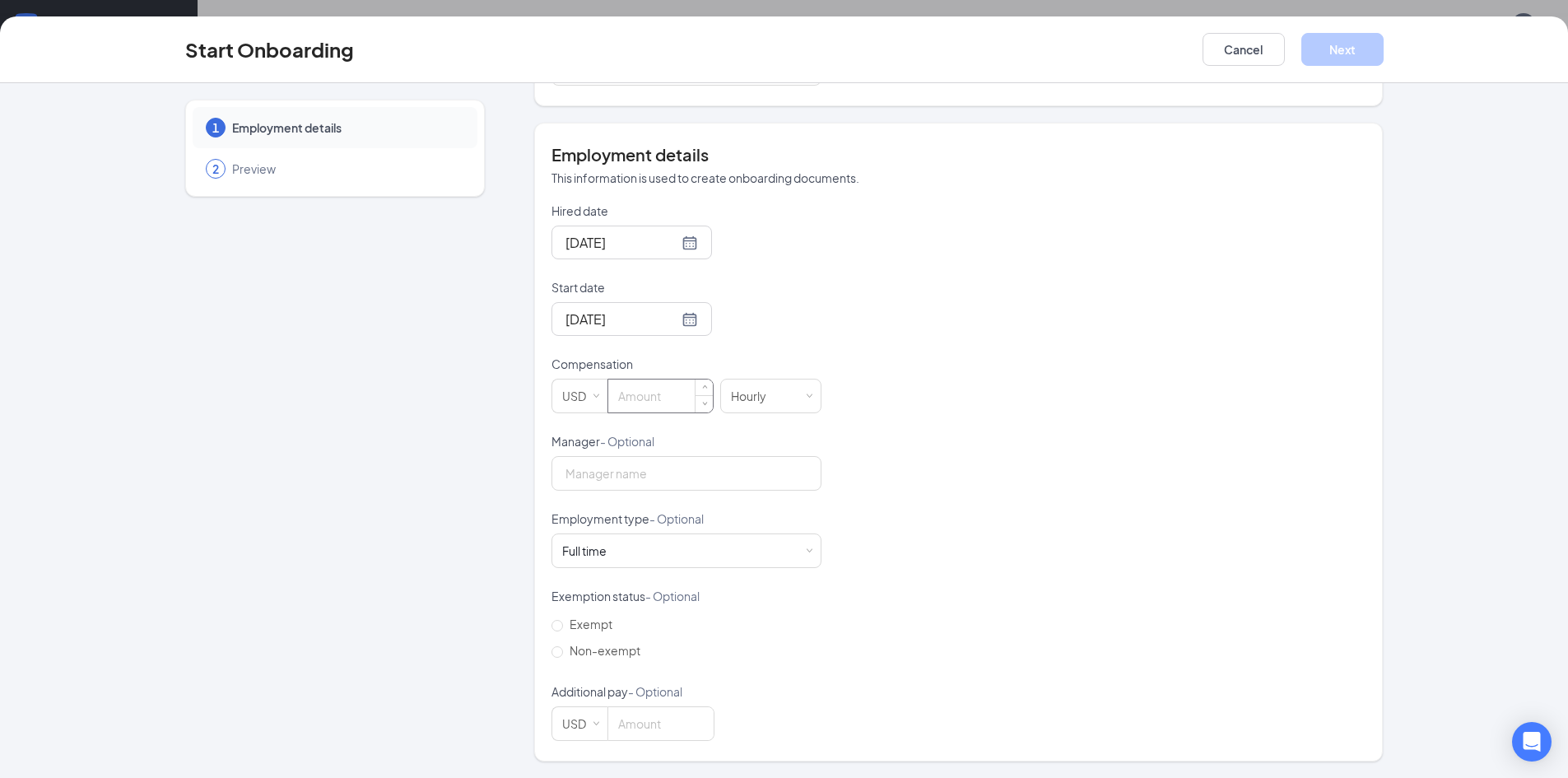
click at [670, 393] on input at bounding box center [660, 395] width 104 height 33
type input "2.25"
click at [593, 641] on label "Non-exempt" at bounding box center [600, 649] width 96 height 26
click at [563, 646] on input "Non-exempt" at bounding box center [558, 652] width 12 height 12
radio input "true"
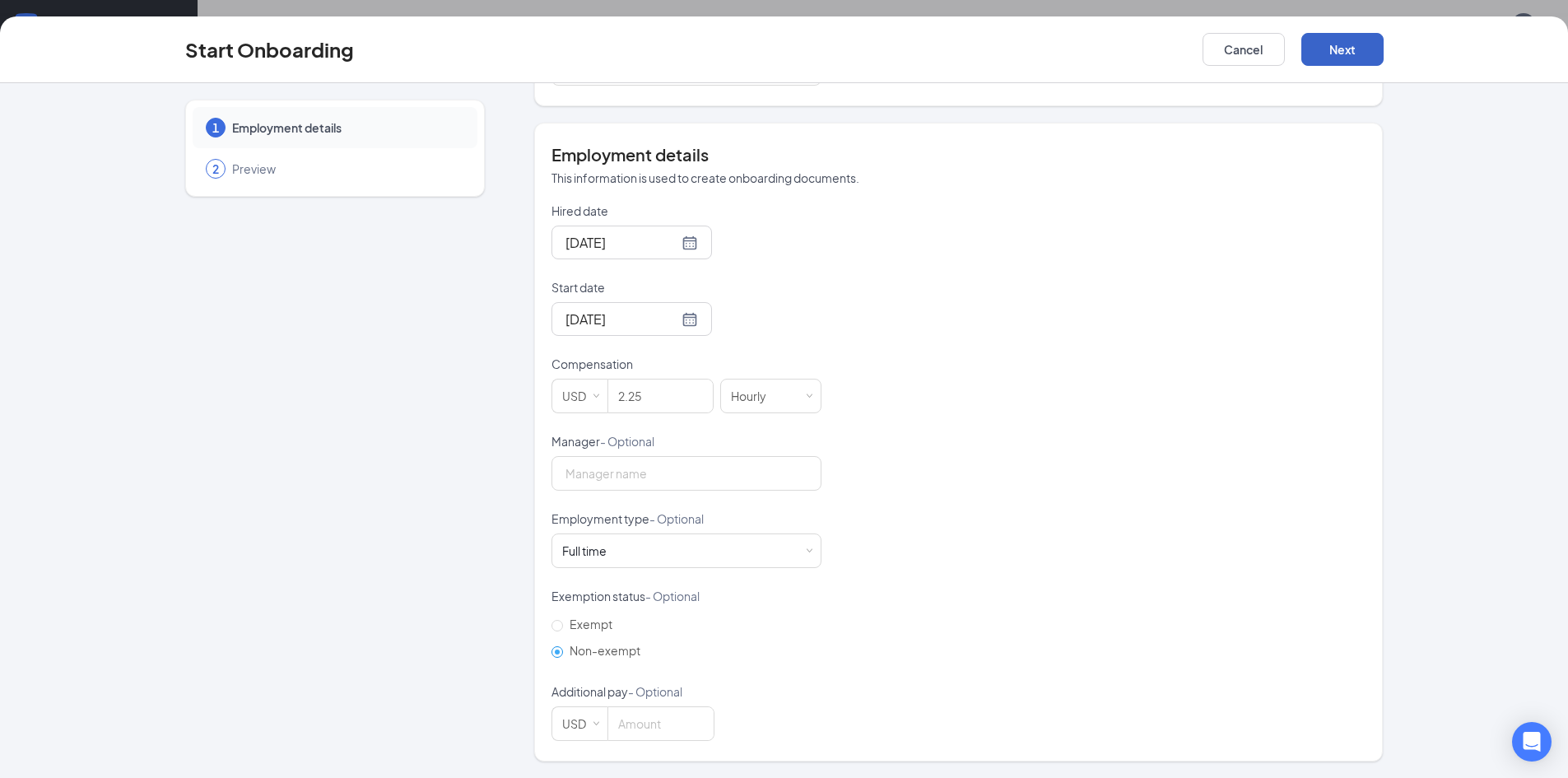
click at [1352, 52] on button "Next" at bounding box center [1343, 49] width 82 height 33
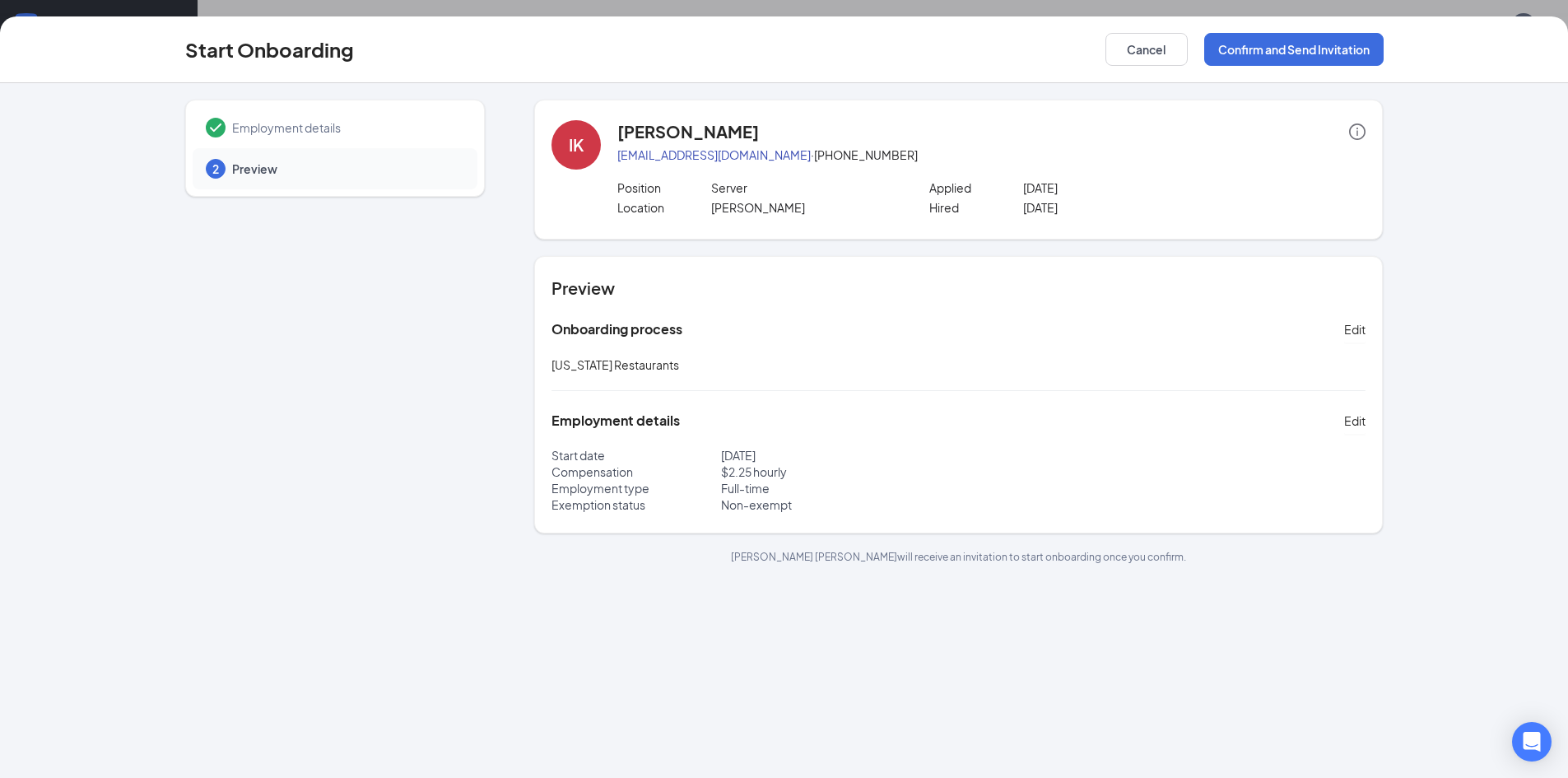
scroll to position [0, 0]
click at [1351, 59] on button "Confirm and Send Invitation" at bounding box center [1294, 49] width 179 height 33
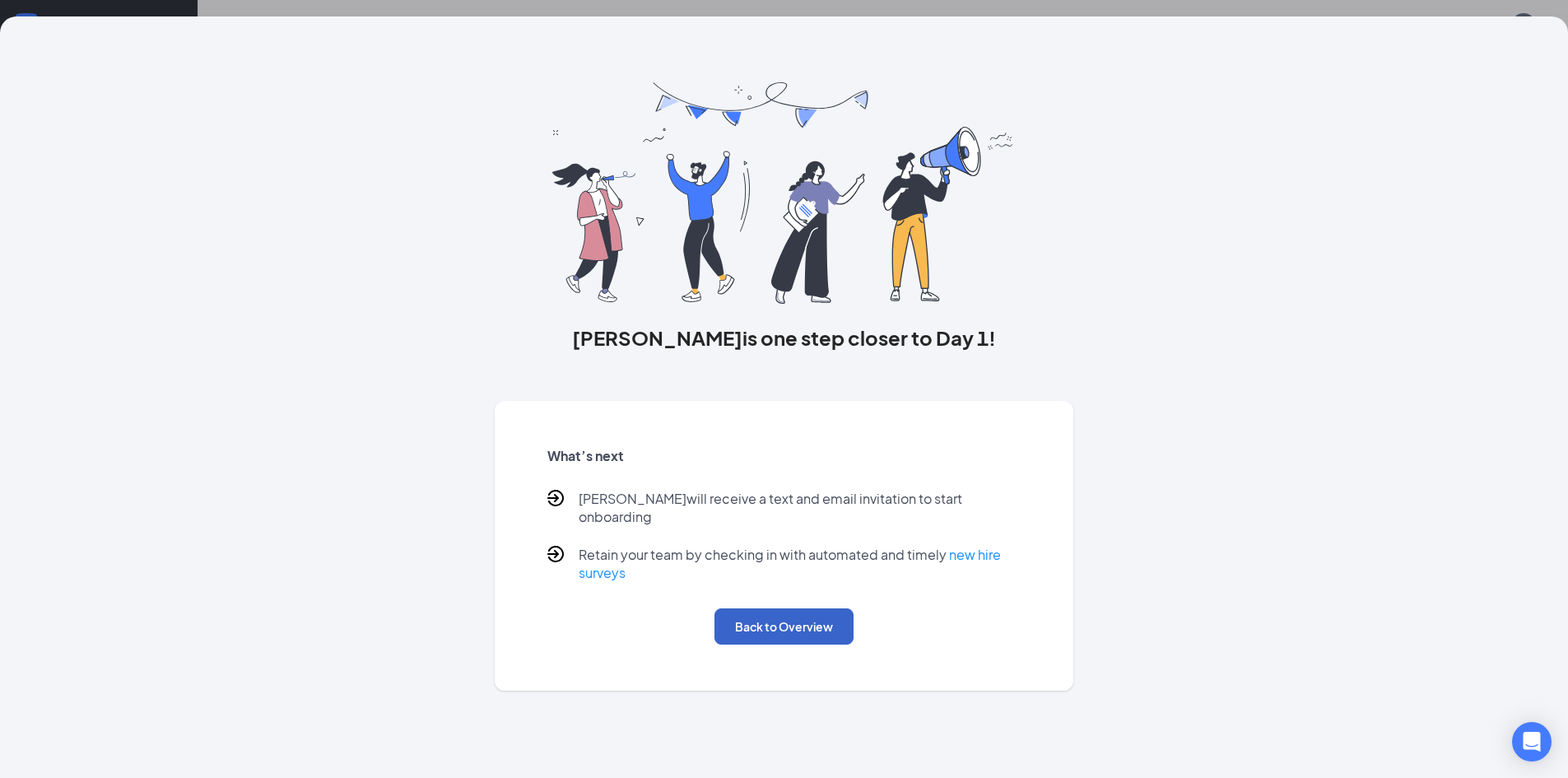
click at [814, 617] on button "Back to Overview" at bounding box center [783, 626] width 139 height 36
